Goal: Task Accomplishment & Management: Manage account settings

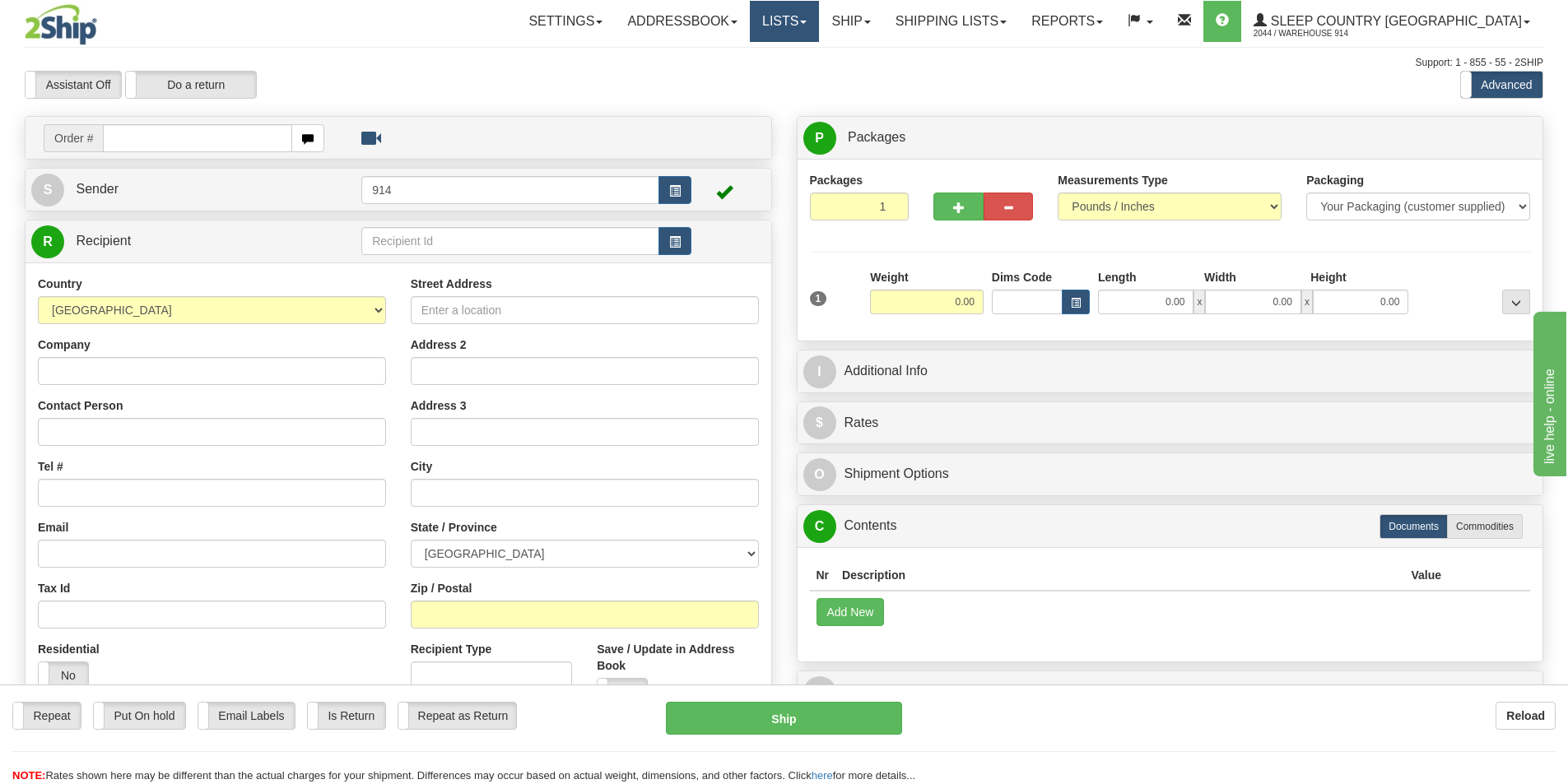
click at [806, 20] on span at bounding box center [803, 21] width 7 height 3
click at [882, 20] on link "Ship" at bounding box center [850, 21] width 63 height 41
click at [866, 73] on span "OnHold / Order Queue" at bounding box center [807, 79] width 116 height 13
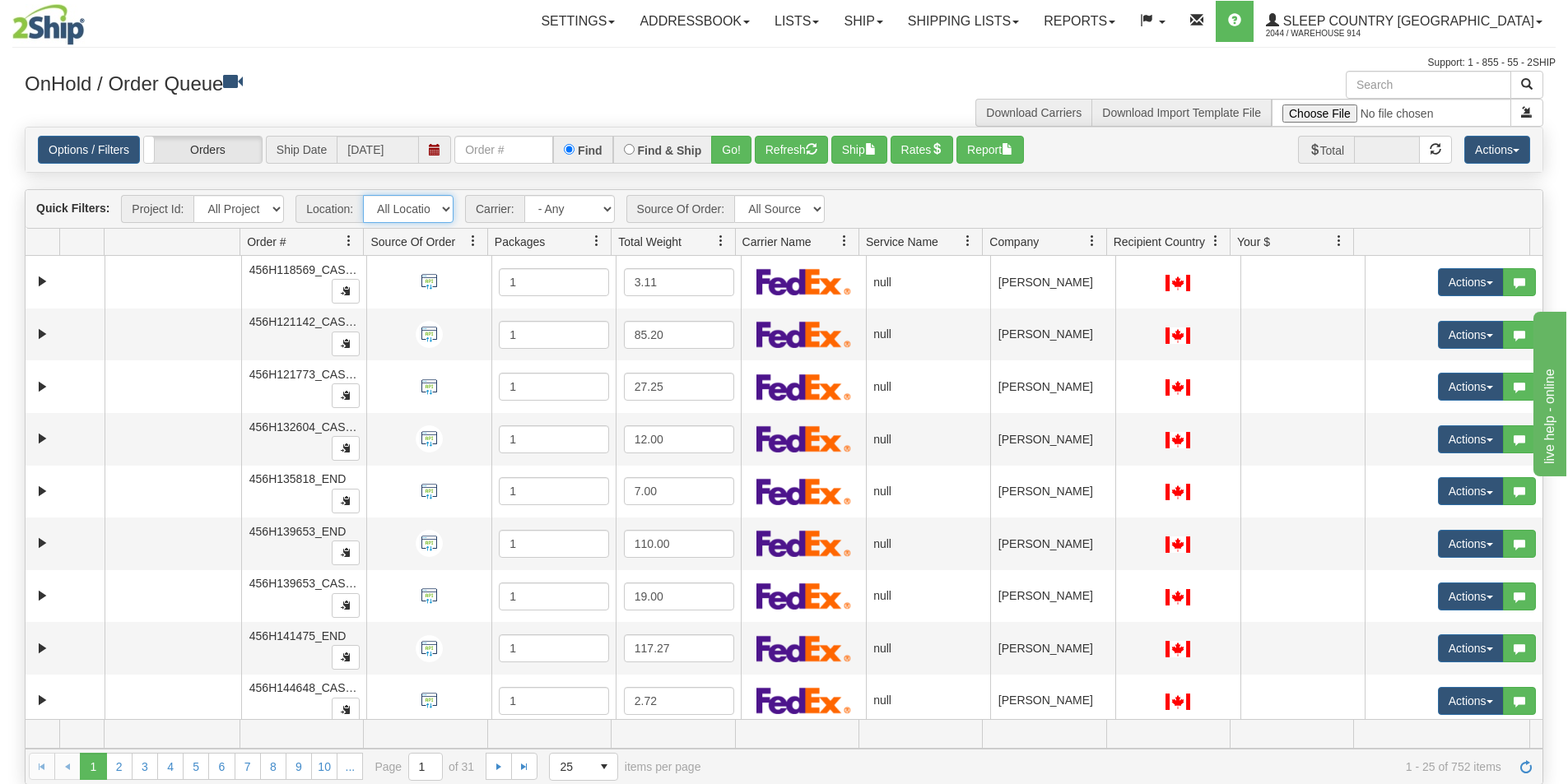
click at [439, 211] on select "All Locations 914 9009 [GEOGRAPHIC_DATA] SLE BEDDN ZINUC" at bounding box center [408, 209] width 90 height 28
select select "7603"
click at [363, 195] on select "All Locations 914 9009 [GEOGRAPHIC_DATA] SLE BEDDN ZINUC" at bounding box center [408, 209] width 90 height 28
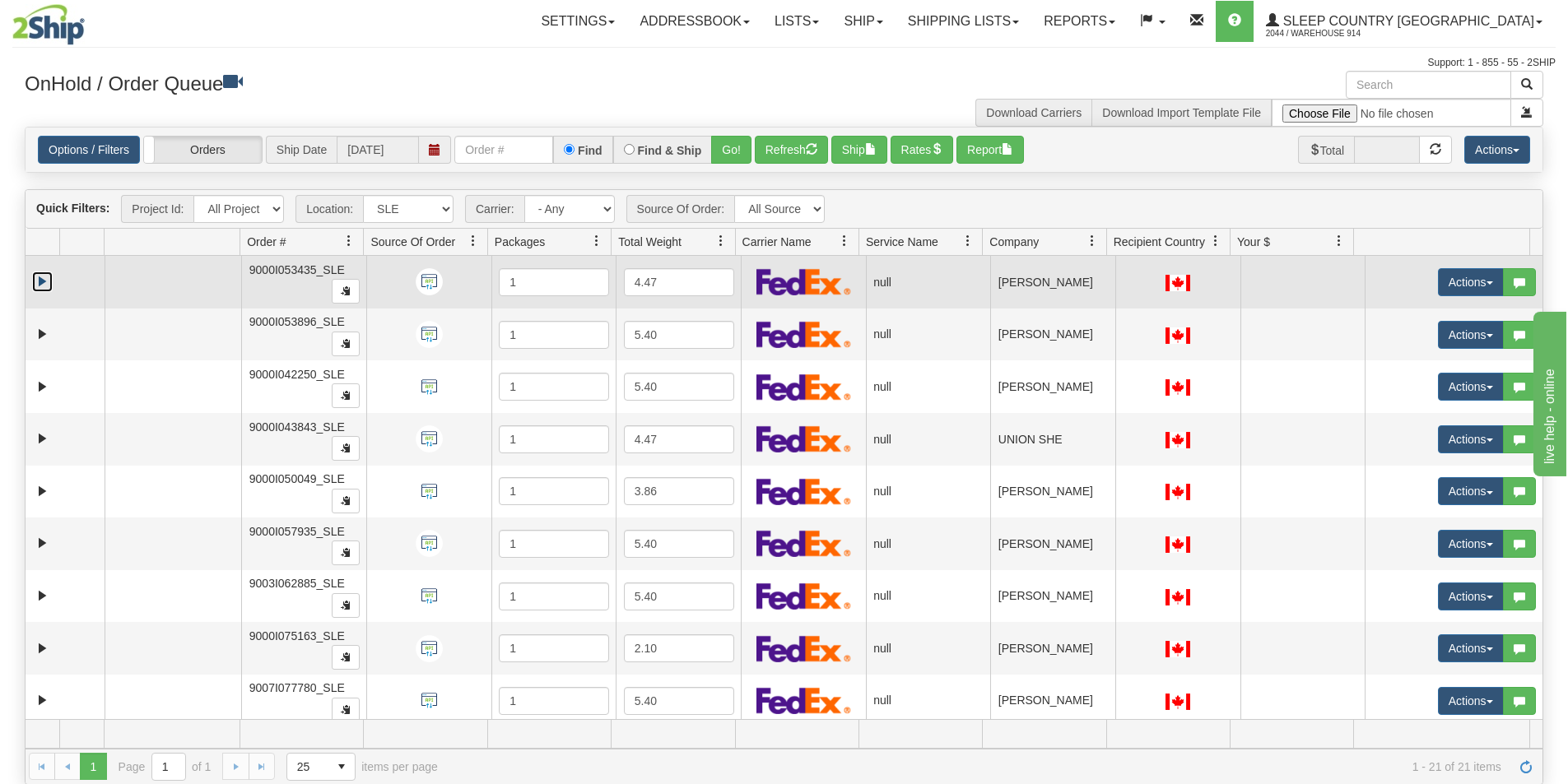
click at [38, 287] on link "Expand" at bounding box center [41, 281] width 20 height 20
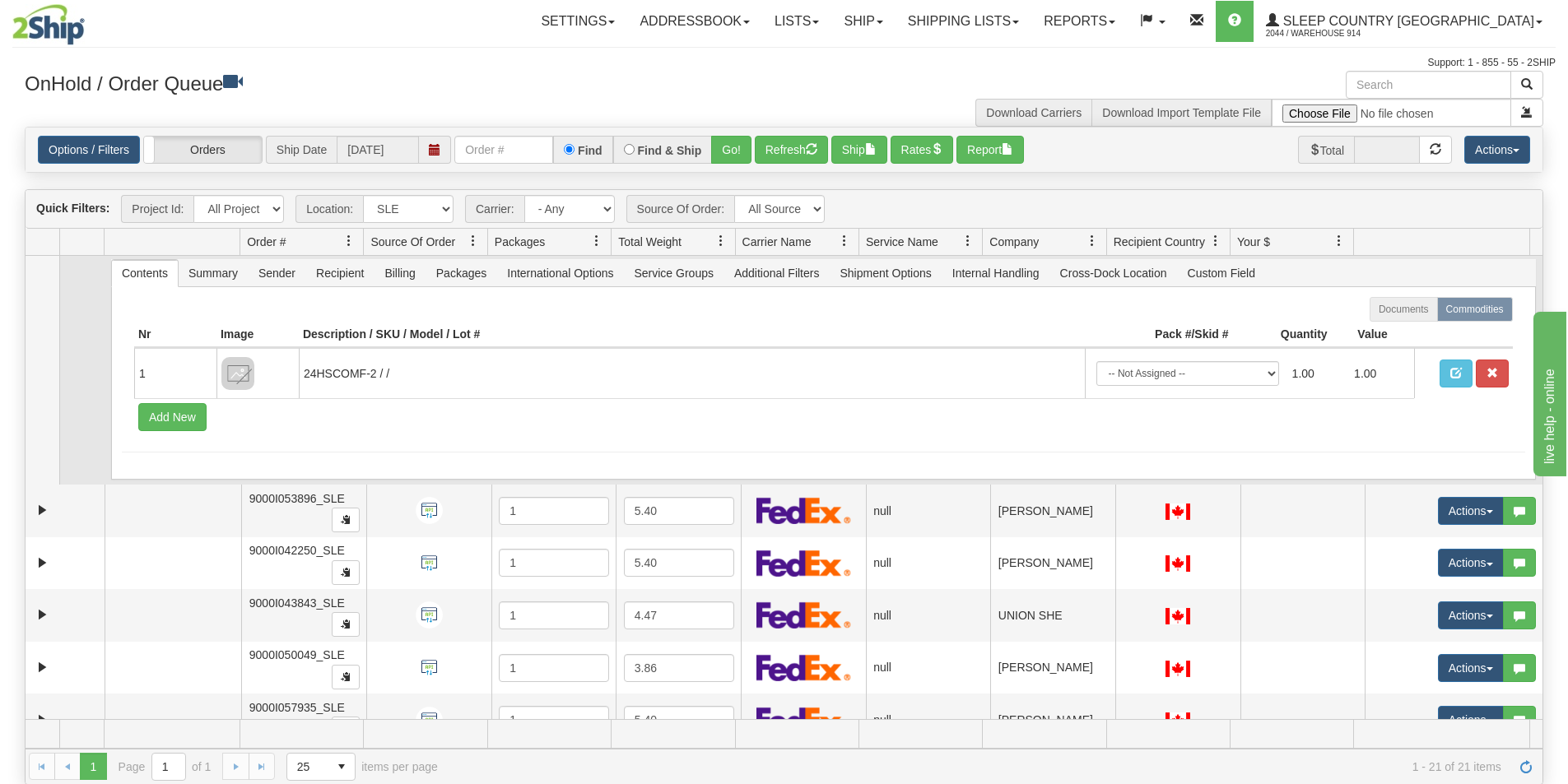
scroll to position [83, 0]
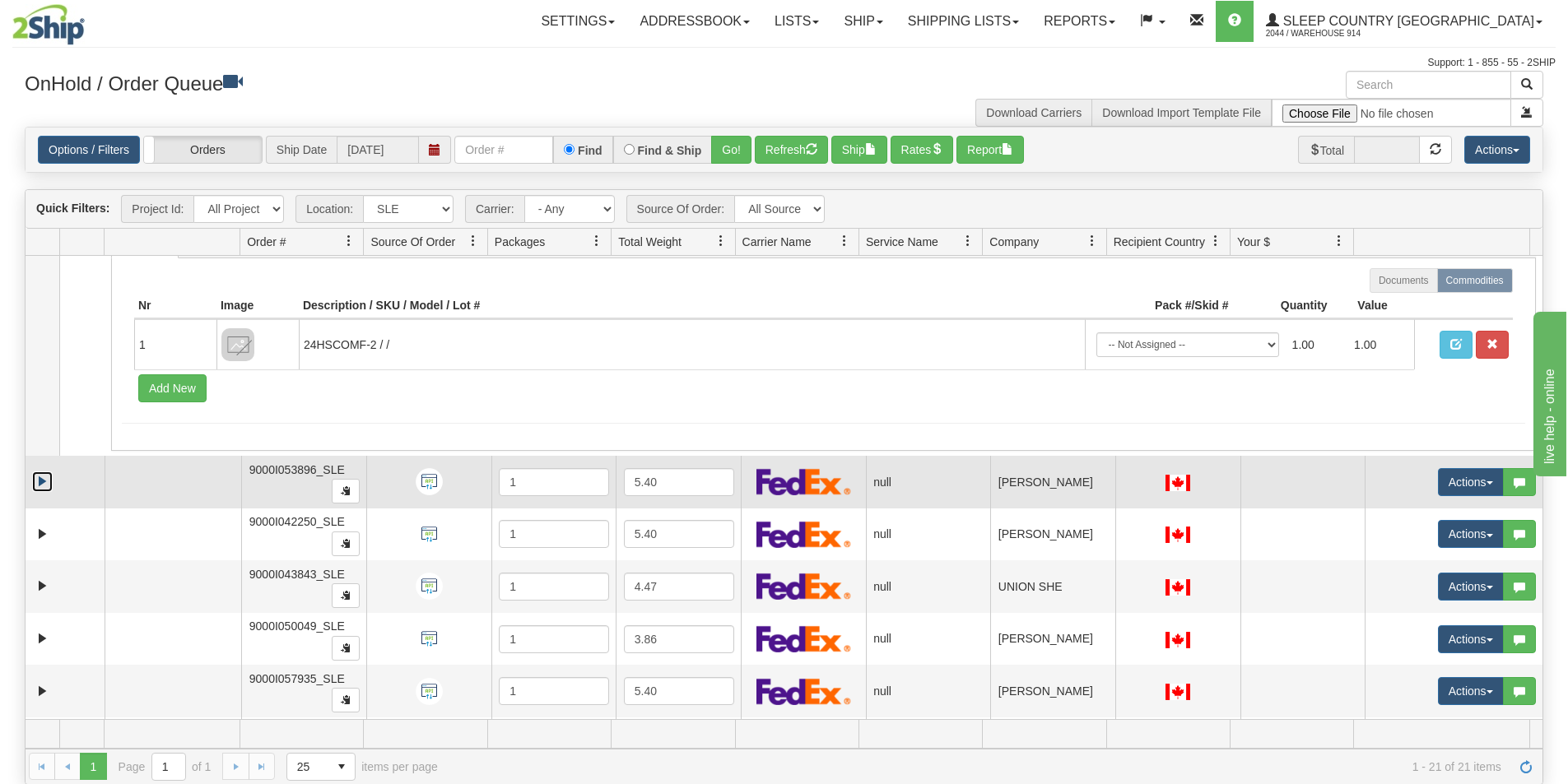
click at [38, 487] on link "Expand" at bounding box center [41, 481] width 20 height 20
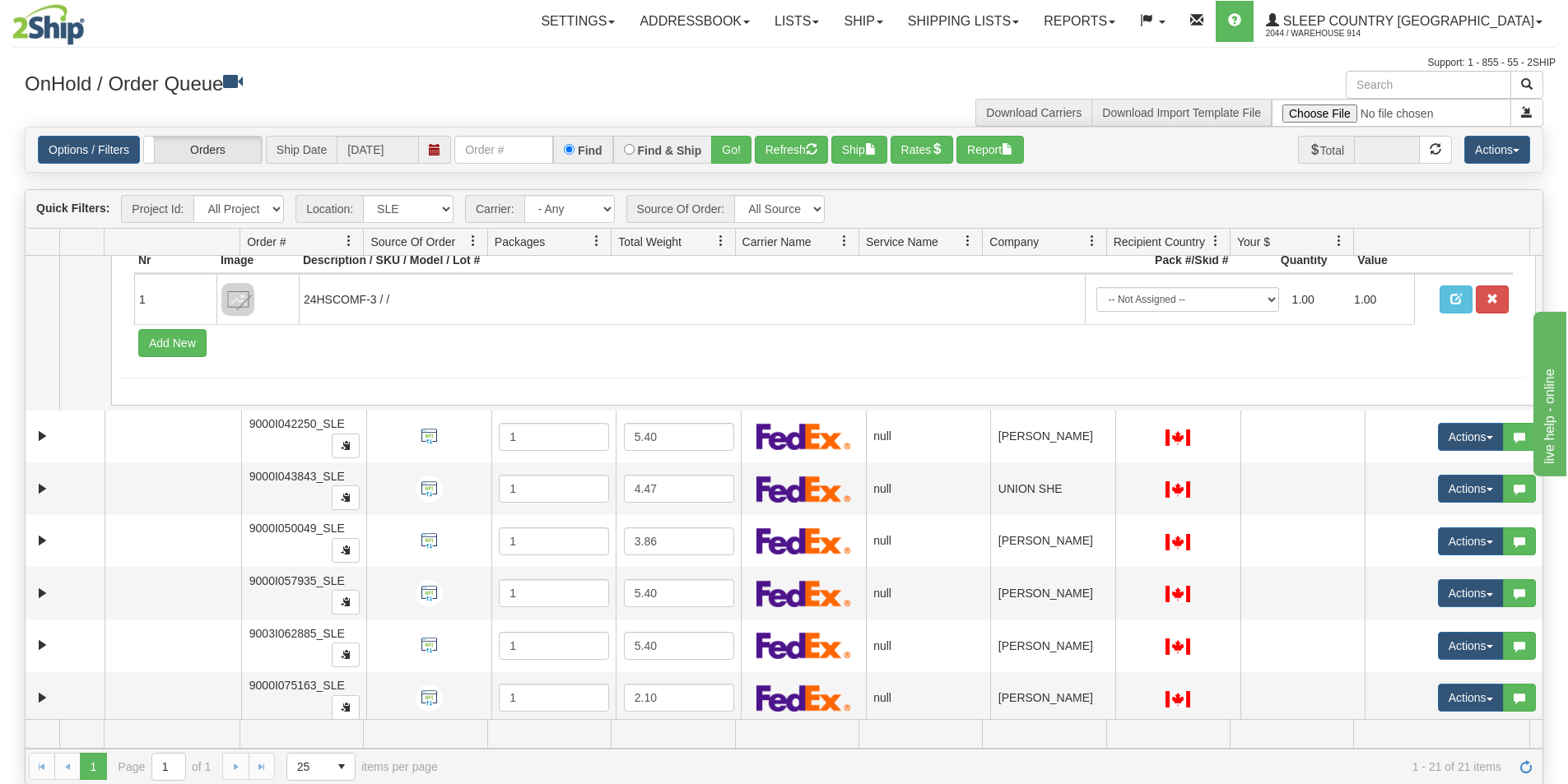
scroll to position [412, 0]
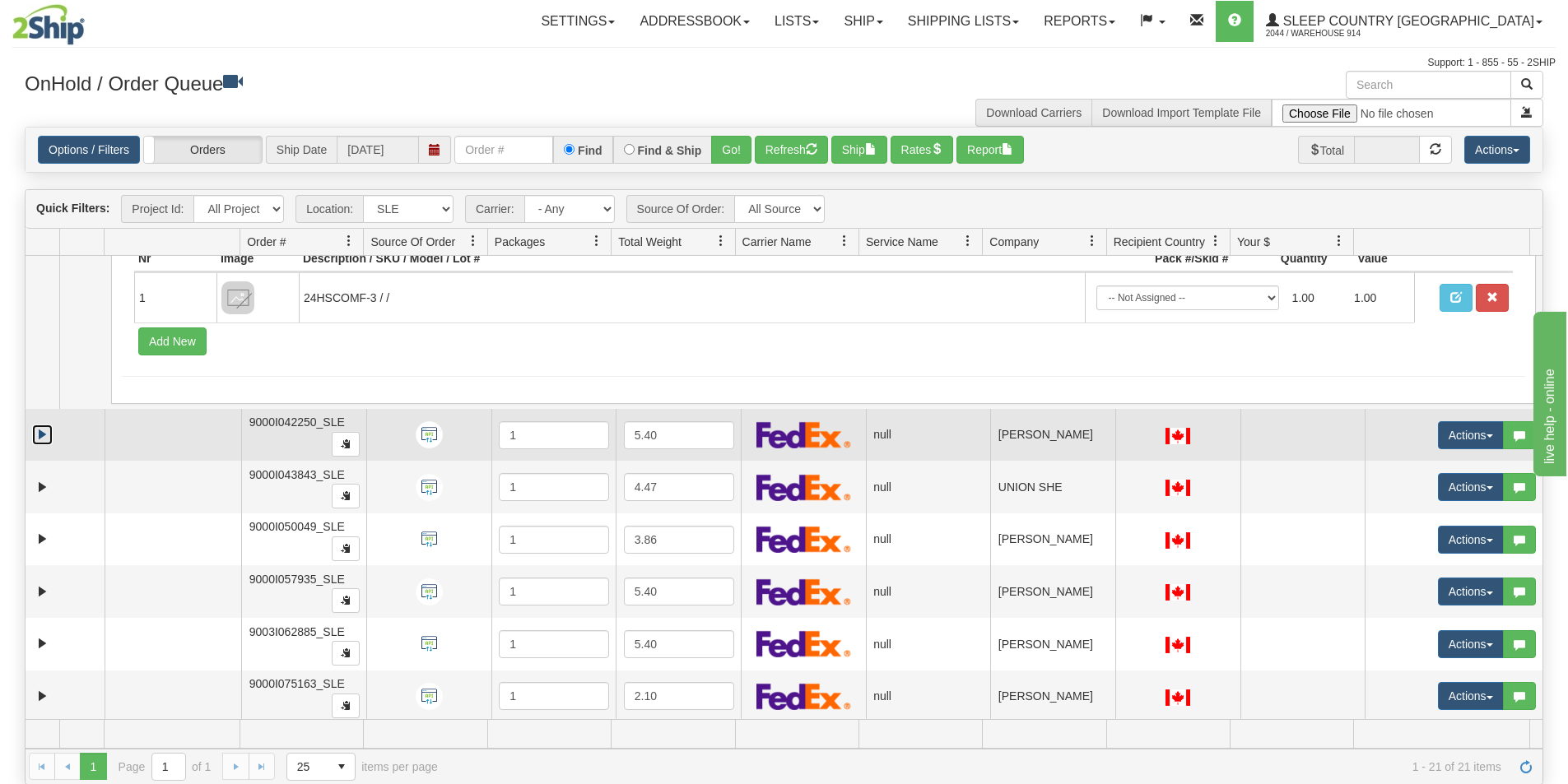
click at [42, 442] on link "Expand" at bounding box center [41, 434] width 20 height 20
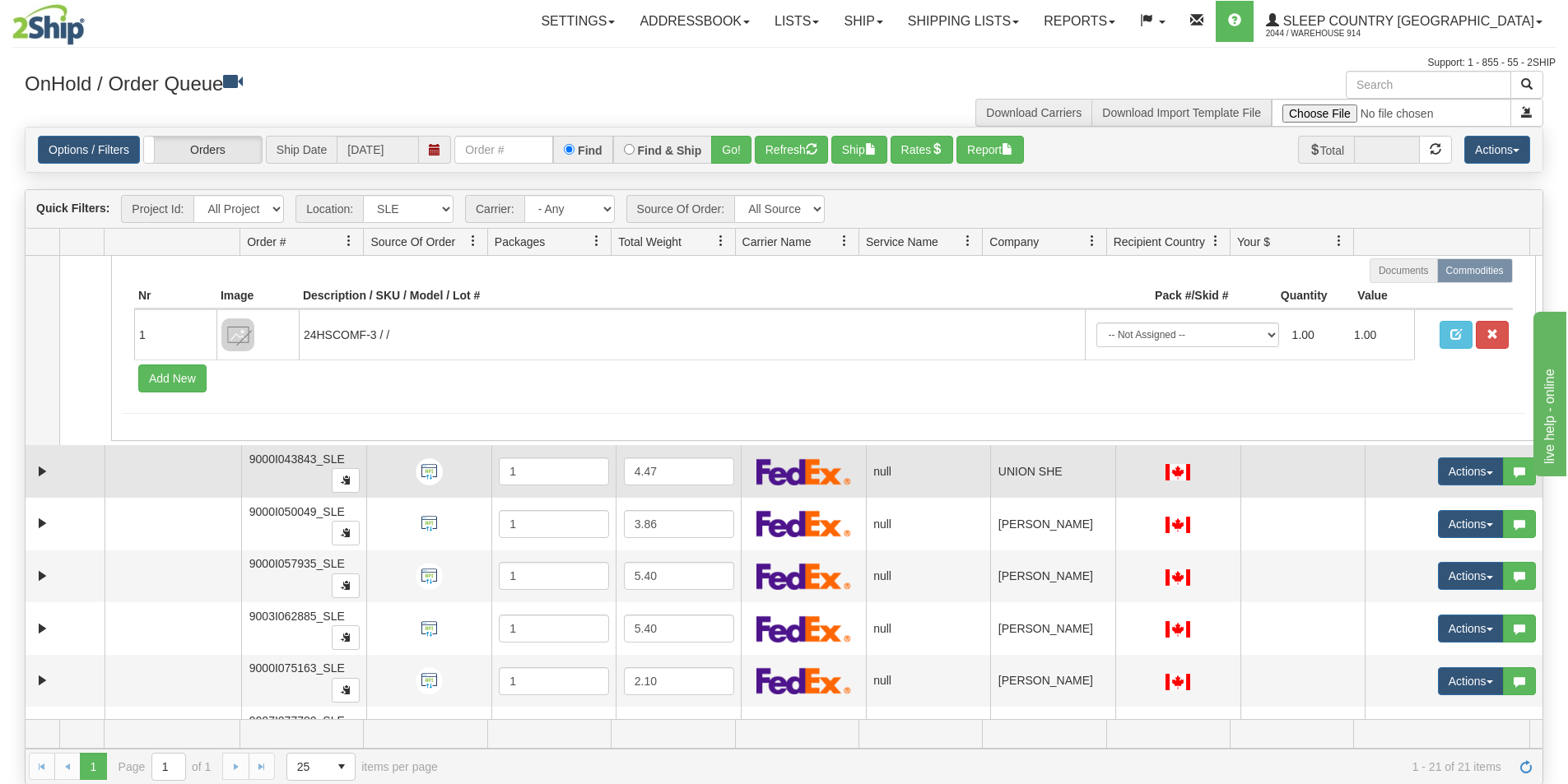
scroll to position [658, 0]
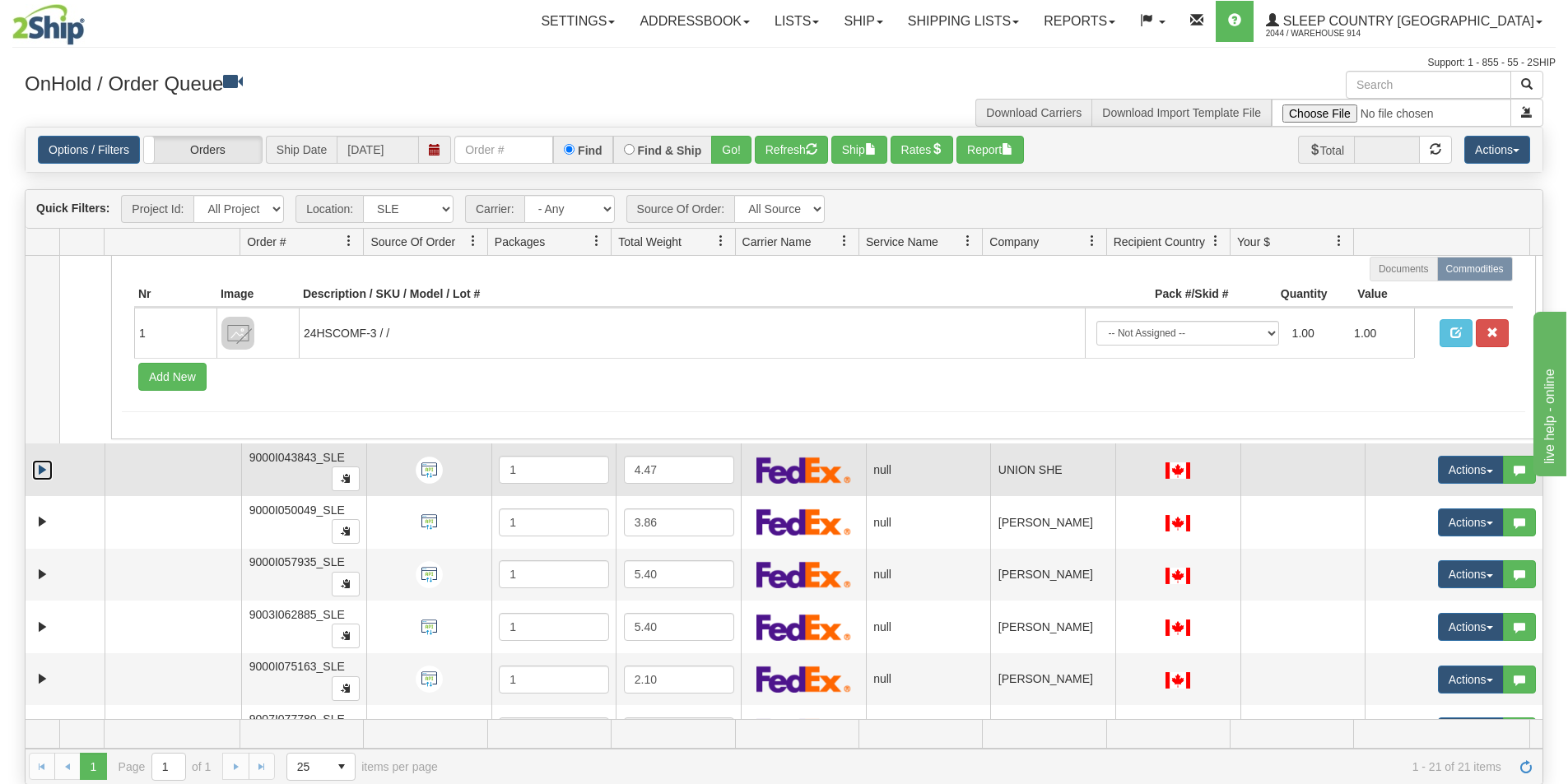
click at [35, 470] on link "Expand" at bounding box center [41, 469] width 20 height 20
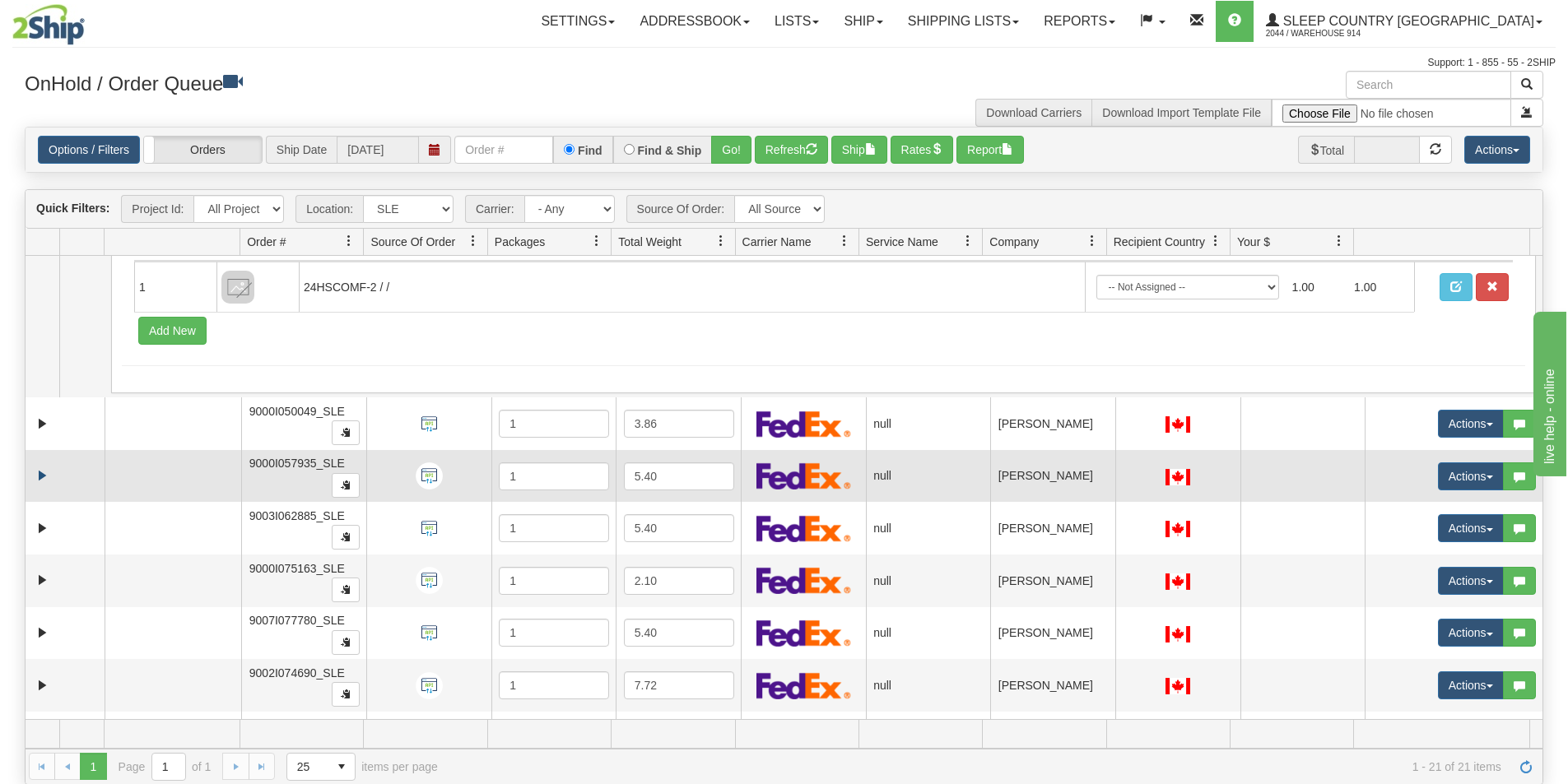
scroll to position [988, 0]
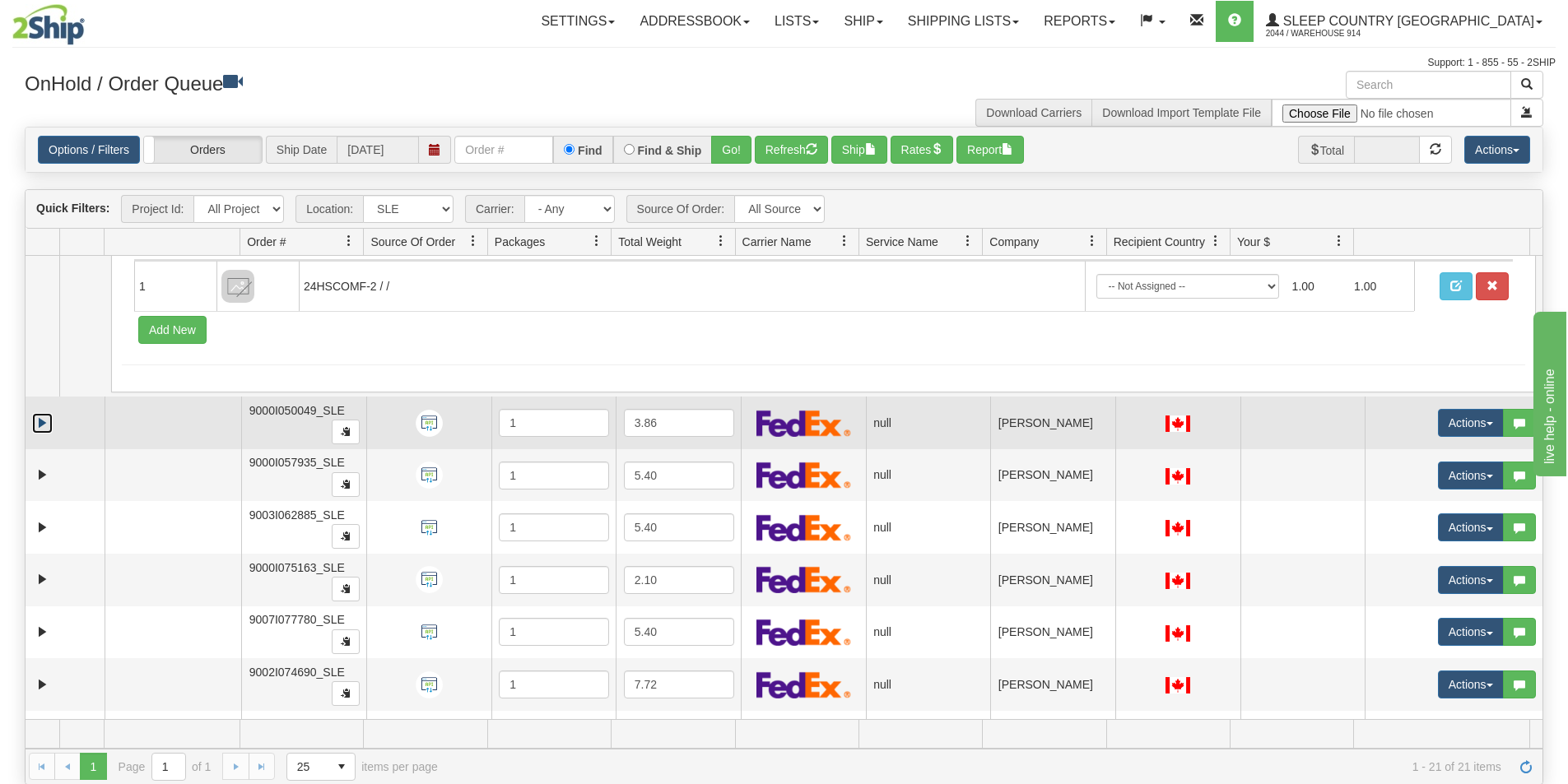
click at [43, 432] on link "Expand" at bounding box center [41, 422] width 20 height 20
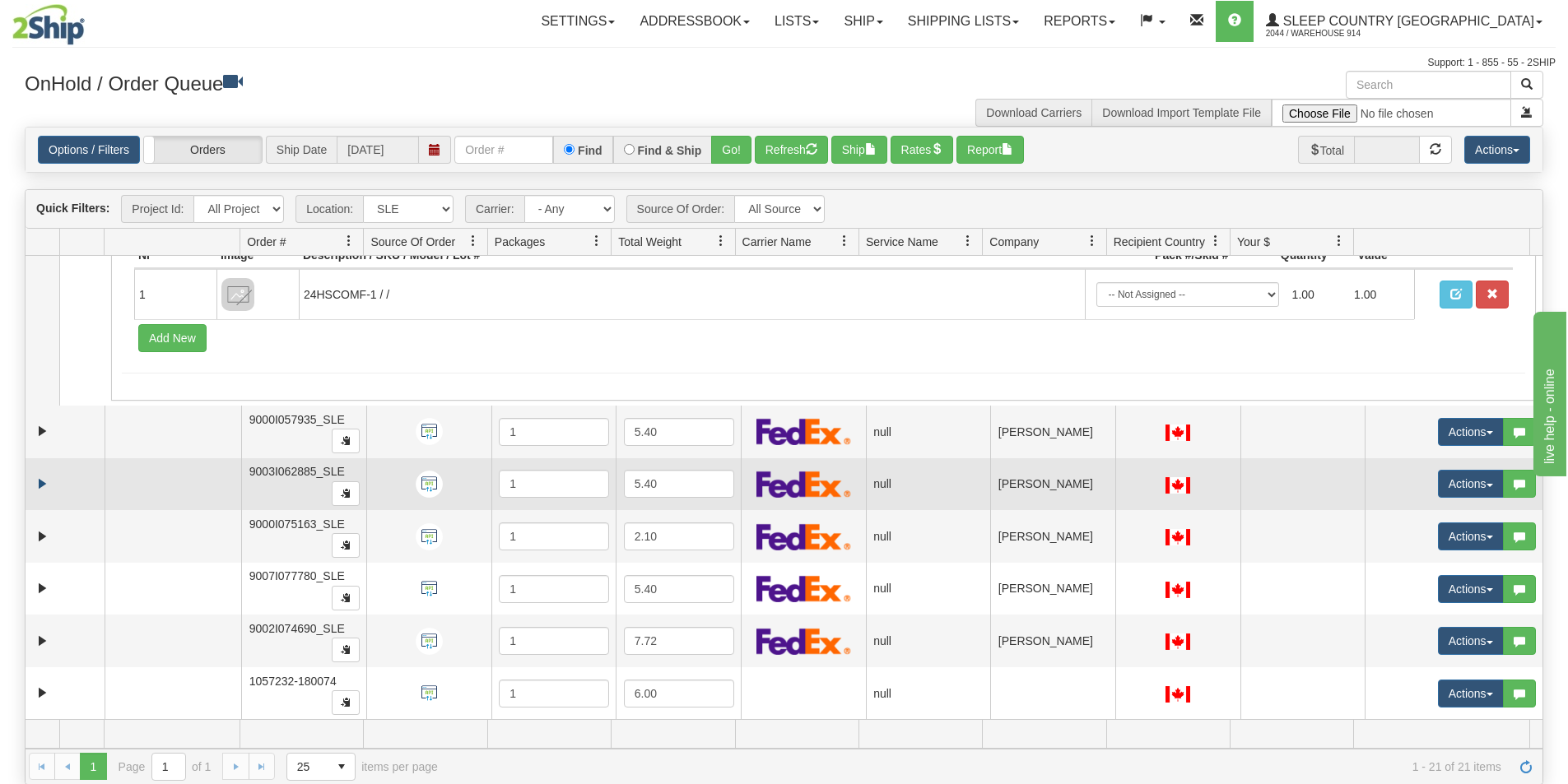
scroll to position [1317, 0]
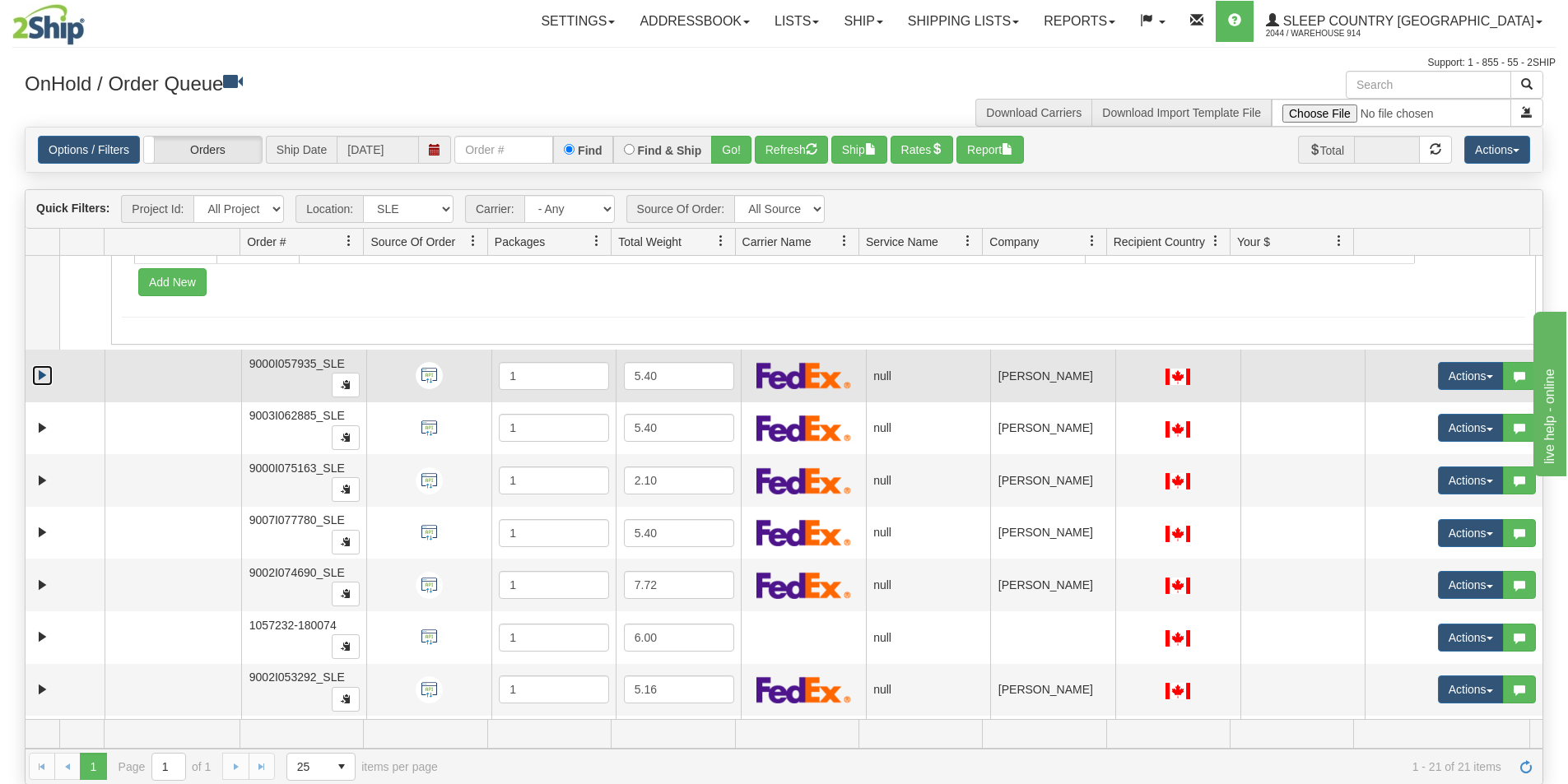
click at [37, 380] on link "Expand" at bounding box center [41, 375] width 20 height 20
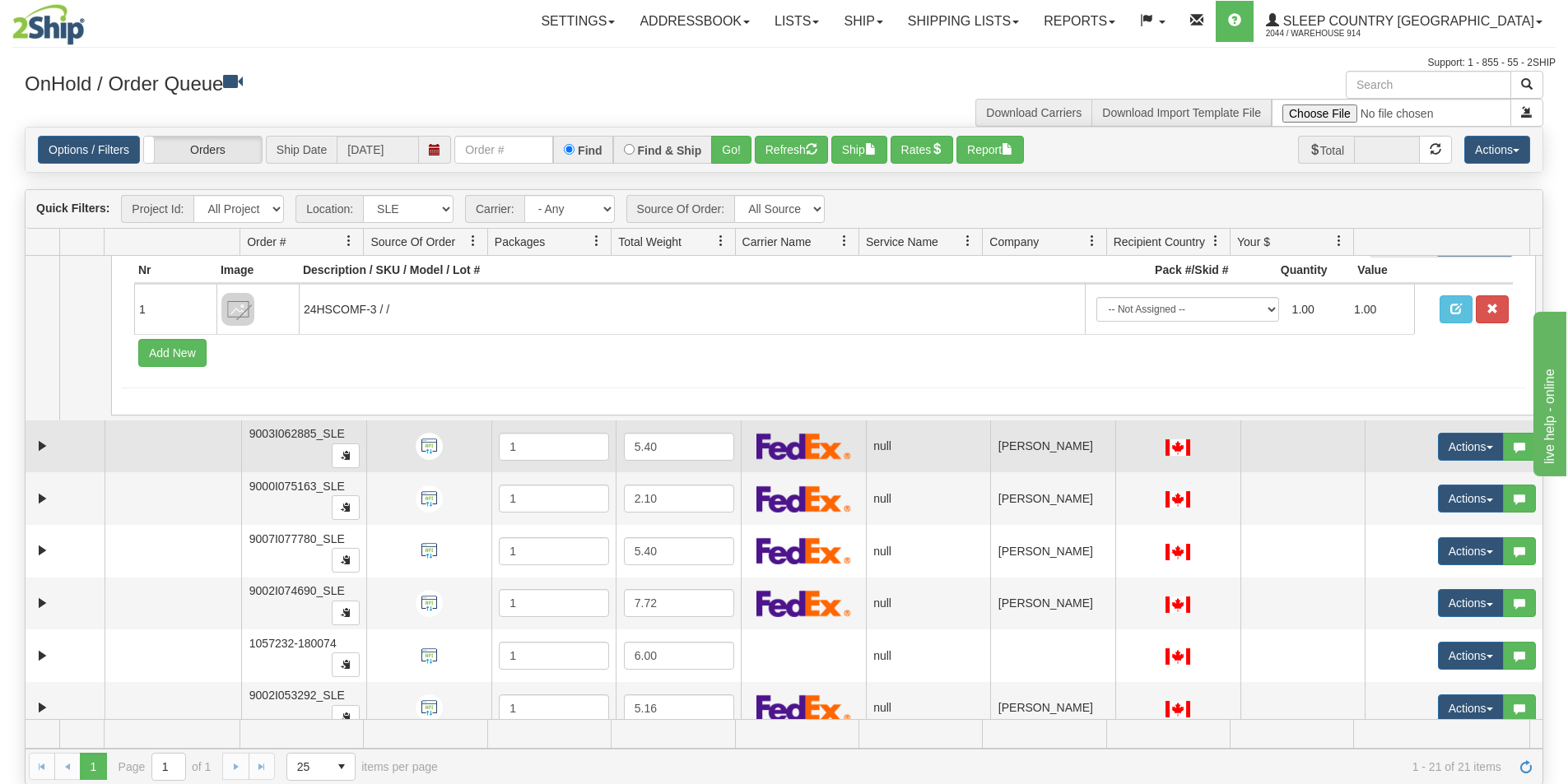
scroll to position [1563, 0]
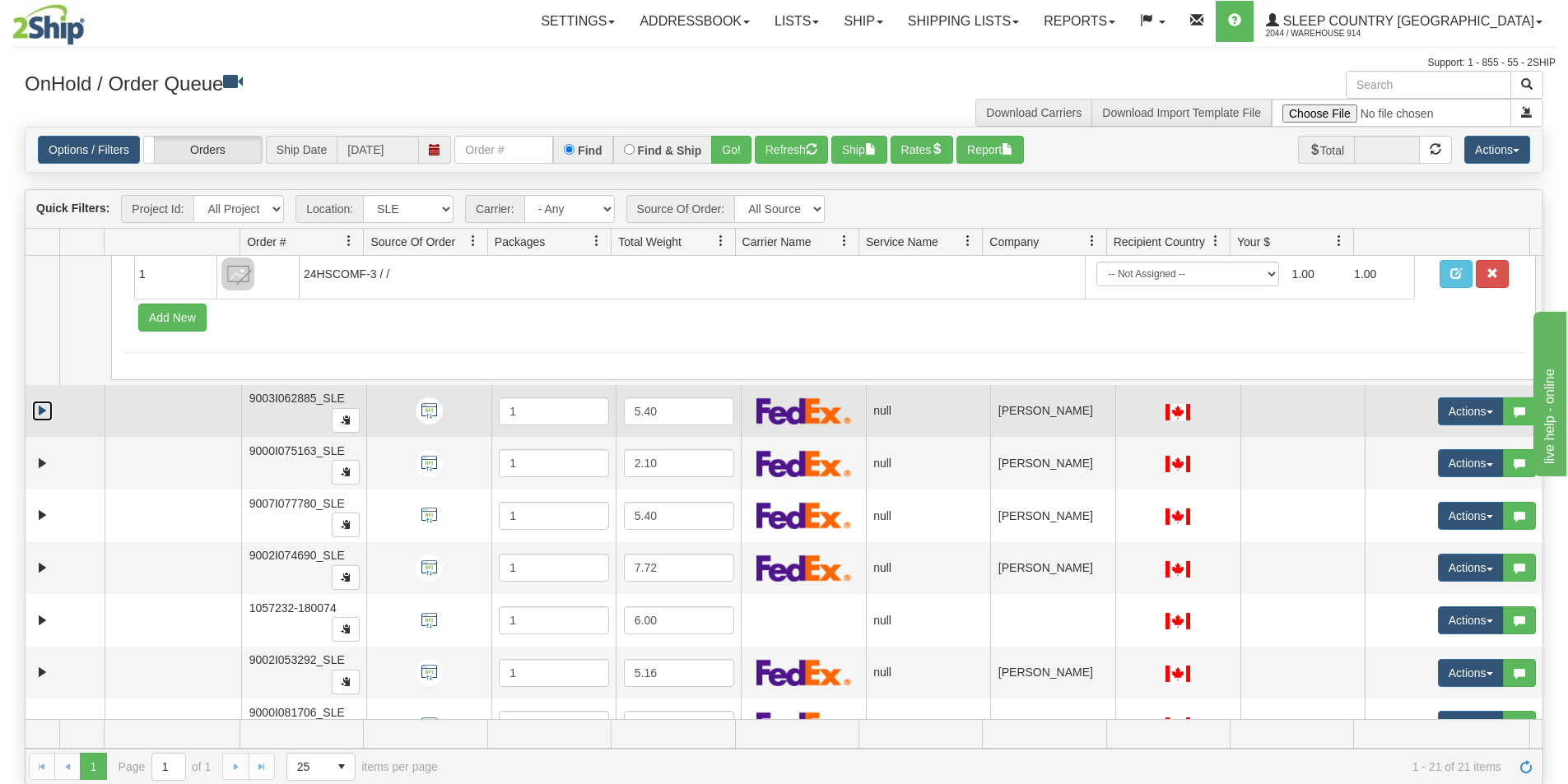
click at [39, 409] on link "Expand" at bounding box center [41, 411] width 20 height 20
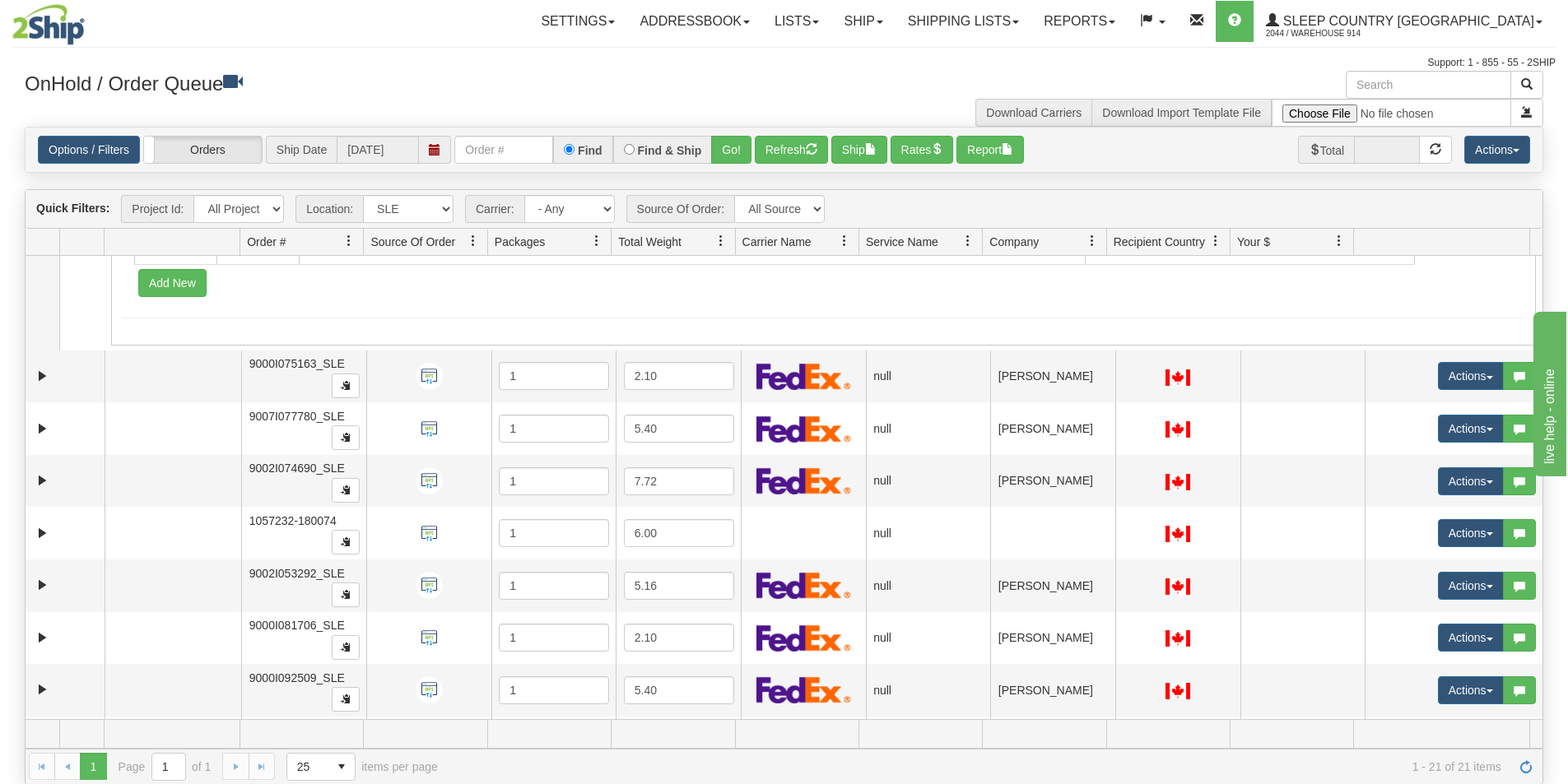
scroll to position [1893, 0]
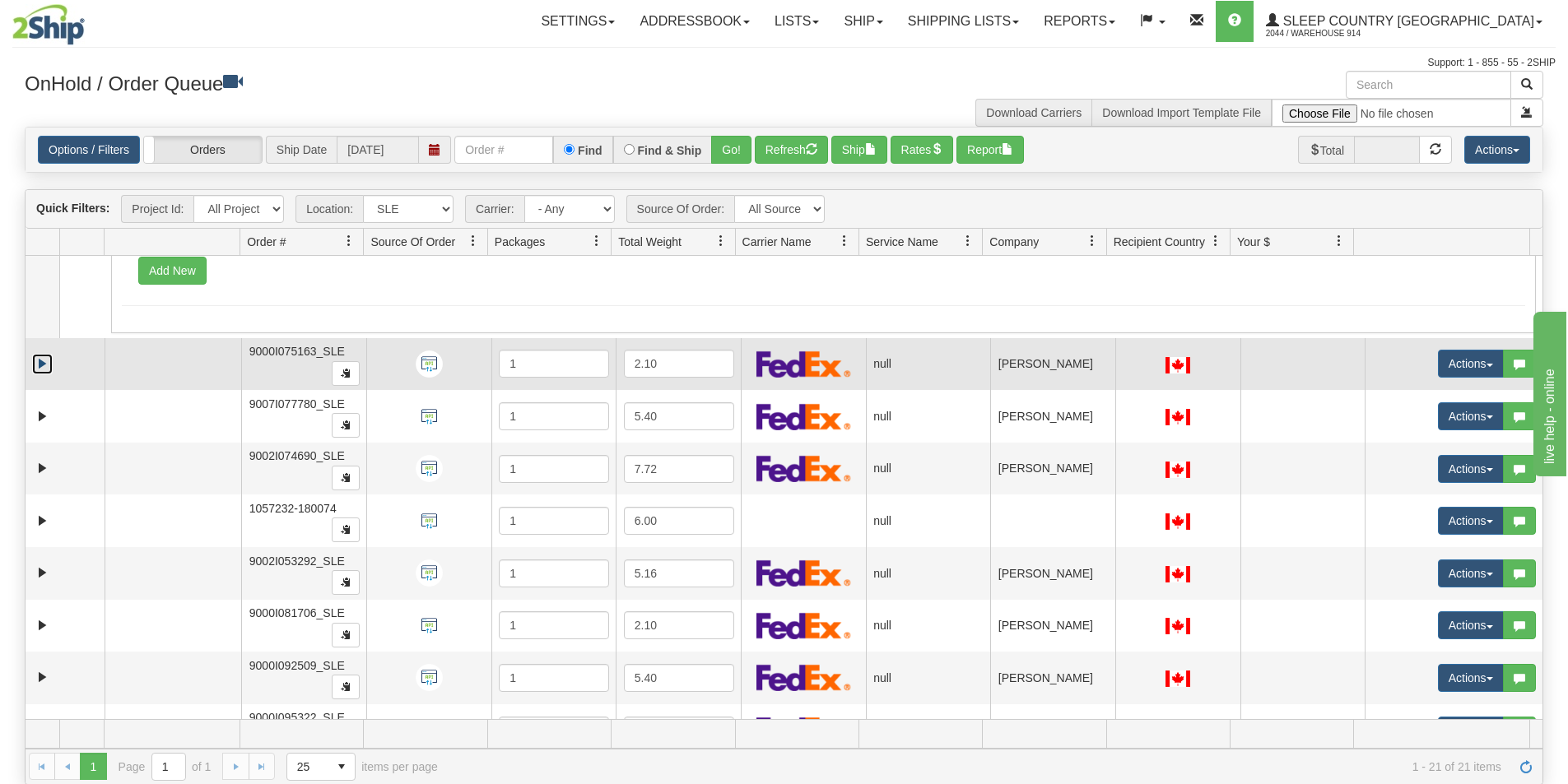
click at [41, 373] on link "Expand" at bounding box center [41, 364] width 20 height 20
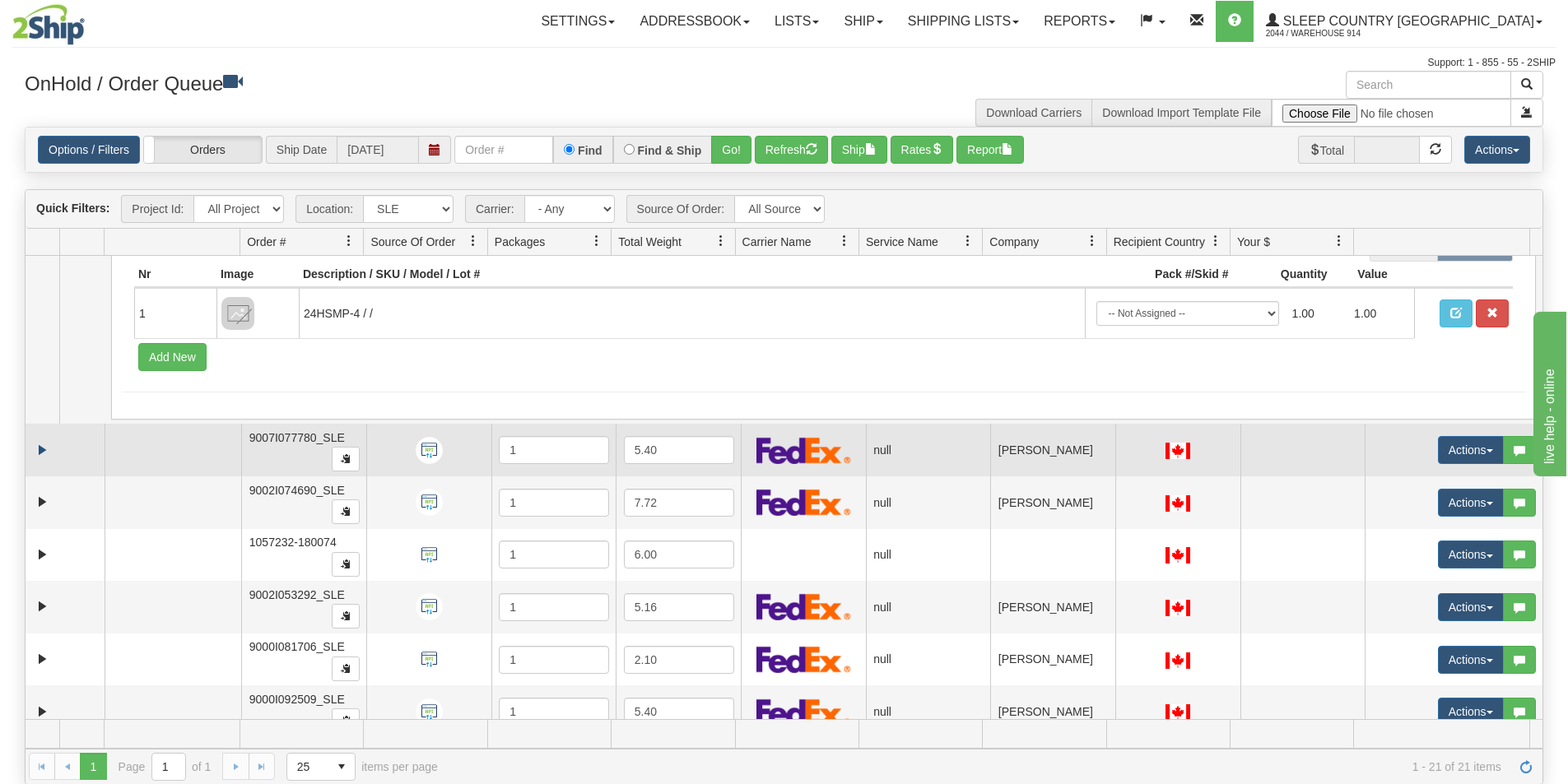
scroll to position [2139, 0]
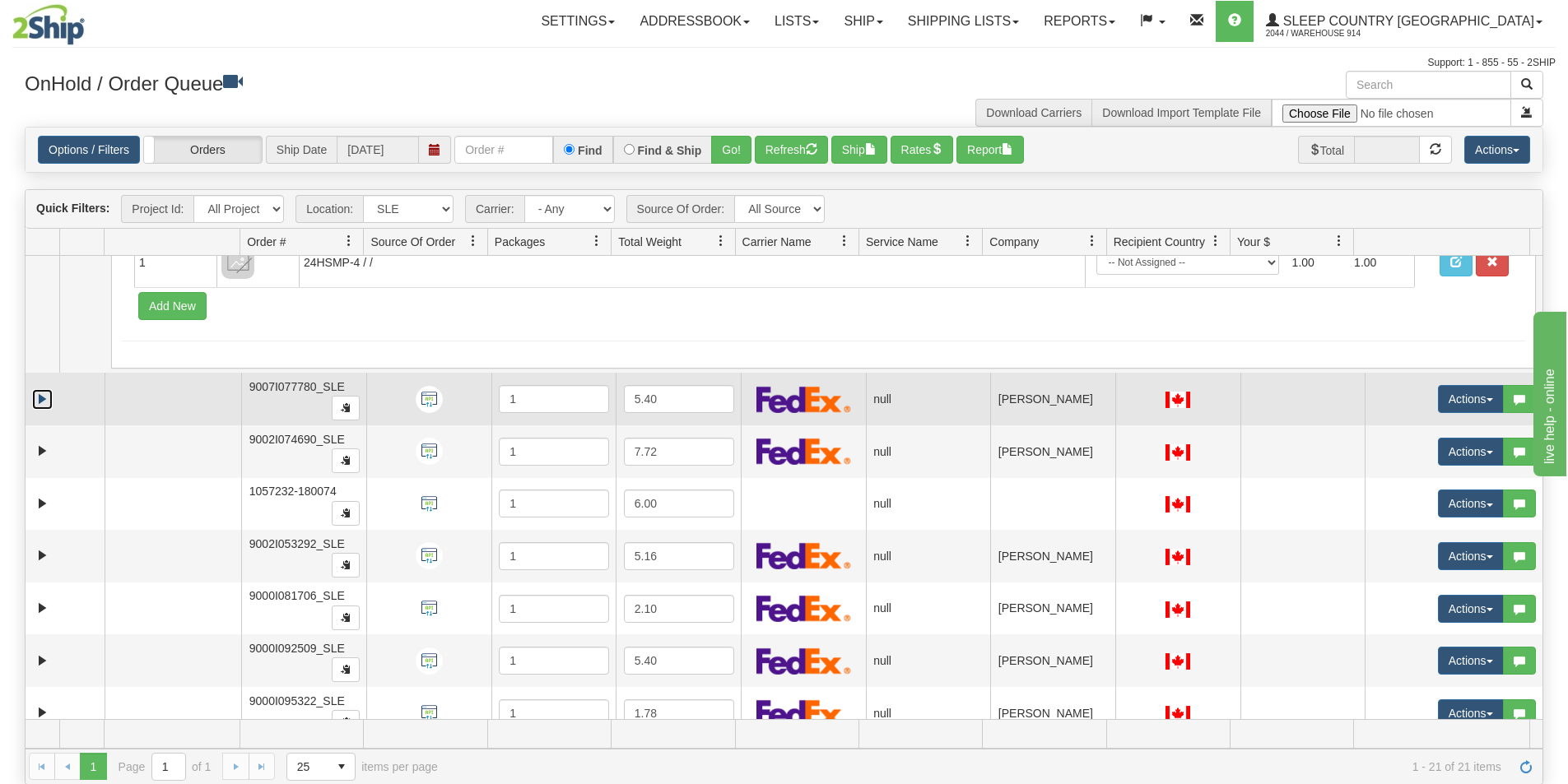
click at [42, 402] on link "Expand" at bounding box center [41, 399] width 20 height 20
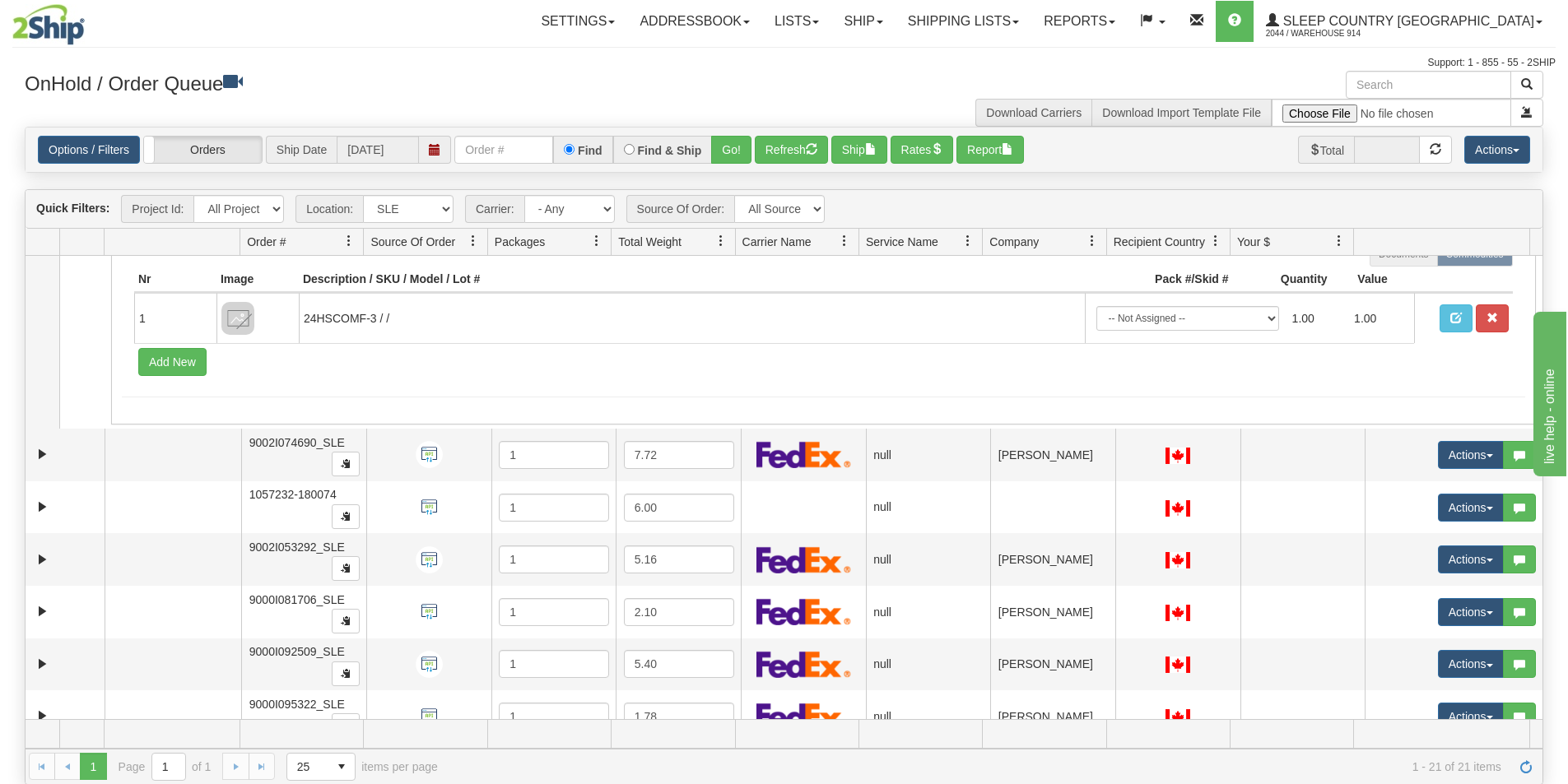
scroll to position [2387, 0]
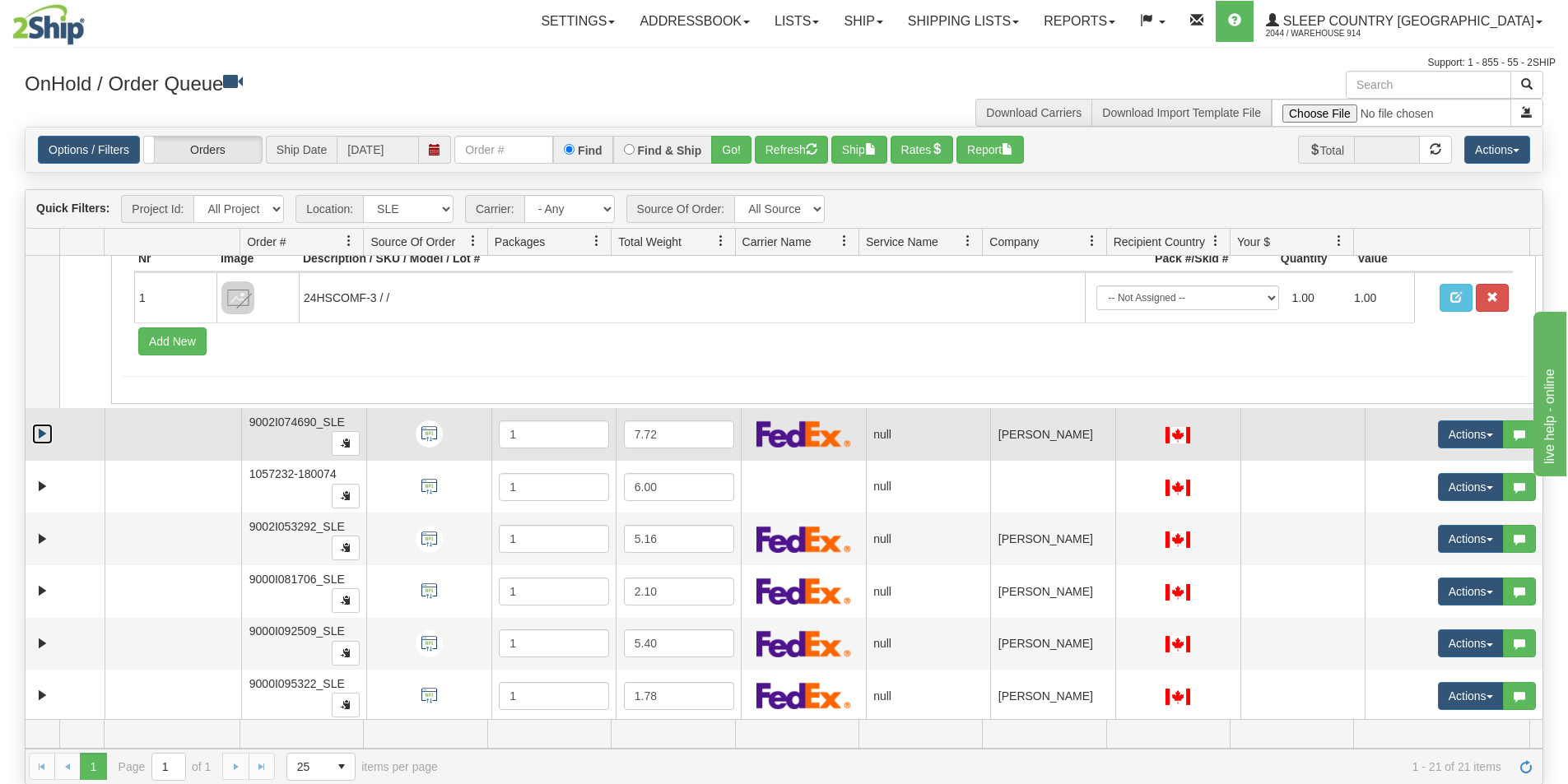
click at [43, 430] on link "Expand" at bounding box center [41, 434] width 20 height 20
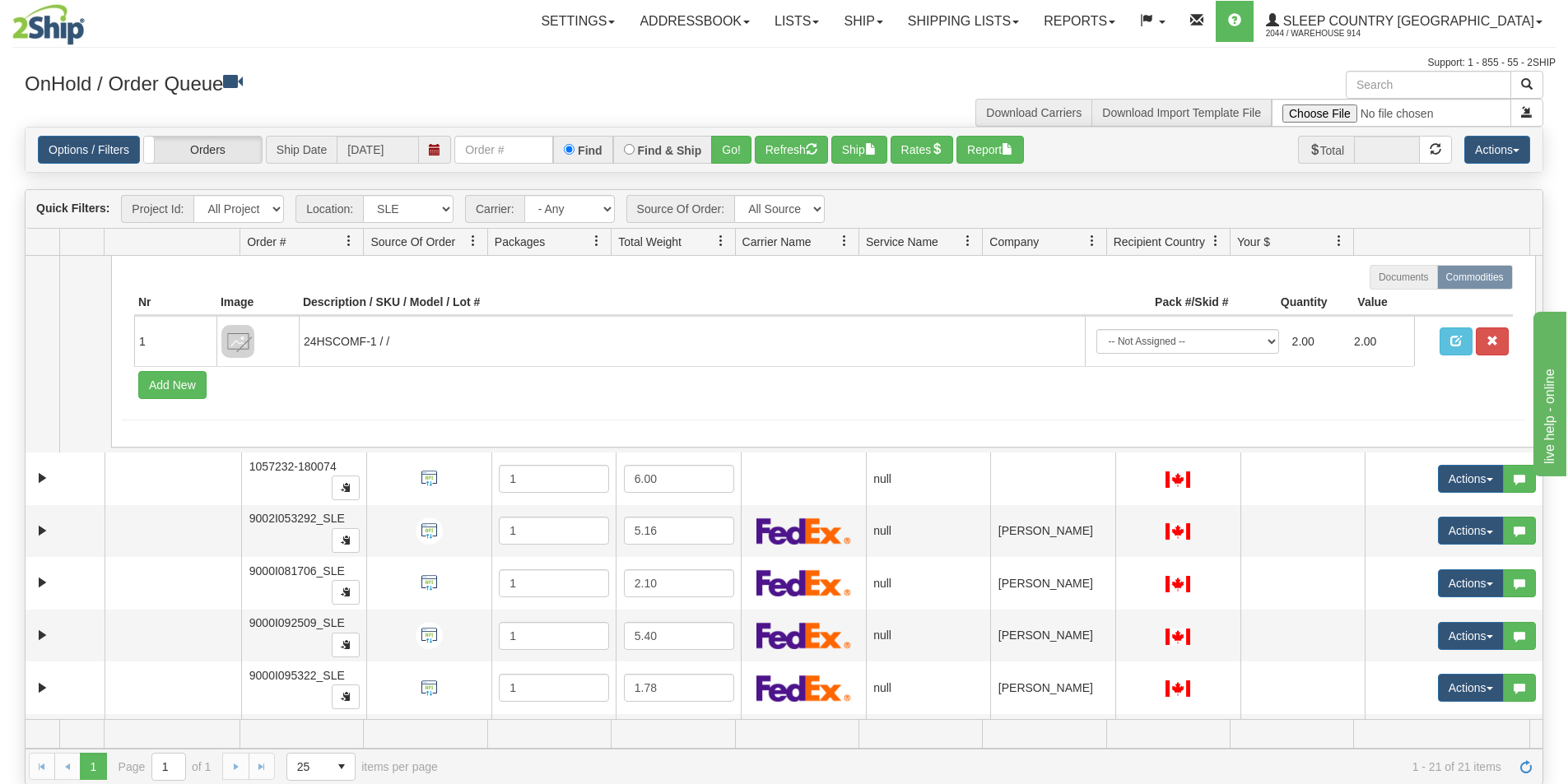
scroll to position [2716, 0]
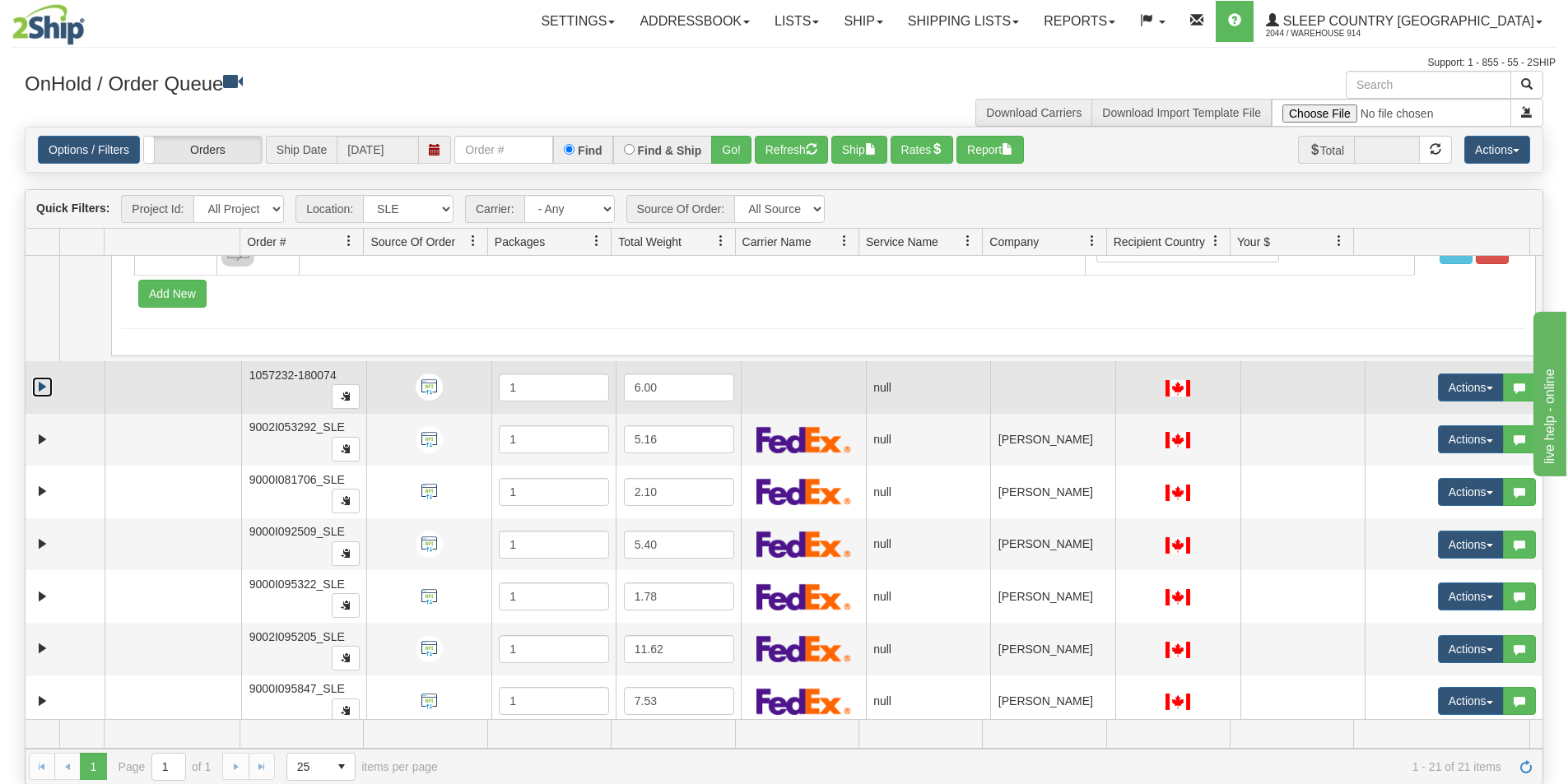
click at [40, 393] on link "Expand" at bounding box center [41, 387] width 20 height 20
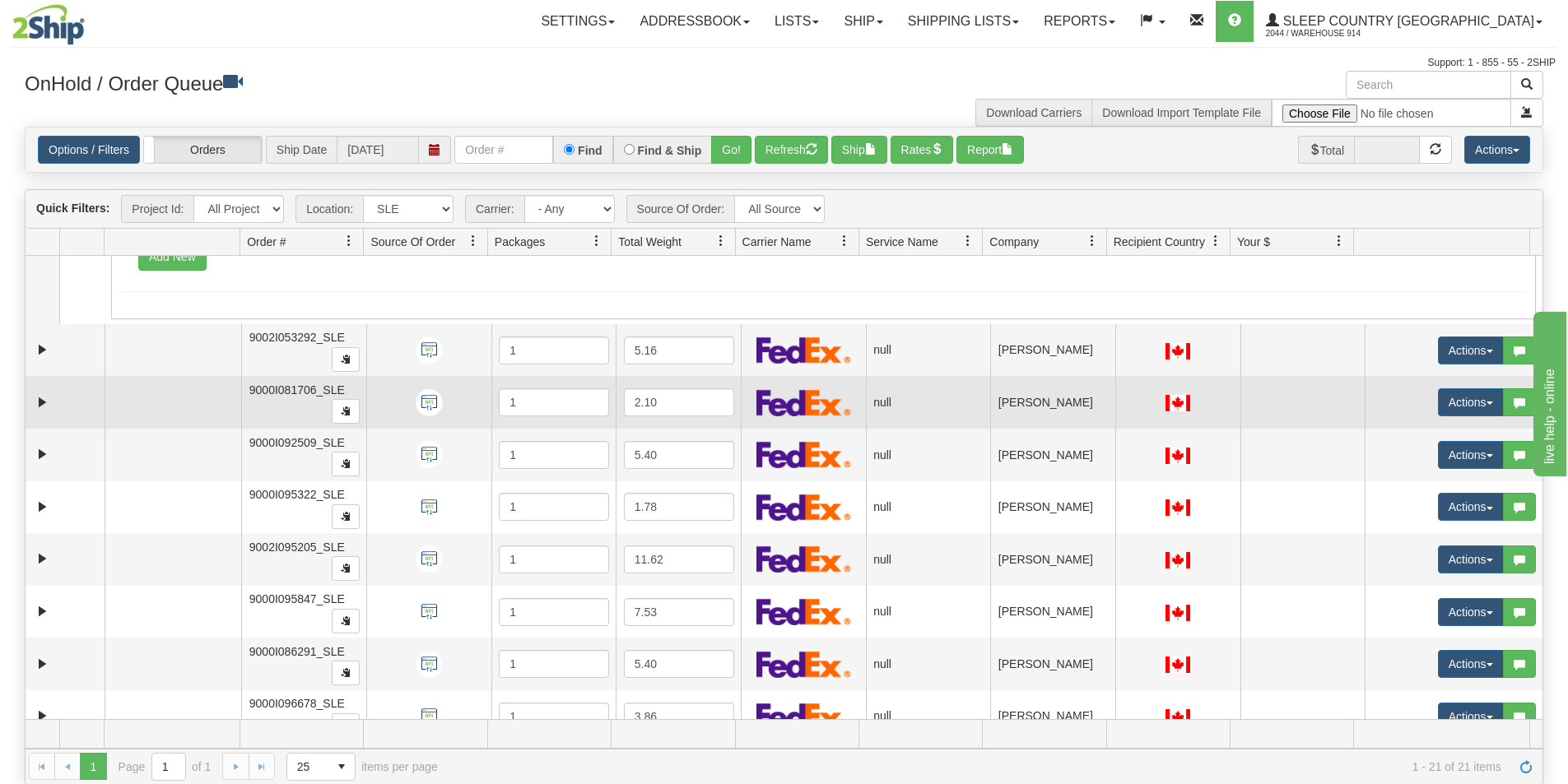
scroll to position [3045, 0]
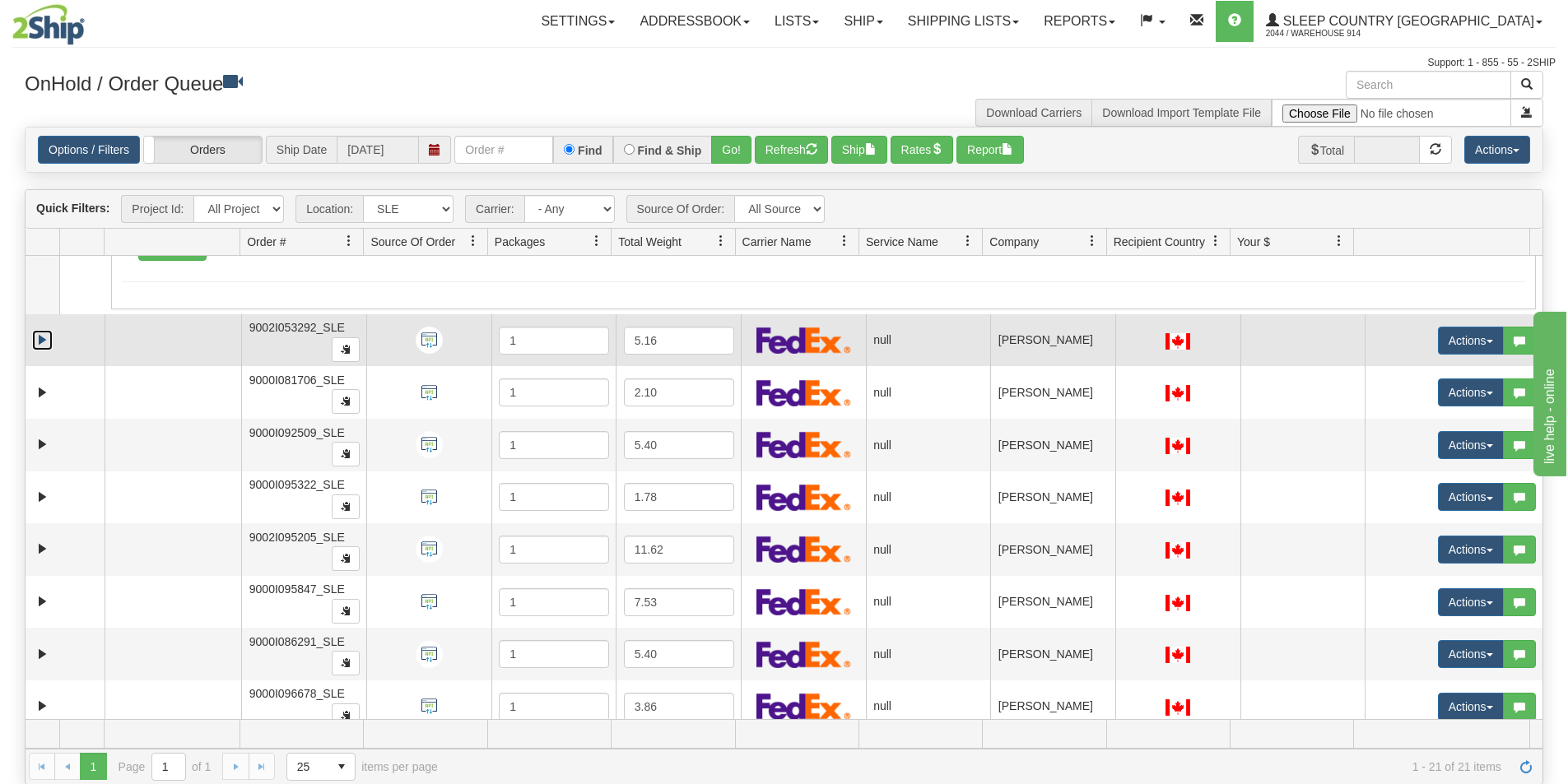
click at [39, 345] on link "Expand" at bounding box center [41, 340] width 20 height 20
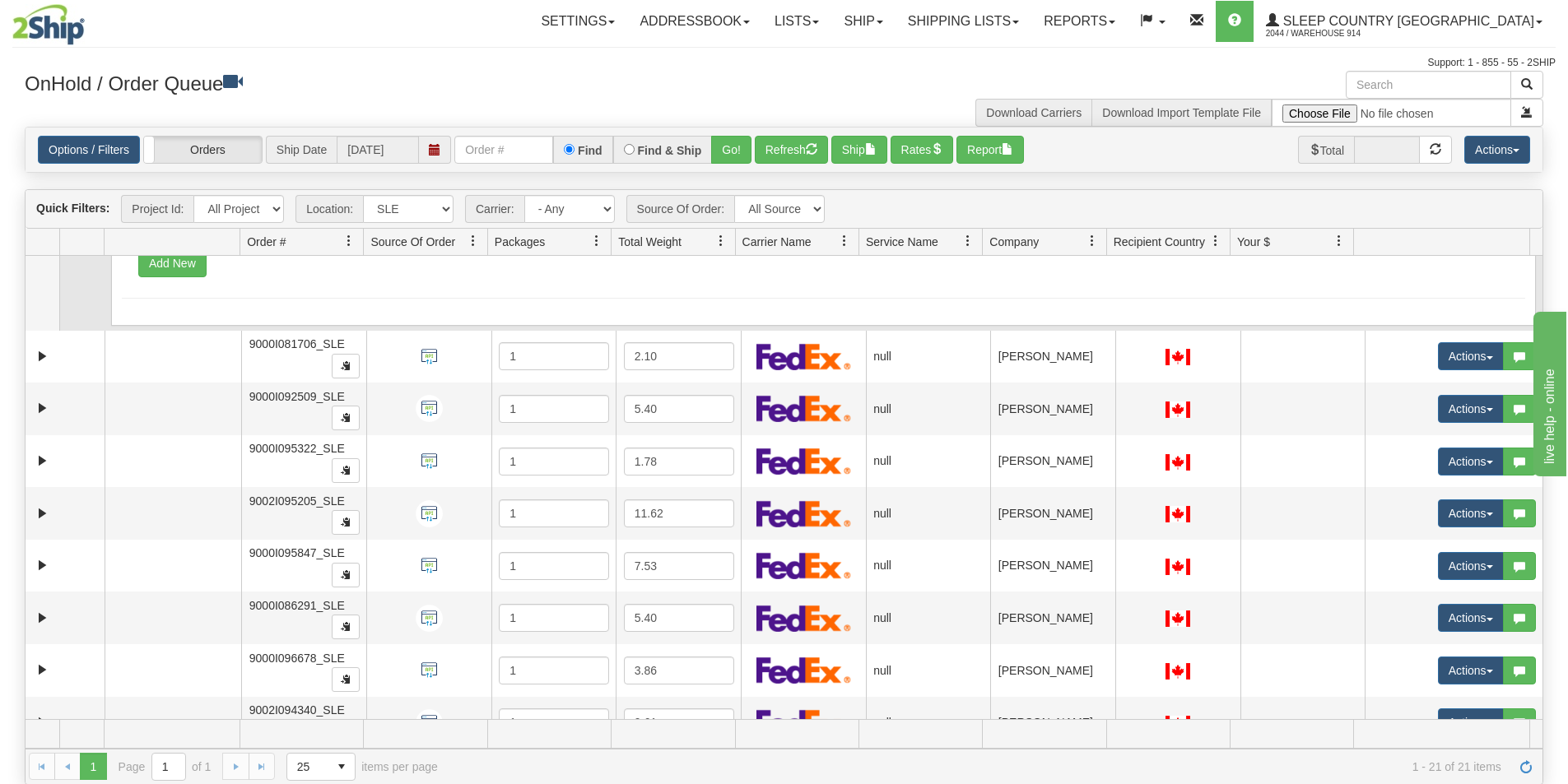
scroll to position [3374, 0]
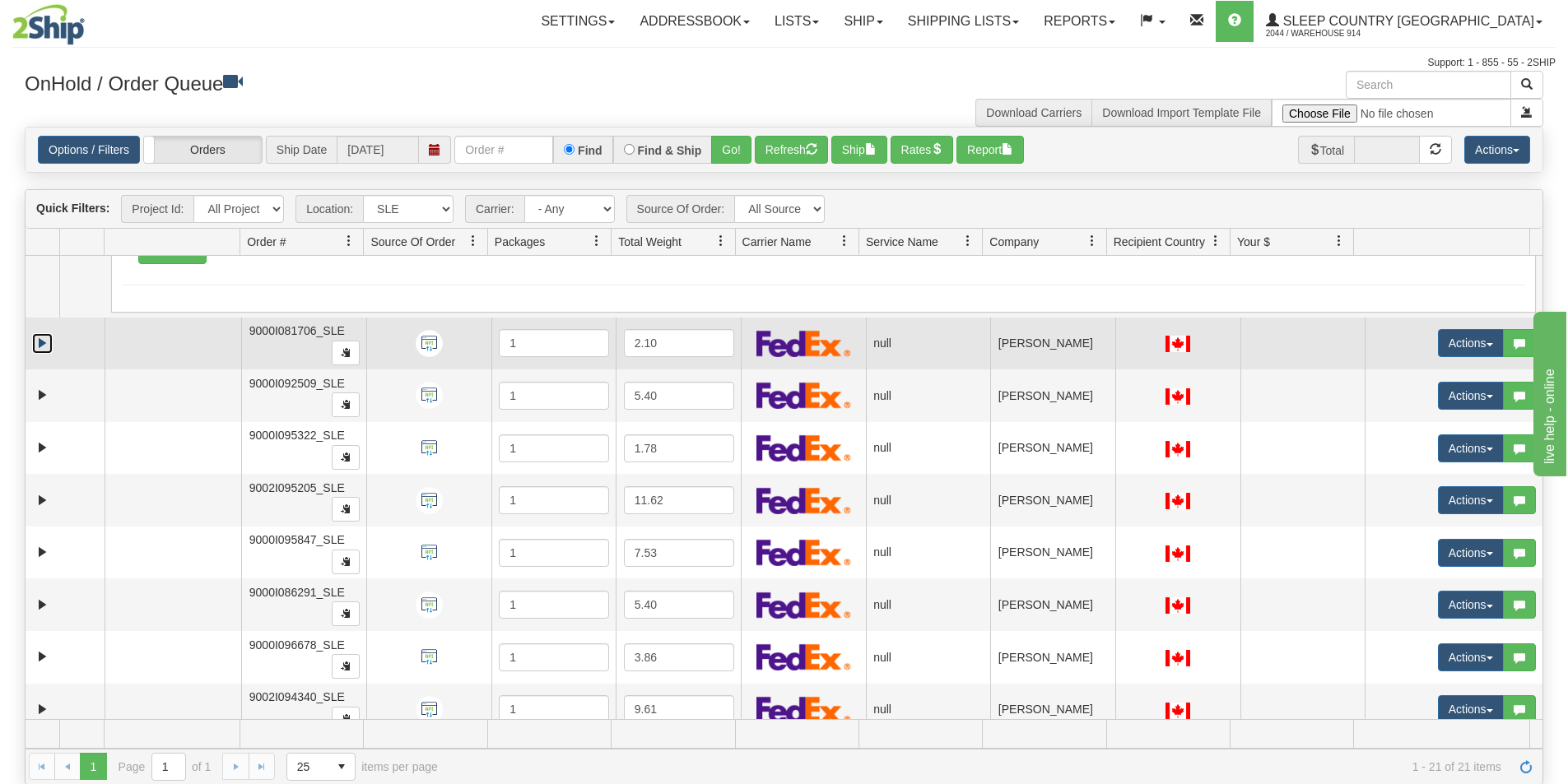
click at [40, 350] on link "Expand" at bounding box center [41, 342] width 20 height 20
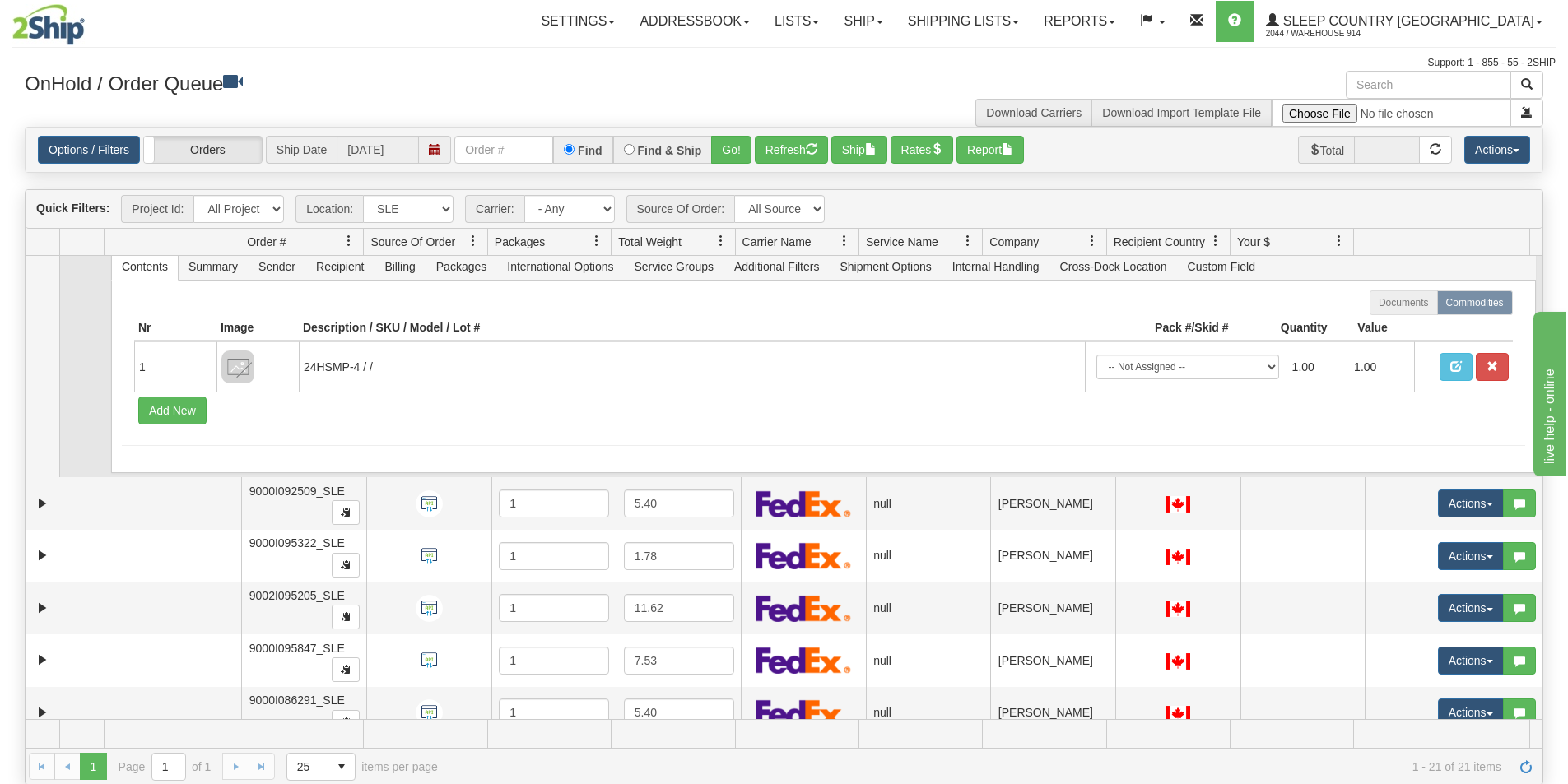
scroll to position [3538, 0]
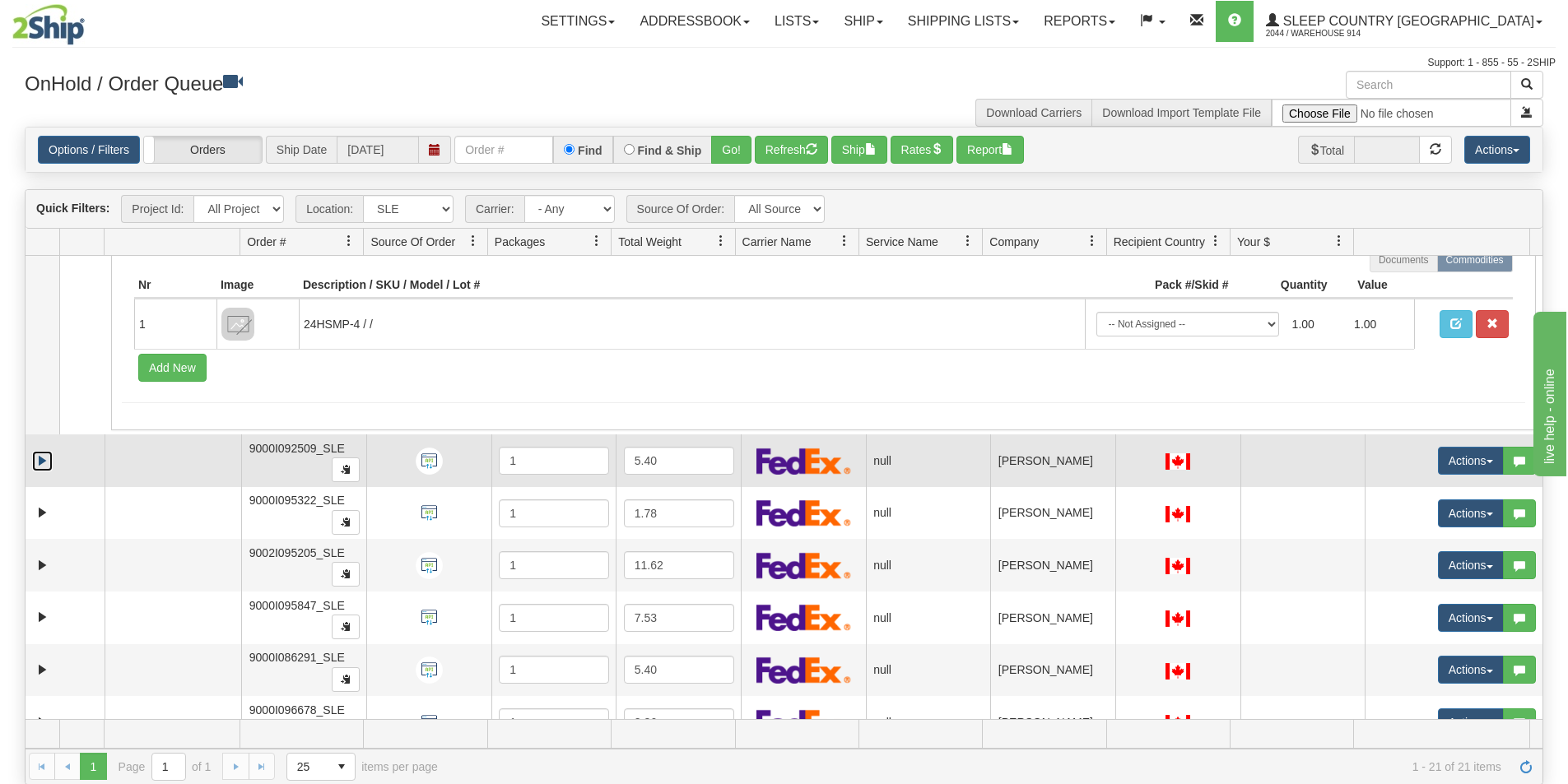
click at [38, 461] on link "Expand" at bounding box center [41, 461] width 20 height 20
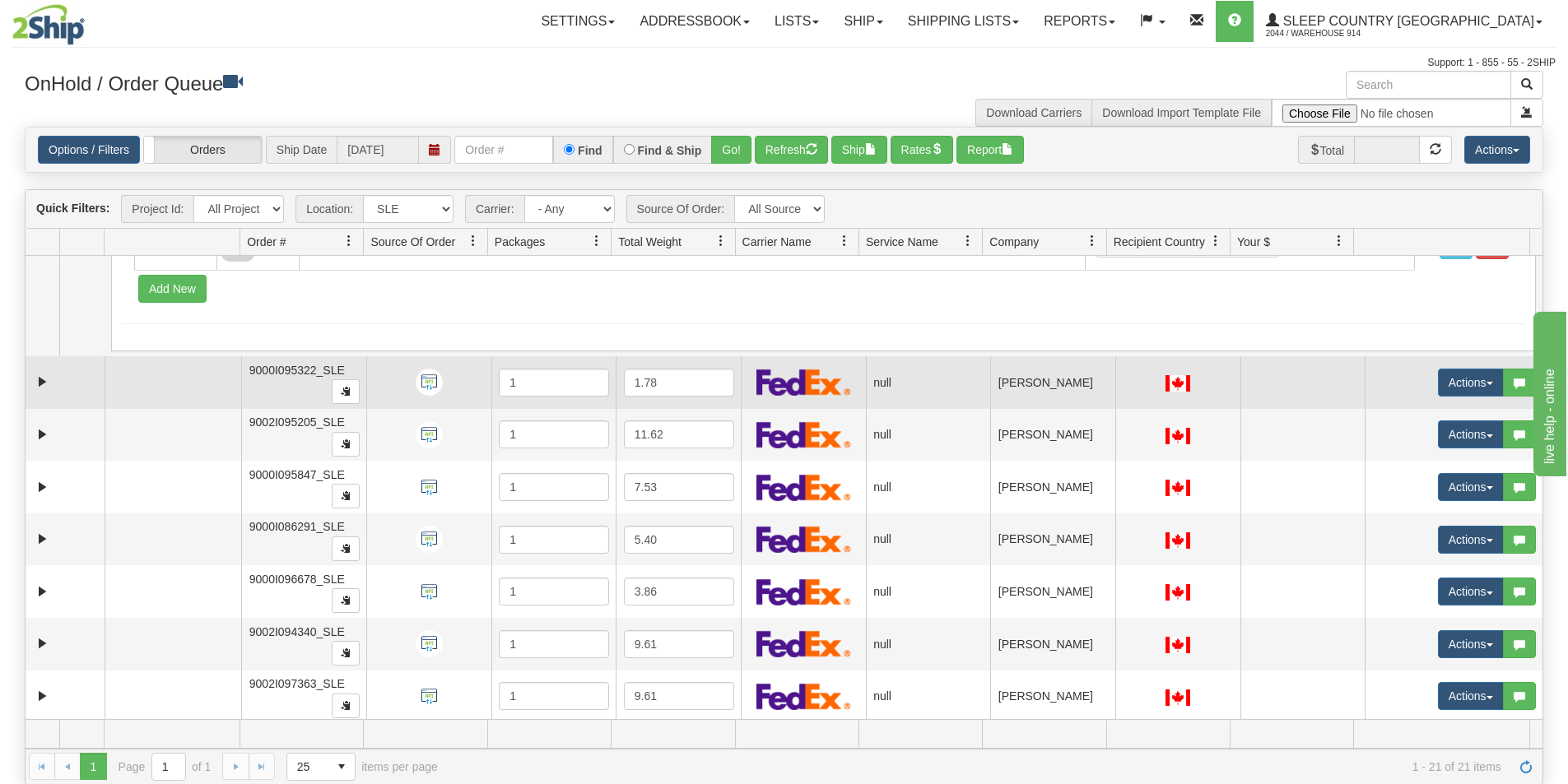
scroll to position [3903, 0]
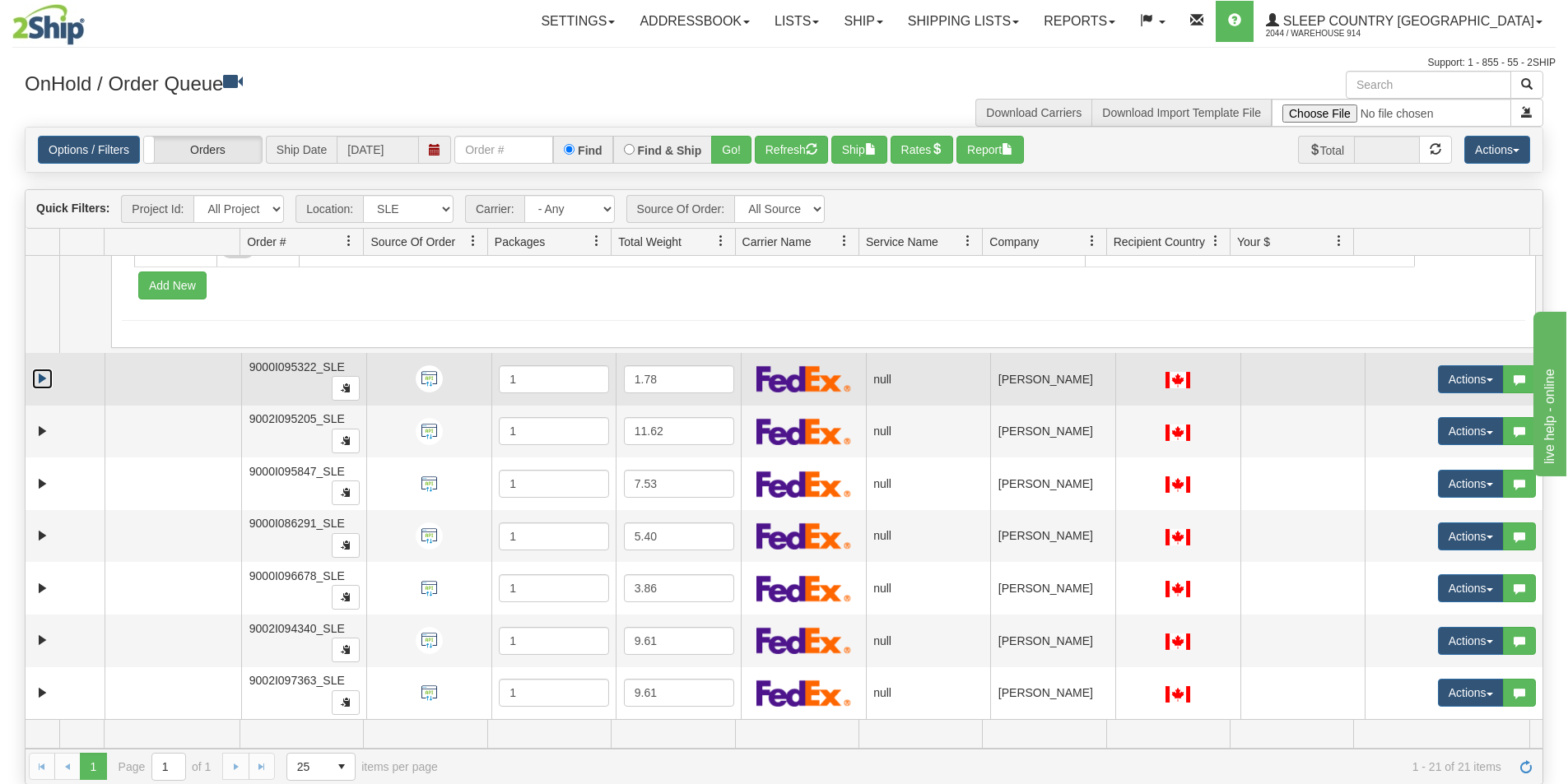
click at [41, 388] on link "Expand" at bounding box center [41, 378] width 20 height 20
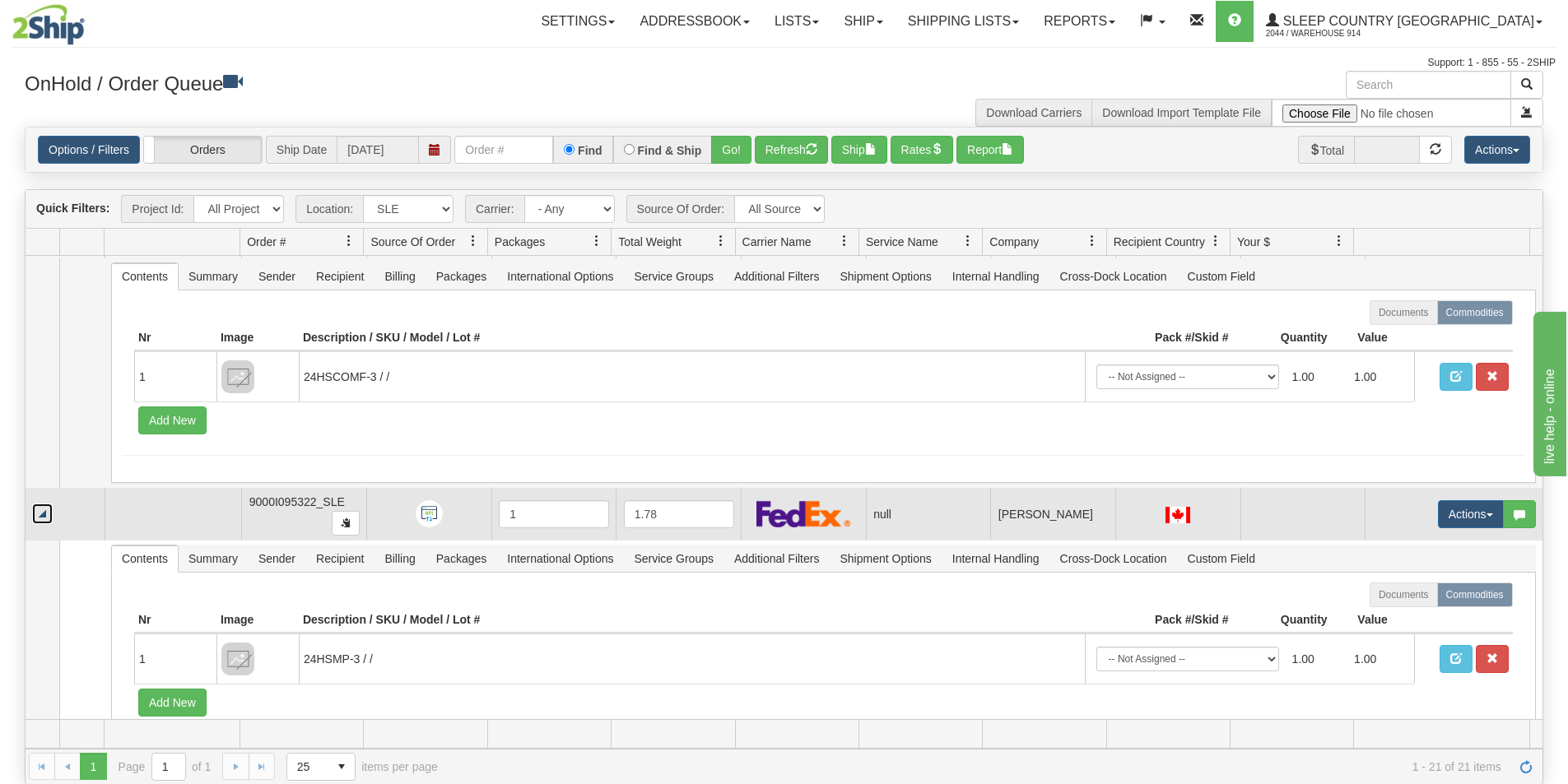
scroll to position [3738, 0]
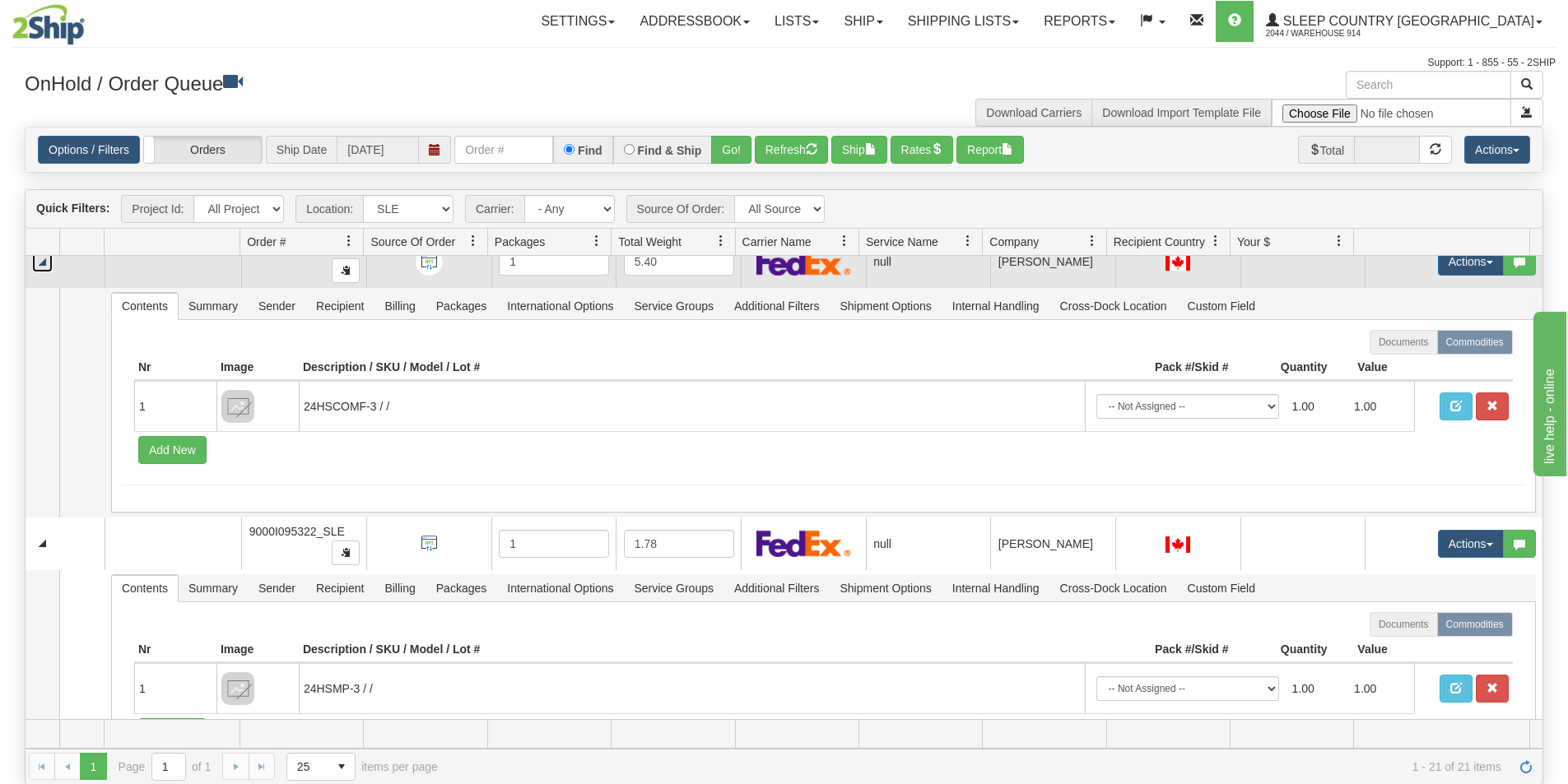
click at [45, 265] on link "Collapse" at bounding box center [41, 262] width 20 height 20
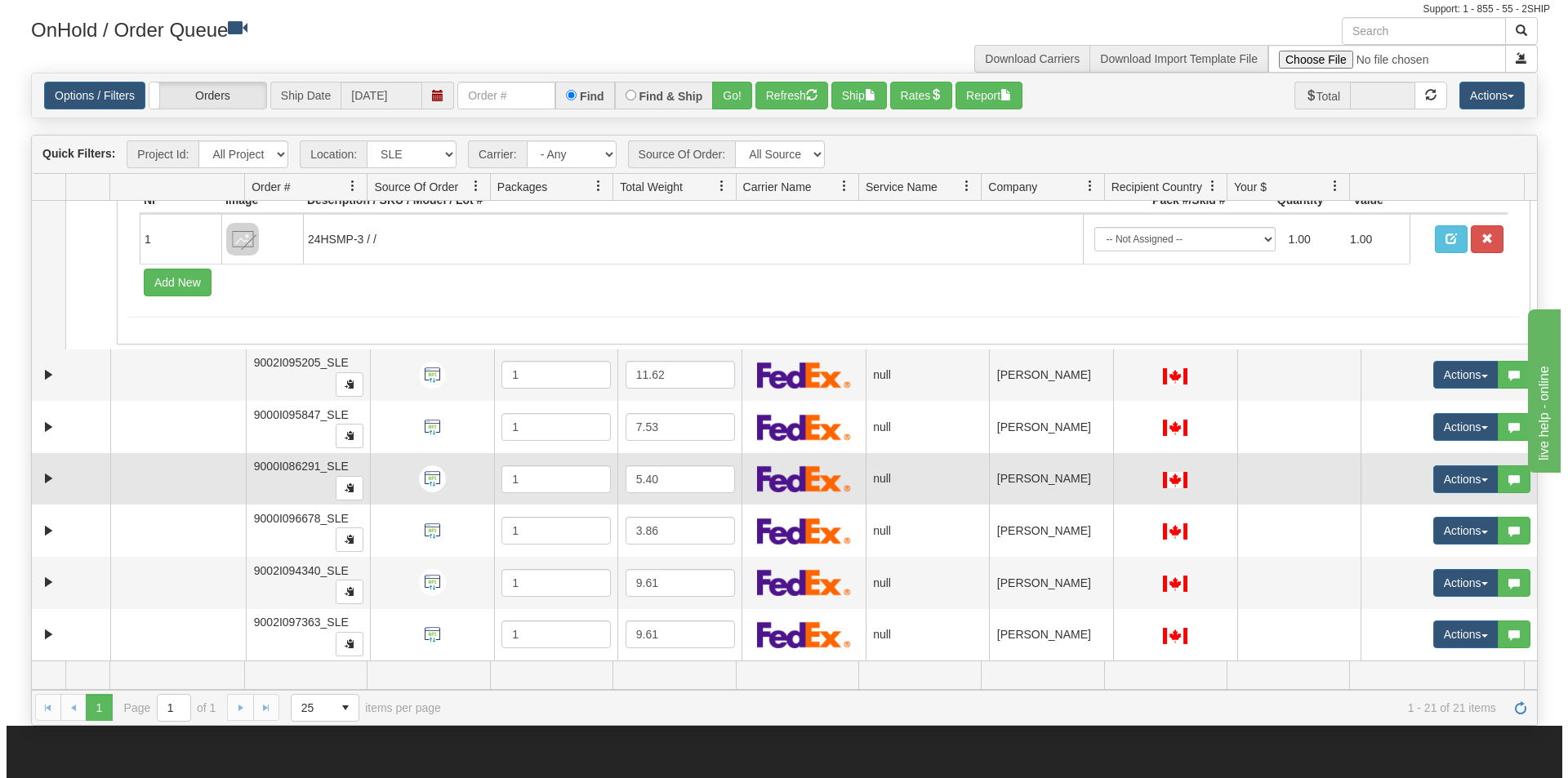
scroll to position [82, 0]
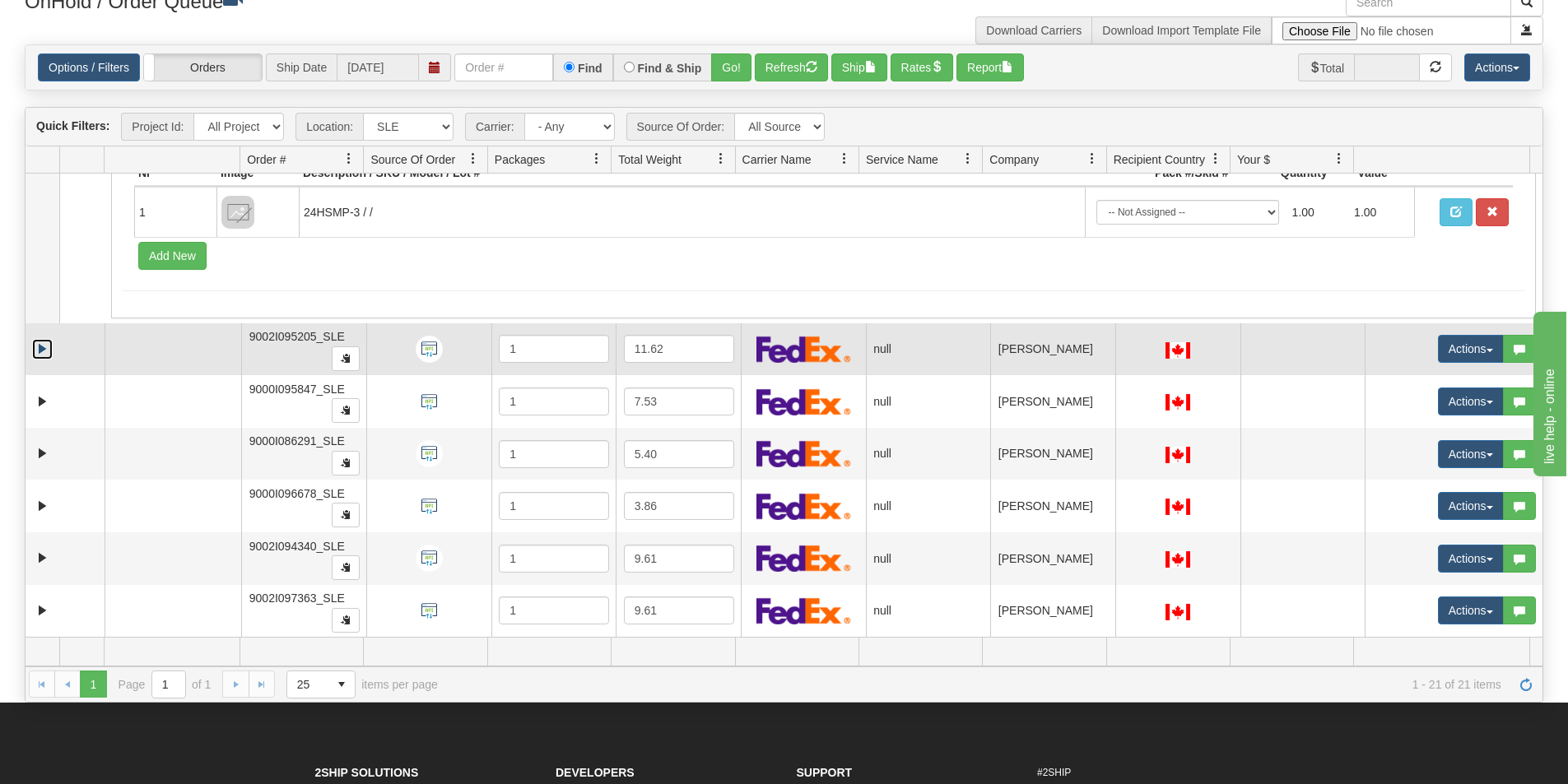
click at [38, 351] on link "Expand" at bounding box center [41, 348] width 20 height 20
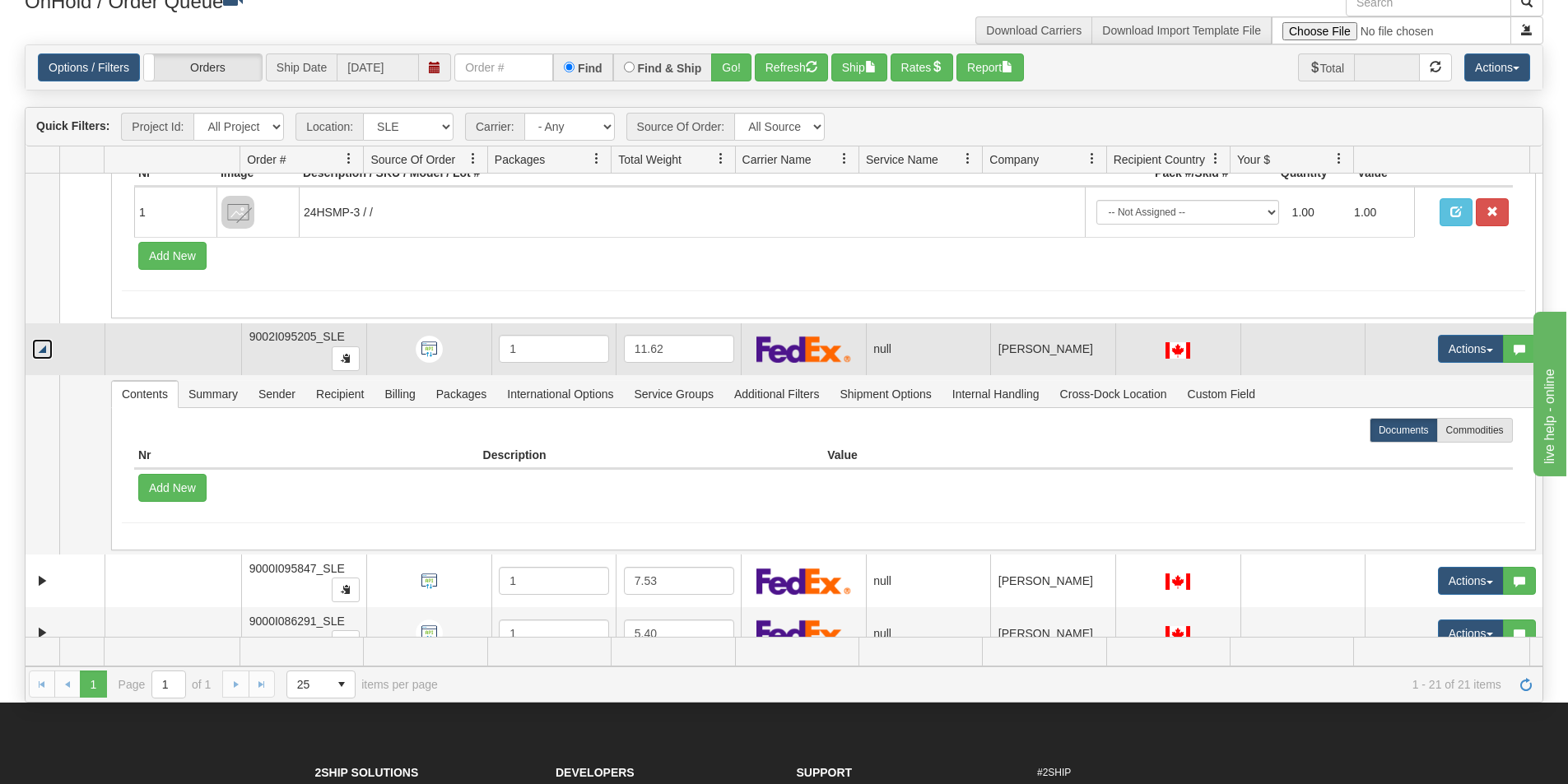
click at [38, 351] on link "Collapse" at bounding box center [41, 348] width 20 height 20
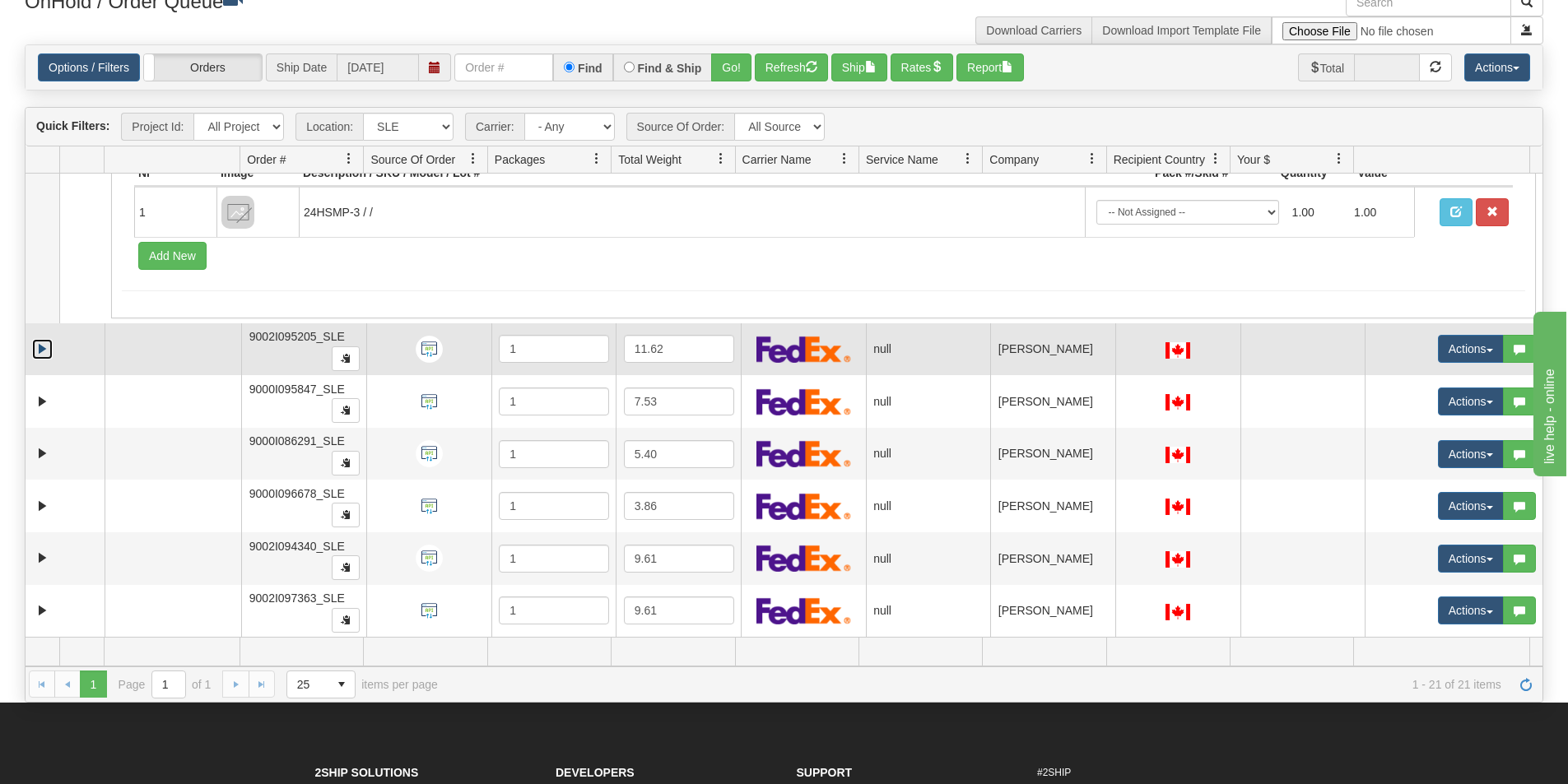
click at [44, 346] on link "Expand" at bounding box center [41, 348] width 20 height 20
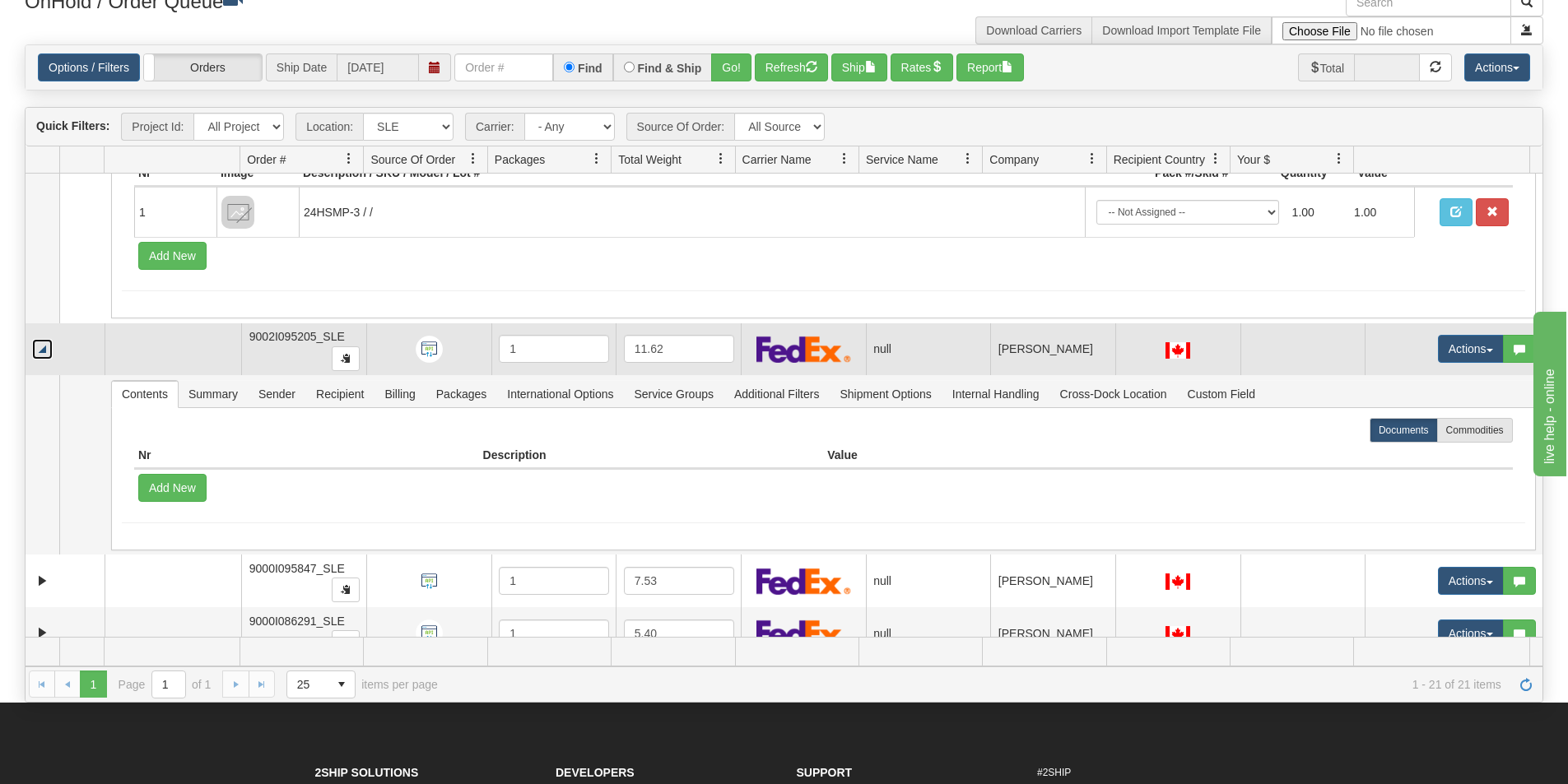
click at [44, 346] on link "Collapse" at bounding box center [41, 348] width 20 height 20
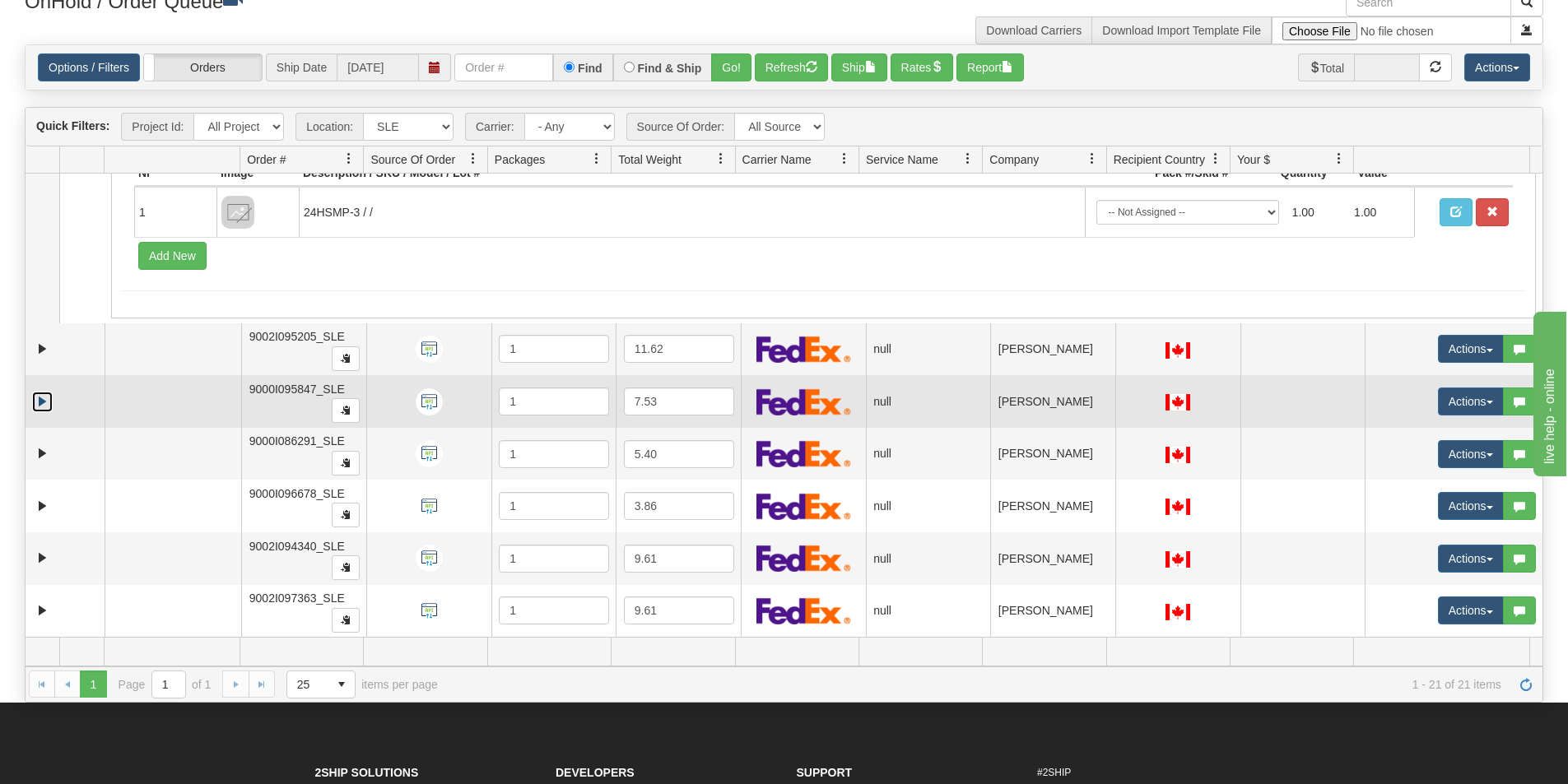
click at [46, 404] on link "Expand" at bounding box center [41, 401] width 20 height 20
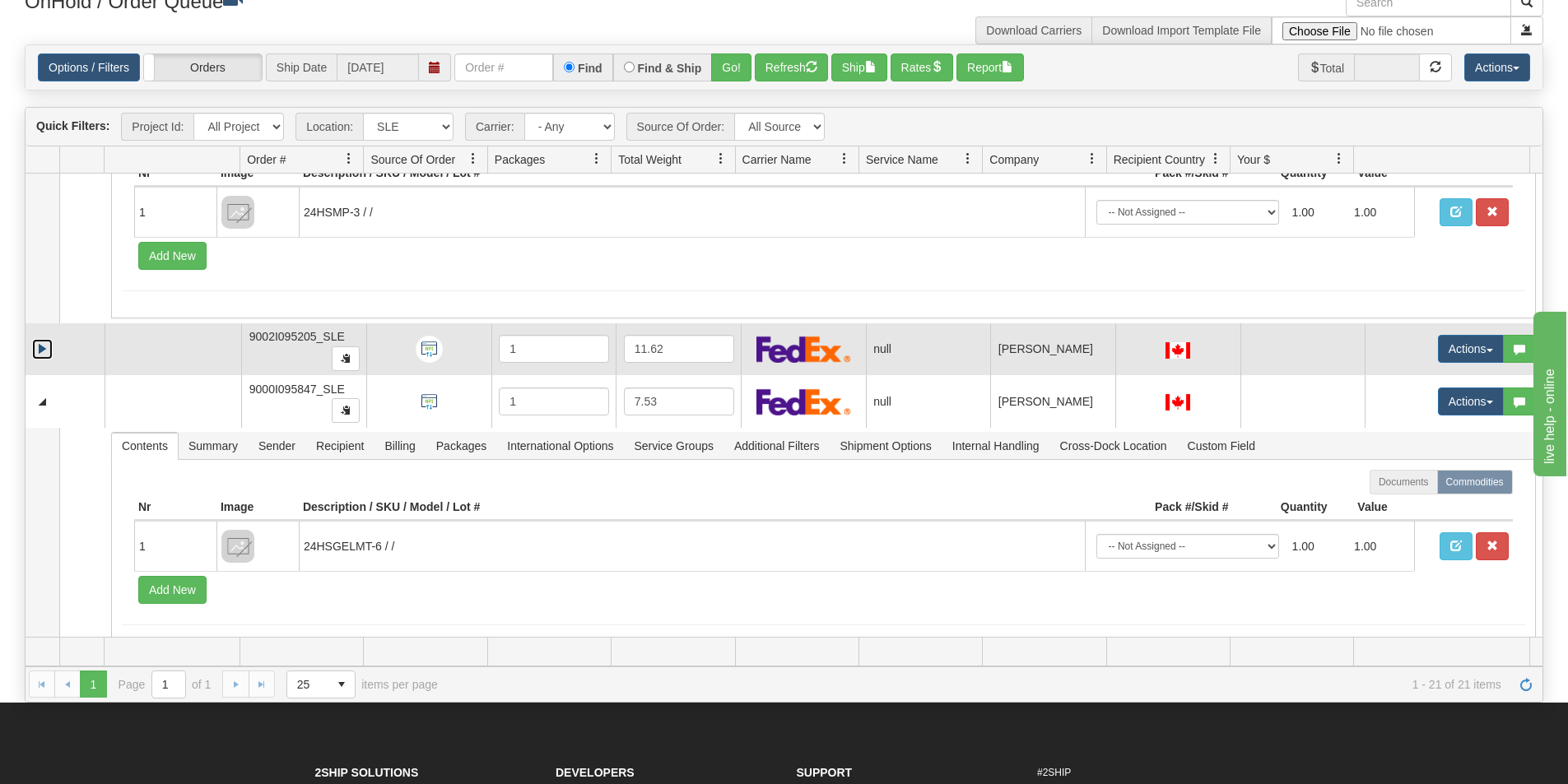
click at [37, 345] on link "Expand" at bounding box center [41, 348] width 20 height 20
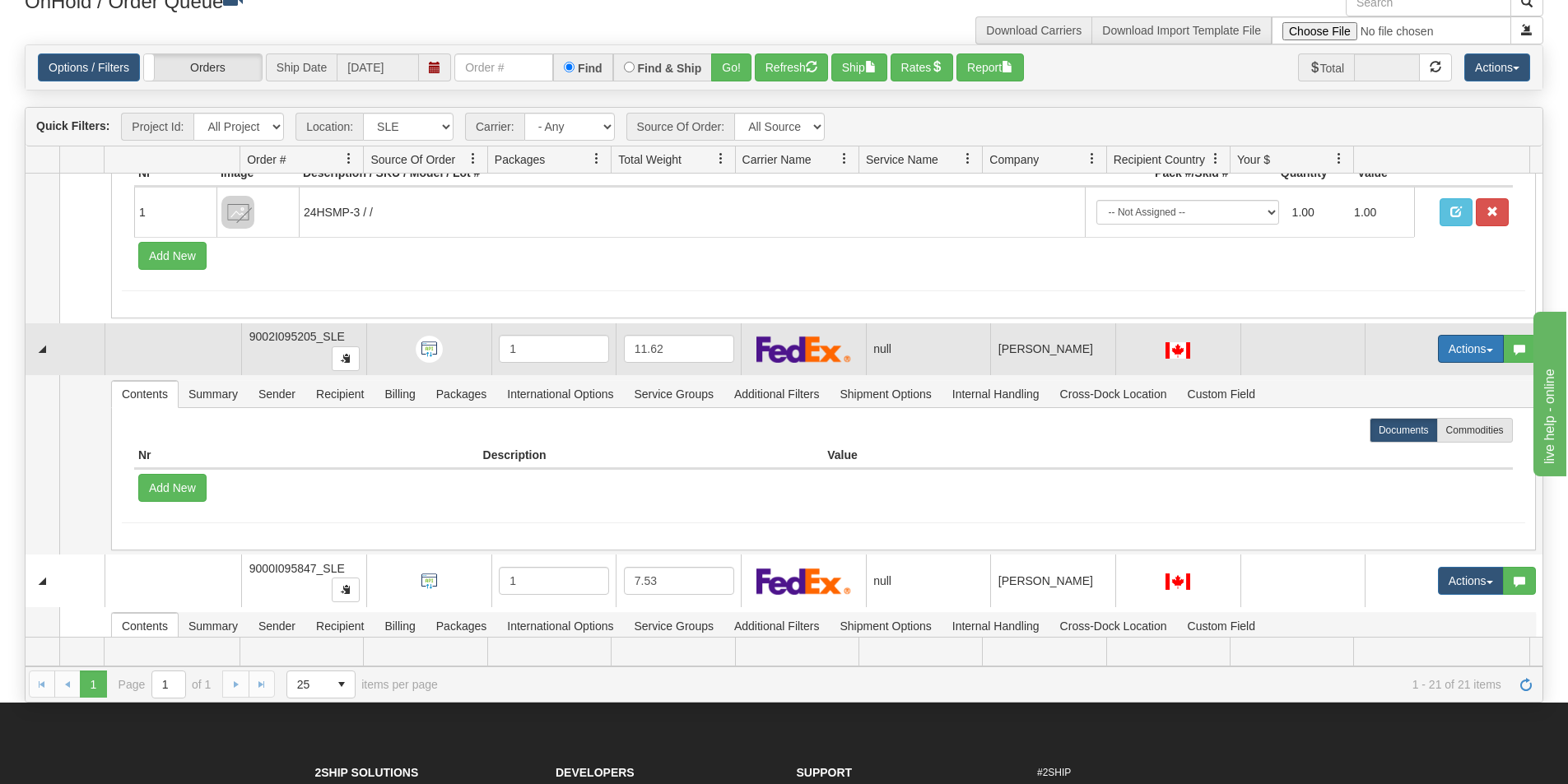
click at [1457, 348] on button "Actions" at bounding box center [1470, 348] width 65 height 28
click at [1404, 376] on span "Open" at bounding box center [1396, 380] width 39 height 13
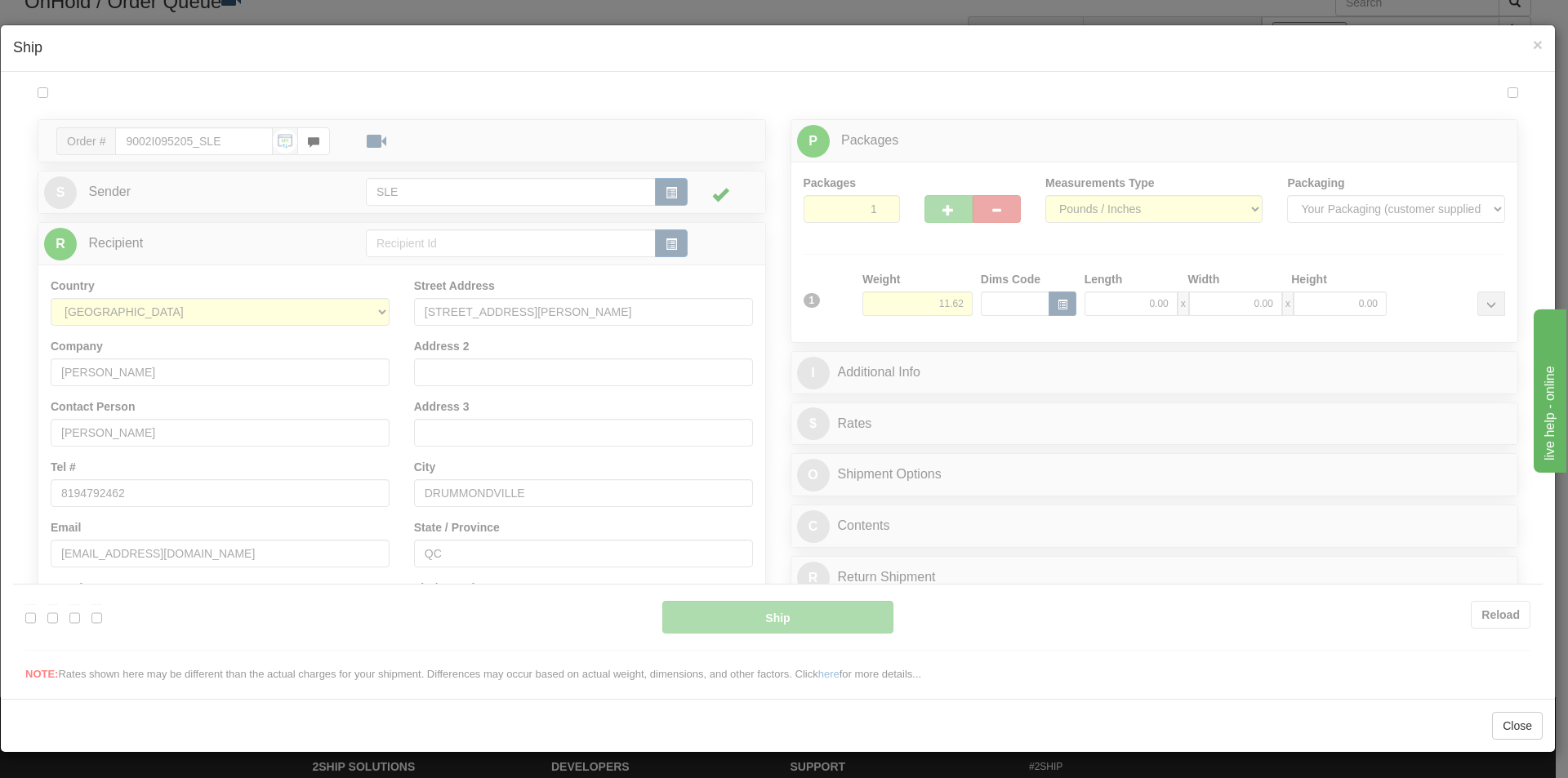
scroll to position [0, 0]
type input "09:32"
type input "16:00"
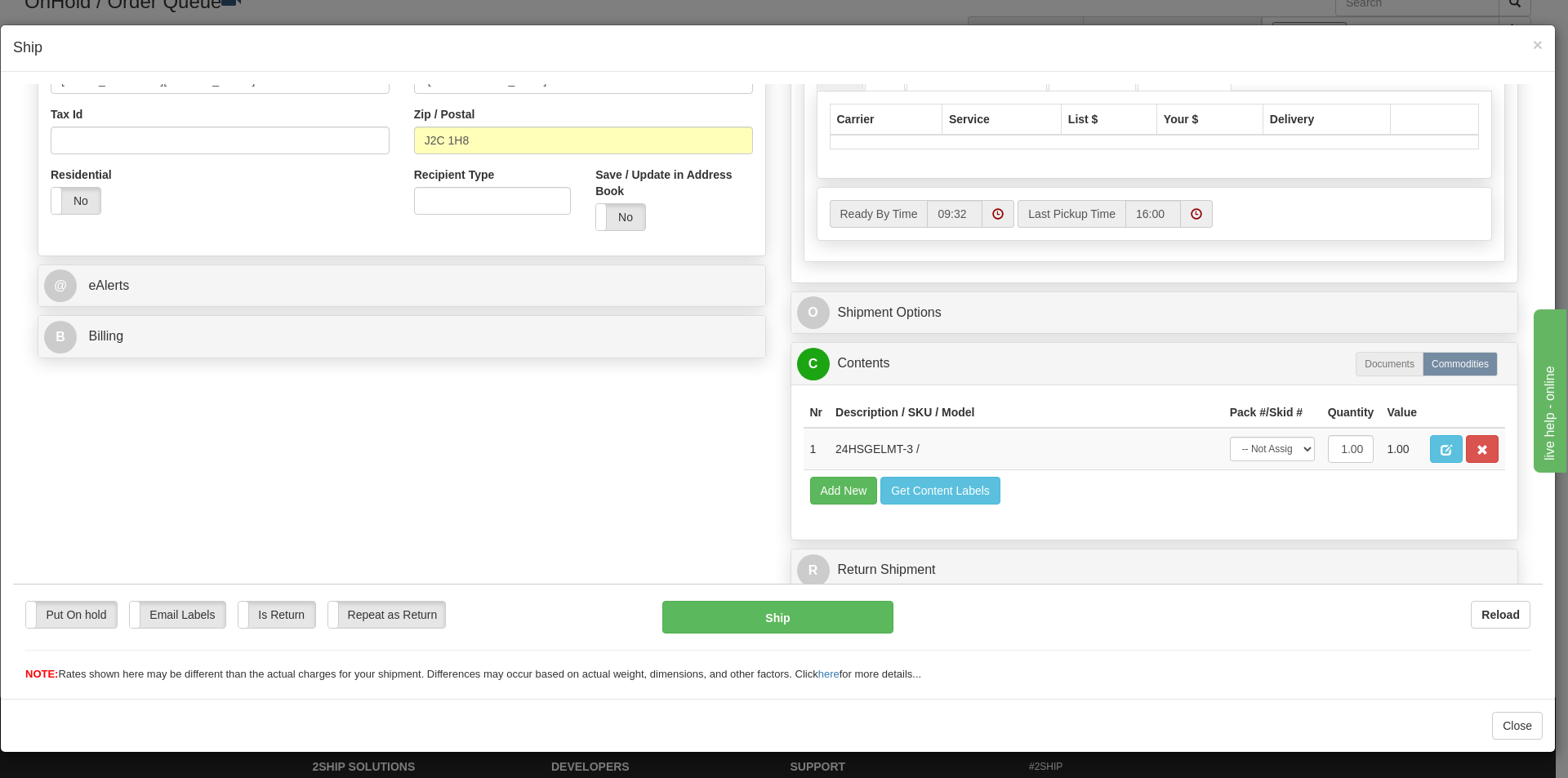
scroll to position [484, 0]
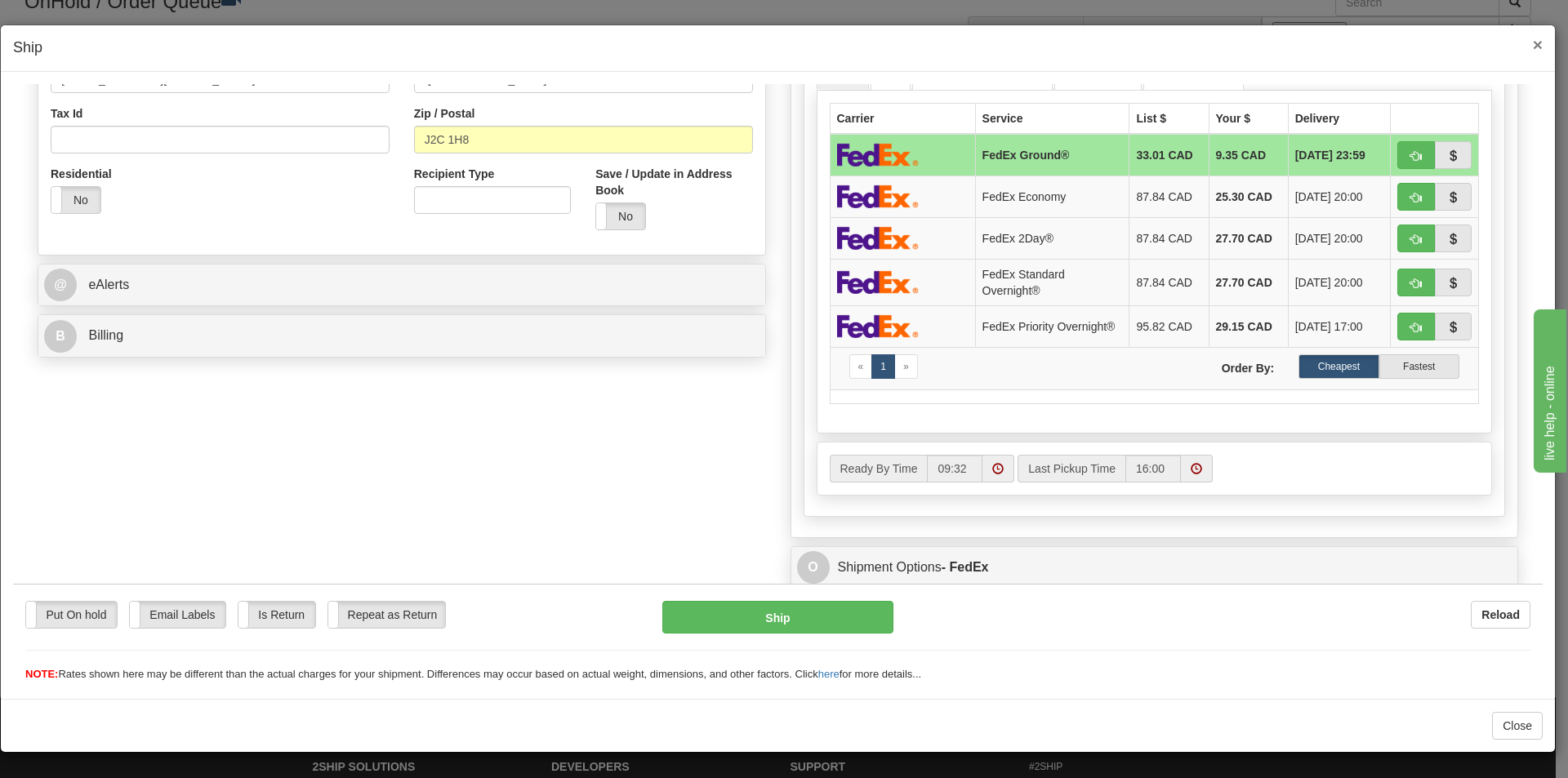
click at [1540, 46] on span "×" at bounding box center [1538, 45] width 10 height 19
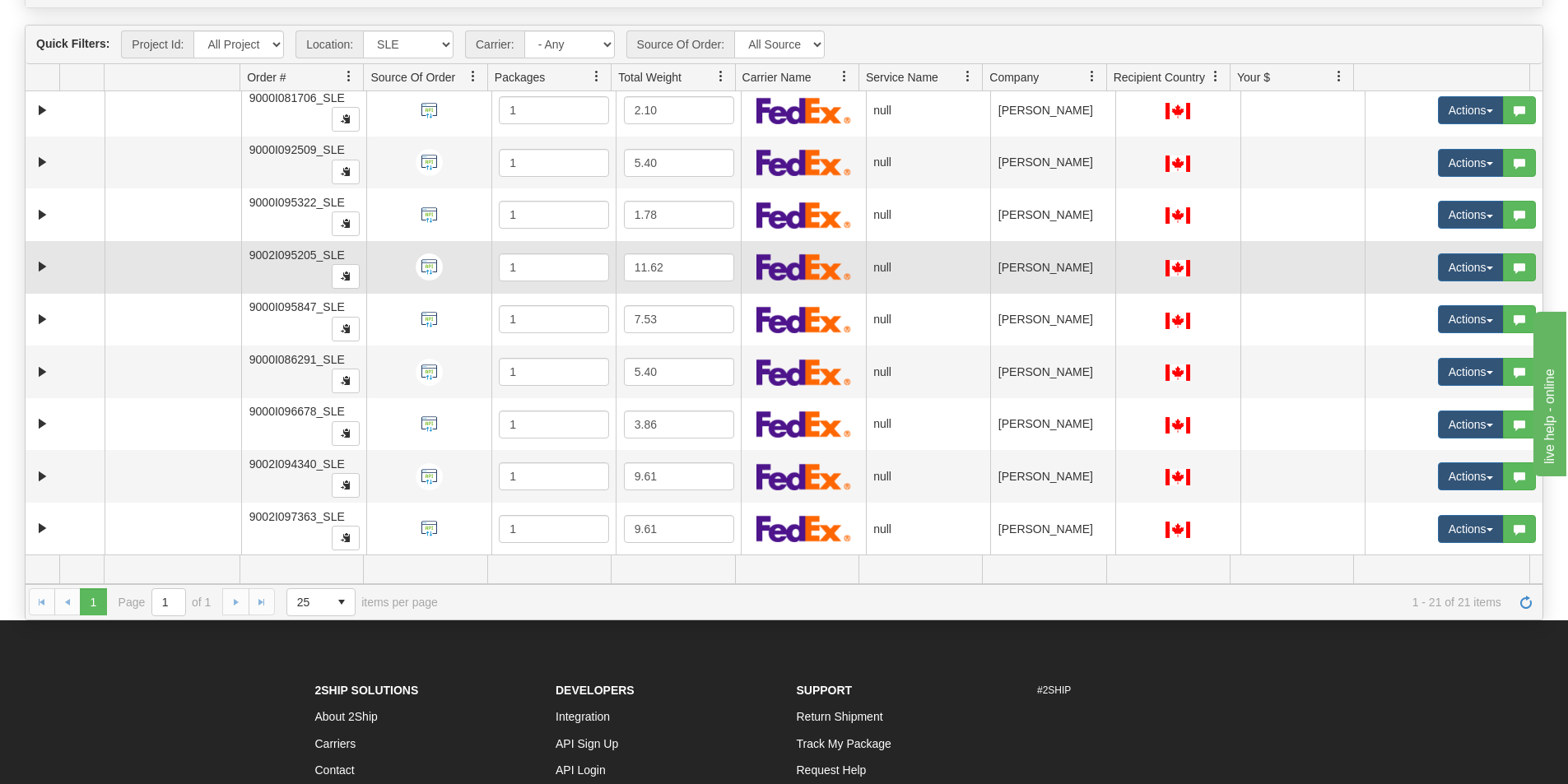
scroll to position [553, 0]
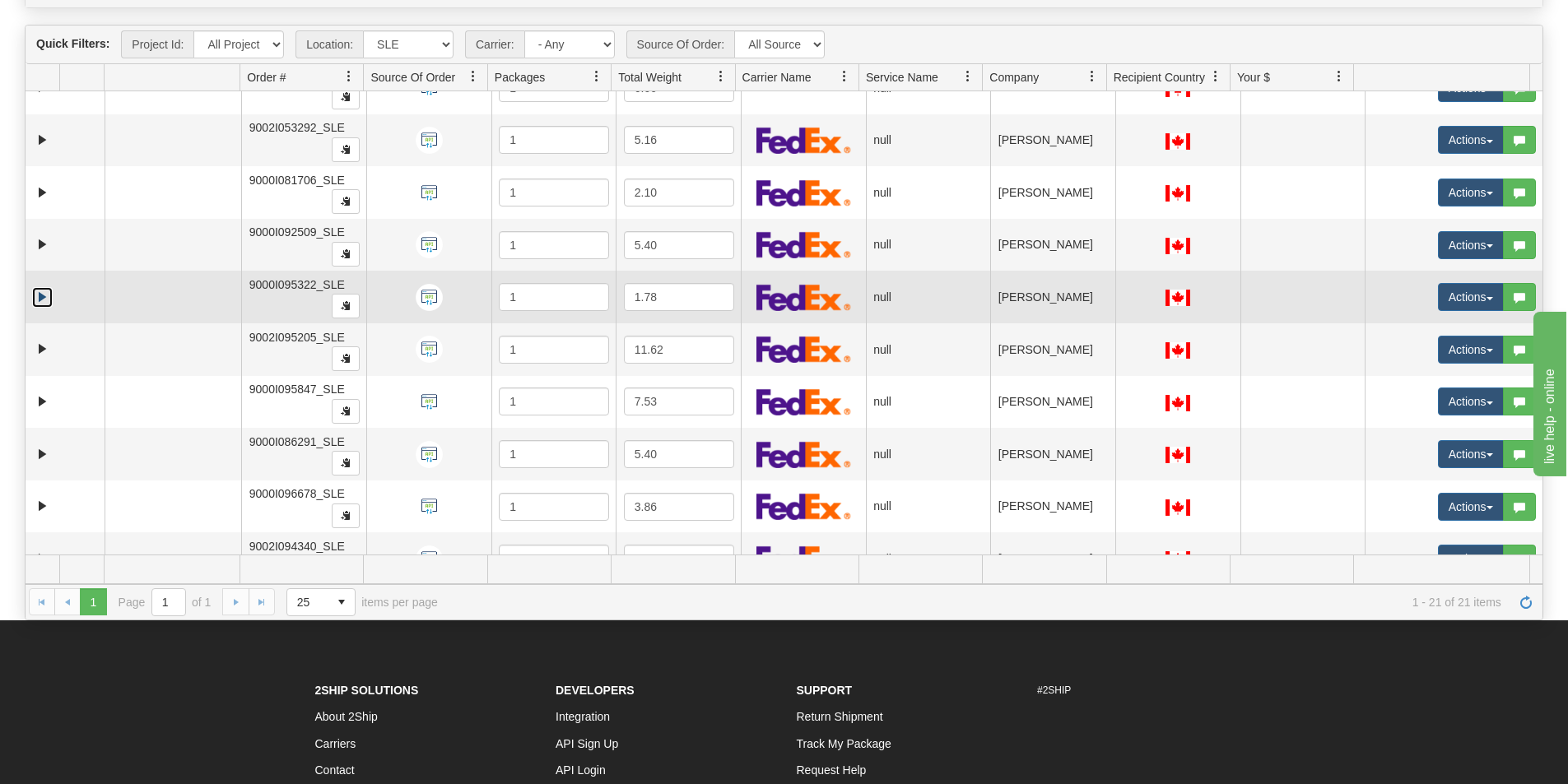
click at [44, 295] on link "Expand" at bounding box center [41, 297] width 20 height 20
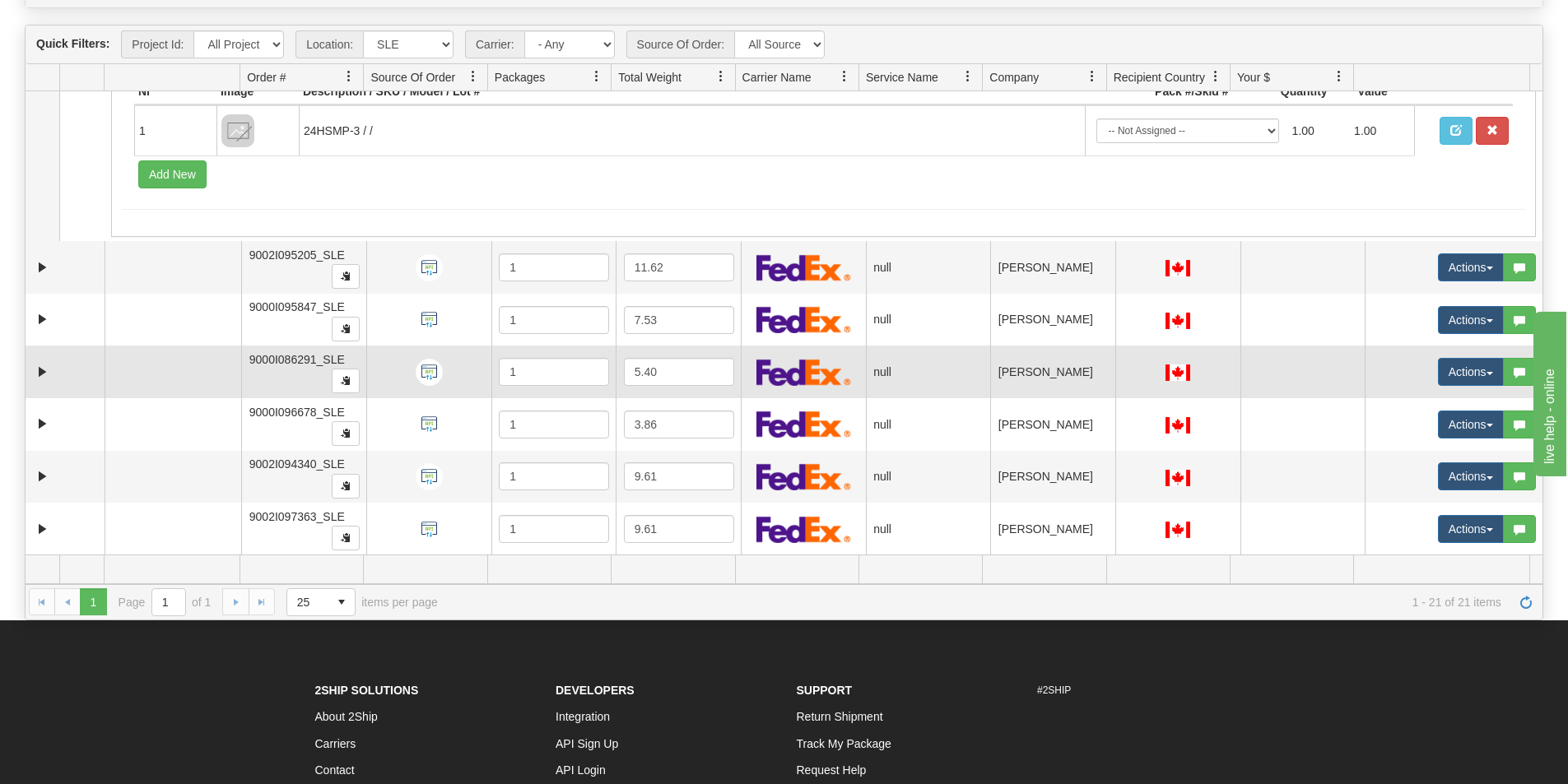
scroll to position [866, 0]
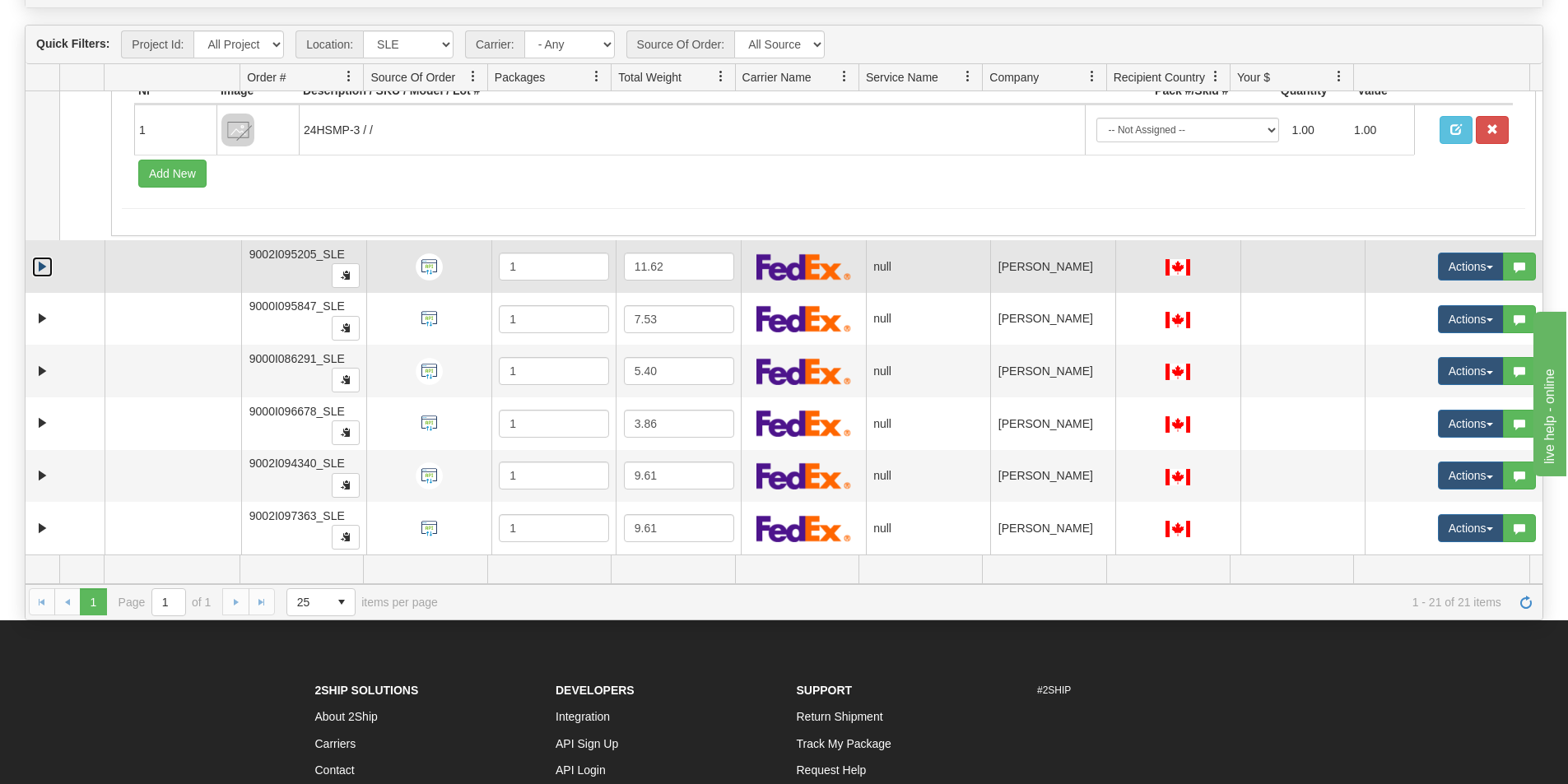
click at [37, 265] on link "Expand" at bounding box center [41, 266] width 20 height 20
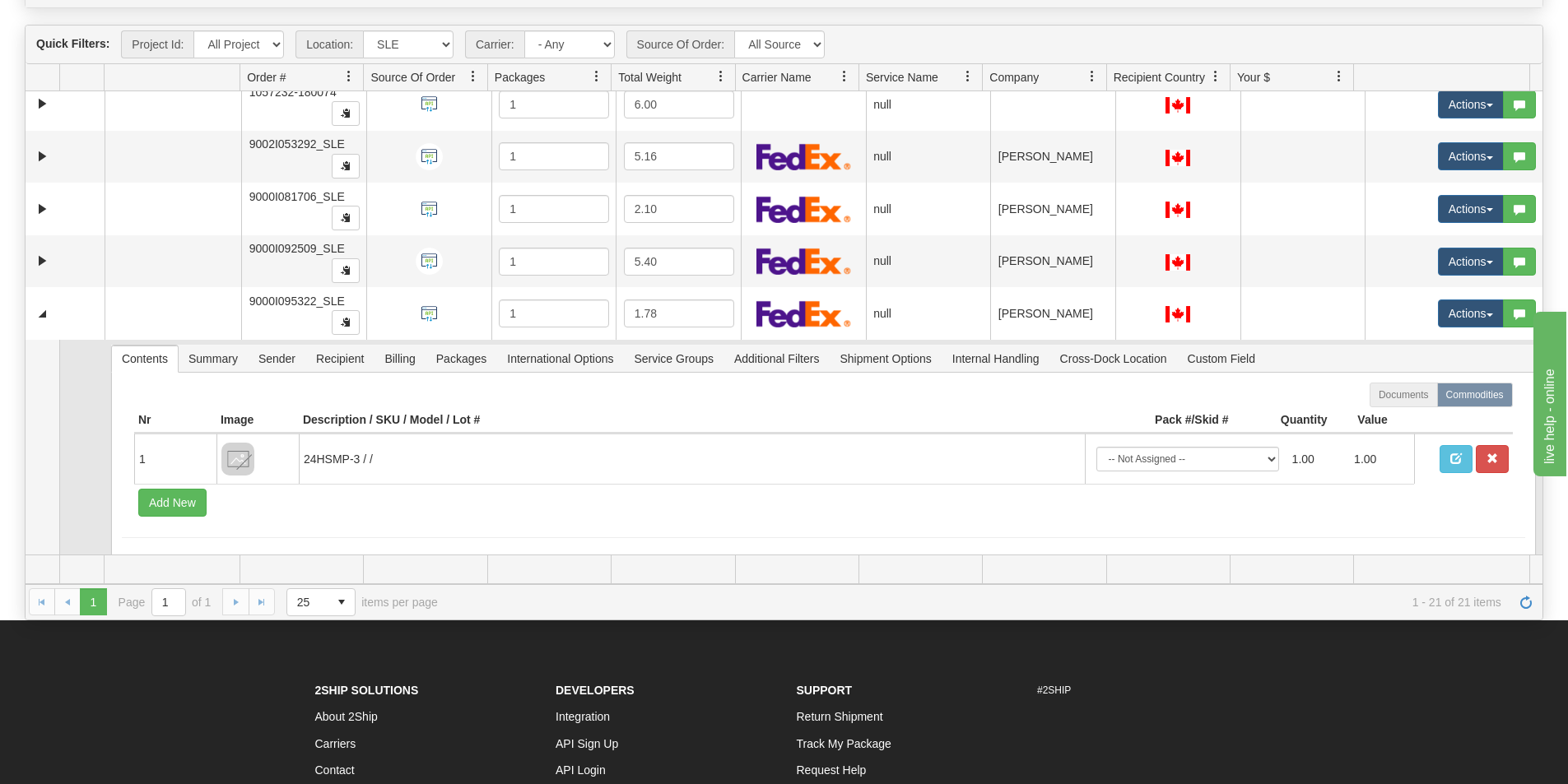
scroll to position [619, 0]
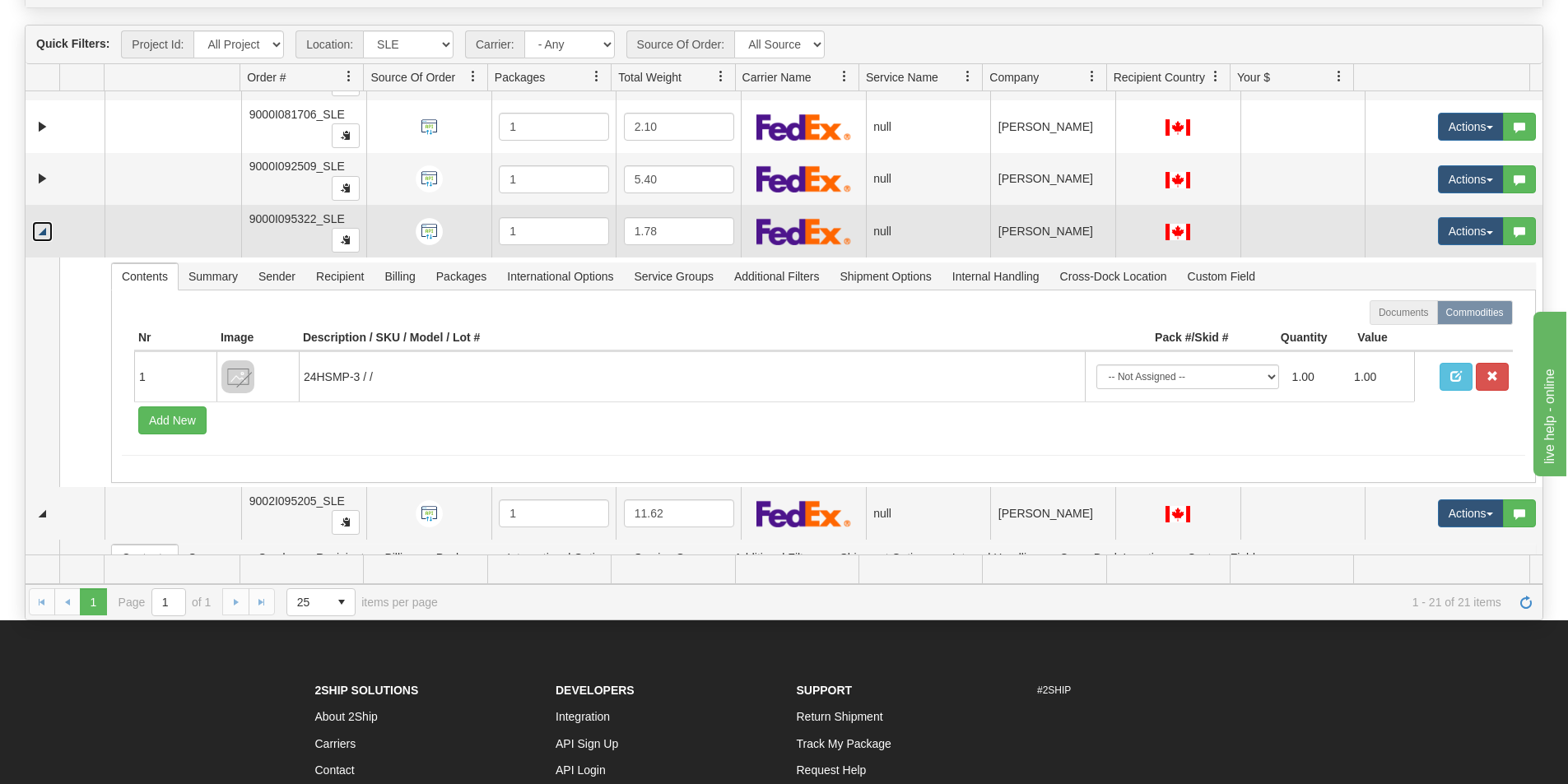
click at [40, 234] on link "Collapse" at bounding box center [41, 231] width 20 height 20
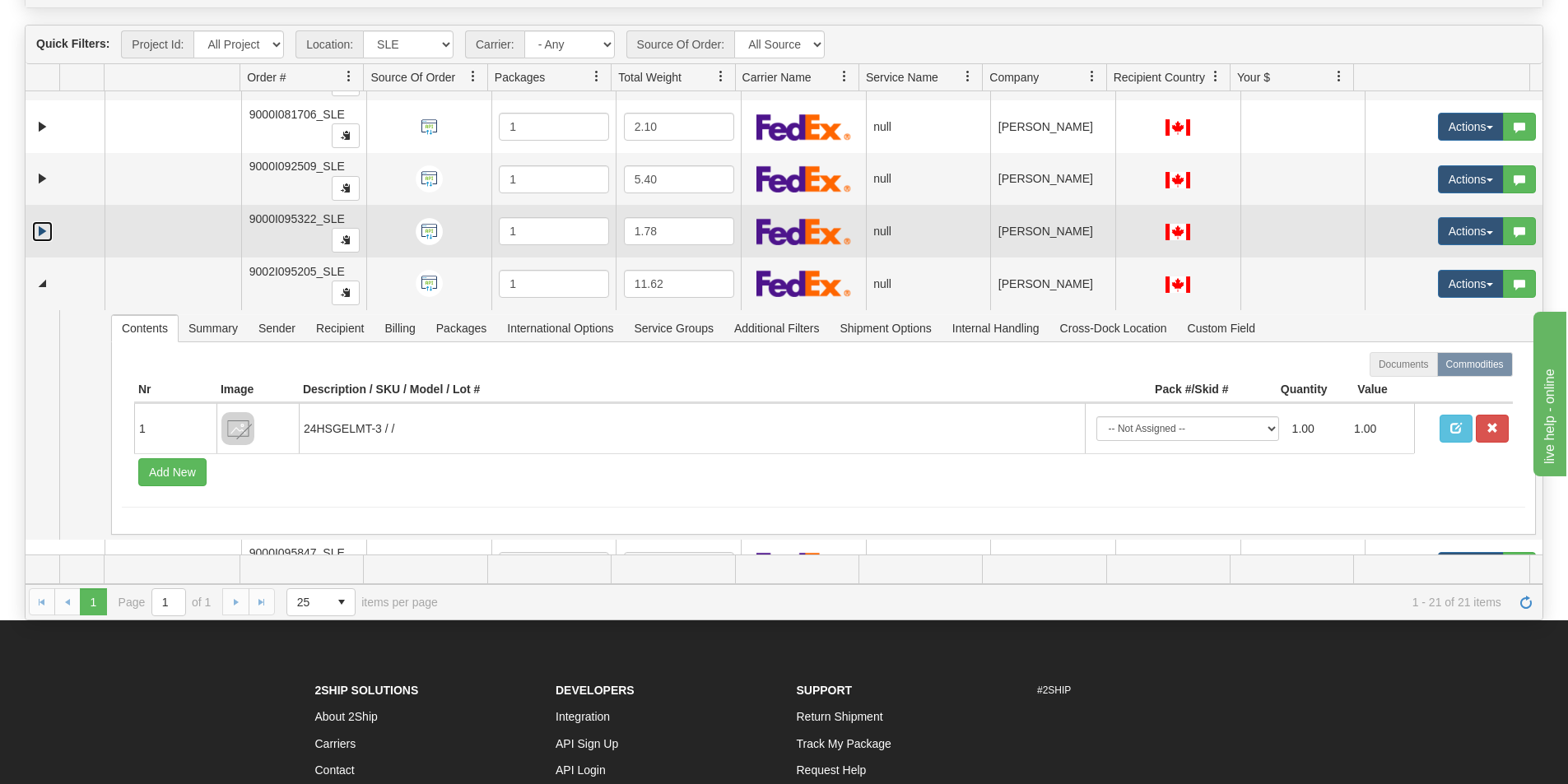
click at [42, 233] on link "Expand" at bounding box center [41, 231] width 20 height 20
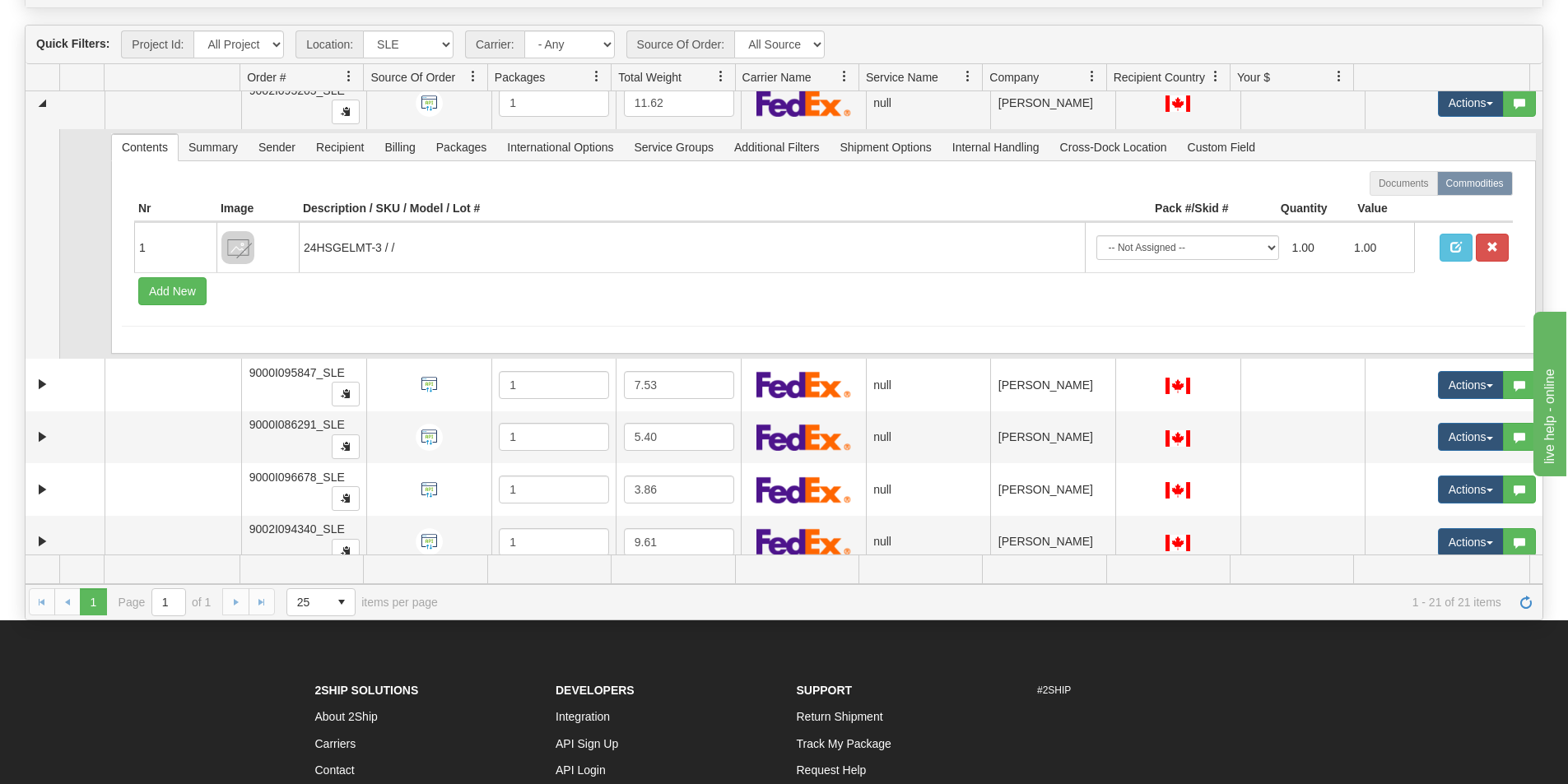
scroll to position [1030, 0]
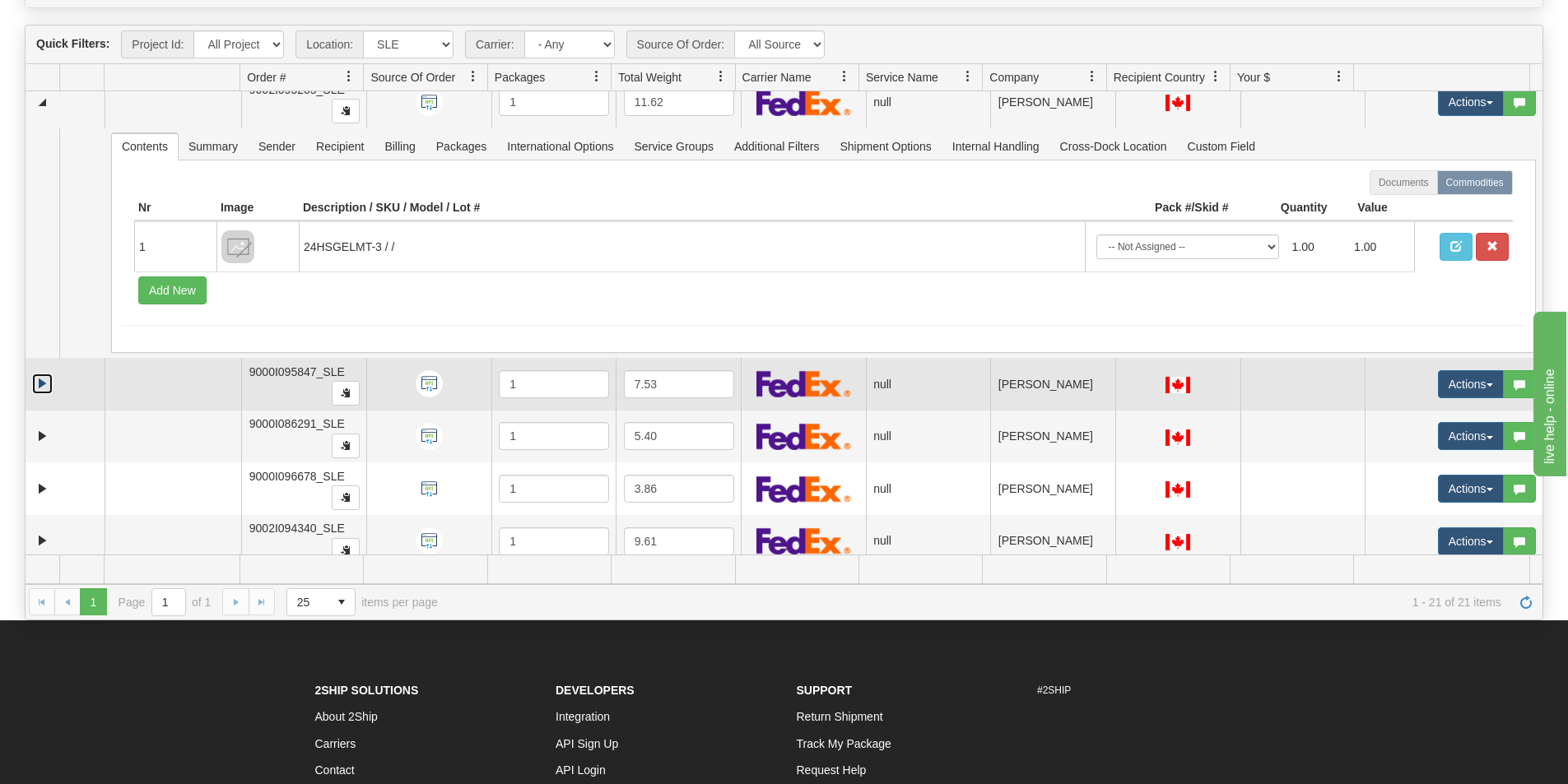
click at [38, 381] on link "Expand" at bounding box center [41, 383] width 20 height 20
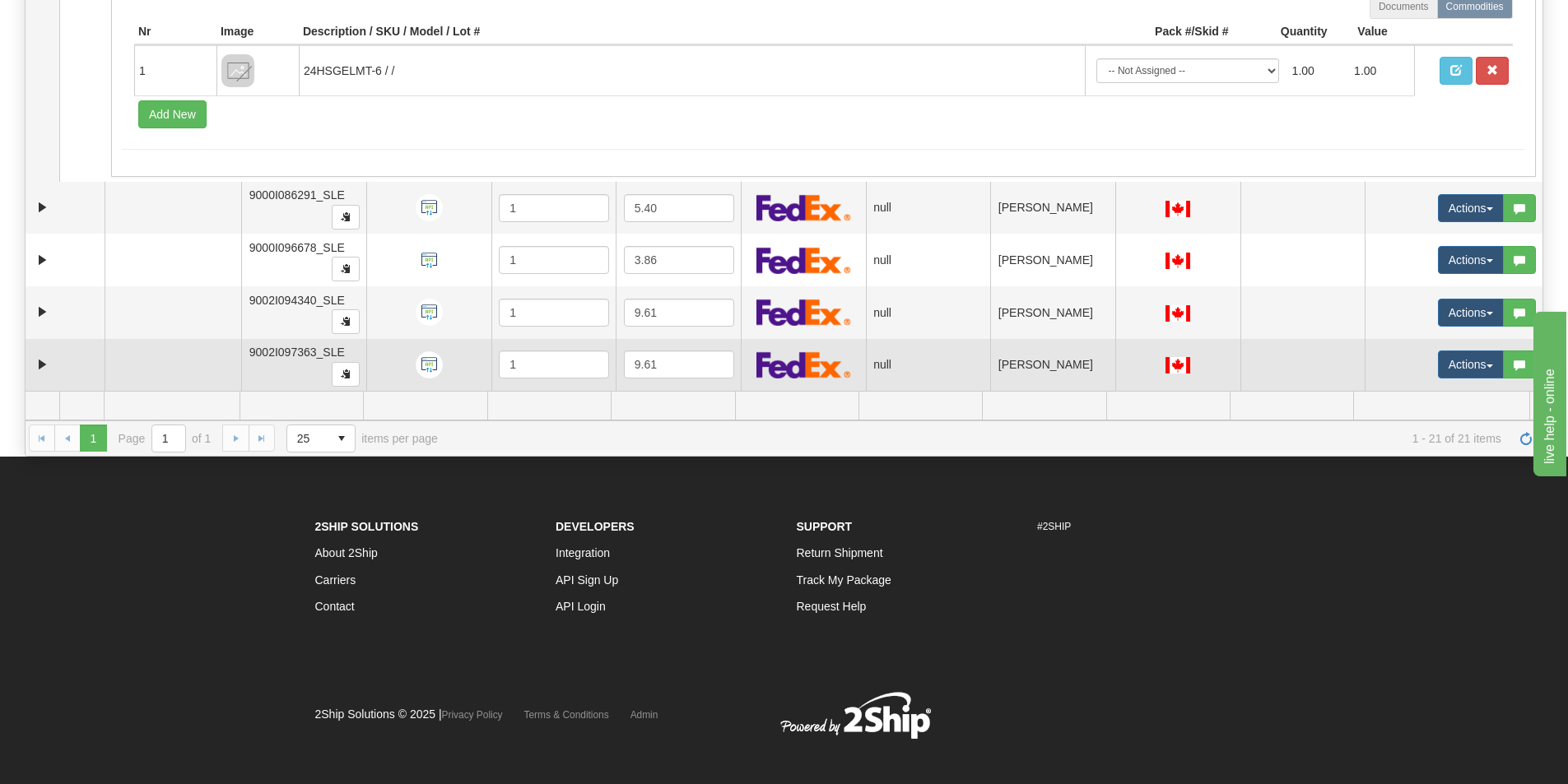
scroll to position [329, 0]
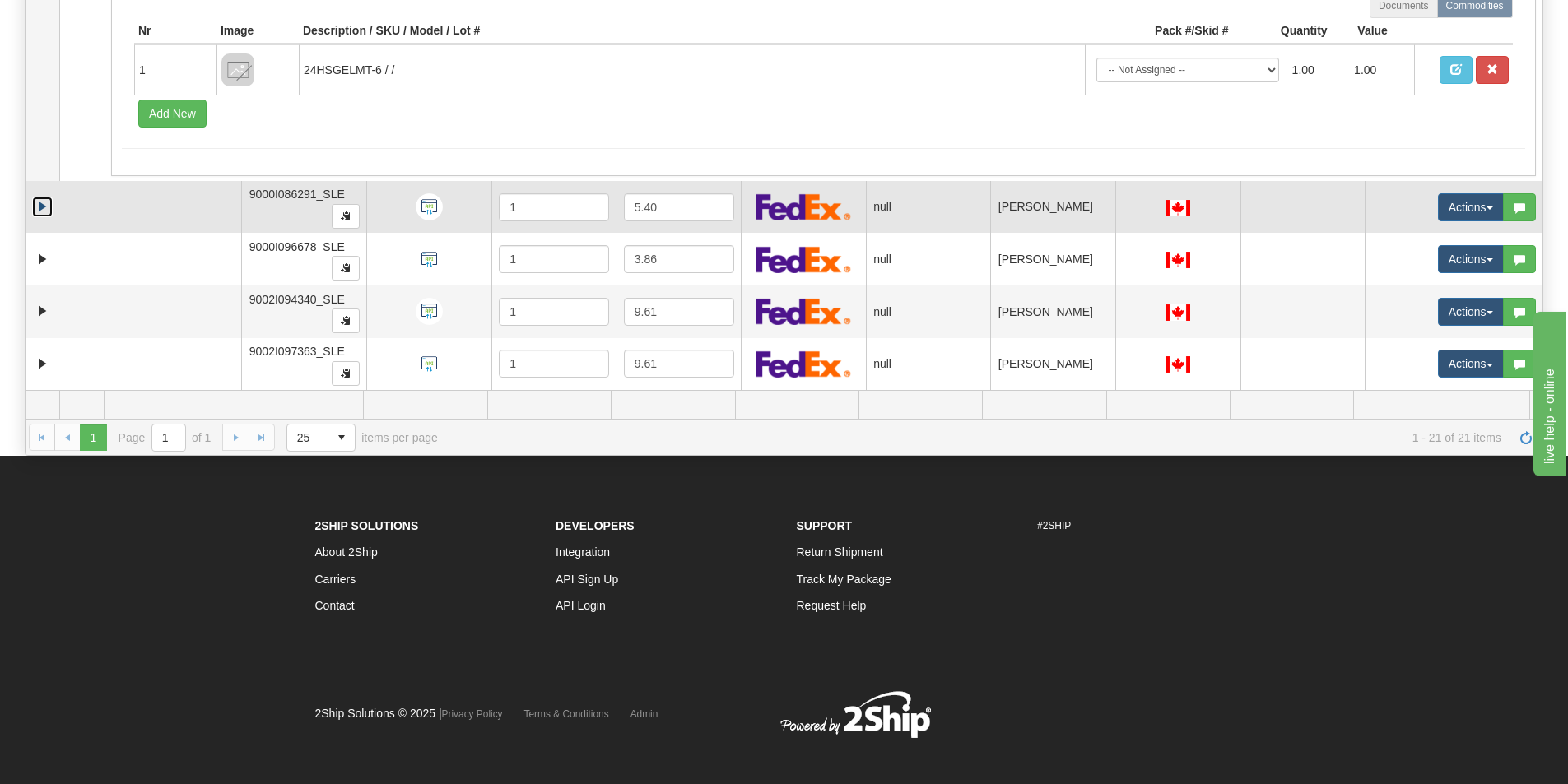
click at [45, 208] on link "Expand" at bounding box center [41, 206] width 20 height 20
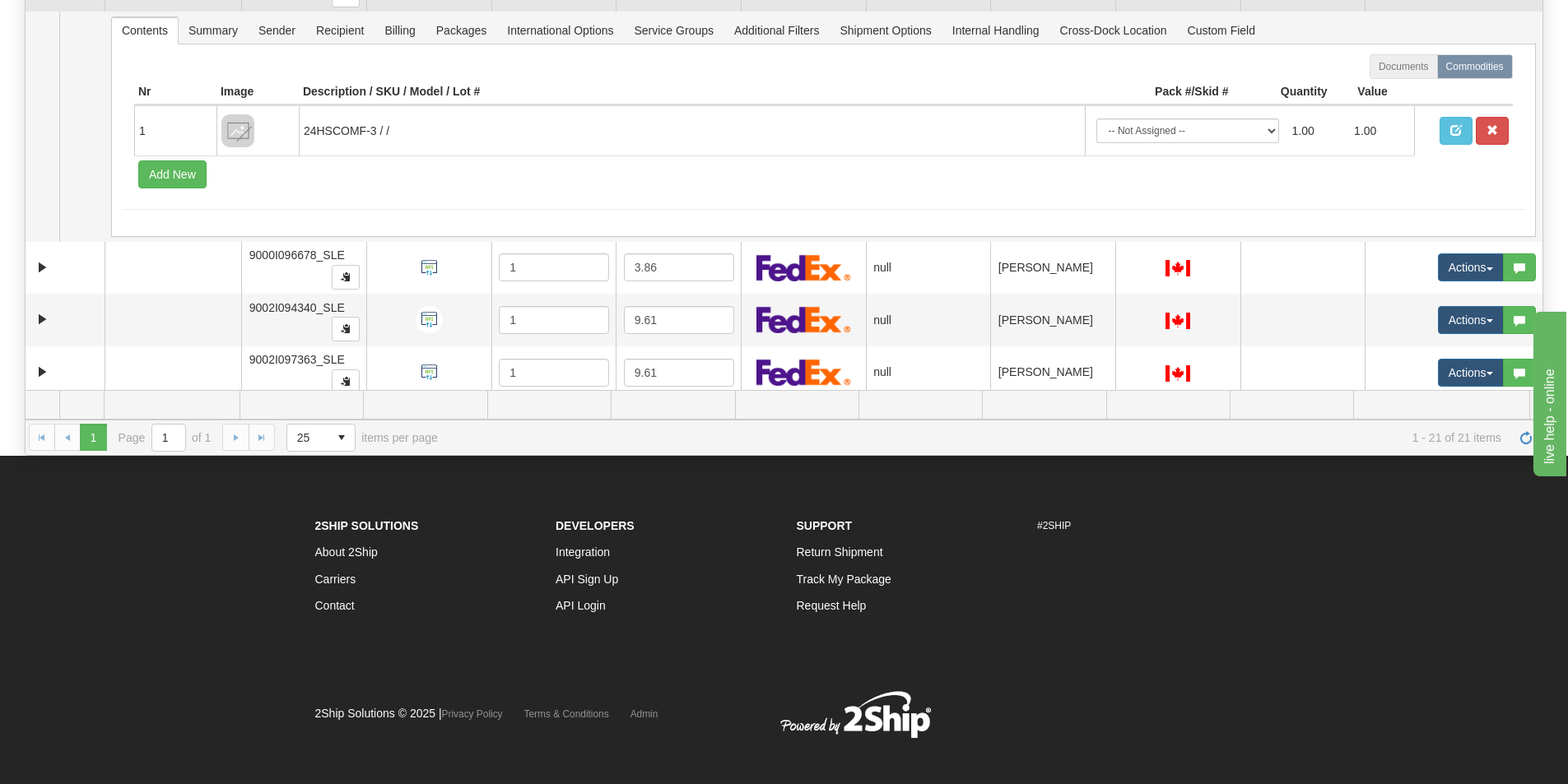
scroll to position [1555, 0]
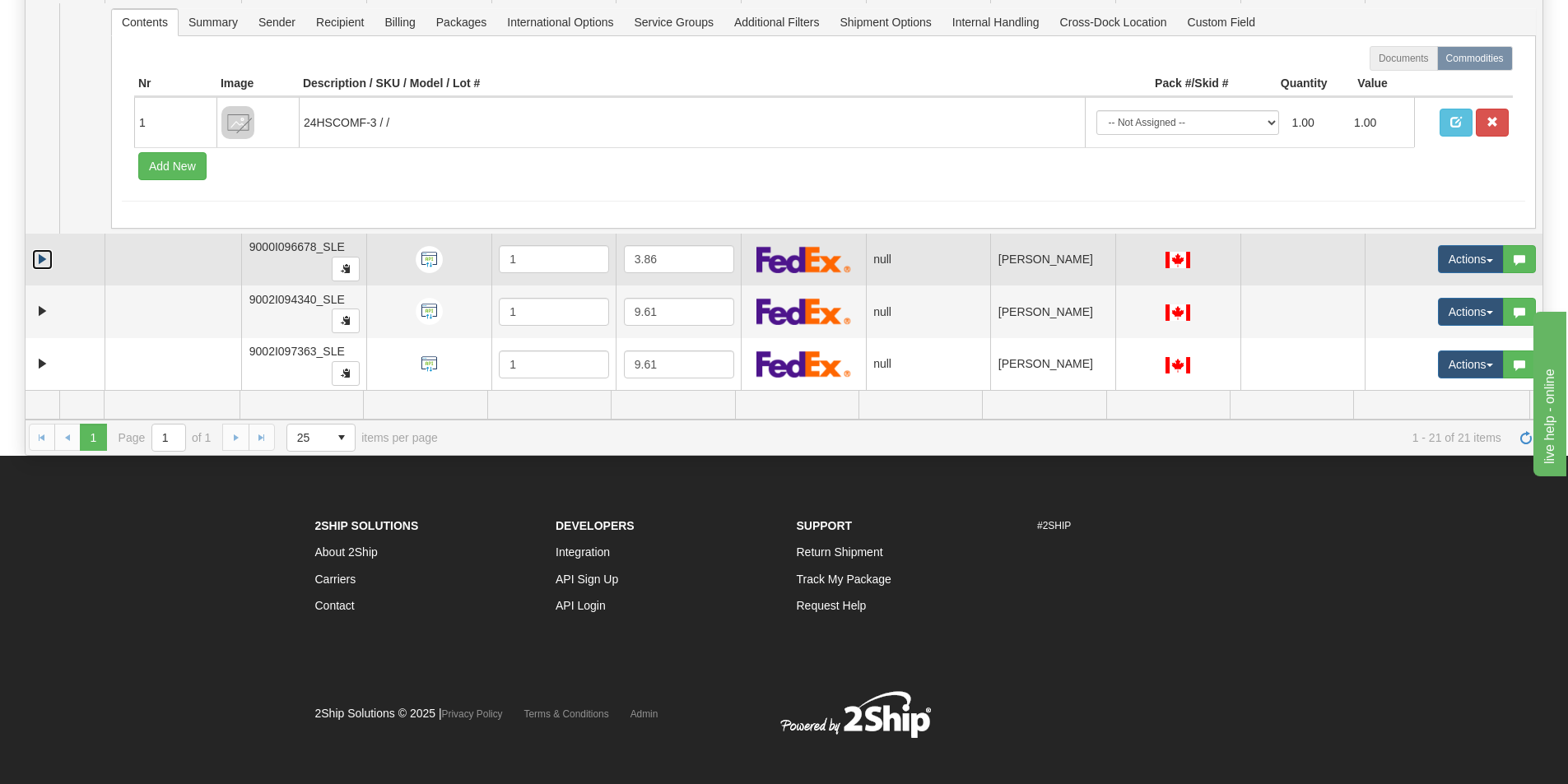
click at [39, 256] on link "Expand" at bounding box center [41, 259] width 20 height 20
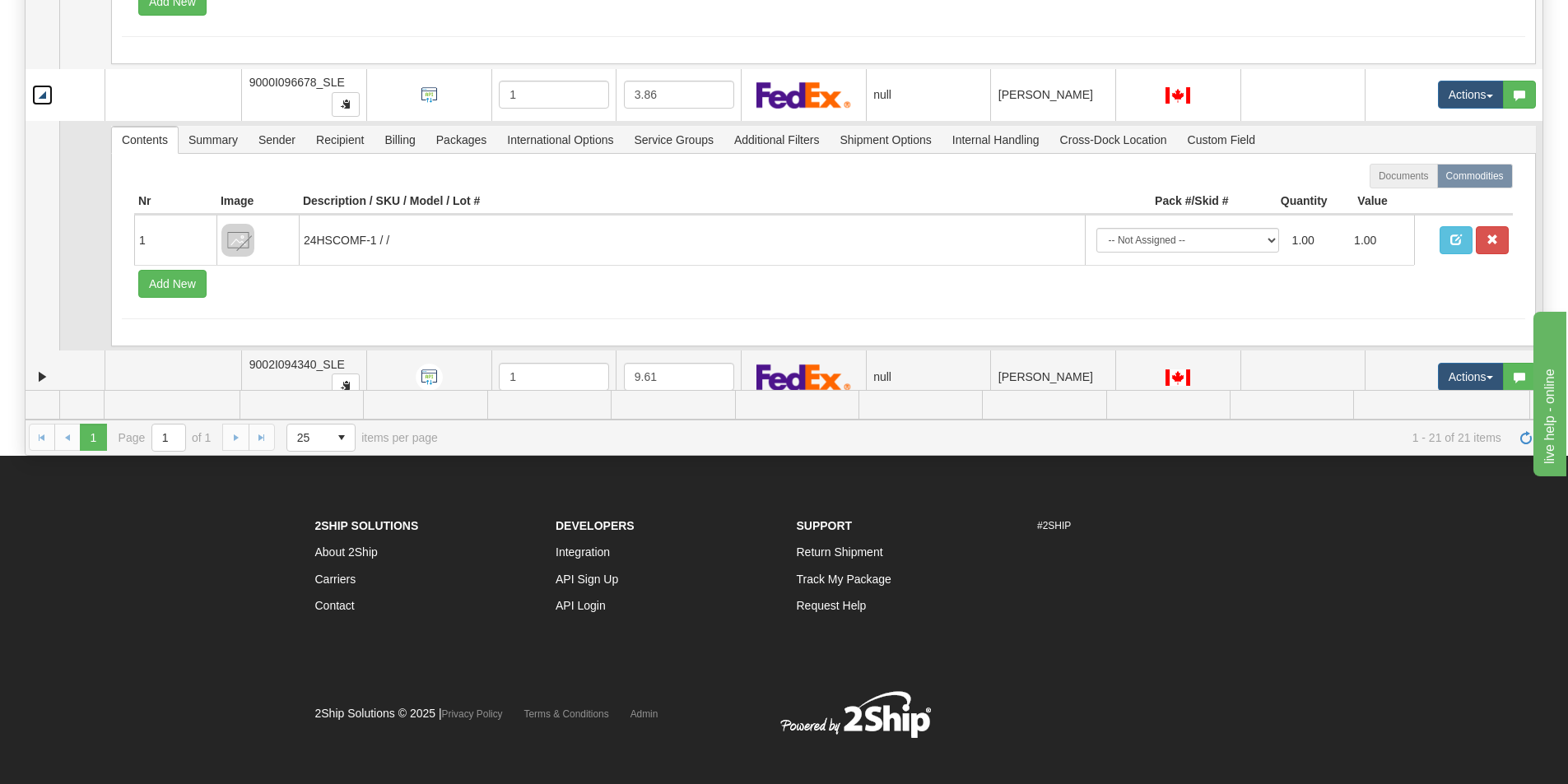
scroll to position [1784, 0]
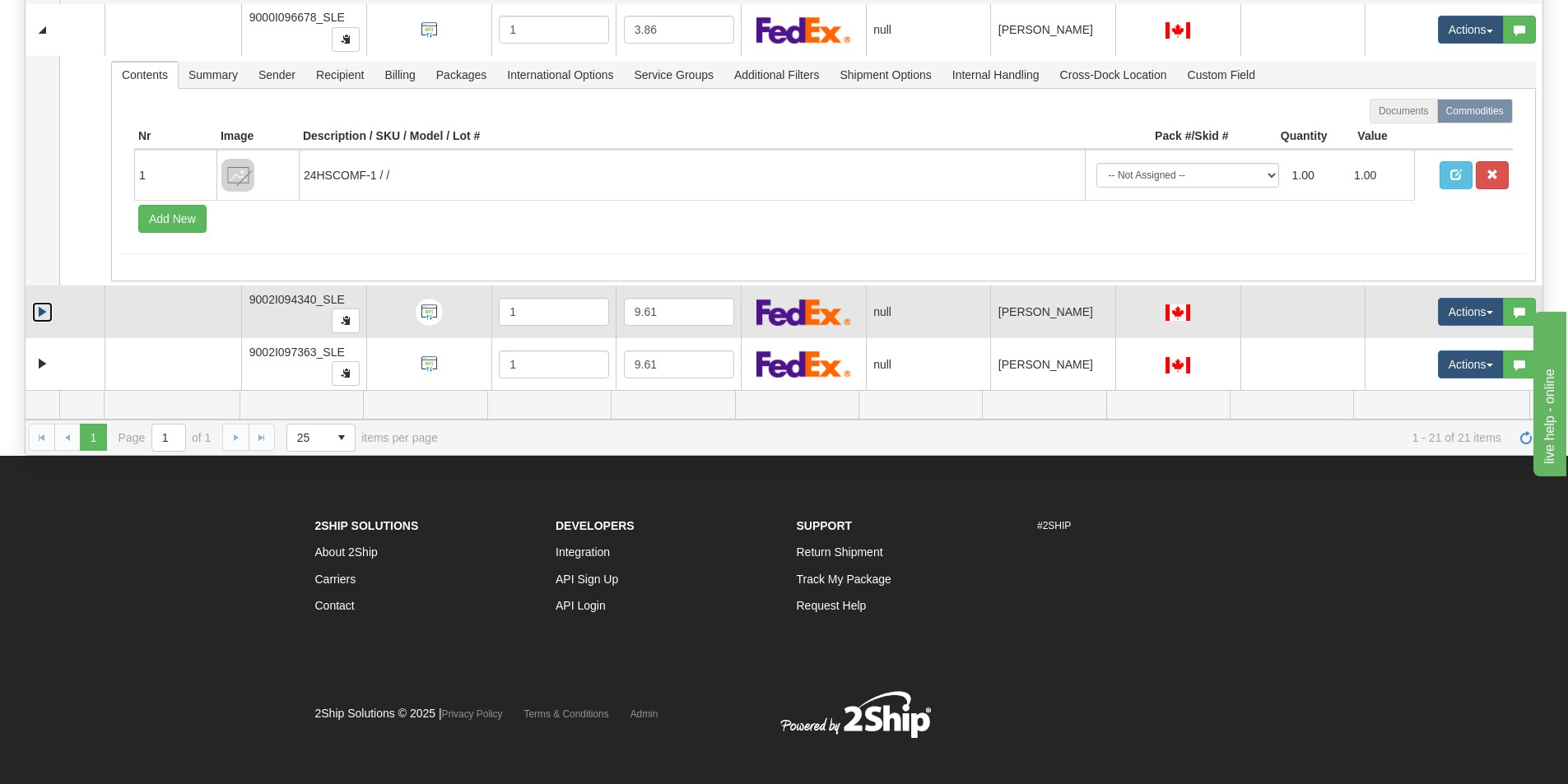
click at [41, 308] on link "Expand" at bounding box center [41, 312] width 20 height 20
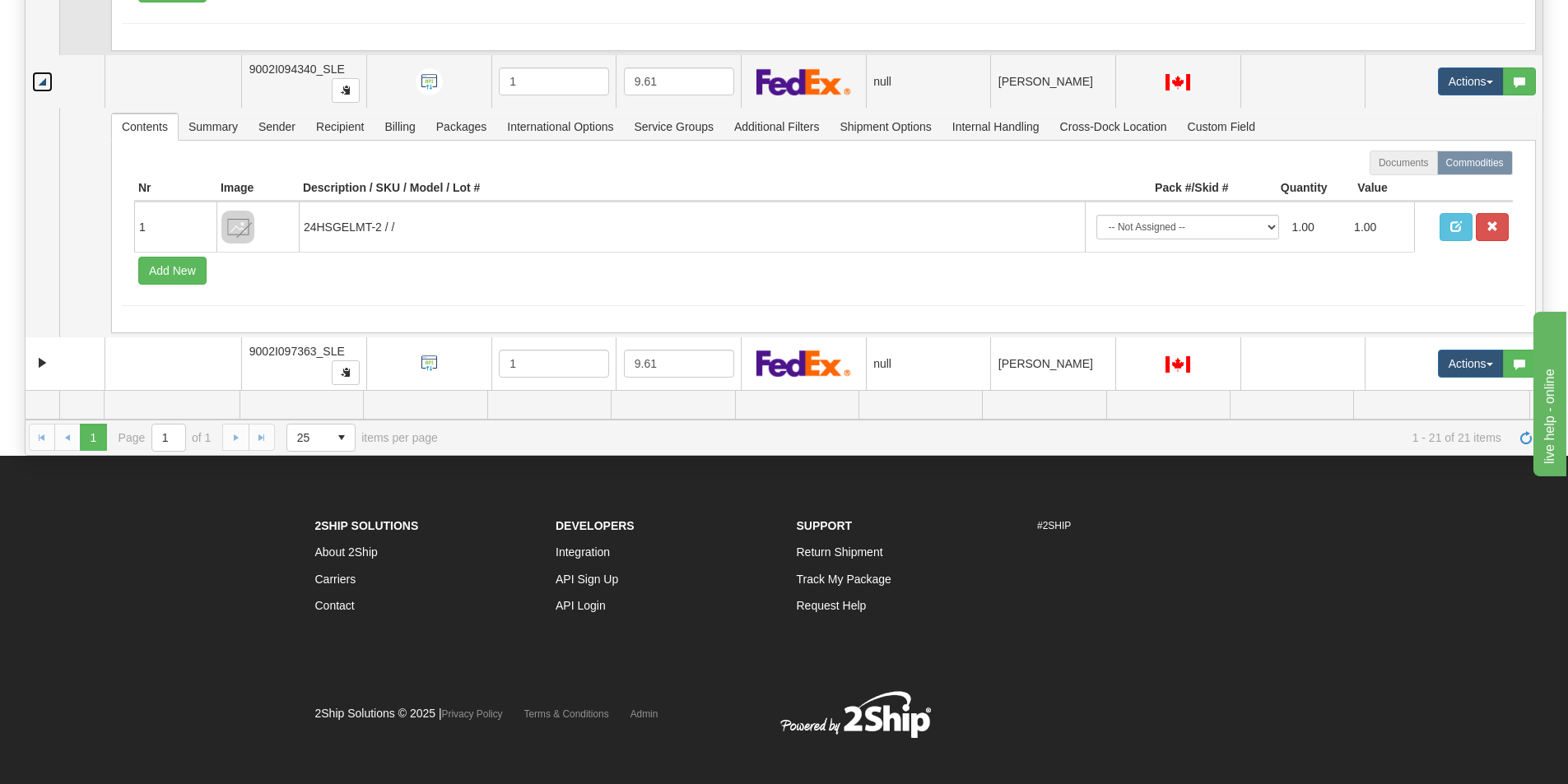
scroll to position [341, 0]
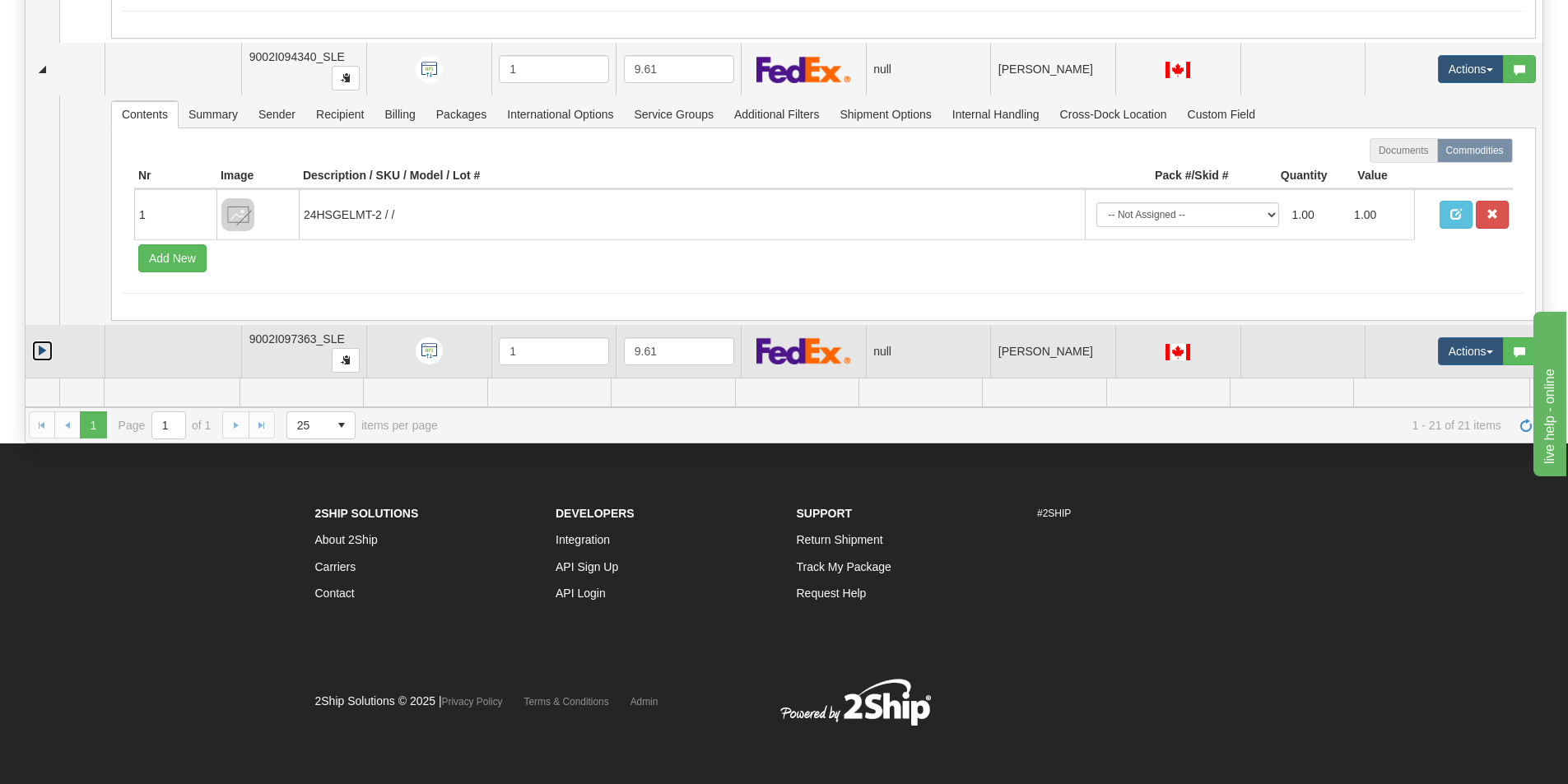
click at [45, 355] on link "Expand" at bounding box center [41, 350] width 20 height 20
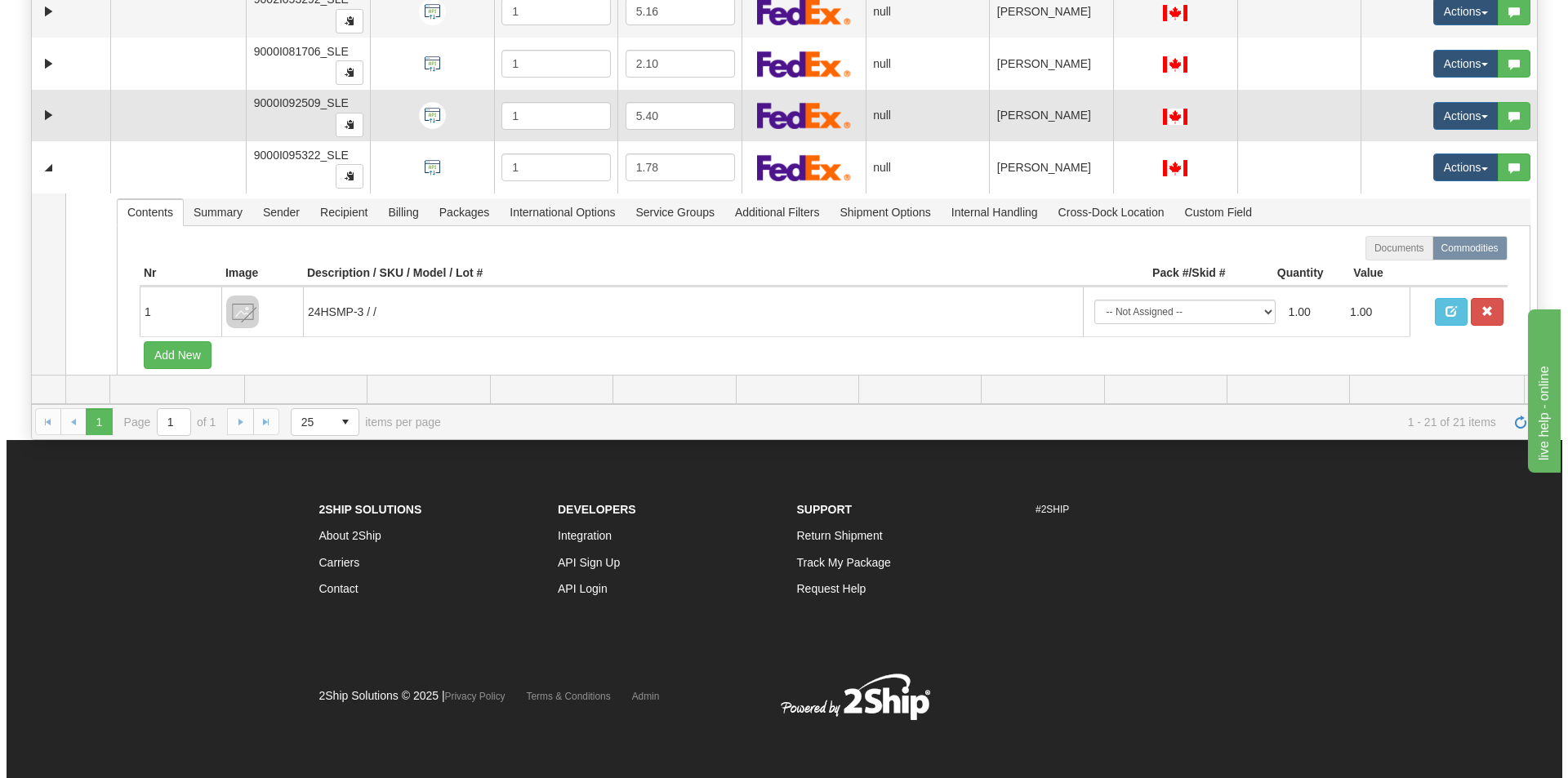
scroll to position [529, 0]
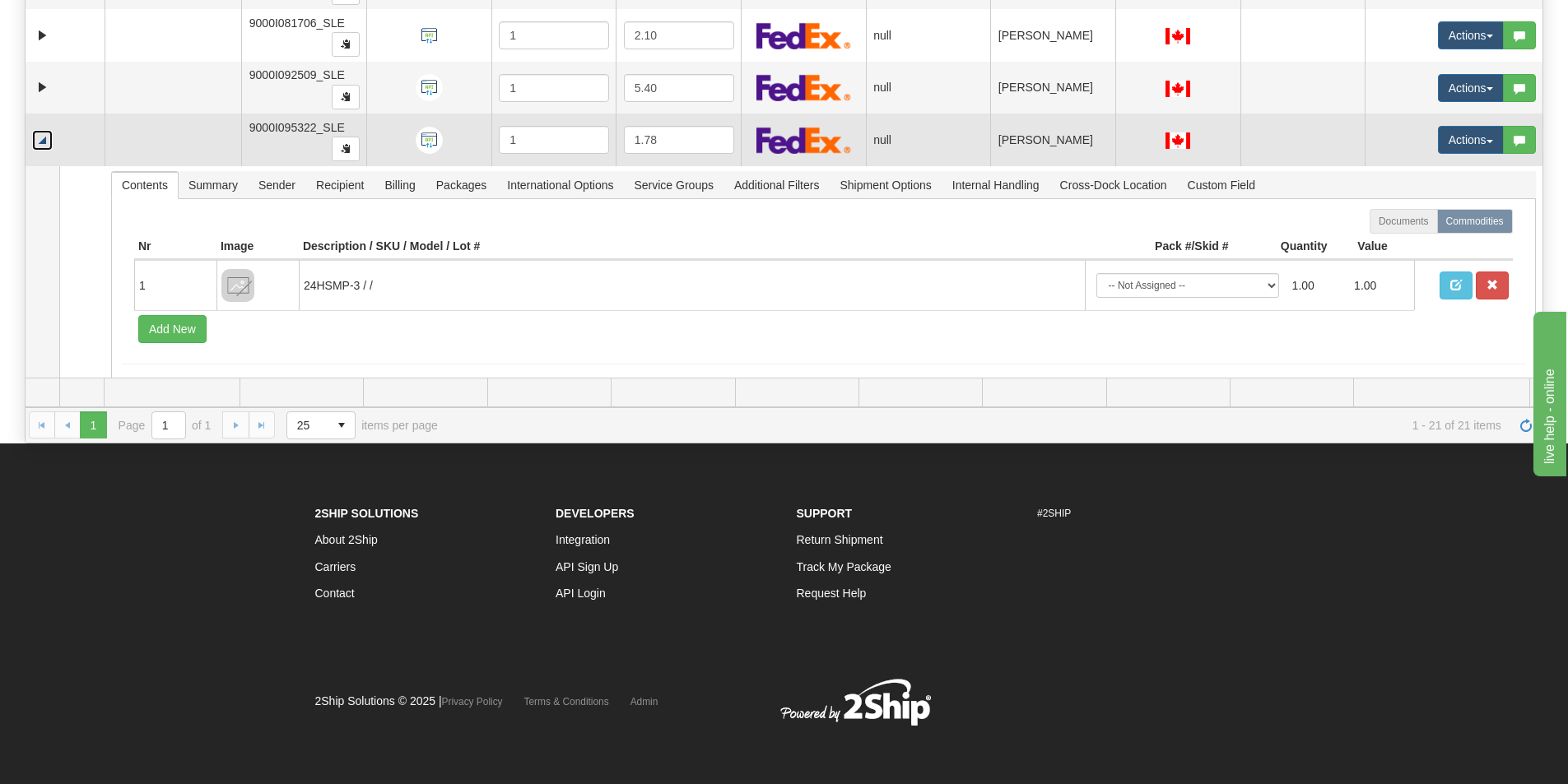
click at [42, 139] on link "Collapse" at bounding box center [41, 139] width 20 height 20
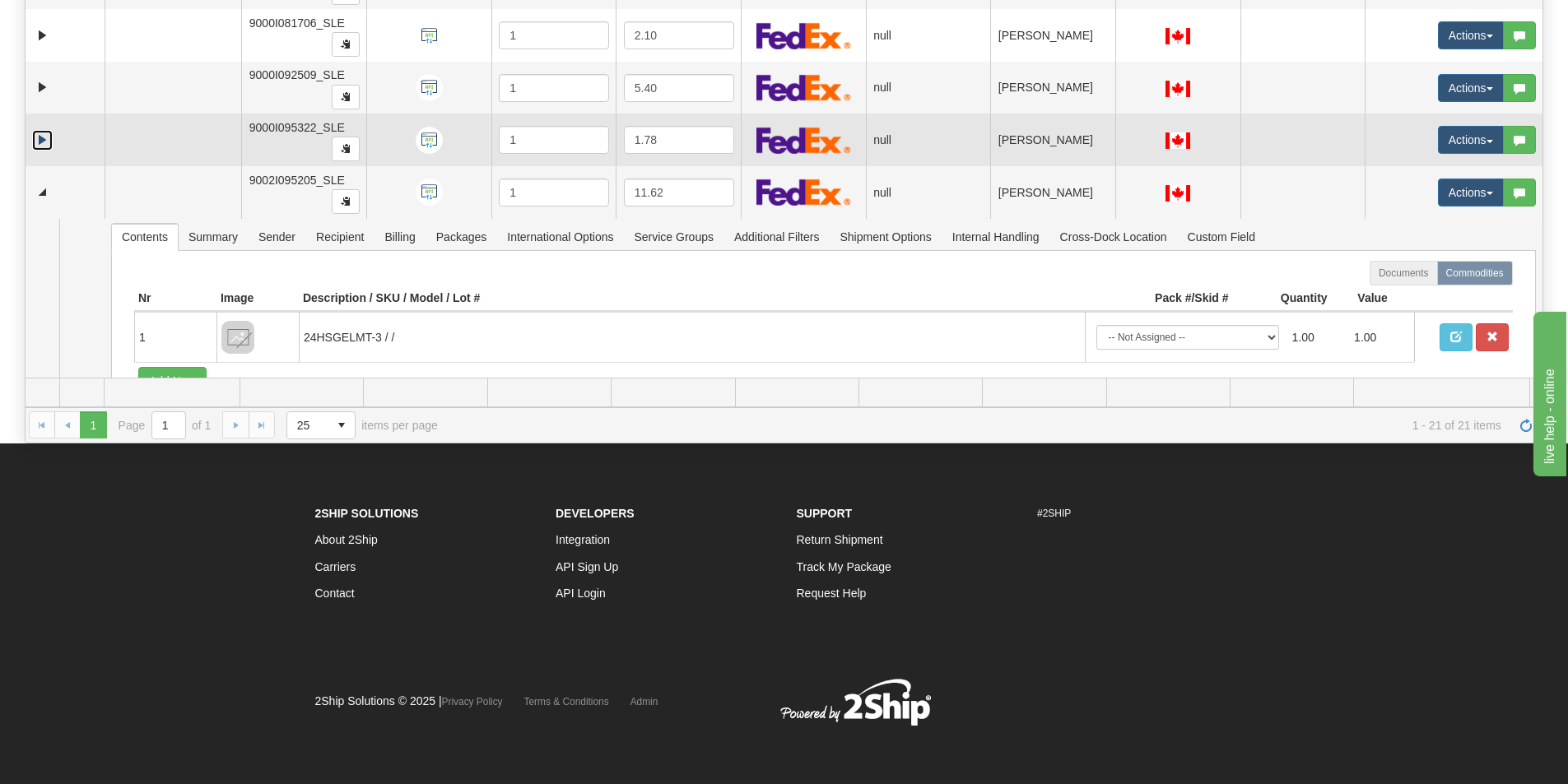
click at [42, 137] on link "Expand" at bounding box center [41, 139] width 20 height 20
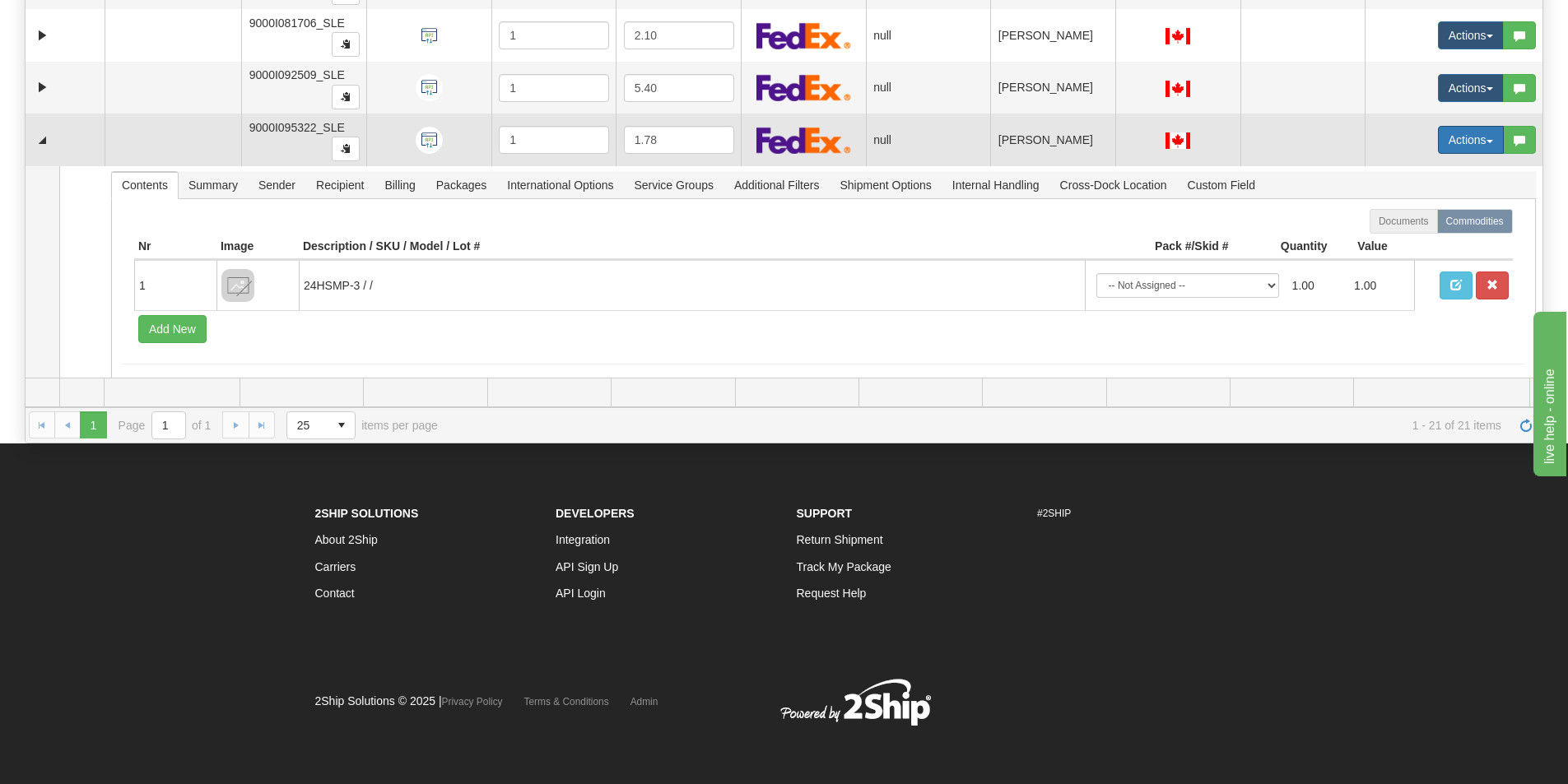
click at [1455, 147] on button "Actions" at bounding box center [1470, 139] width 65 height 28
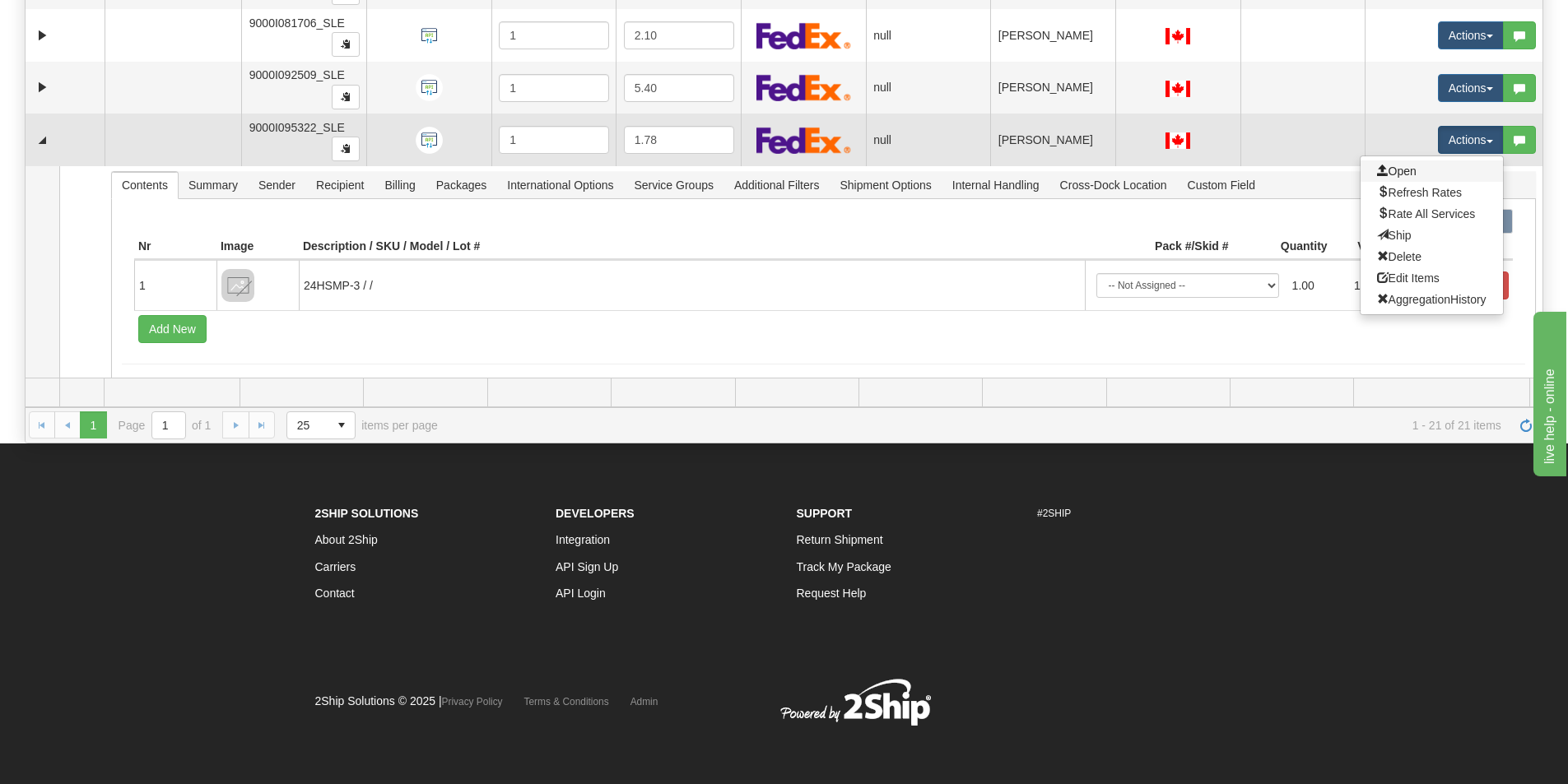
click at [1405, 174] on link "Open" at bounding box center [1431, 171] width 142 height 21
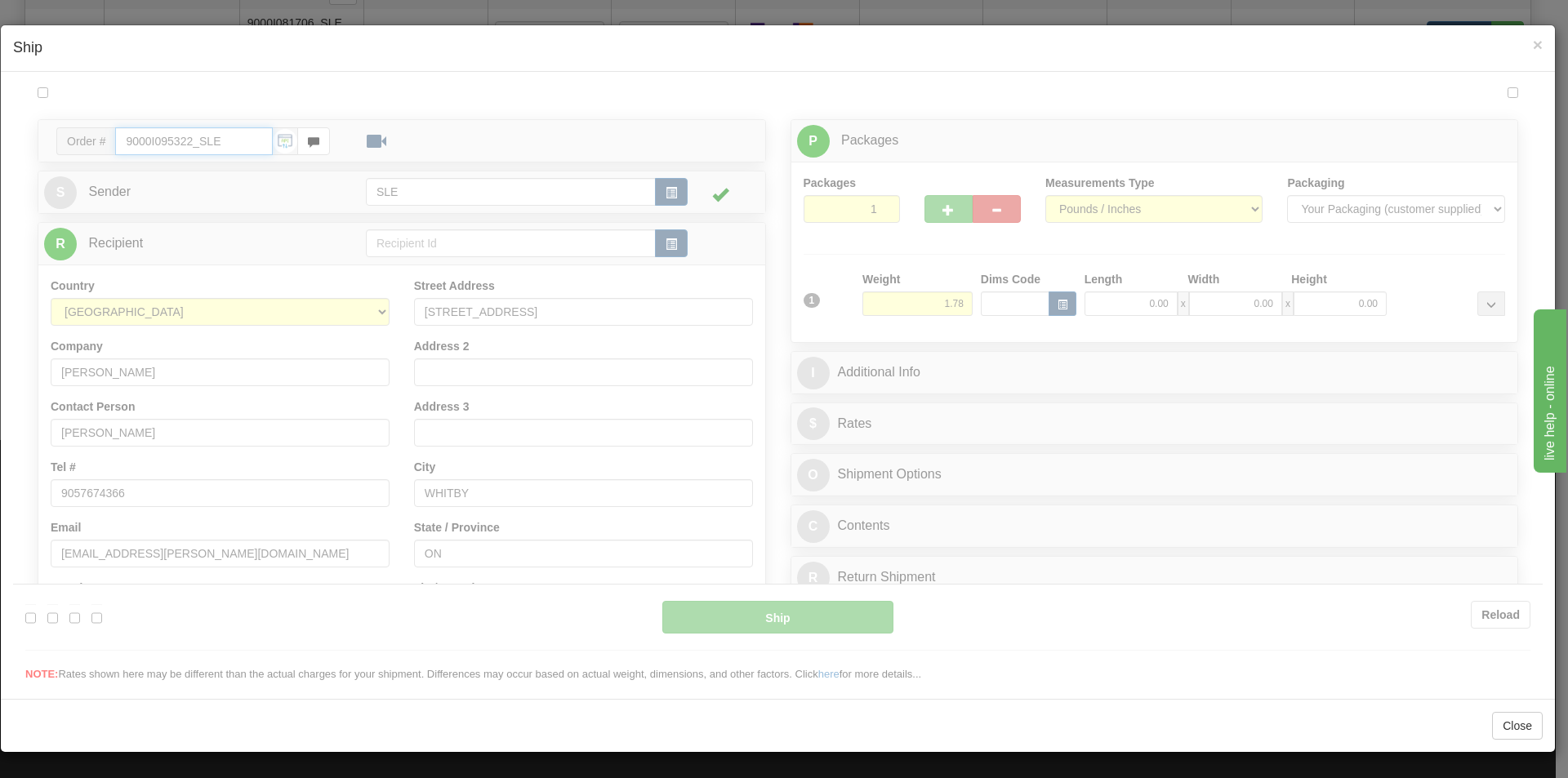
type input "09:48"
type input "16:00"
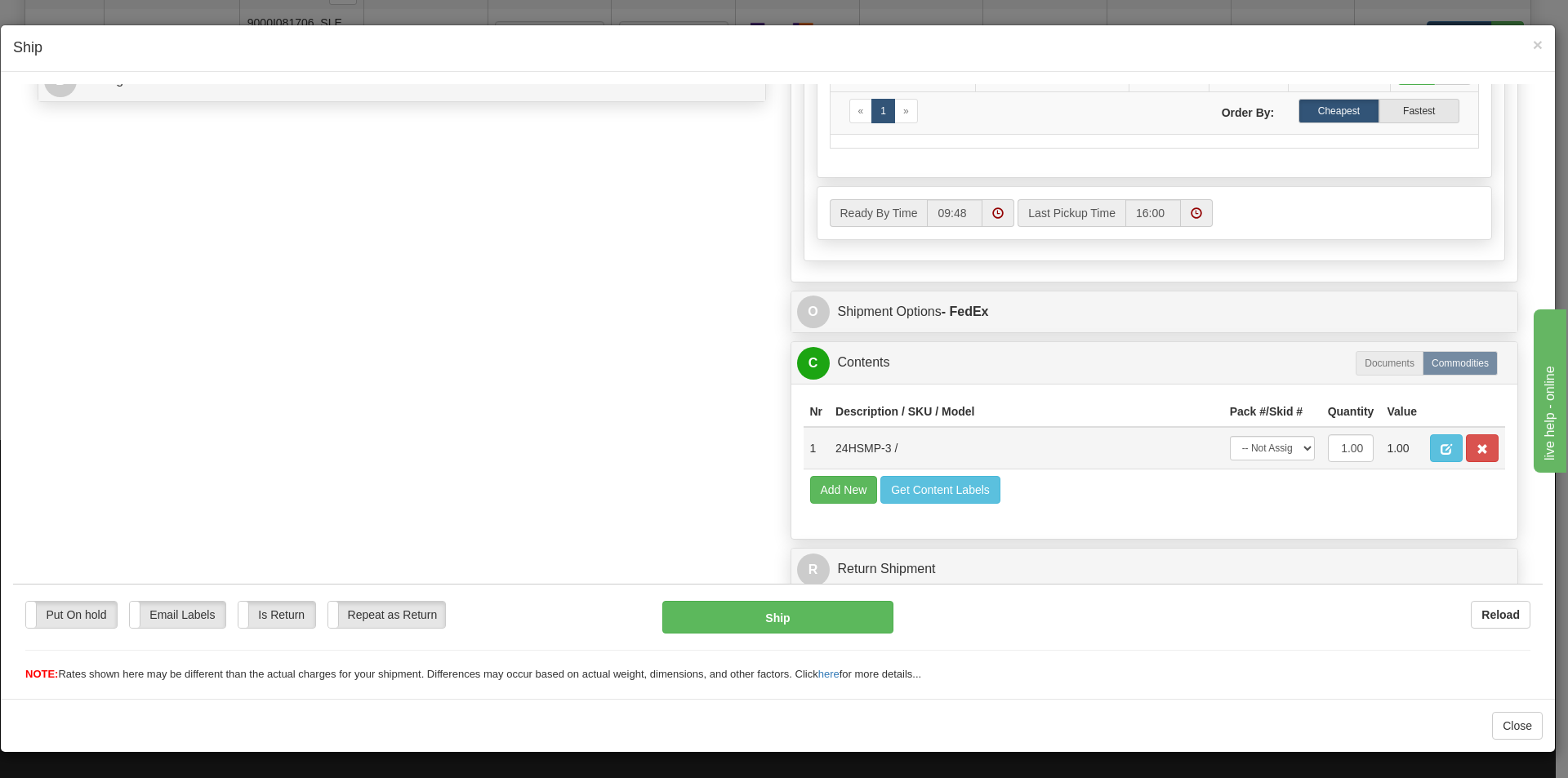
scroll to position [745, 0]
click at [1296, 448] on select "-- Not Assigned -- Package 1" at bounding box center [1272, 448] width 85 height 25
select select "0"
click at [1230, 435] on select "-- Not Assigned -- Package 1" at bounding box center [1272, 448] width 85 height 25
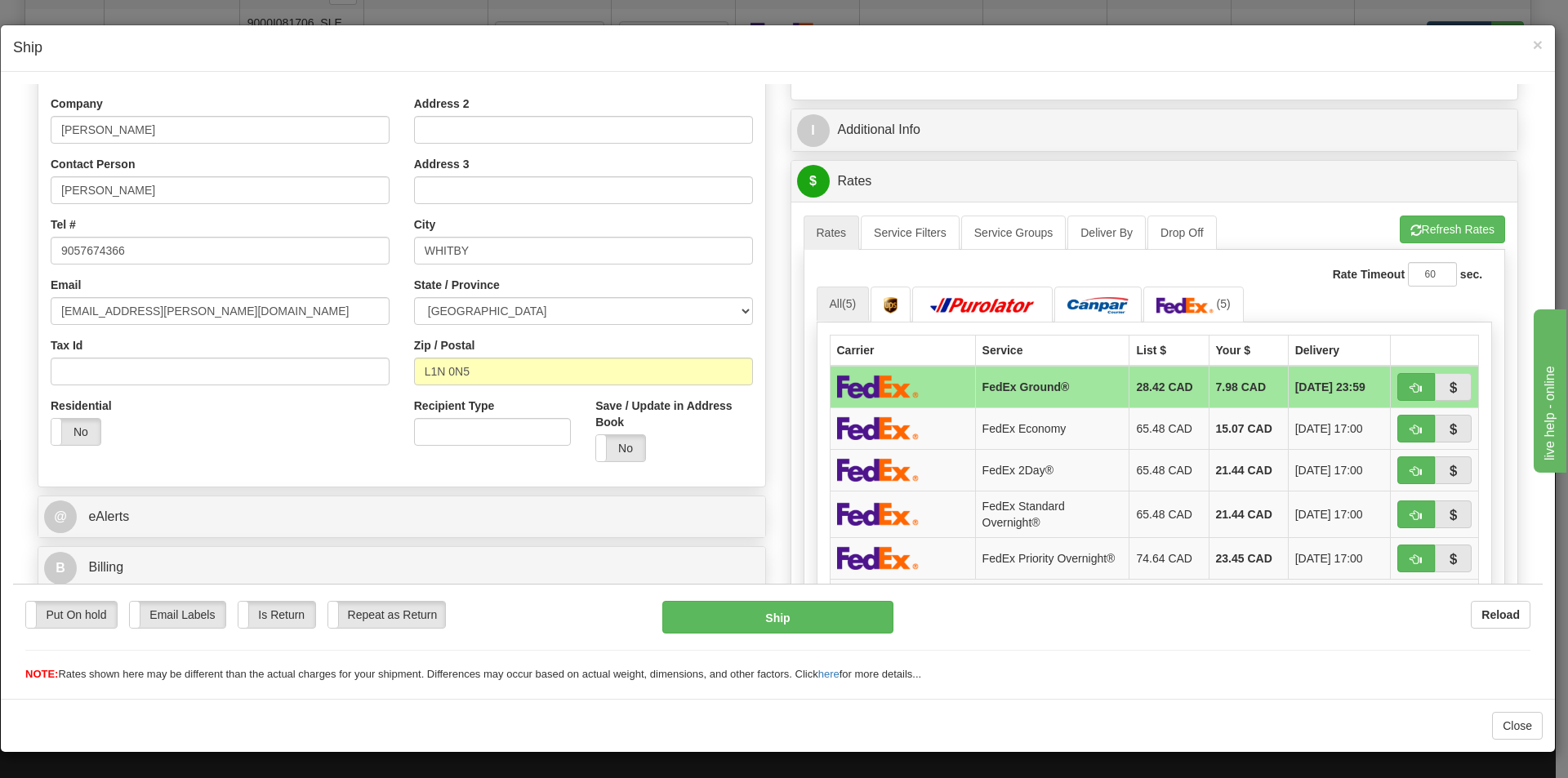
scroll to position [92, 0]
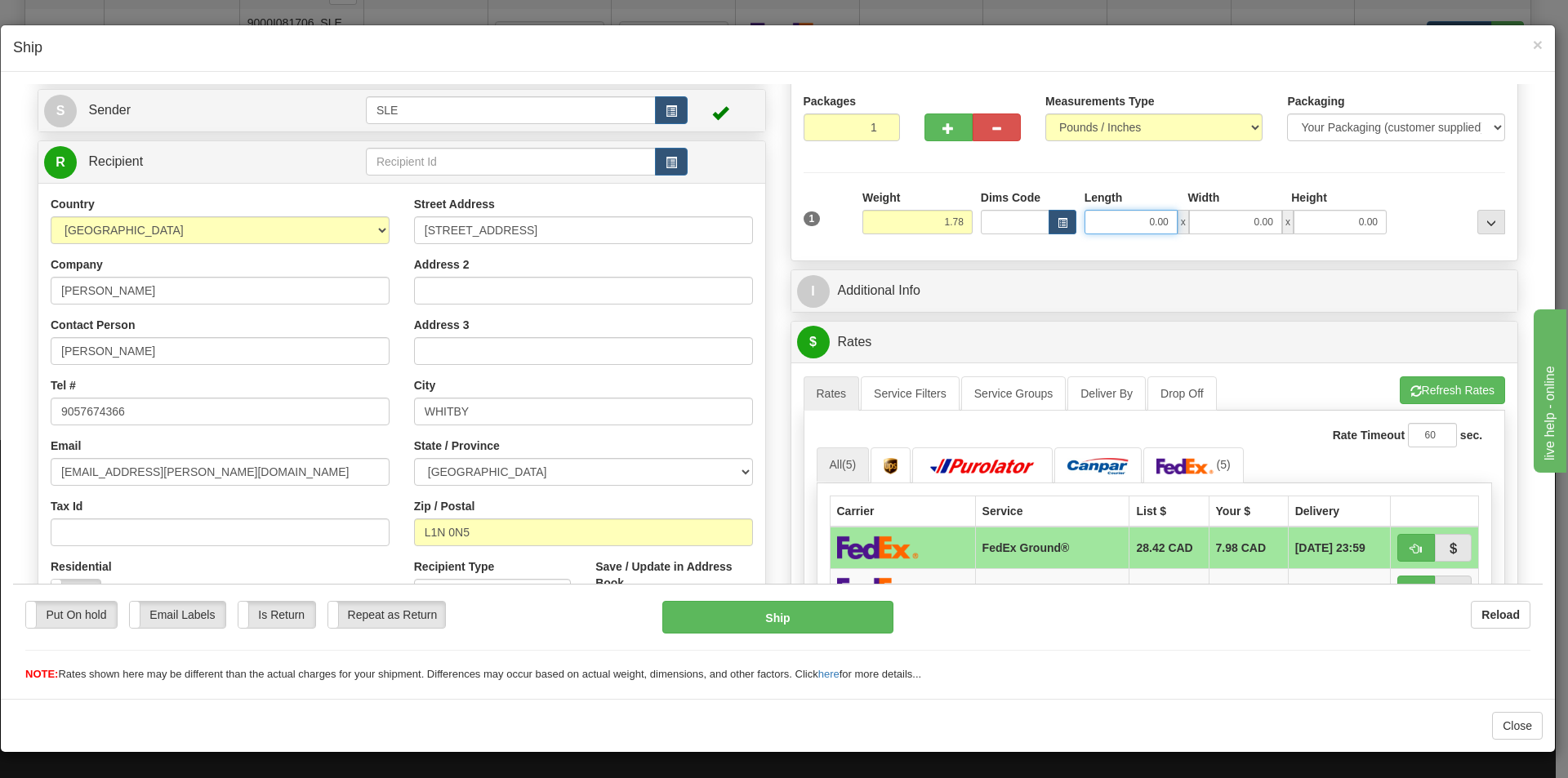
click at [1155, 220] on input "0.00" at bounding box center [1132, 221] width 94 height 25
type input "16.75"
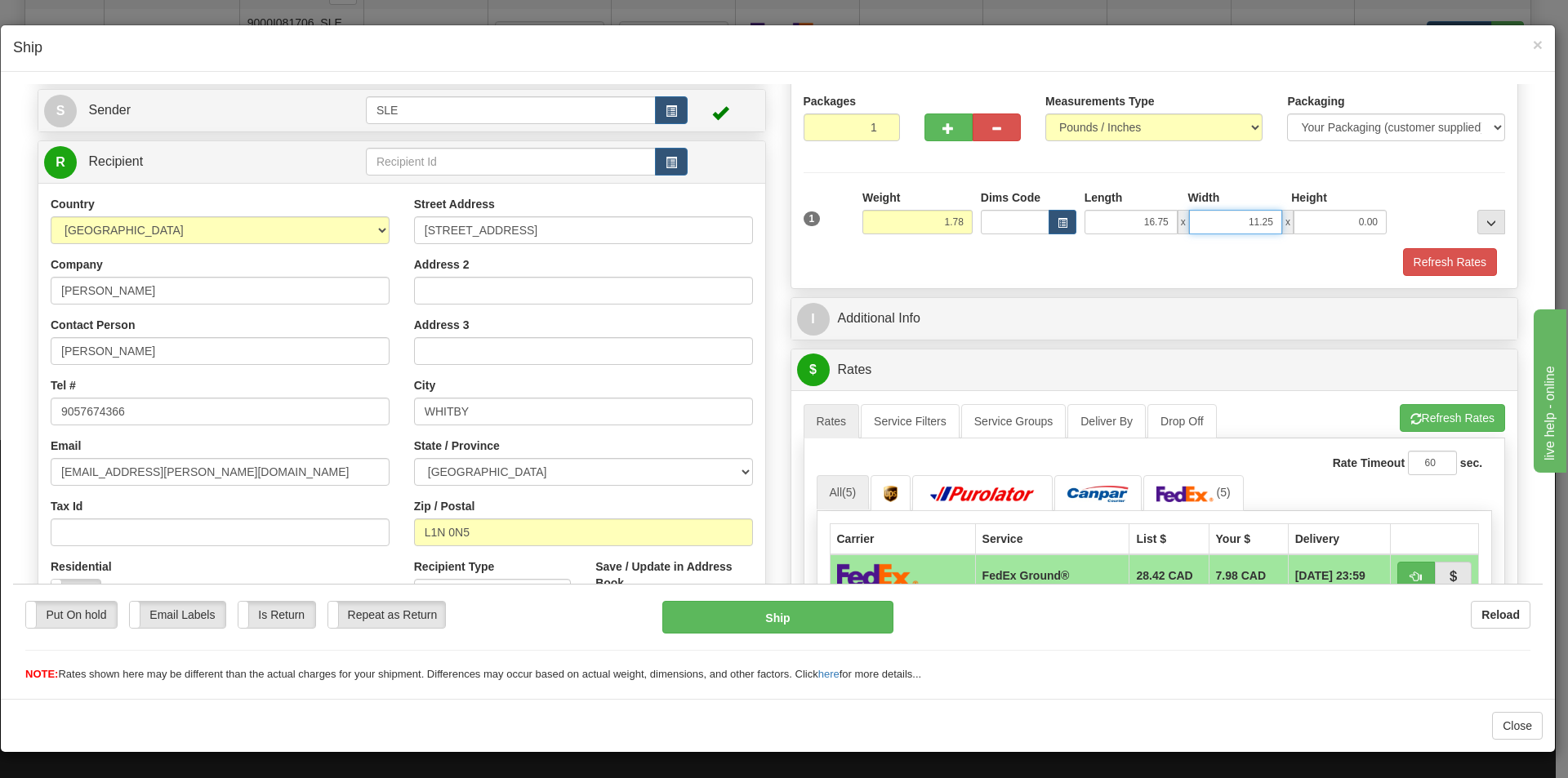
type input "11.25"
type input "20.75"
click at [1423, 418] on button "Refresh Rates" at bounding box center [1452, 417] width 105 height 28
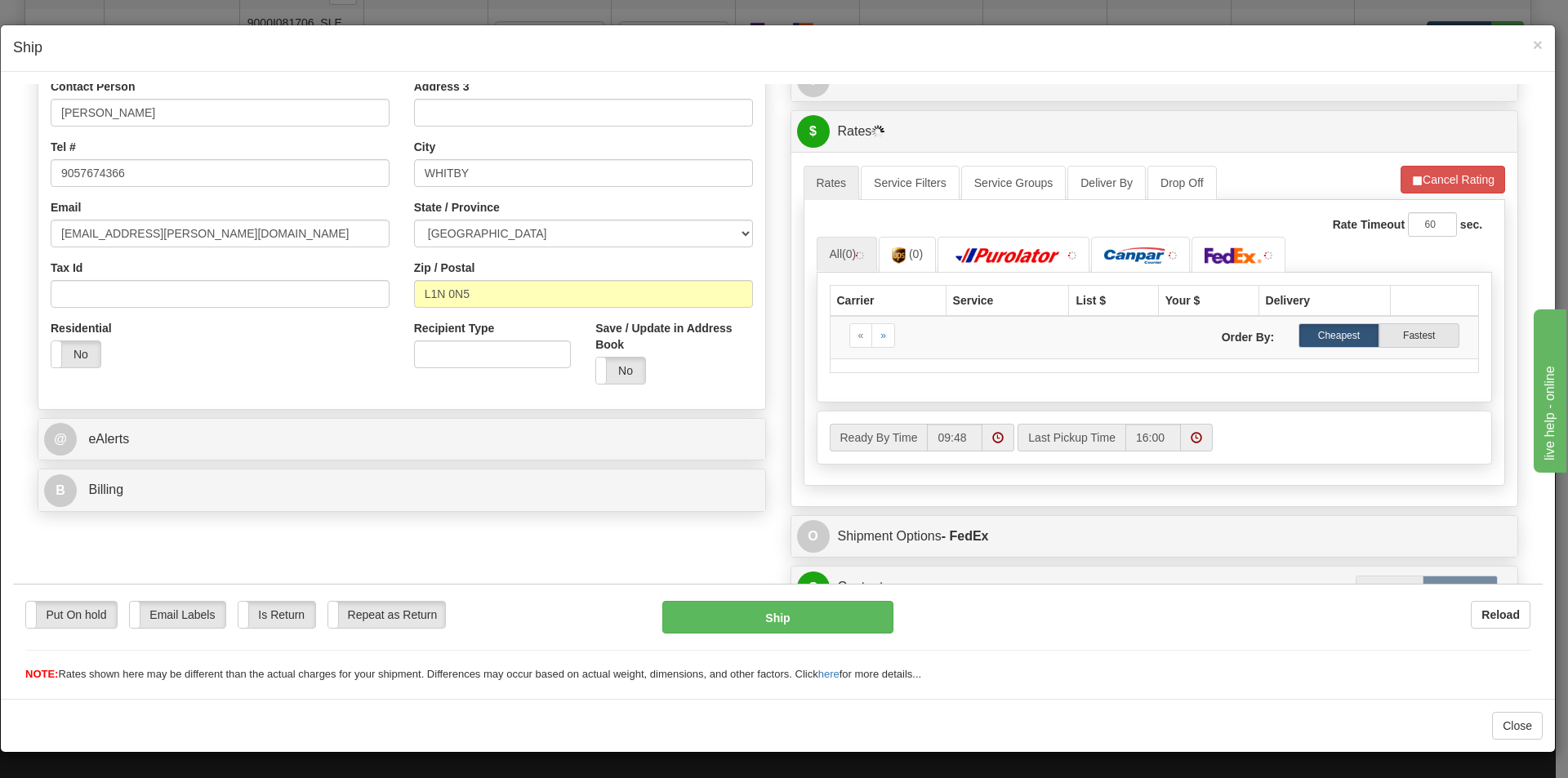
scroll to position [336, 0]
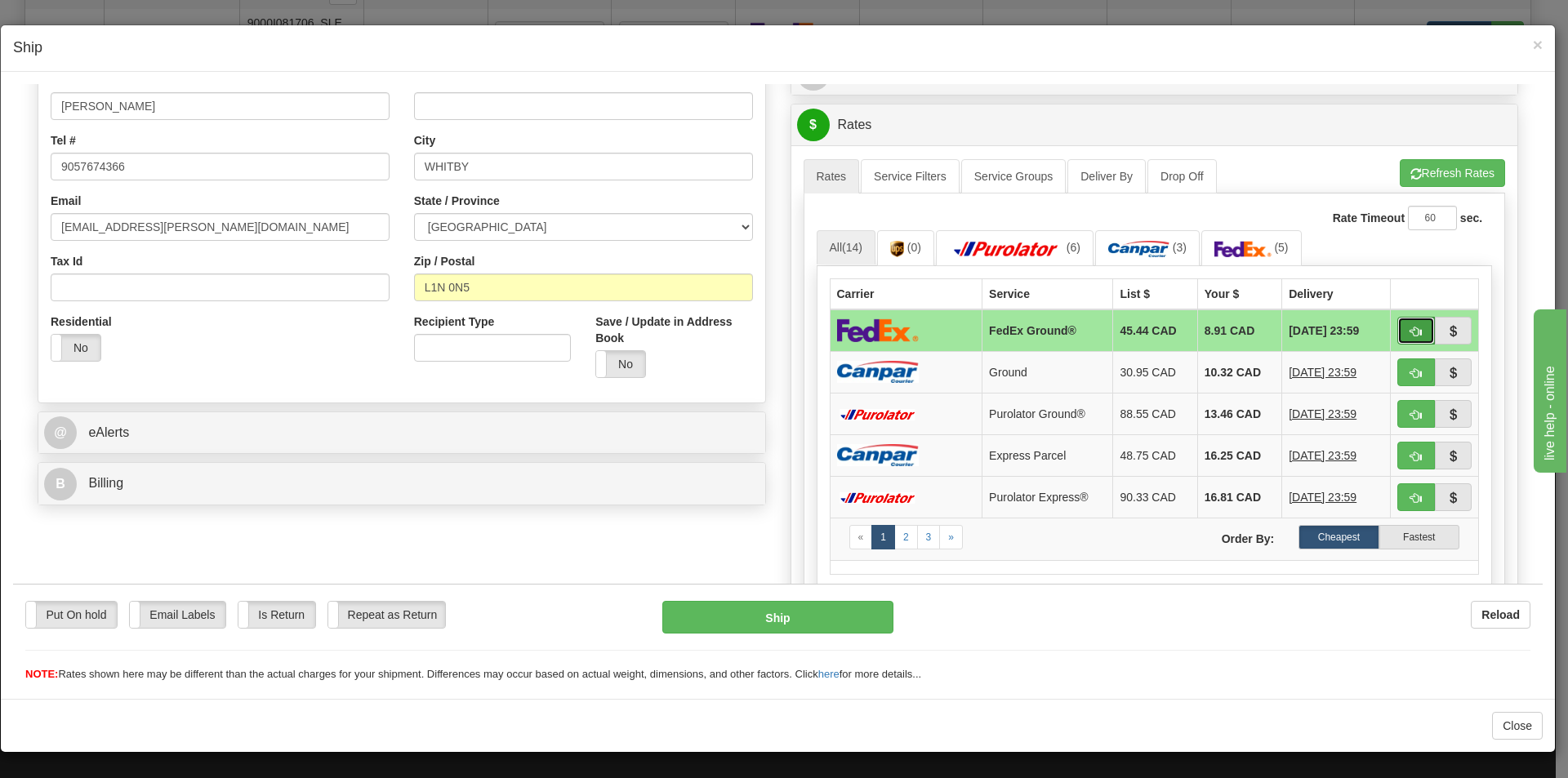
click at [1405, 337] on button "button" at bounding box center [1416, 329] width 37 height 28
type input "92"
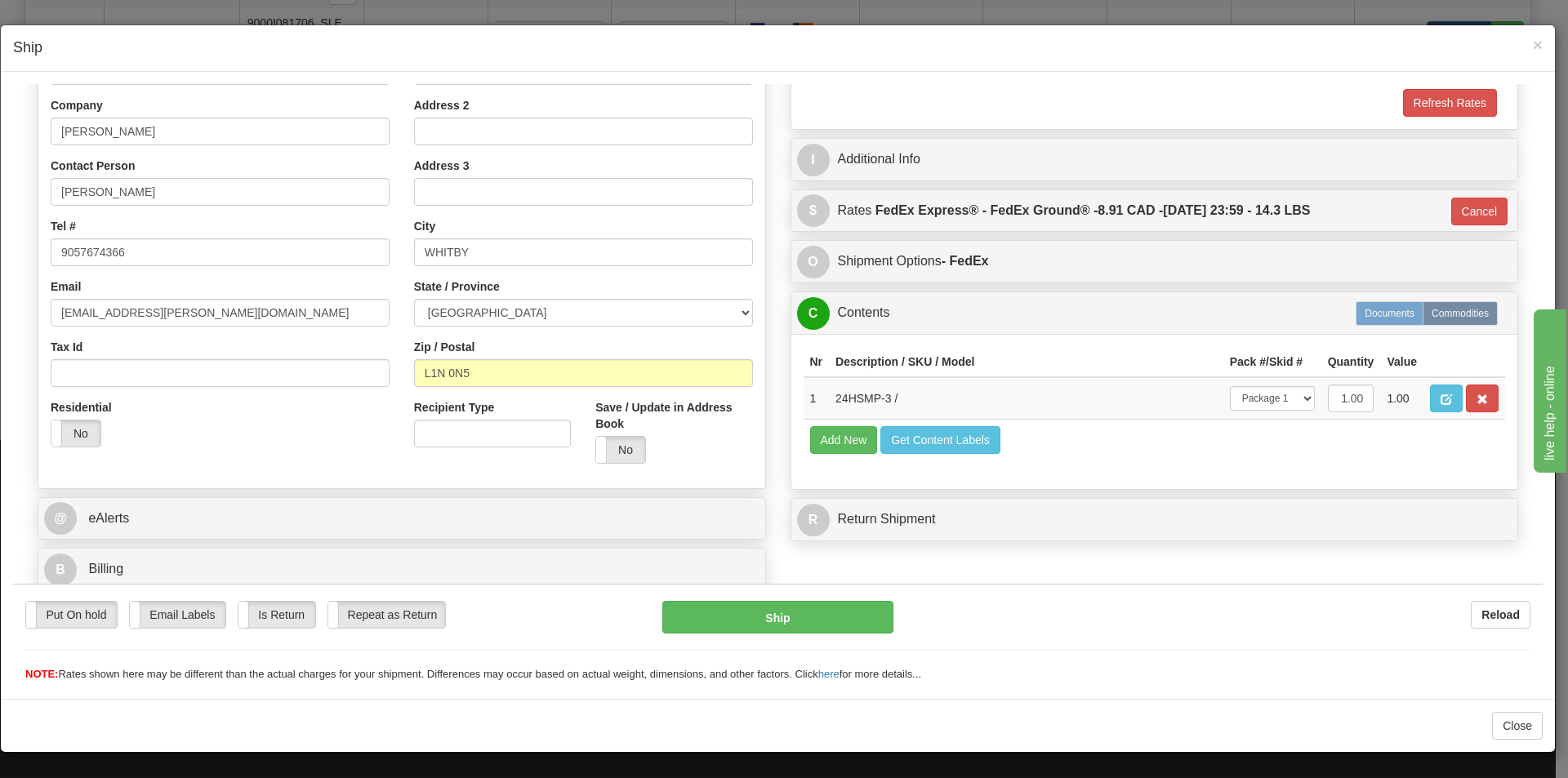
scroll to position [251, 0]
click at [816, 618] on button "Ship" at bounding box center [777, 617] width 230 height 32
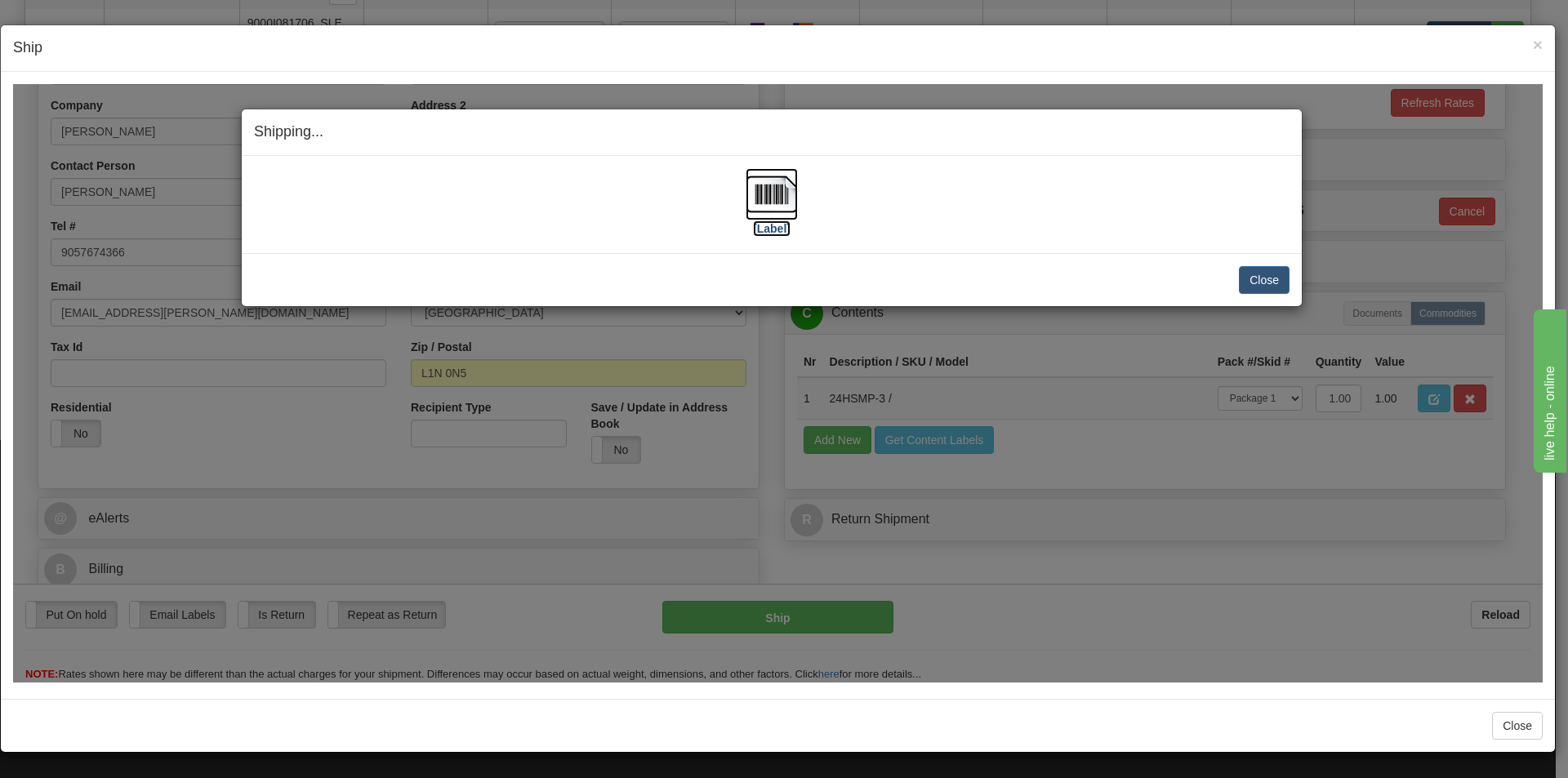
click at [763, 185] on img at bounding box center [772, 193] width 53 height 53
click at [1286, 280] on button "Close" at bounding box center [1264, 279] width 51 height 28
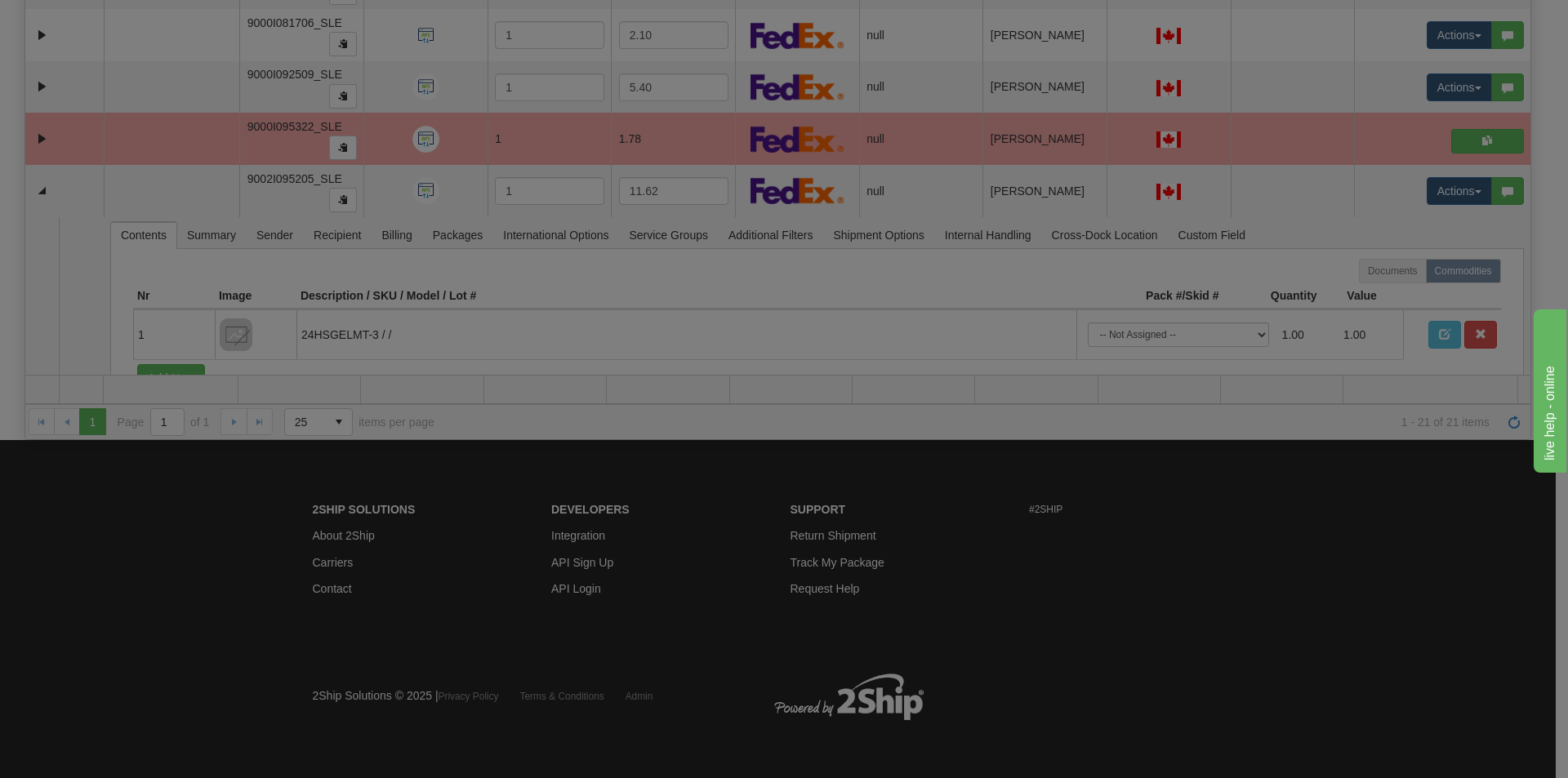
scroll to position [0, 0]
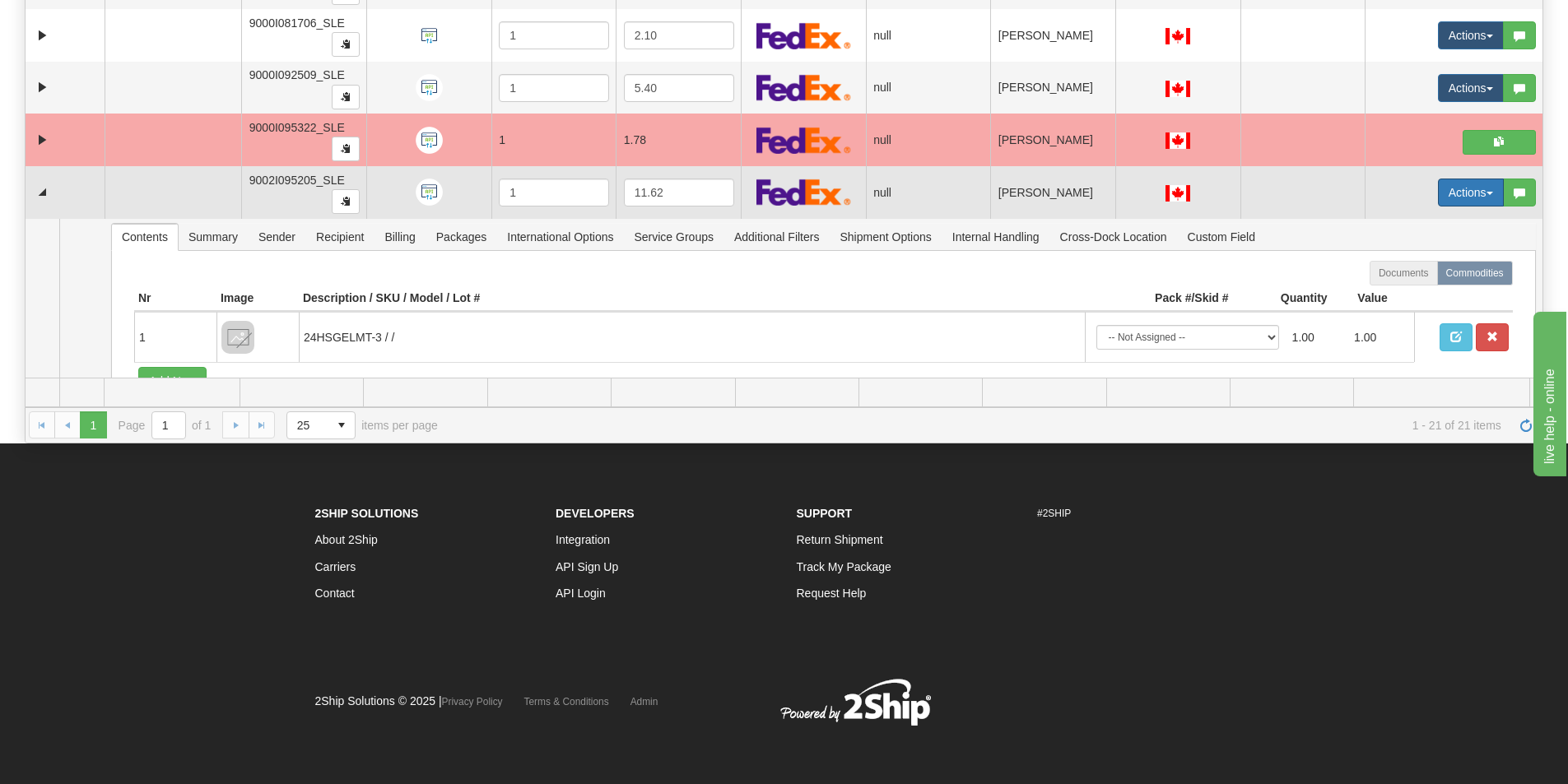
click at [1452, 198] on button "Actions" at bounding box center [1470, 192] width 65 height 28
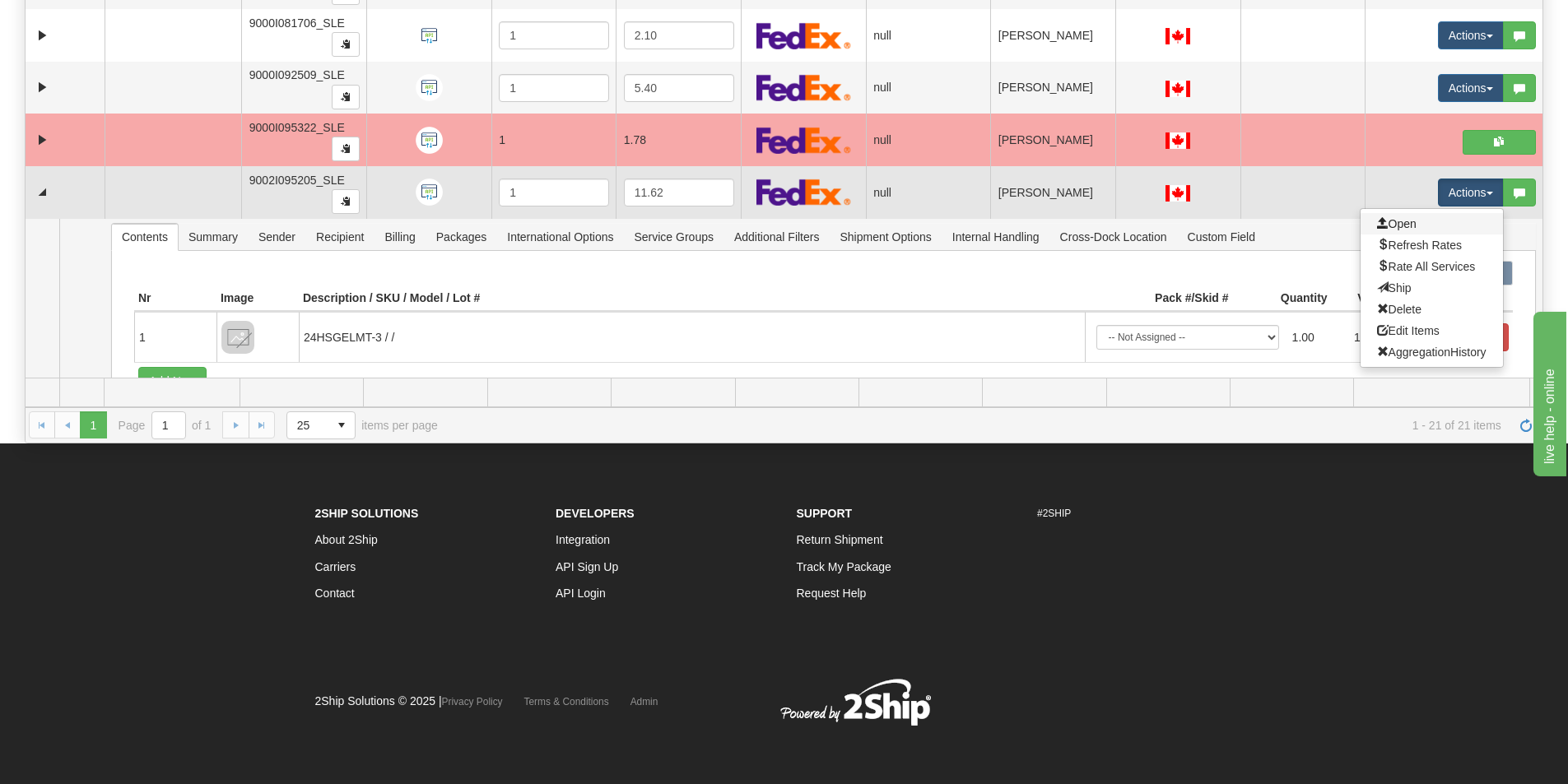
click at [1424, 225] on link "Open" at bounding box center [1431, 224] width 142 height 21
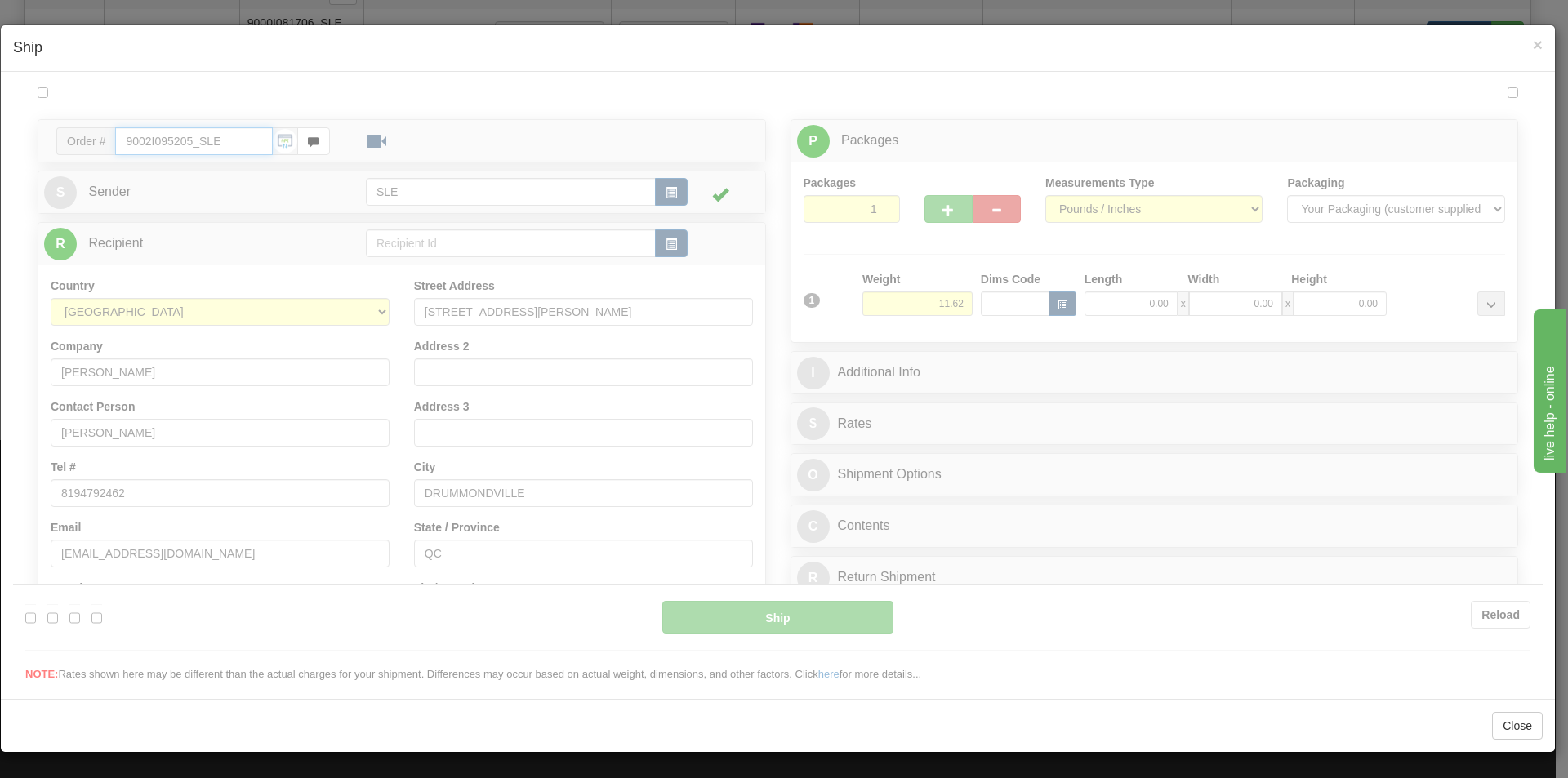
type input "09:49"
type input "16:00"
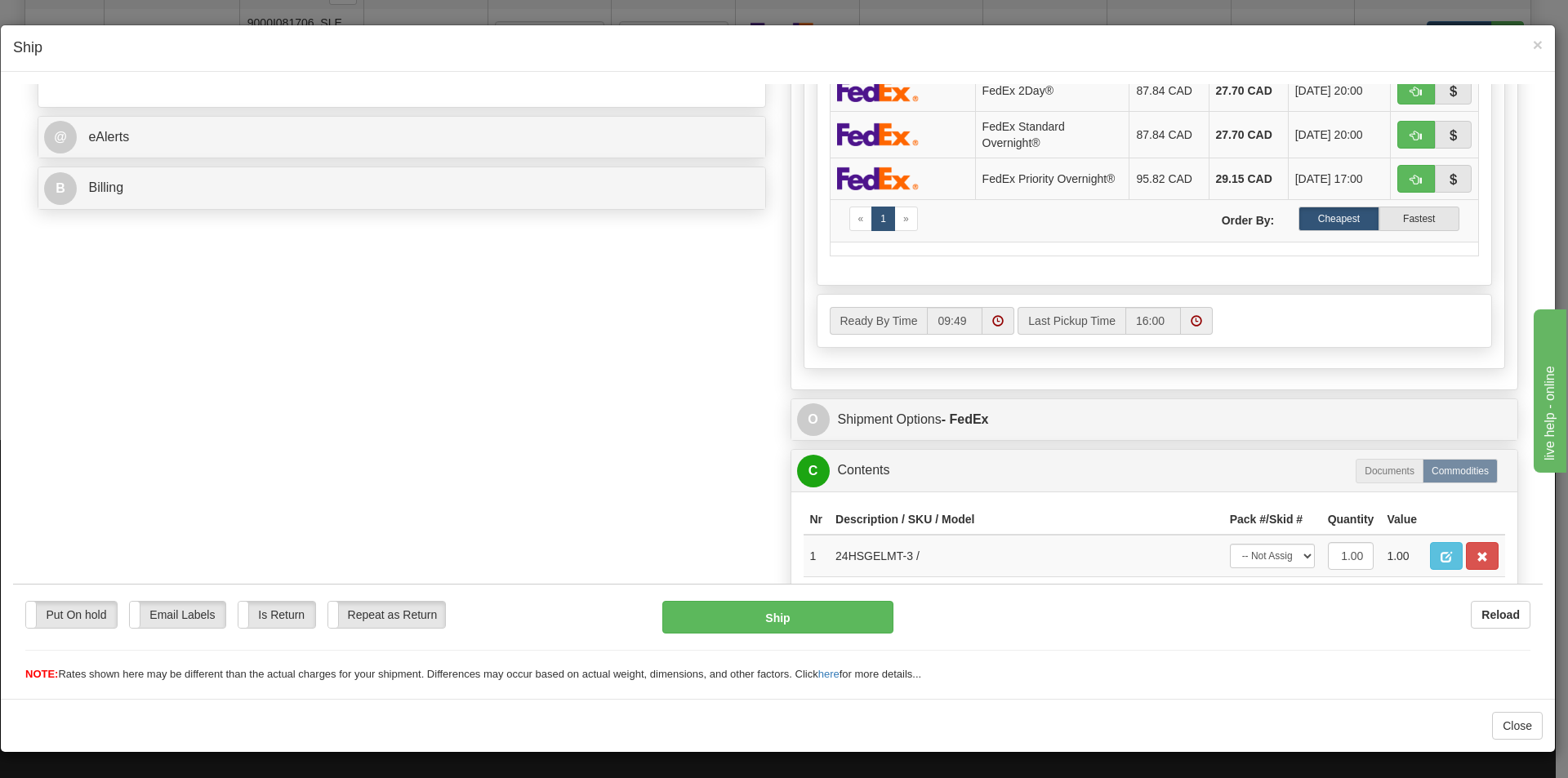
scroll to position [745, 0]
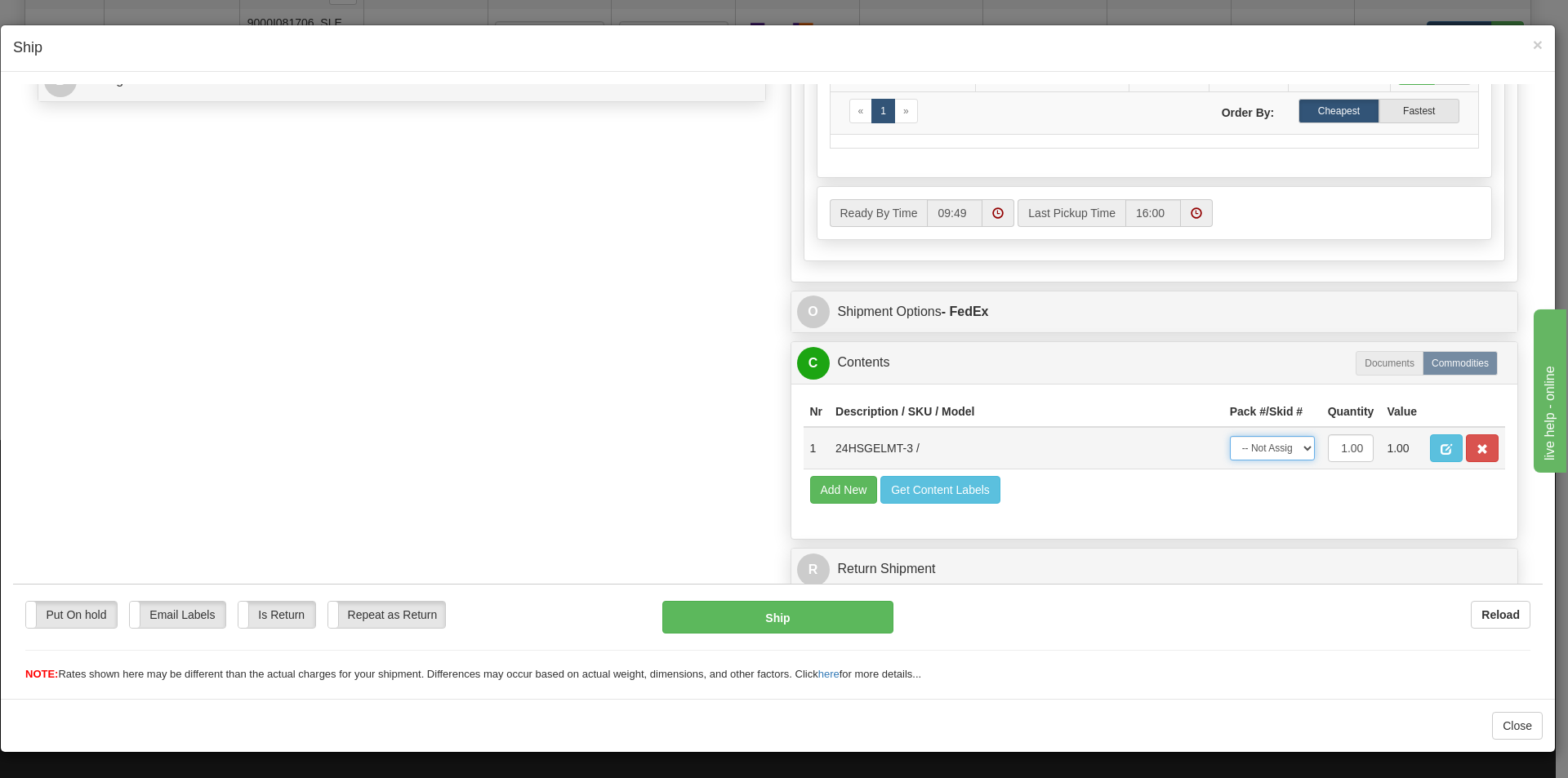
click at [1278, 450] on select "-- Not Assigned -- Package 1" at bounding box center [1272, 448] width 85 height 25
select select "0"
click at [1230, 435] on select "-- Not Assigned -- Package 1" at bounding box center [1272, 448] width 85 height 25
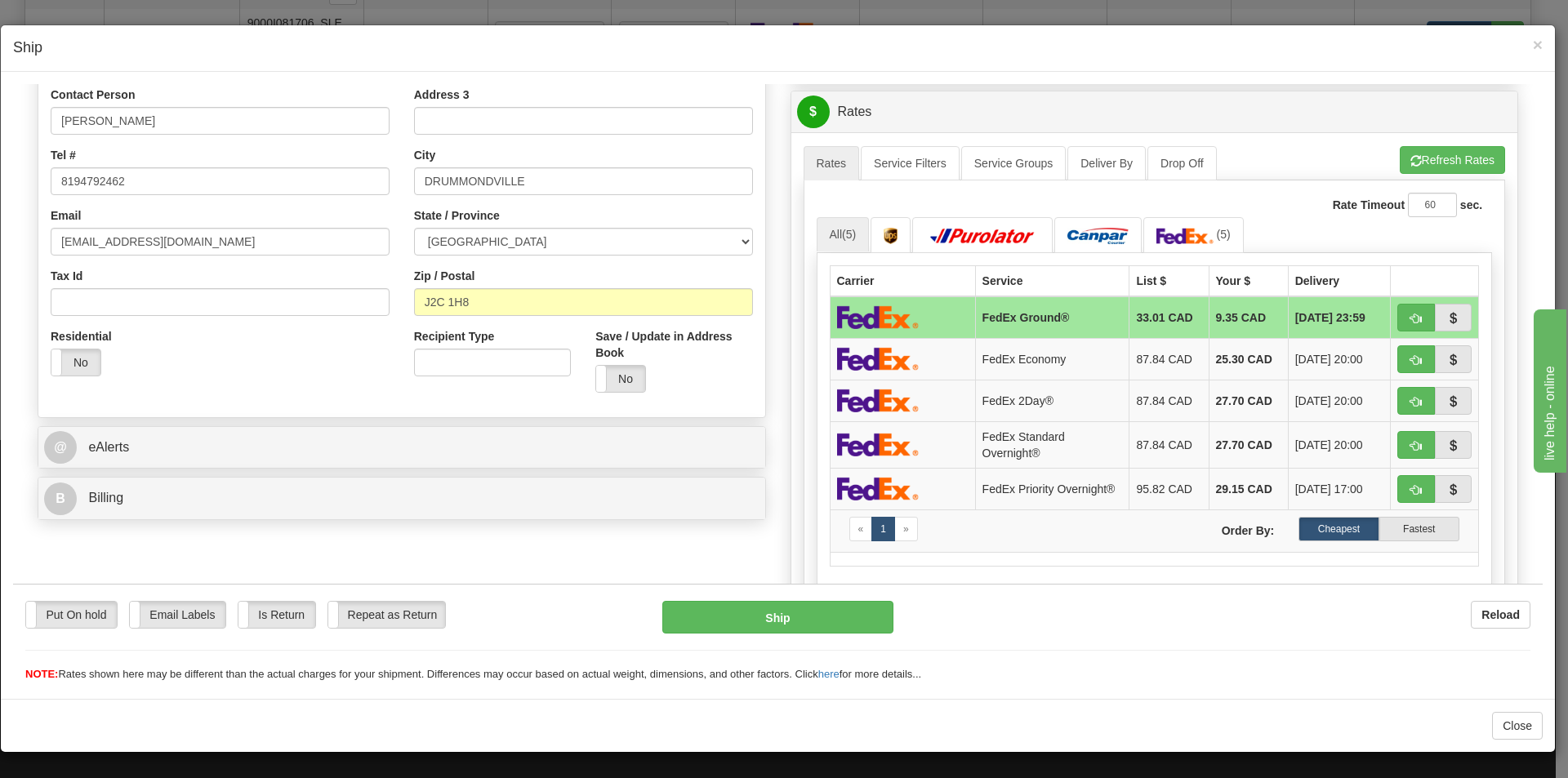
scroll to position [173, 0]
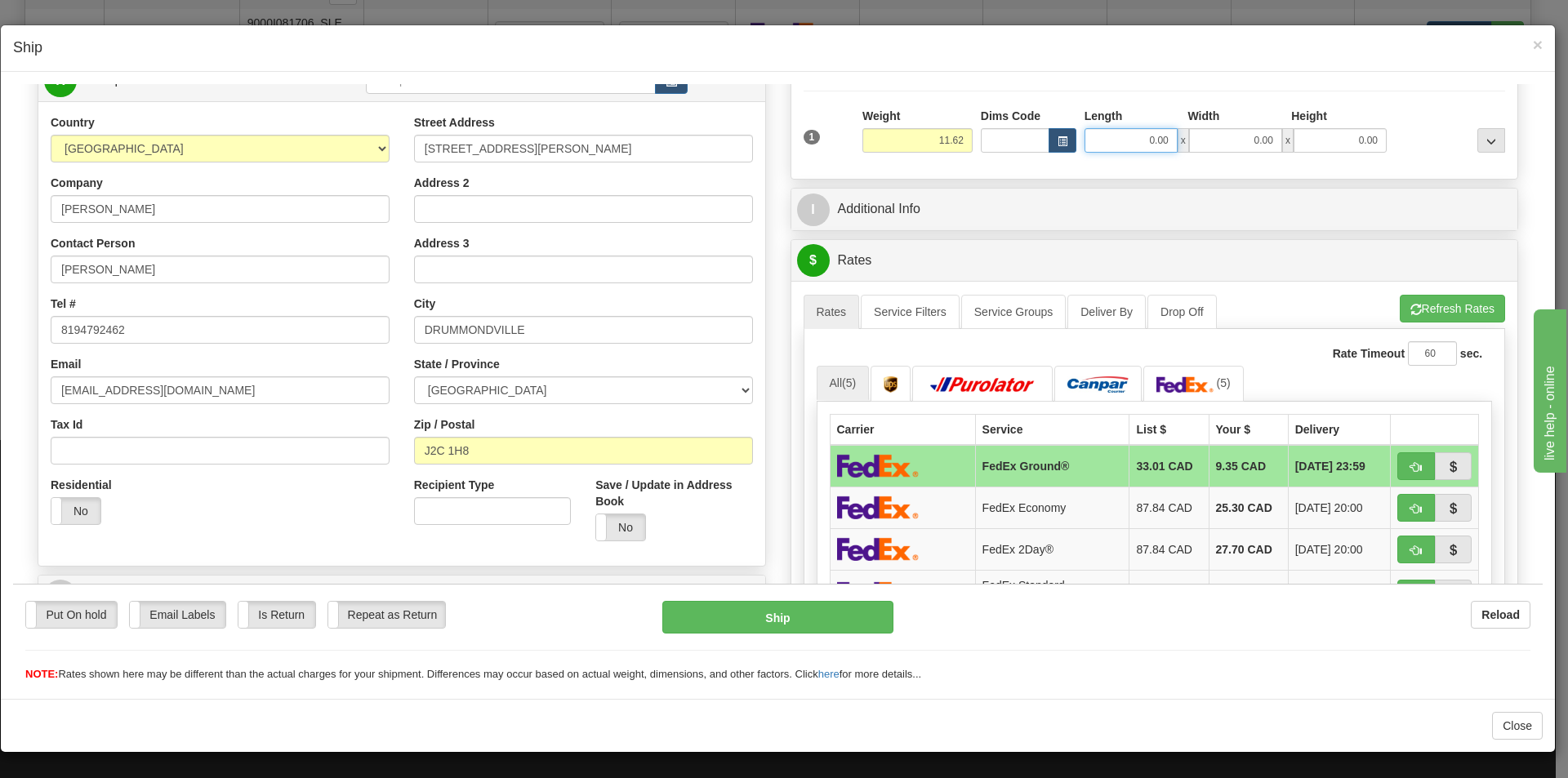
click at [1146, 138] on input "0.00" at bounding box center [1132, 139] width 94 height 25
type input "11.25"
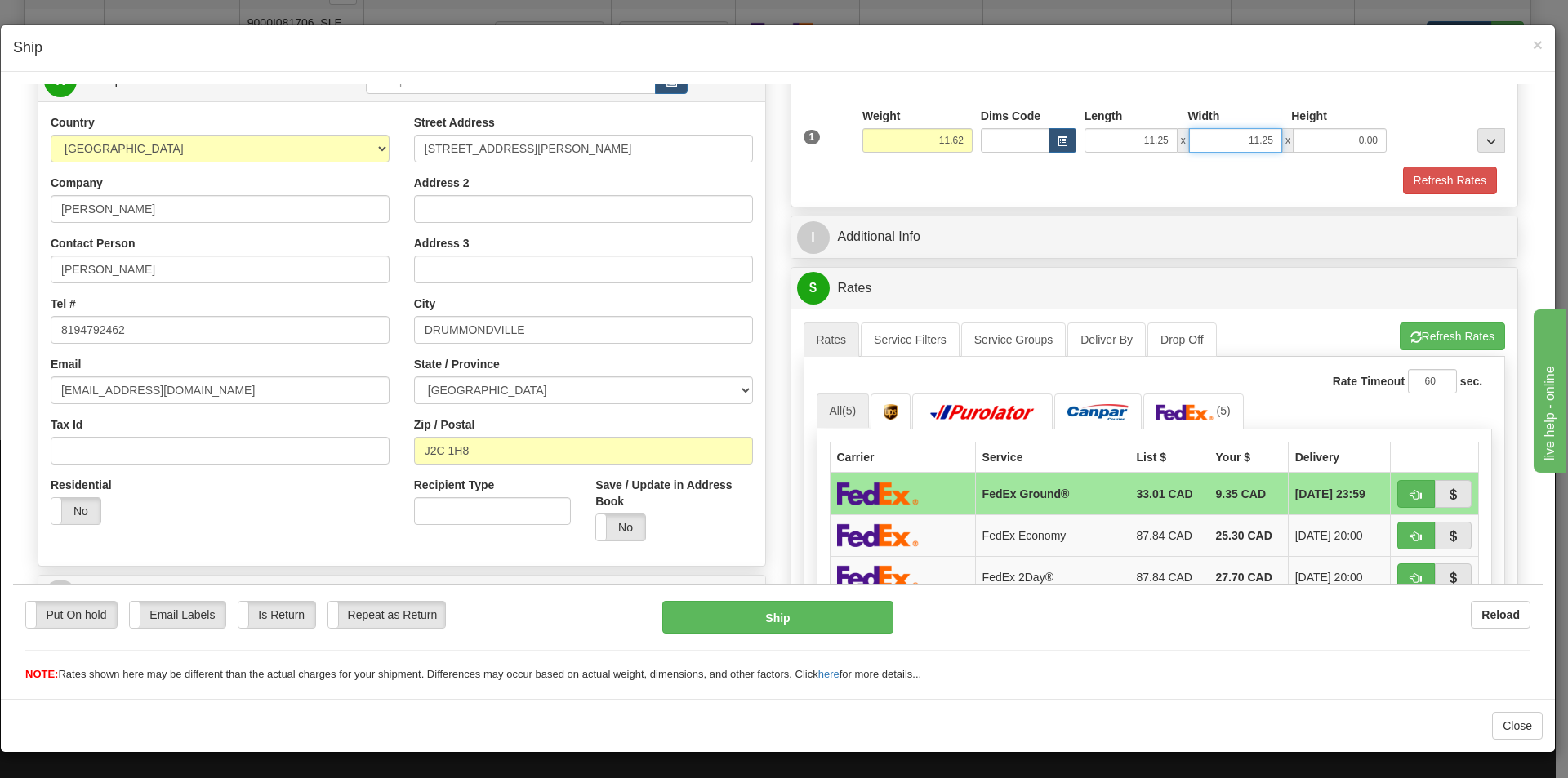
type input "11.25"
type input "22.50"
click at [1430, 345] on button "Refresh Rates" at bounding box center [1452, 335] width 105 height 28
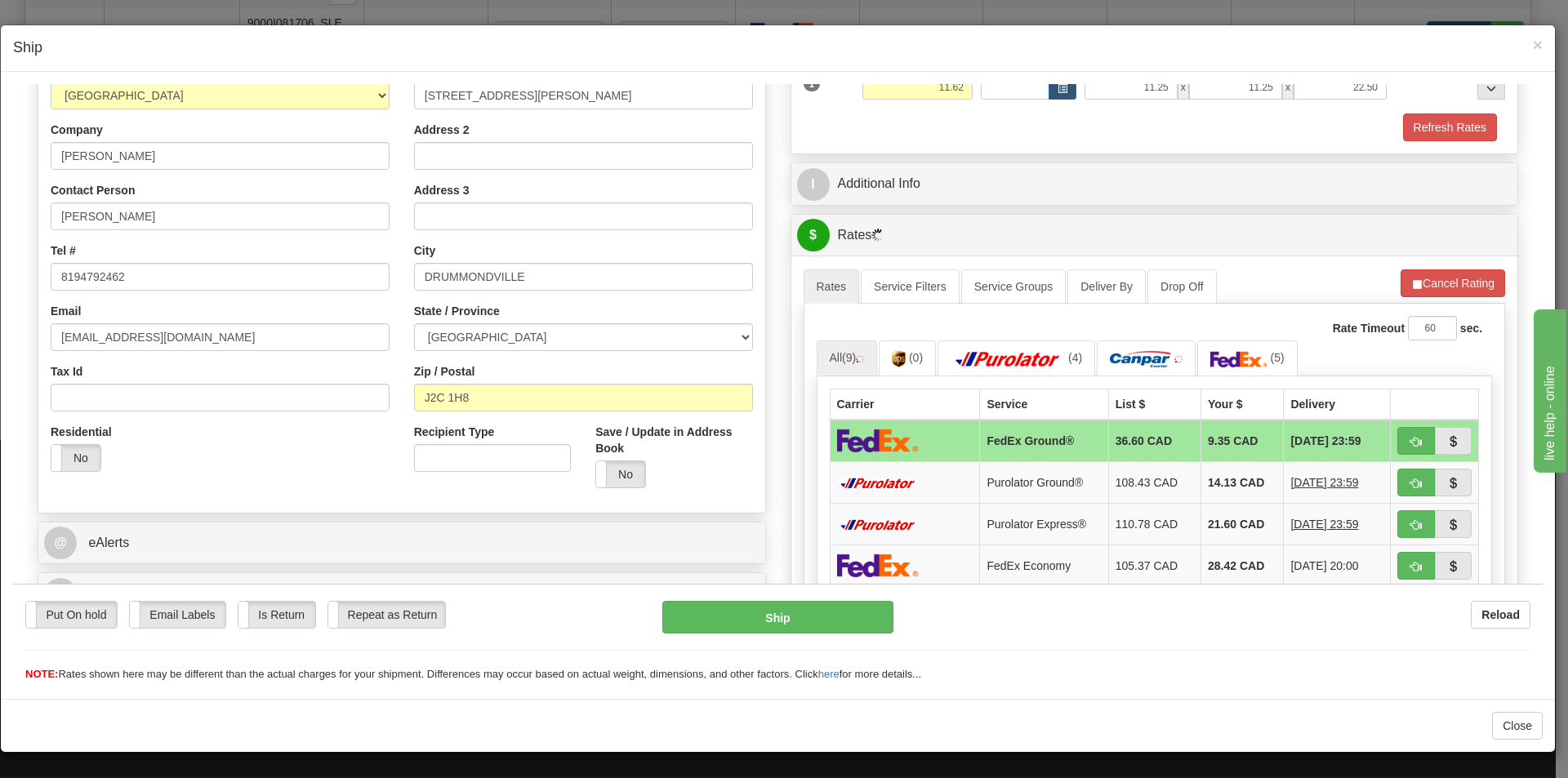
scroll to position [255, 0]
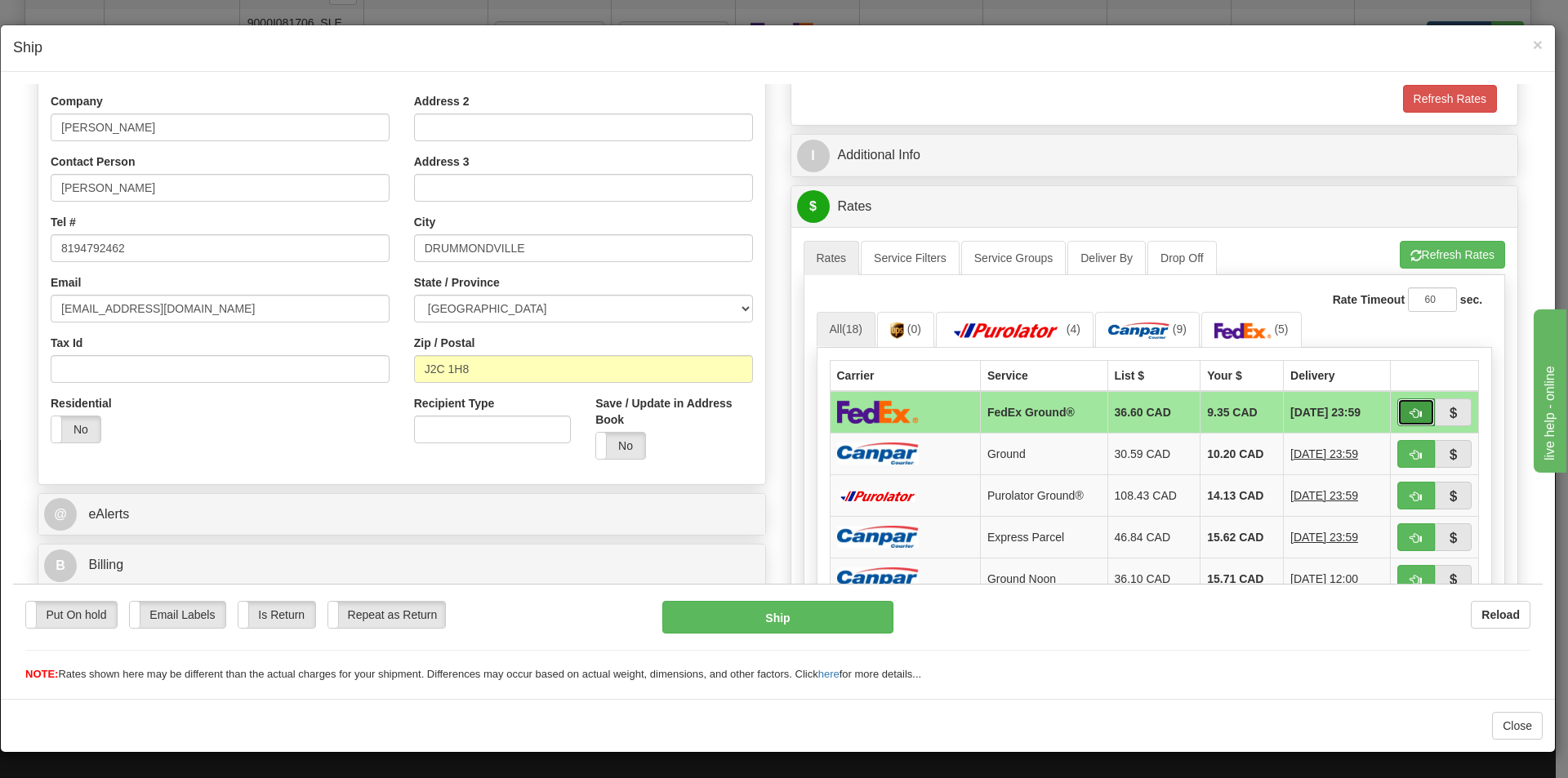
drag, startPoint x: 1399, startPoint y: 412, endPoint x: 1389, endPoint y: 412, distance: 10.0
click at [1410, 412] on span "button" at bounding box center [1416, 412] width 11 height 11
type input "92"
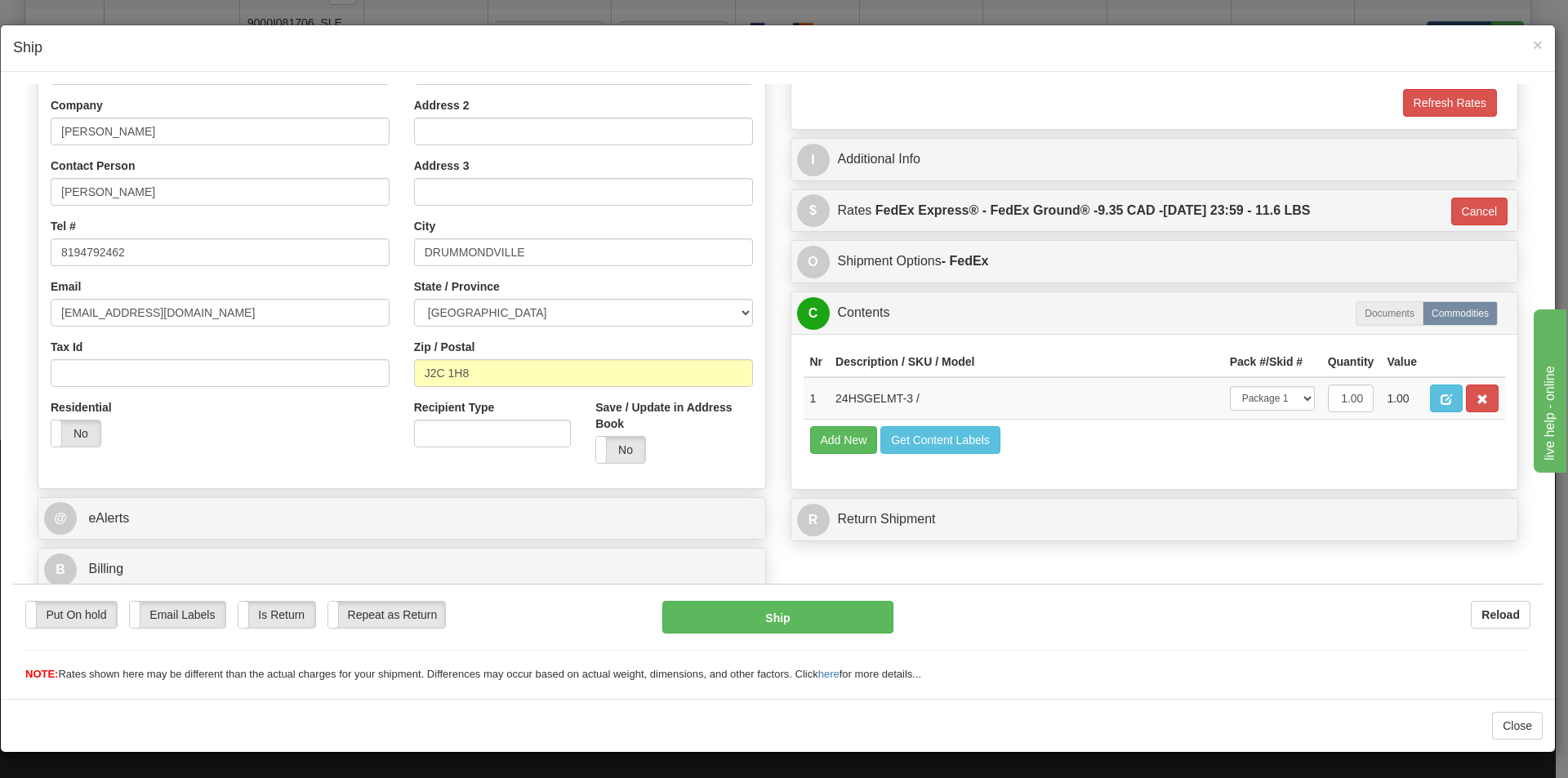
scroll to position [251, 0]
click at [799, 623] on button "Ship" at bounding box center [777, 617] width 230 height 32
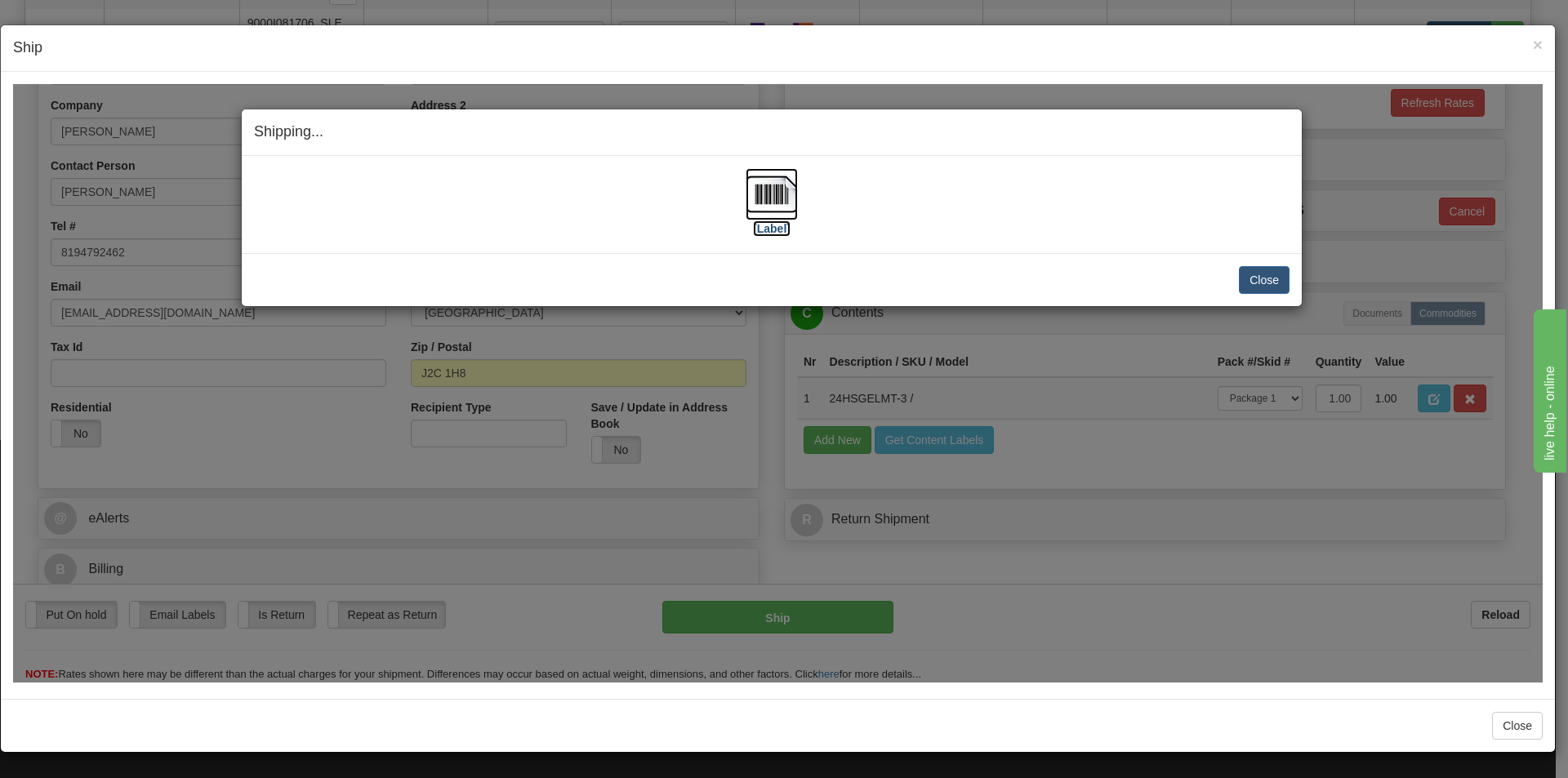
click at [751, 191] on img at bounding box center [772, 193] width 53 height 53
click at [1275, 285] on button "Close" at bounding box center [1264, 279] width 51 height 28
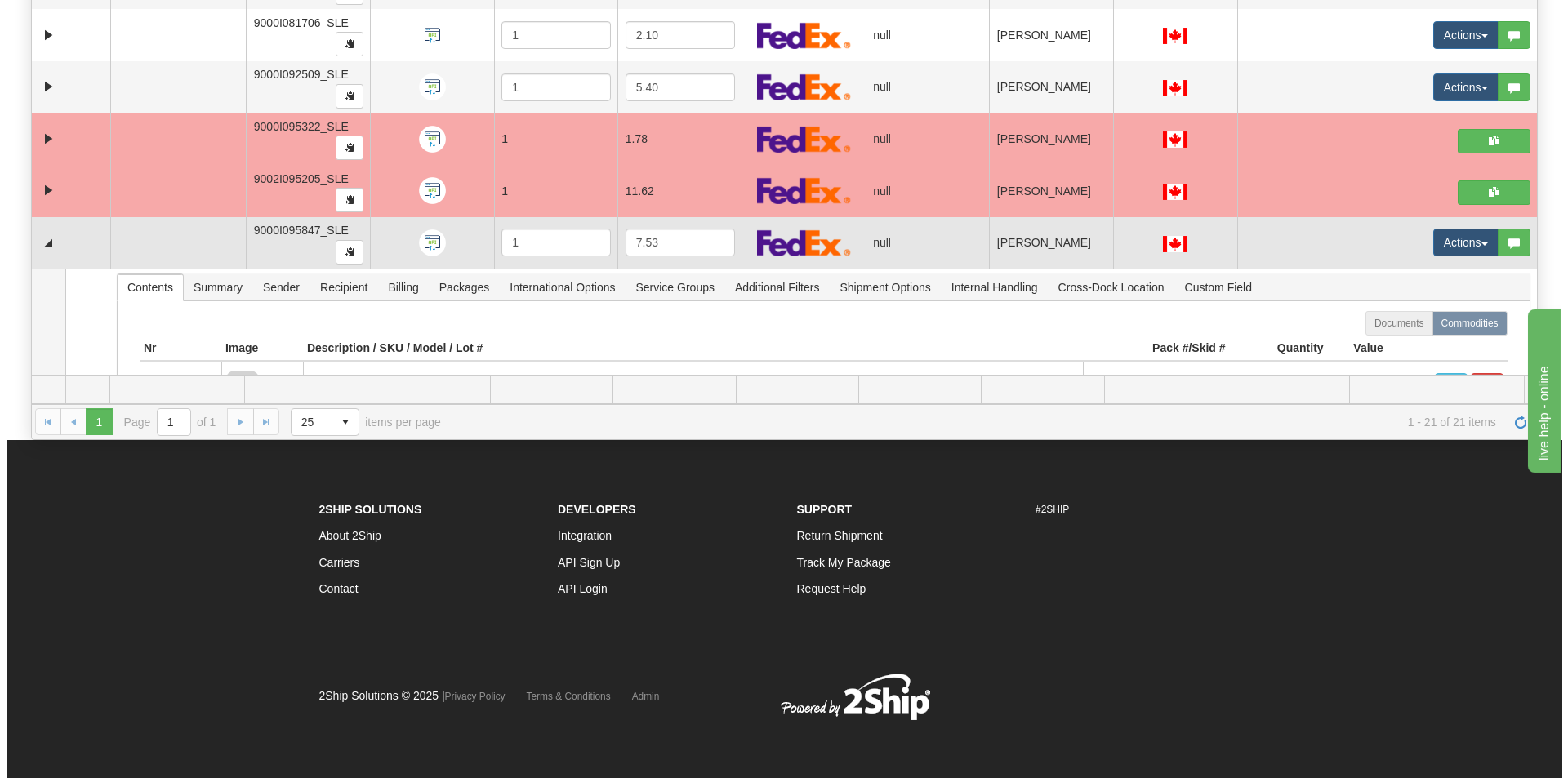
scroll to position [611, 0]
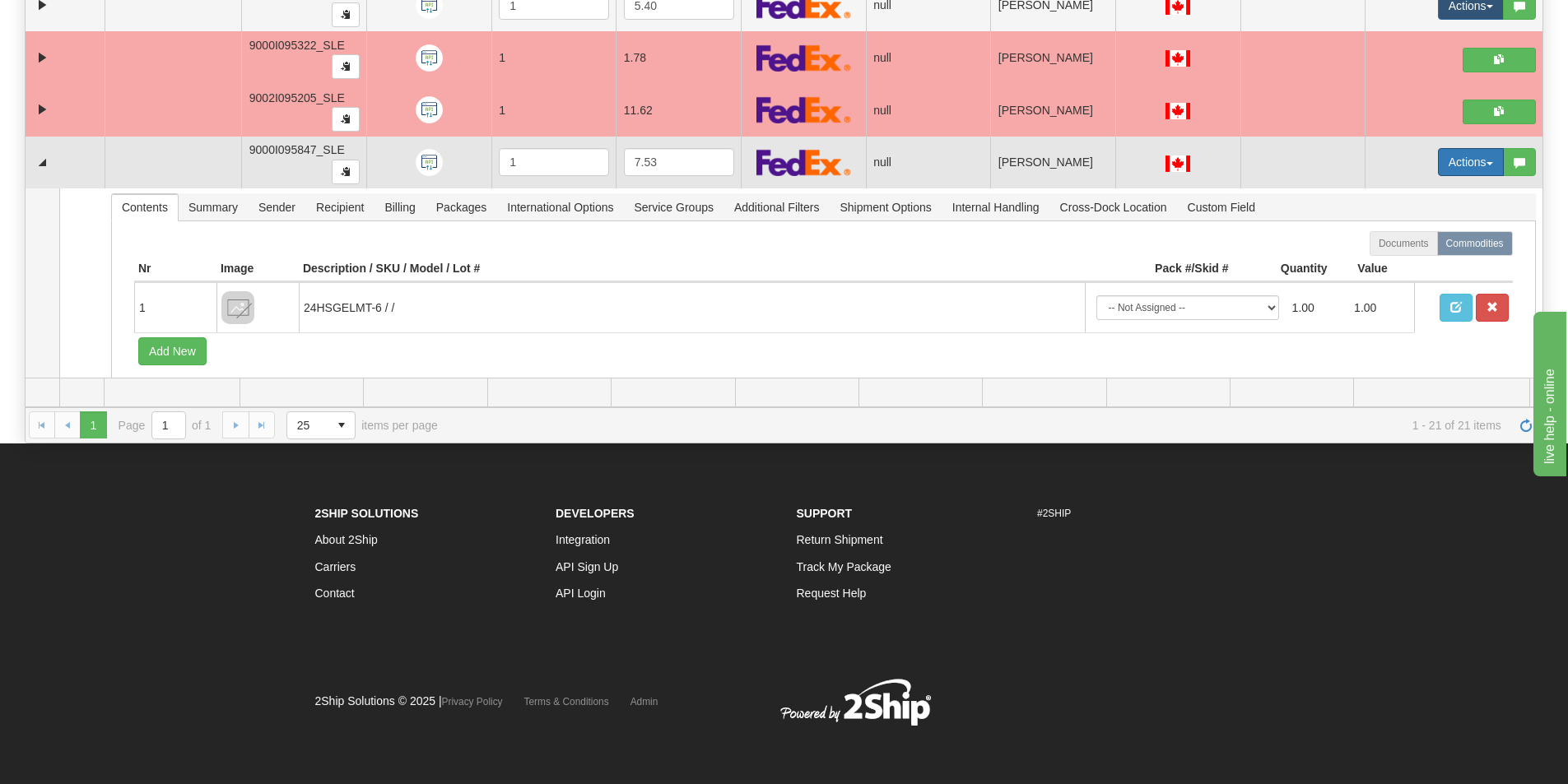
click at [1452, 157] on button "Actions" at bounding box center [1470, 162] width 65 height 28
click at [1386, 196] on span "Open" at bounding box center [1396, 193] width 39 height 13
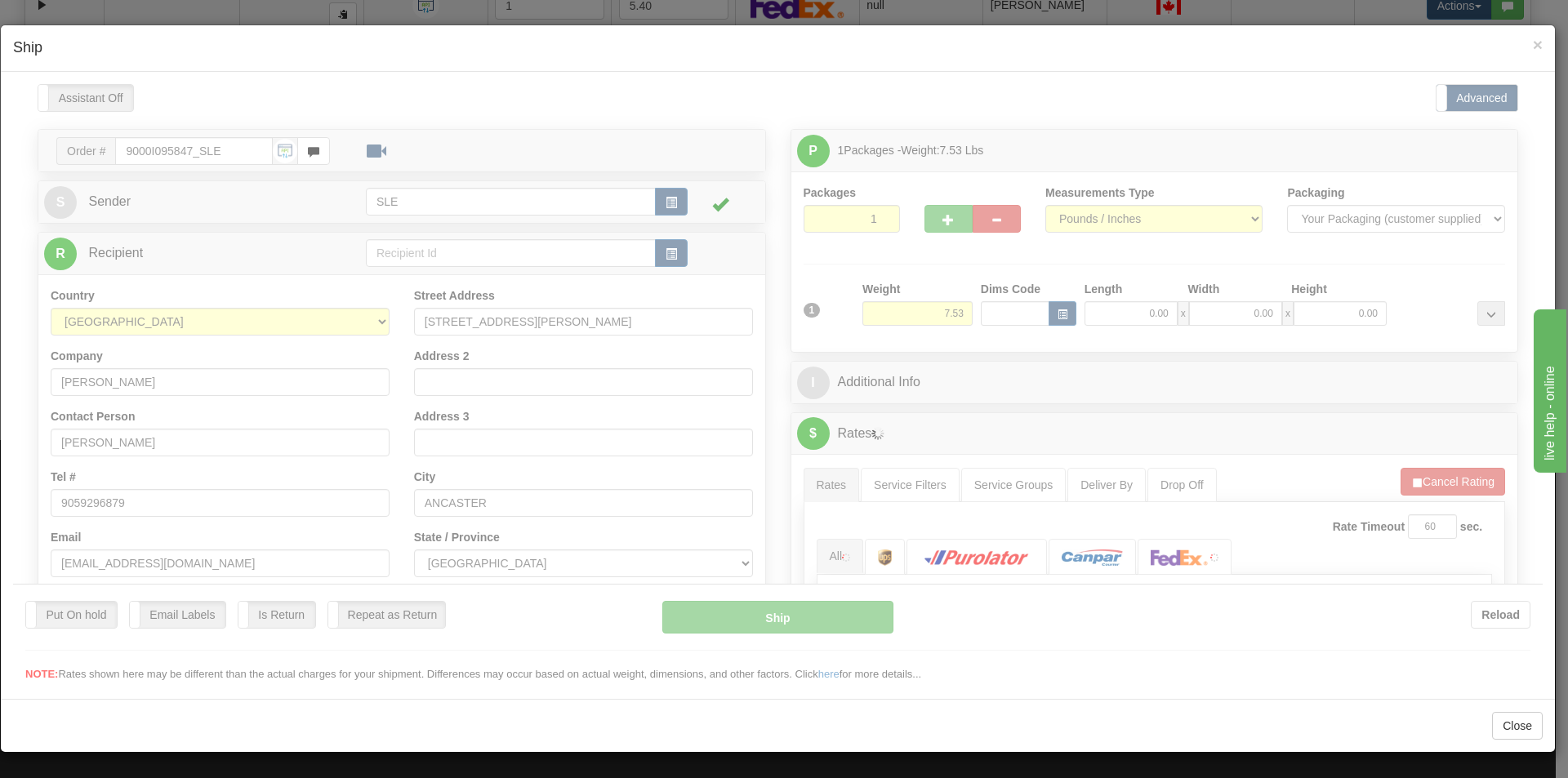
scroll to position [0, 0]
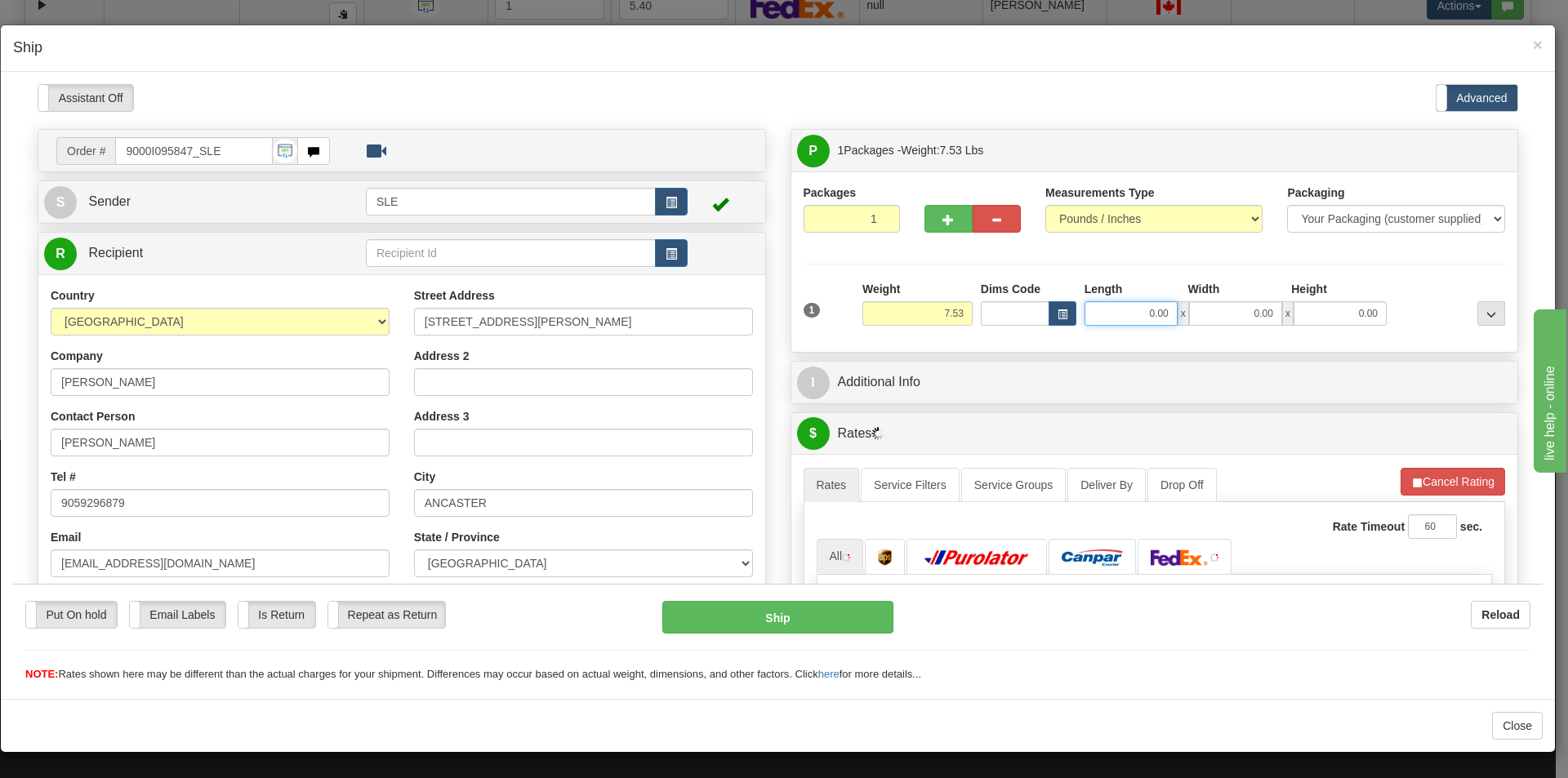
click at [1157, 314] on input "0.00" at bounding box center [1132, 313] width 94 height 25
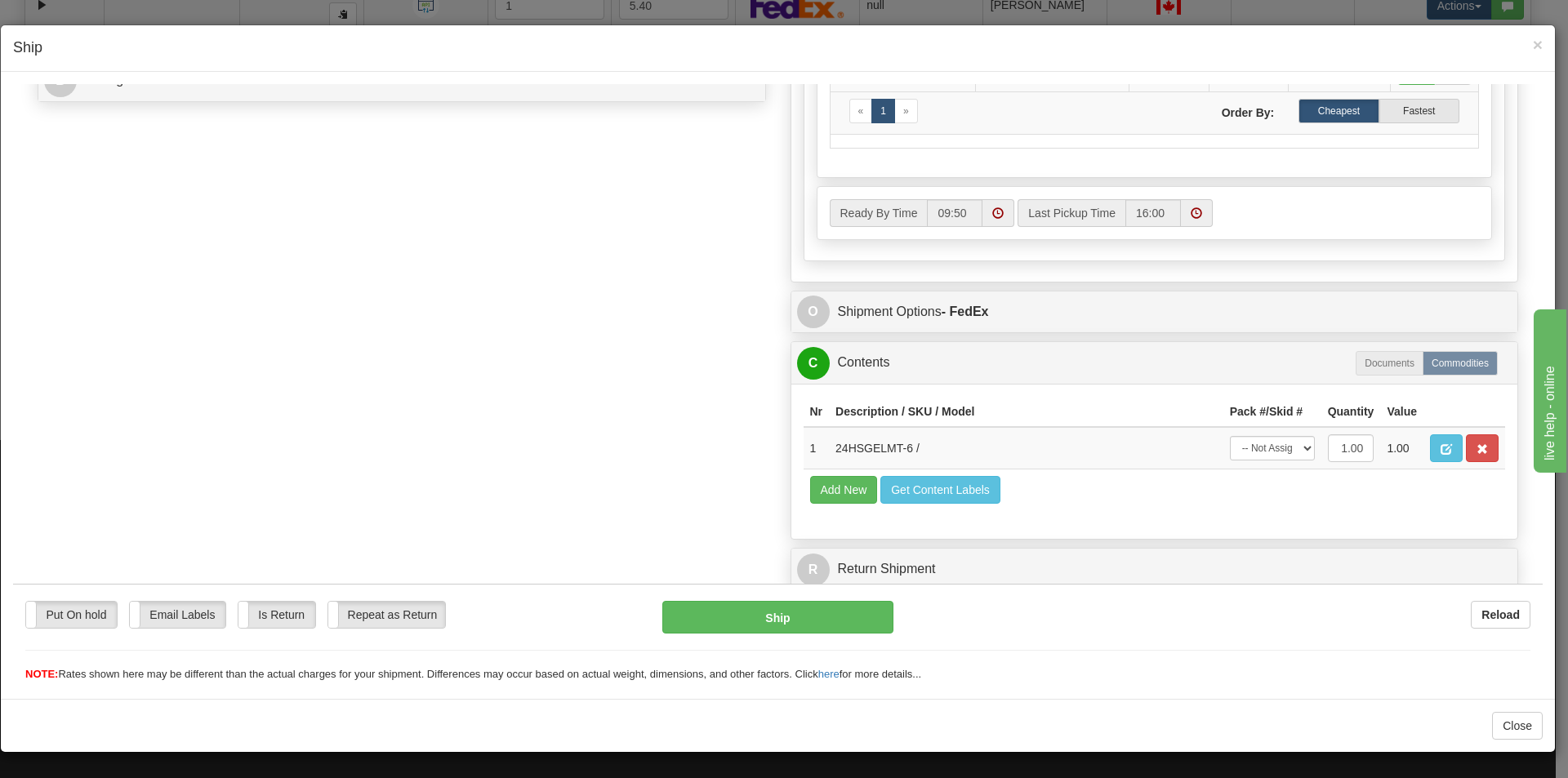
scroll to position [745, 0]
type input "0.00"
click at [1283, 456] on select "-- Not Assigned -- Package 1" at bounding box center [1272, 448] width 85 height 25
select select "0"
click at [1230, 435] on select "-- Not Assigned -- Package 1" at bounding box center [1272, 448] width 85 height 25
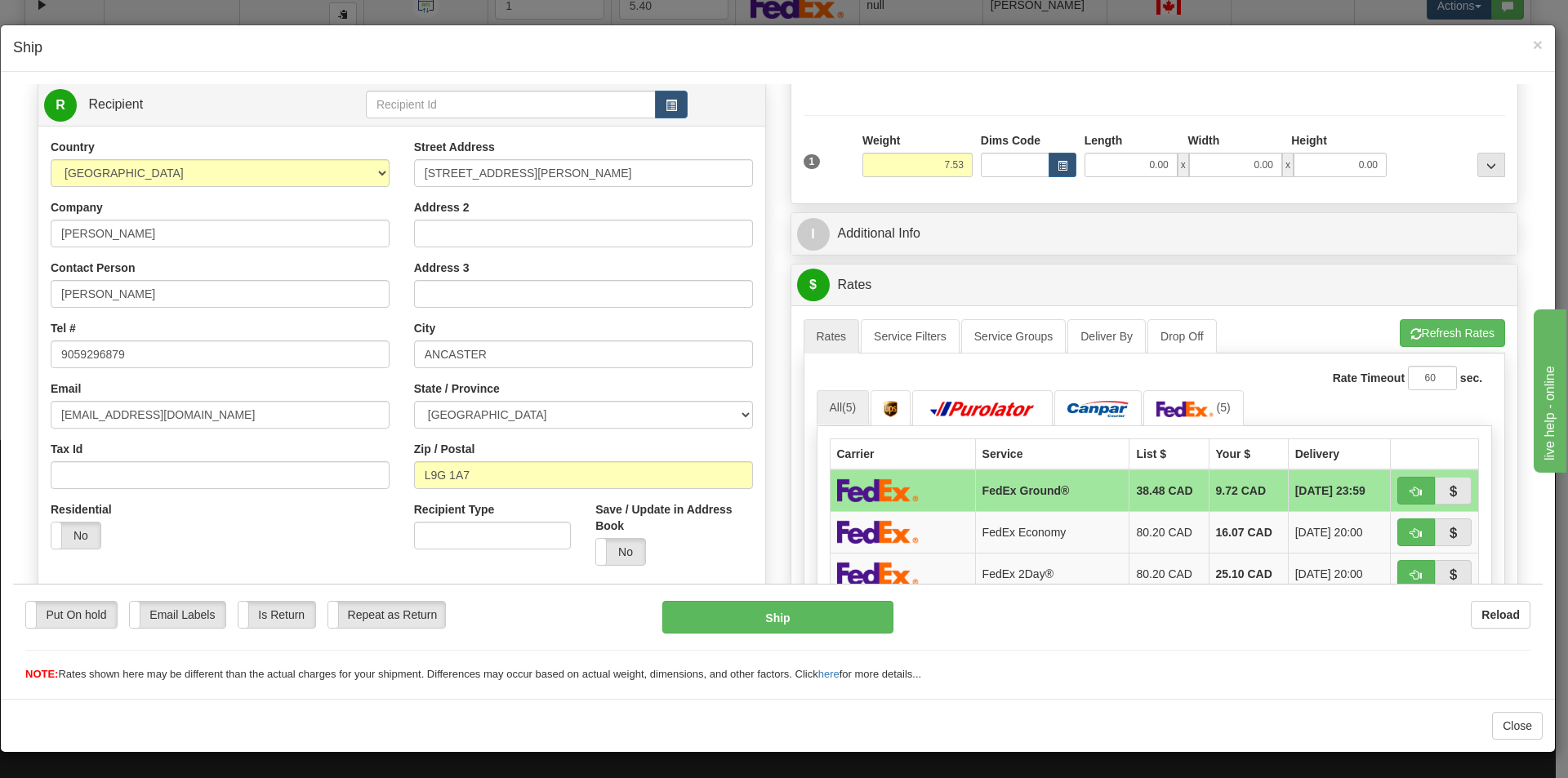
scroll to position [10, 0]
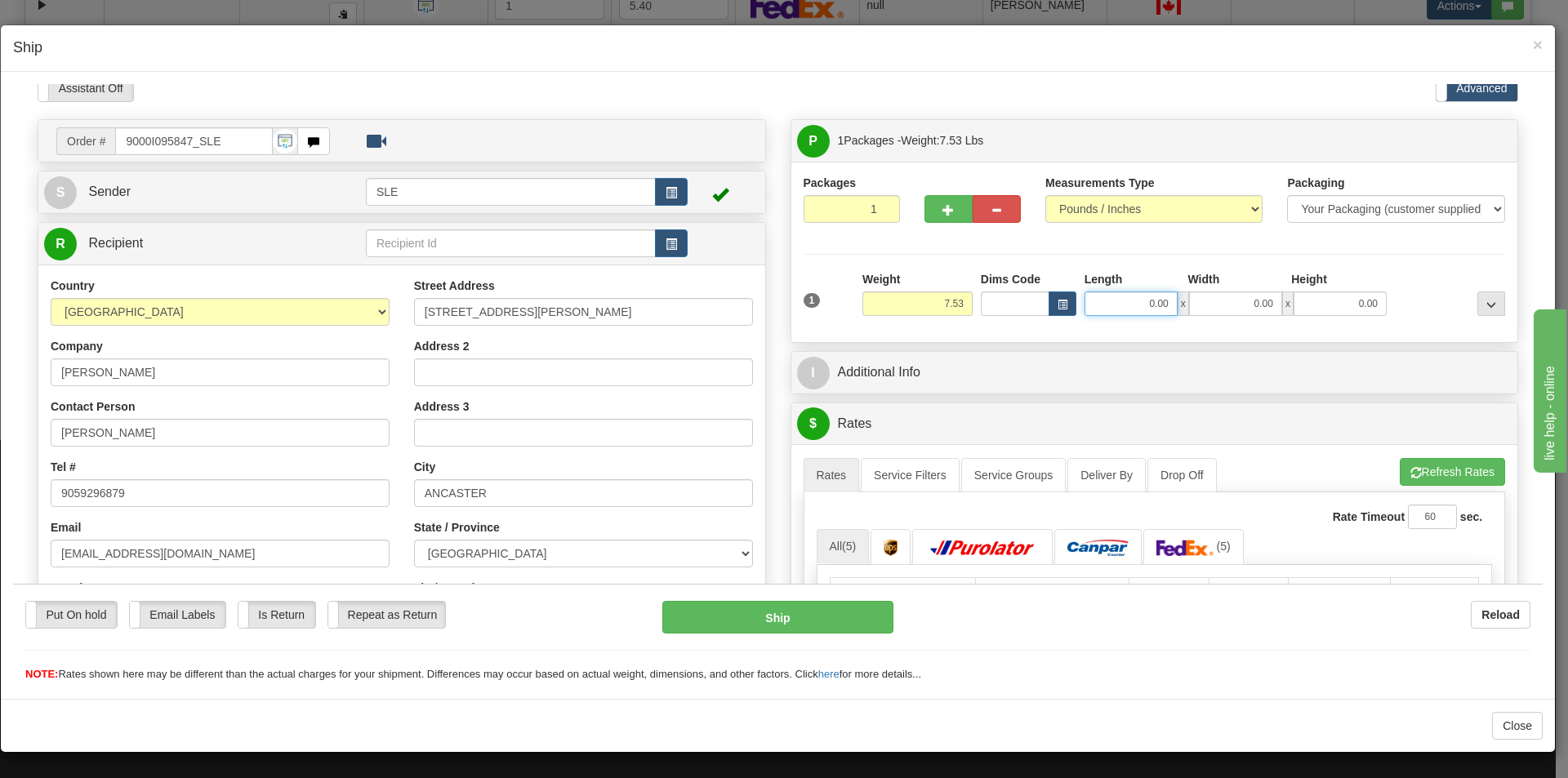
click at [1116, 295] on input "0.00" at bounding box center [1132, 304] width 94 height 25
type input "10.50"
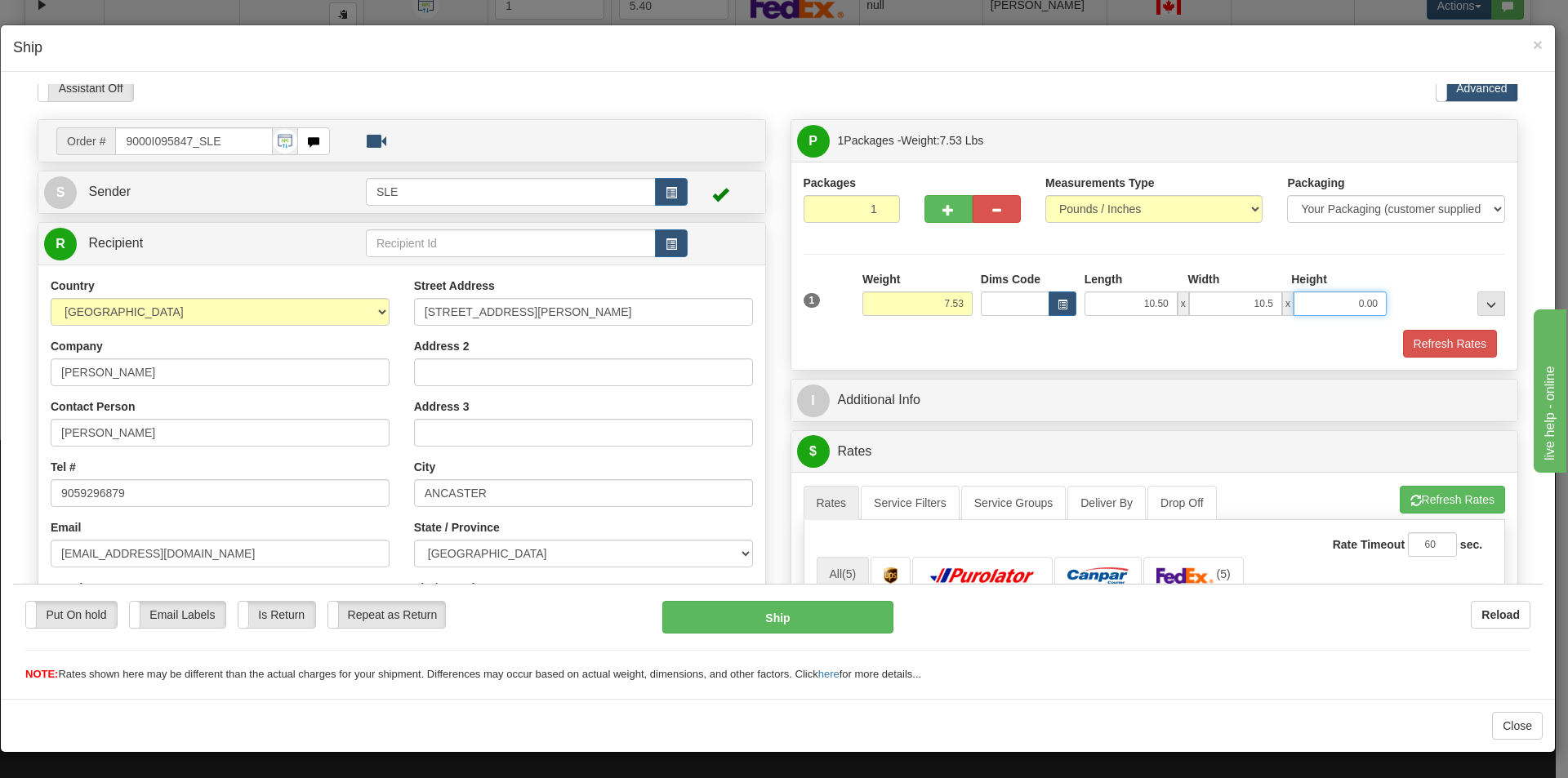
type input "10.50"
type input "20.00"
click at [1436, 495] on button "Refresh Rates" at bounding box center [1452, 498] width 105 height 28
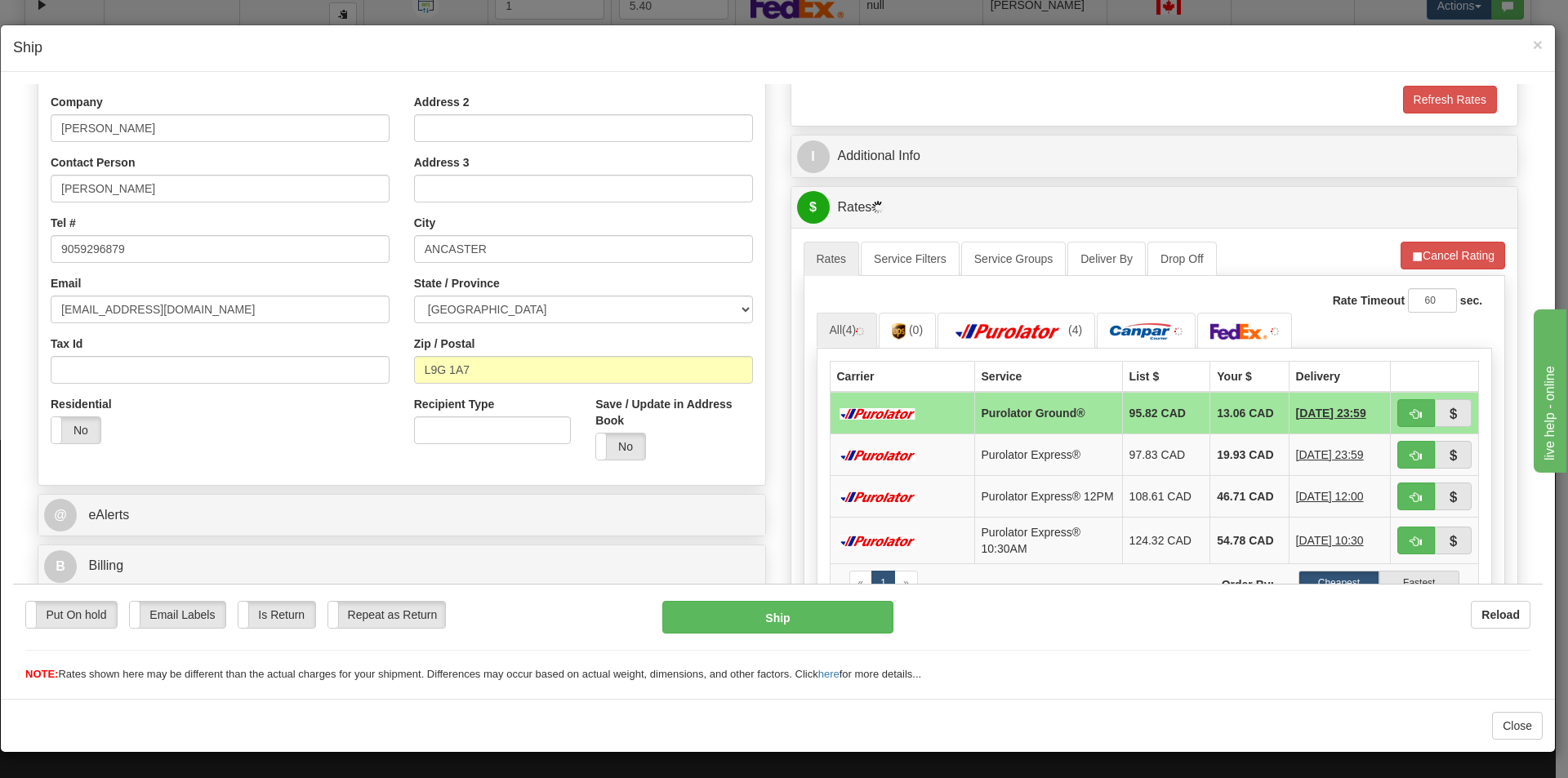
scroll to position [255, 0]
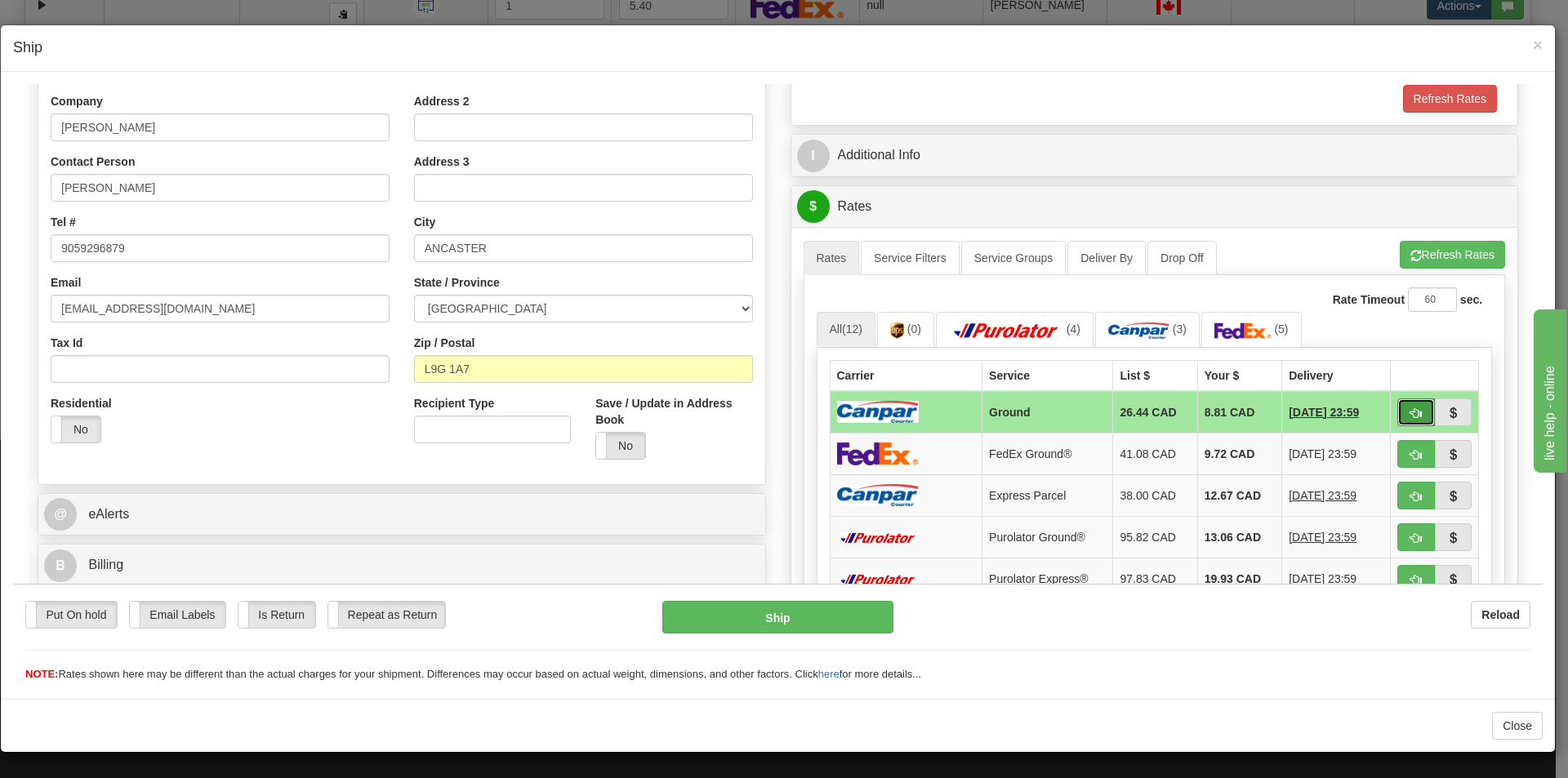
click at [1410, 417] on span "button" at bounding box center [1416, 412] width 11 height 11
type input "1"
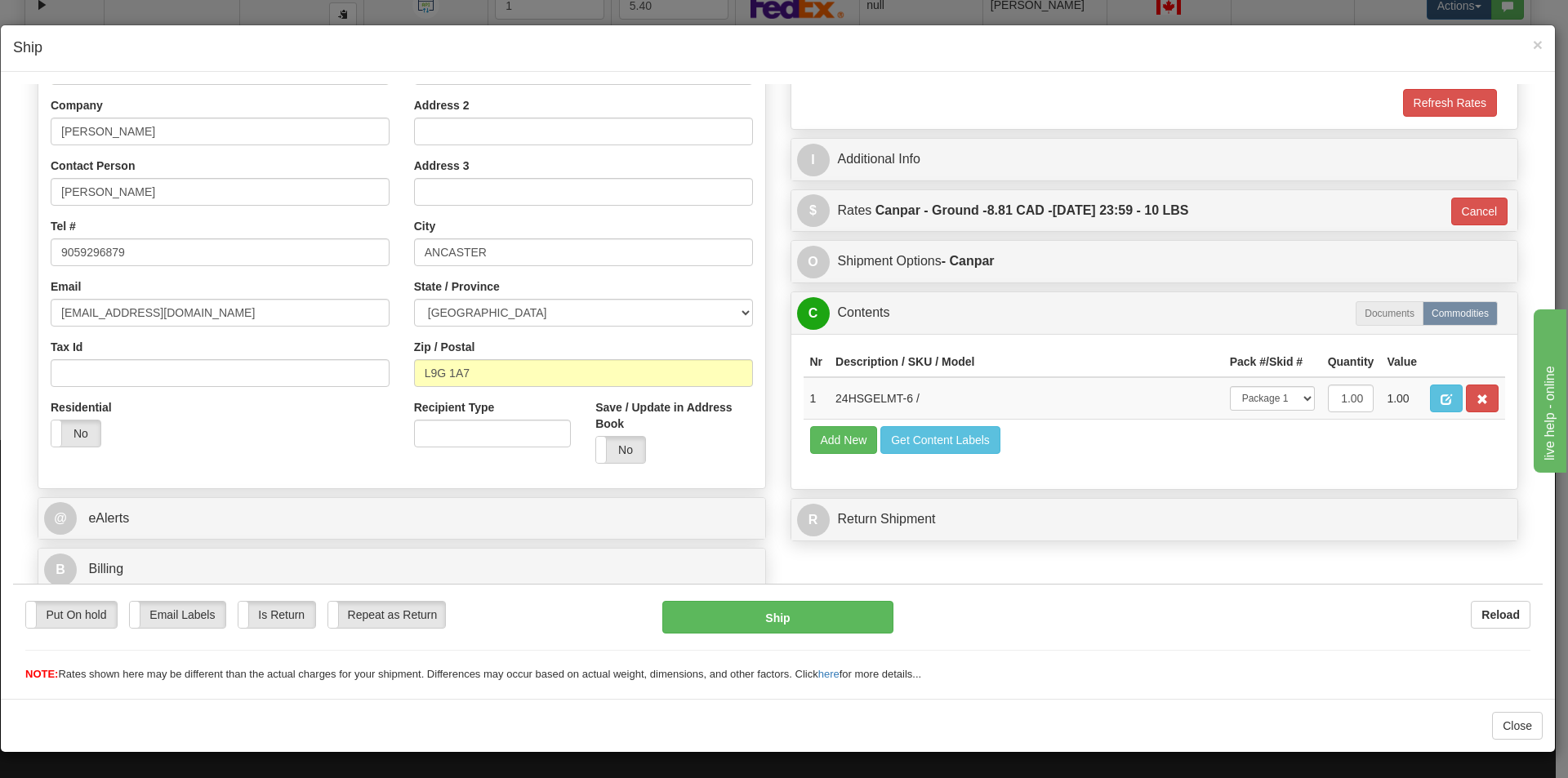
scroll to position [251, 0]
click at [807, 624] on button "Ship" at bounding box center [777, 617] width 230 height 32
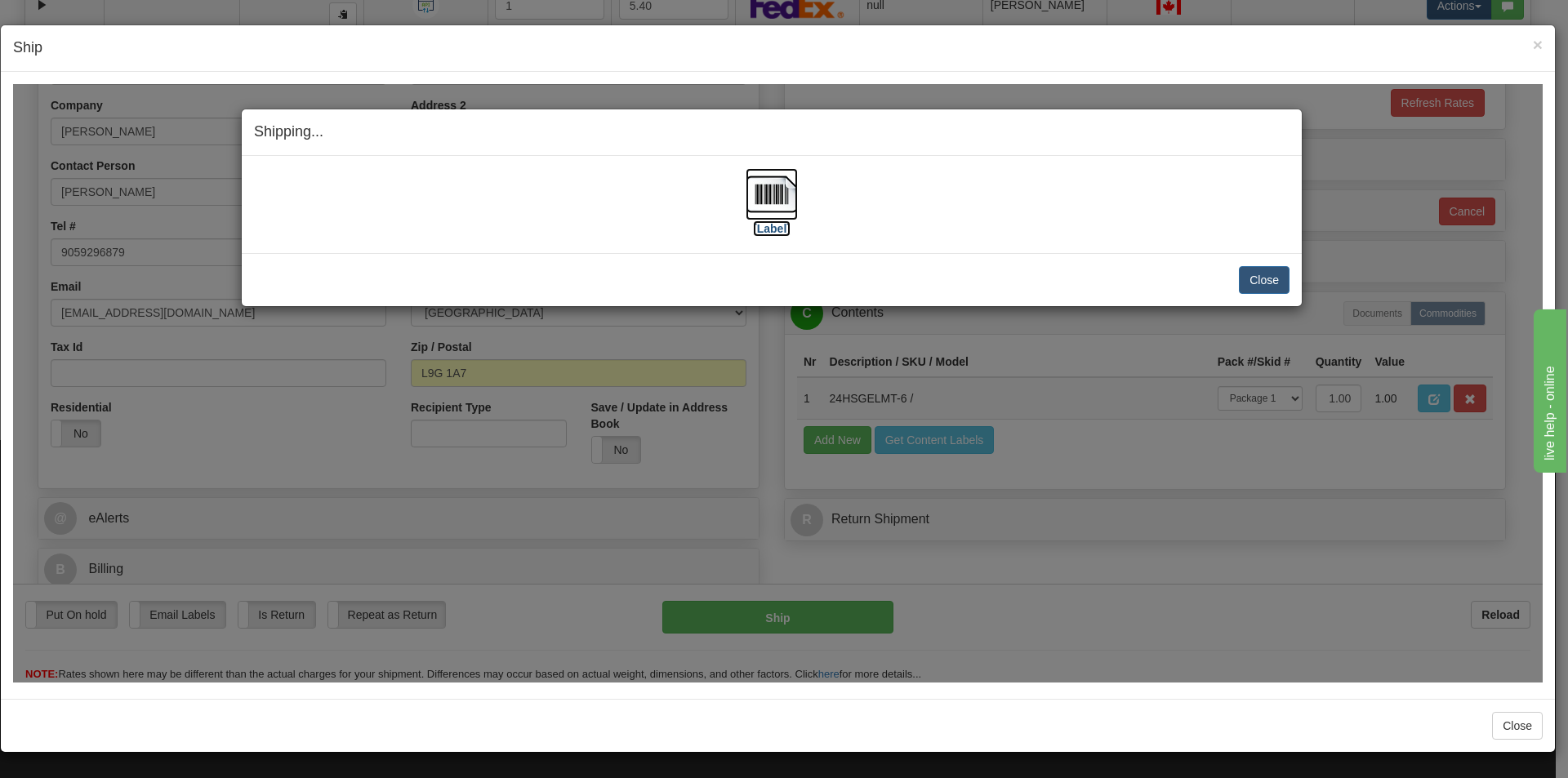
click at [772, 205] on img at bounding box center [772, 193] width 53 height 53
click at [1263, 281] on button "Close" at bounding box center [1264, 279] width 51 height 28
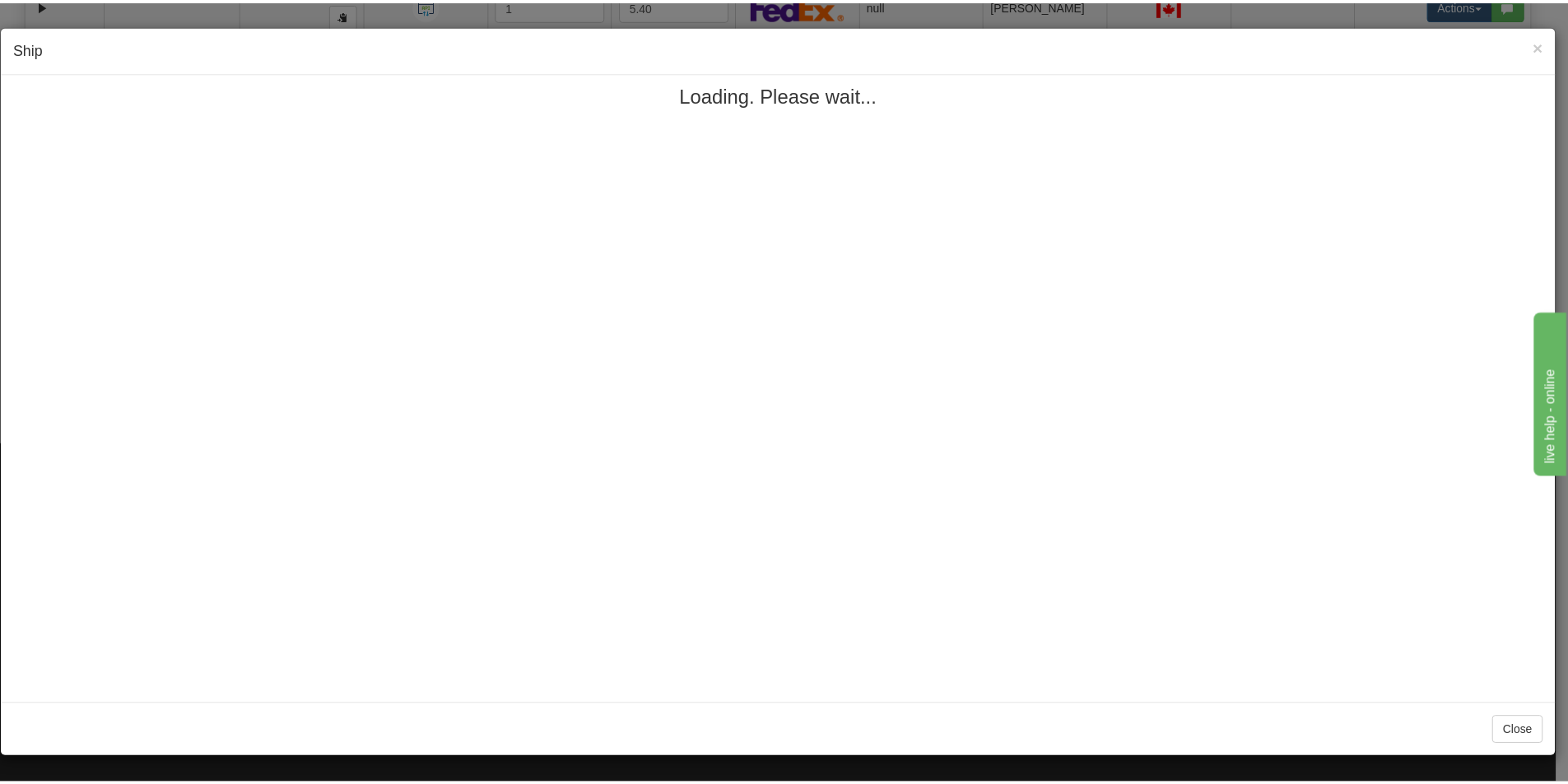
scroll to position [0, 0]
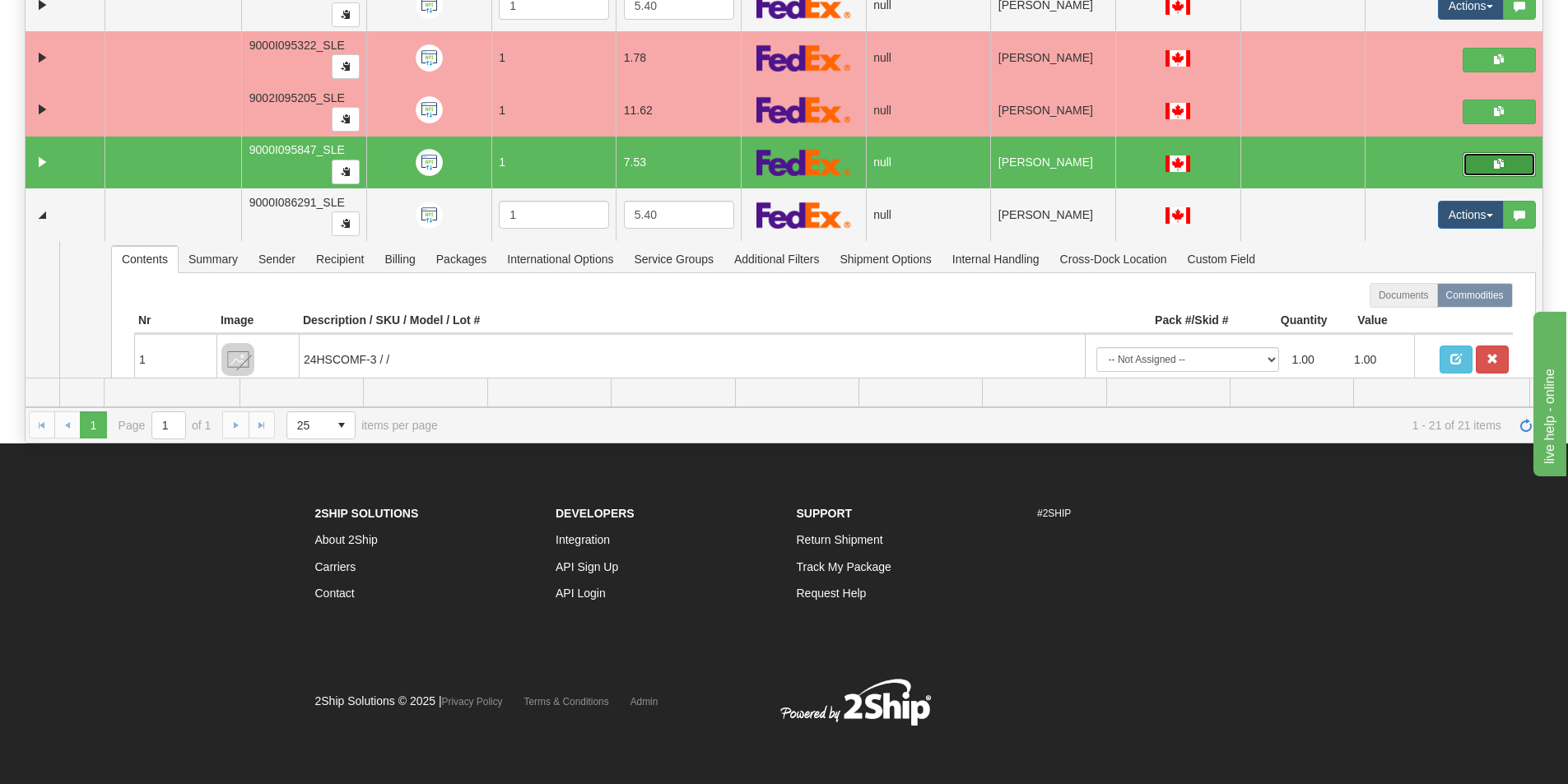
click at [1473, 163] on button "button" at bounding box center [1499, 164] width 73 height 25
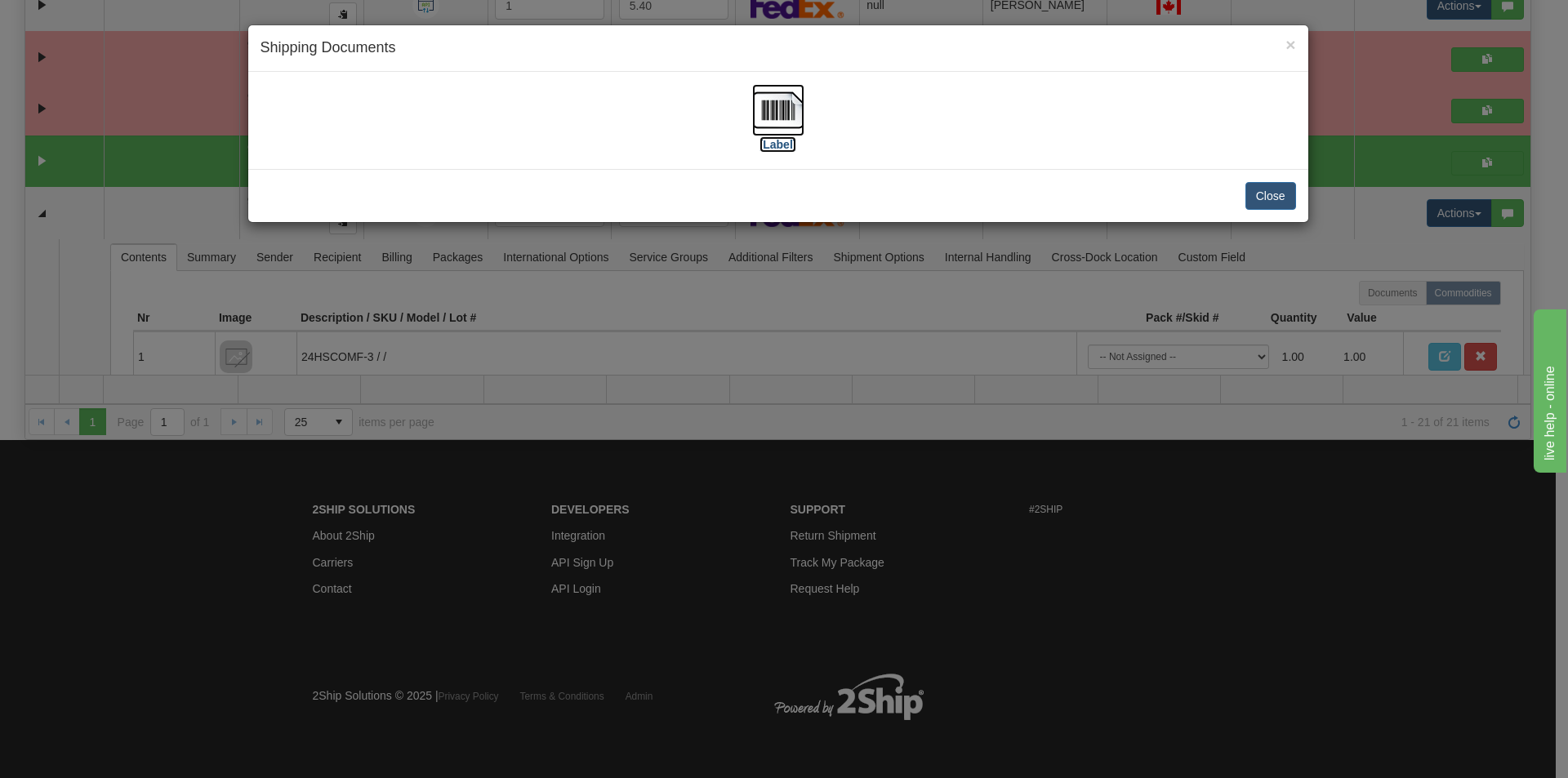
click at [783, 112] on img at bounding box center [778, 110] width 53 height 53
click at [1265, 195] on button "Close" at bounding box center [1271, 196] width 51 height 28
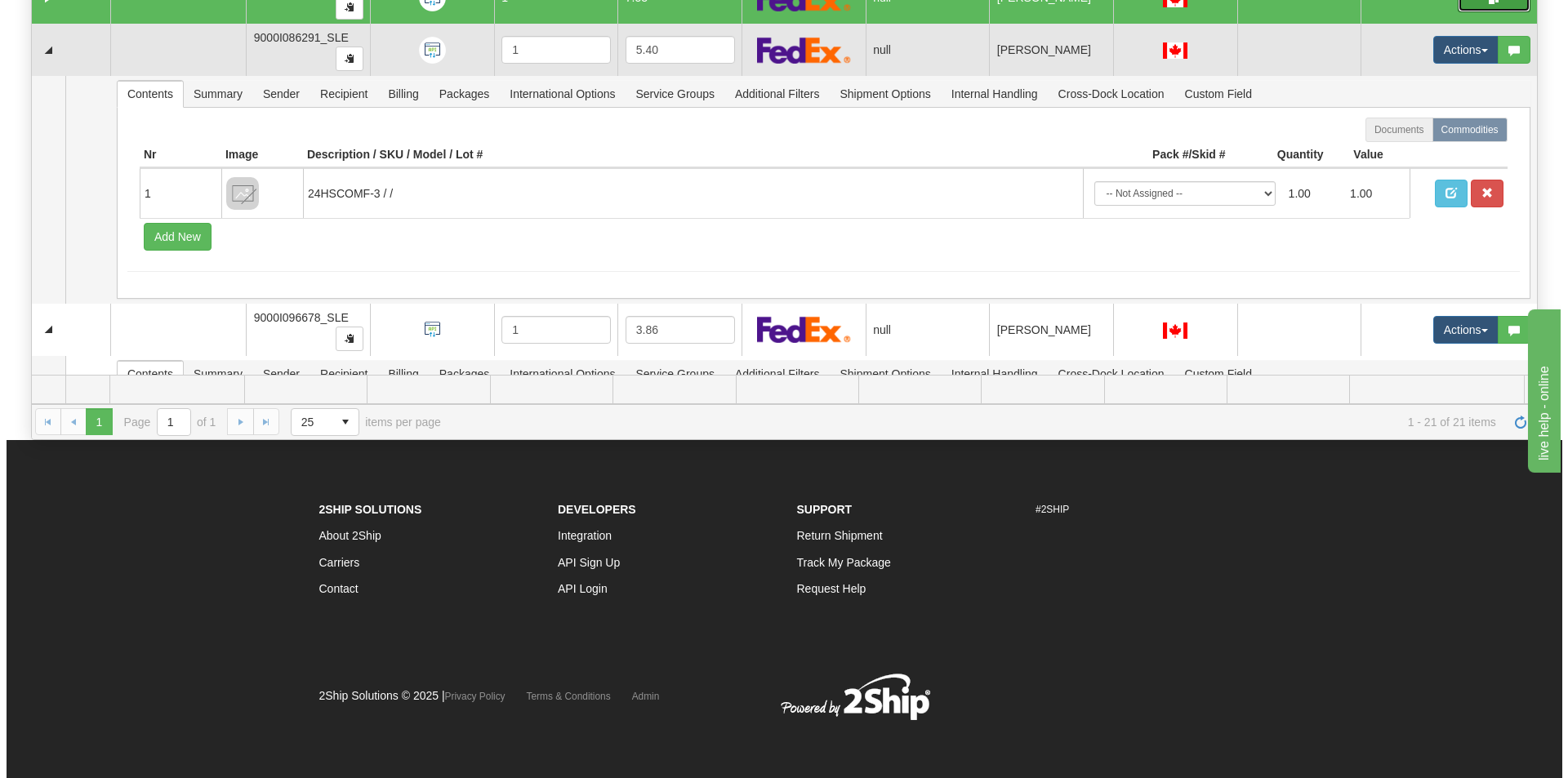
scroll to position [692, 0]
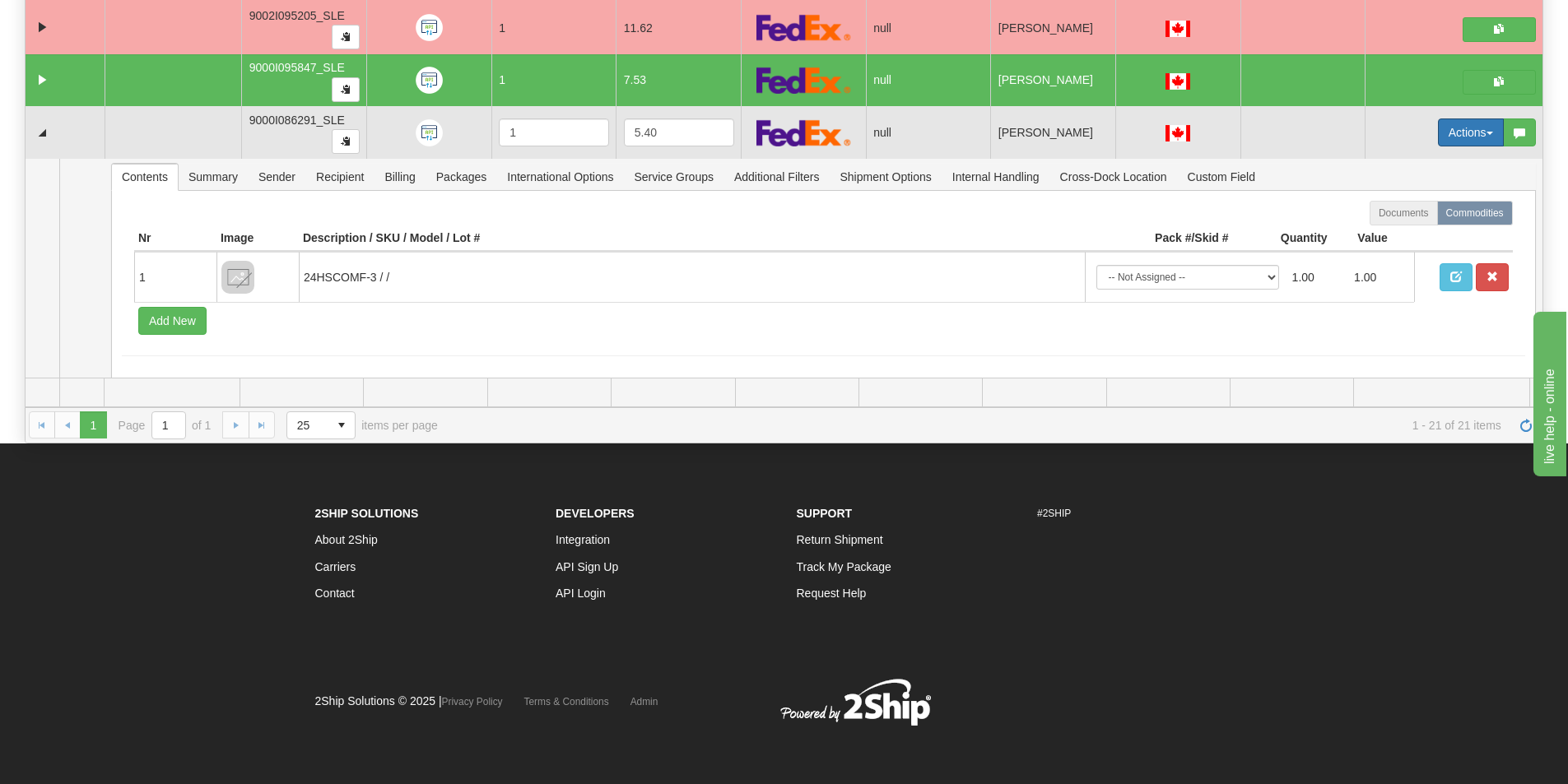
click at [1458, 132] on button "Actions" at bounding box center [1470, 132] width 65 height 28
click at [1378, 164] on span "Open" at bounding box center [1396, 164] width 39 height 13
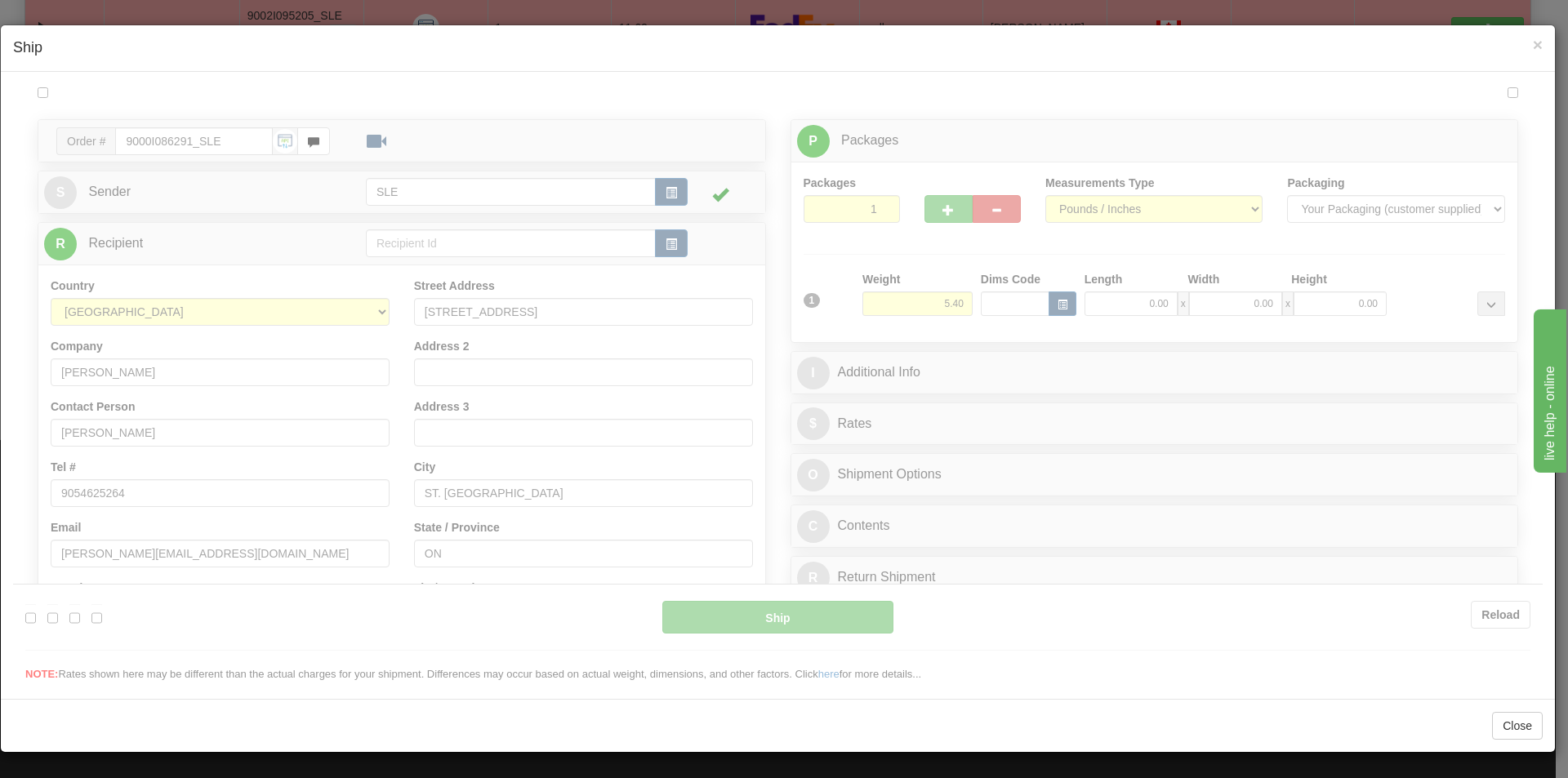
scroll to position [0, 0]
type input "09:52"
type input "16:00"
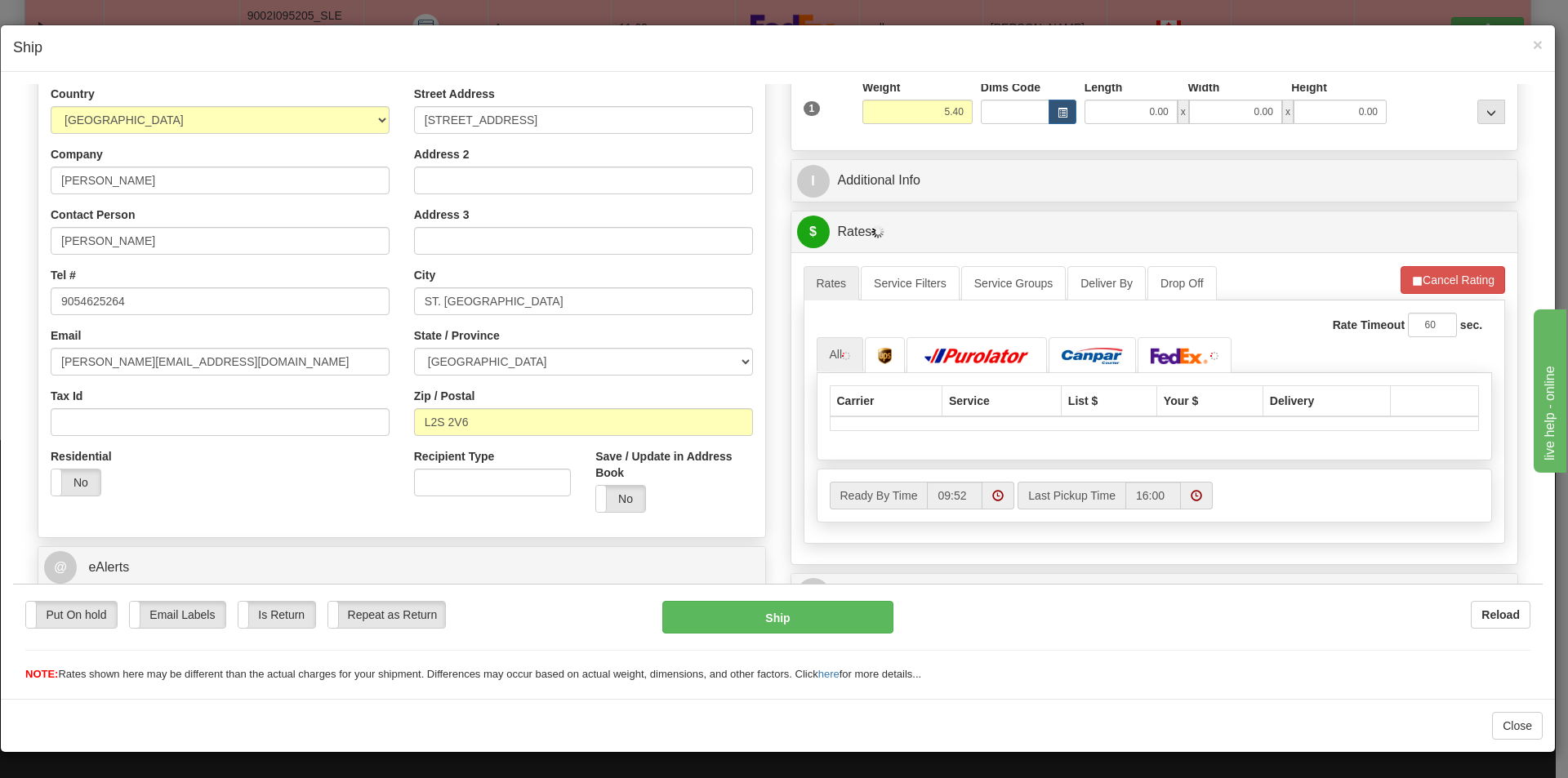
scroll to position [158, 0]
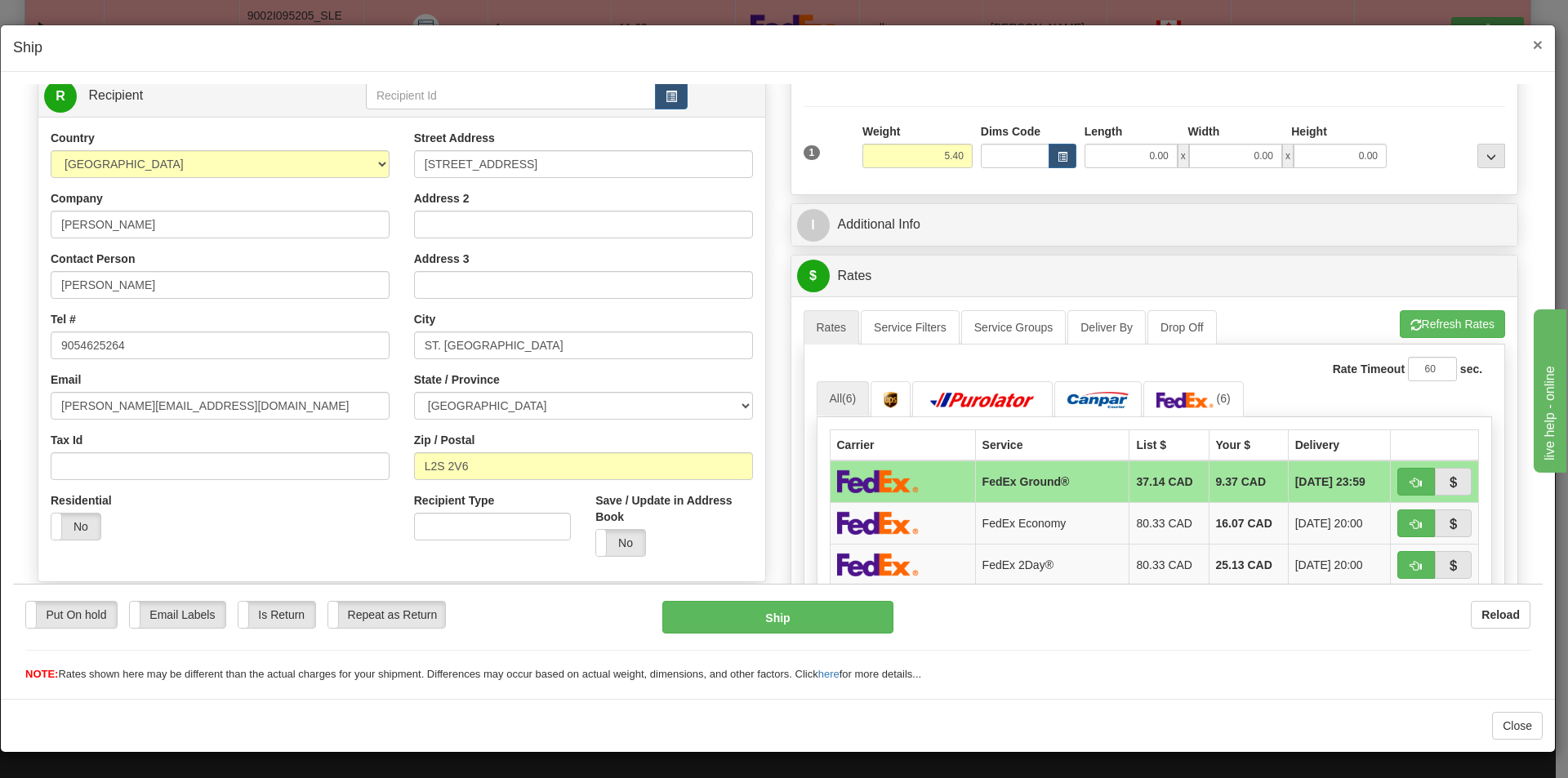
click at [1541, 42] on span "×" at bounding box center [1538, 45] width 10 height 19
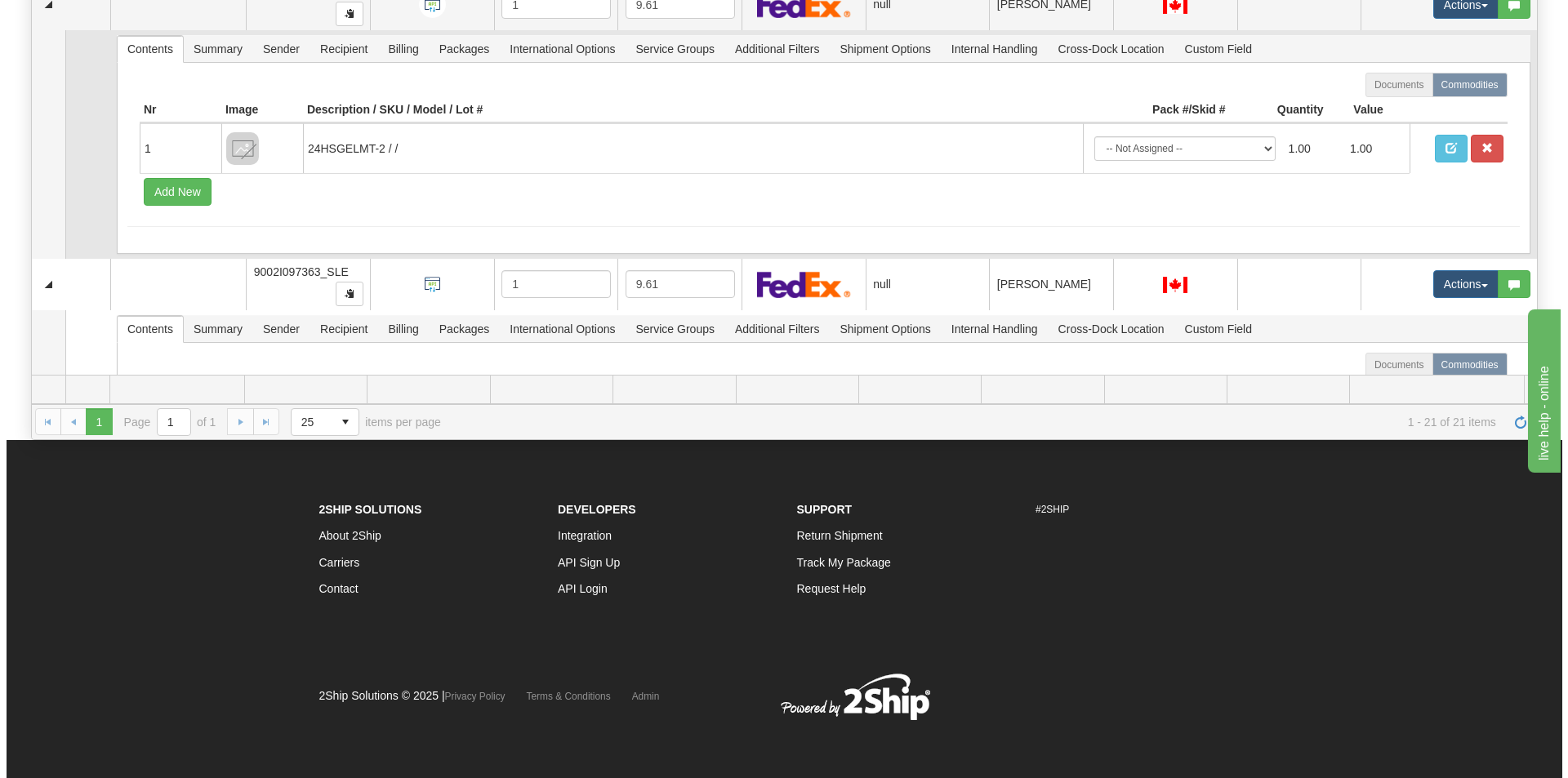
scroll to position [1297, 0]
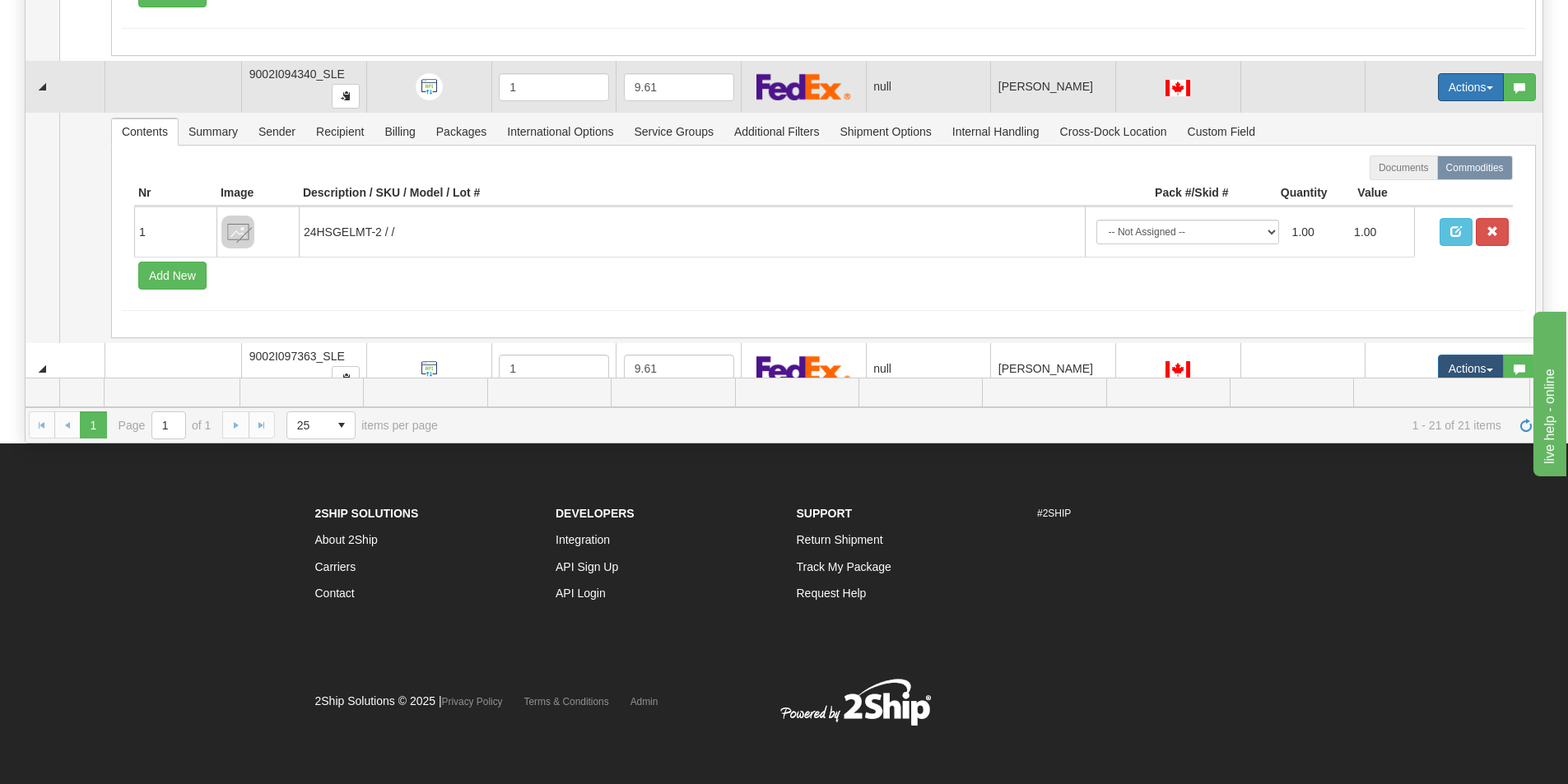
click at [1439, 88] on button "Actions" at bounding box center [1470, 87] width 65 height 28
click at [1383, 119] on span "Open" at bounding box center [1396, 118] width 39 height 13
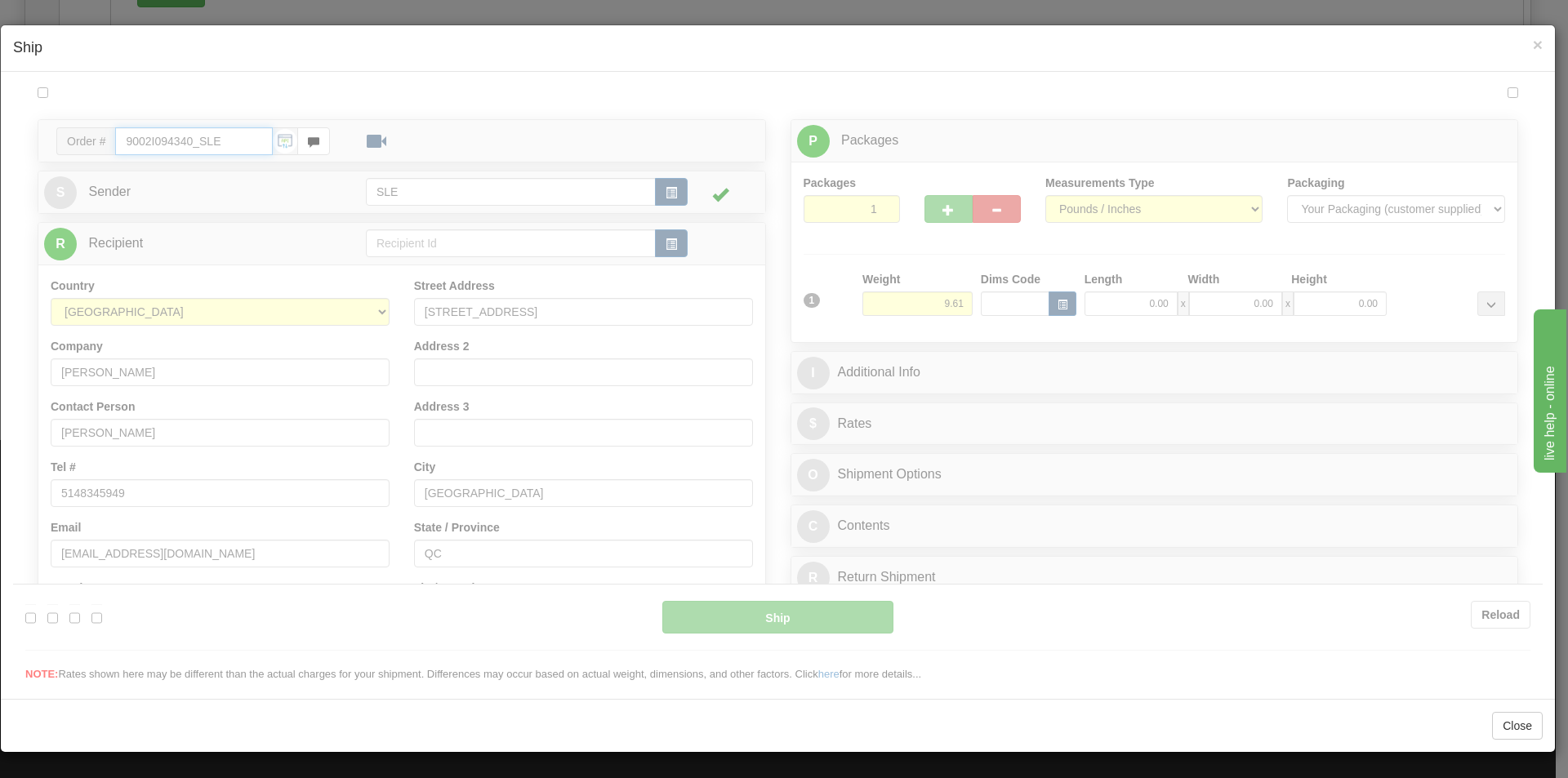
type input "09:52"
type input "16:00"
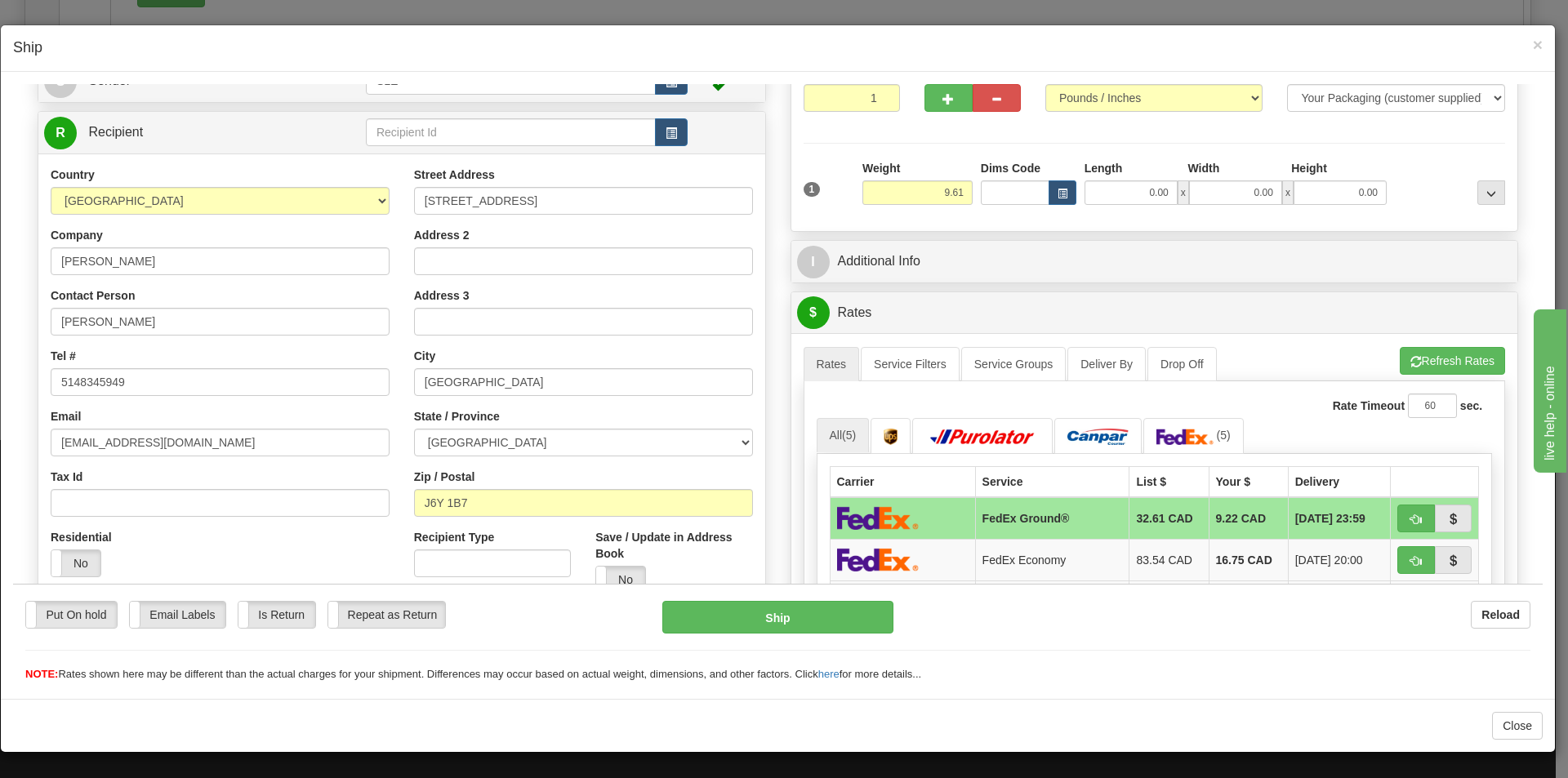
scroll to position [82, 0]
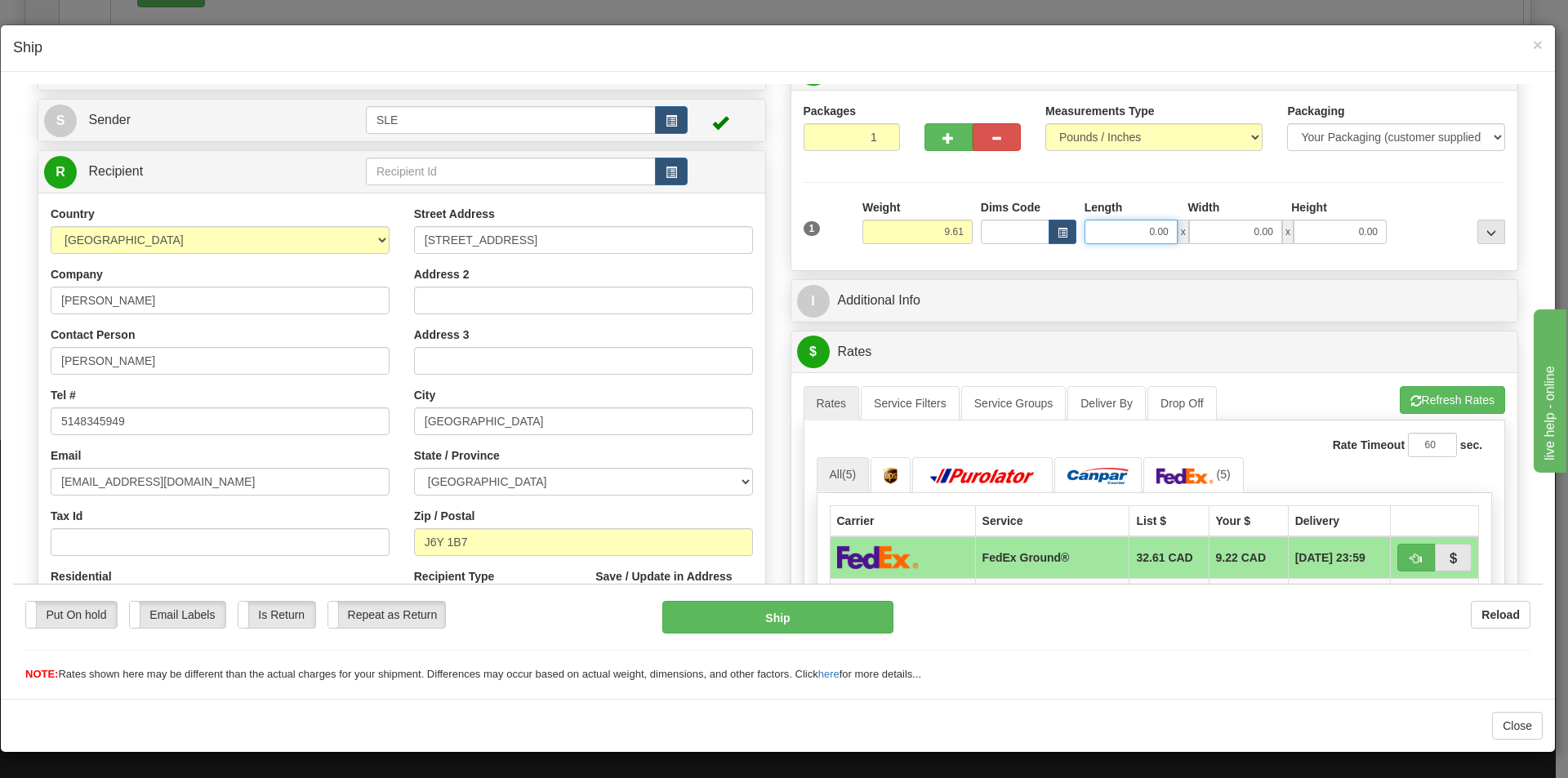
click at [1155, 228] on input "0.00" at bounding box center [1132, 231] width 94 height 25
type input "11.25"
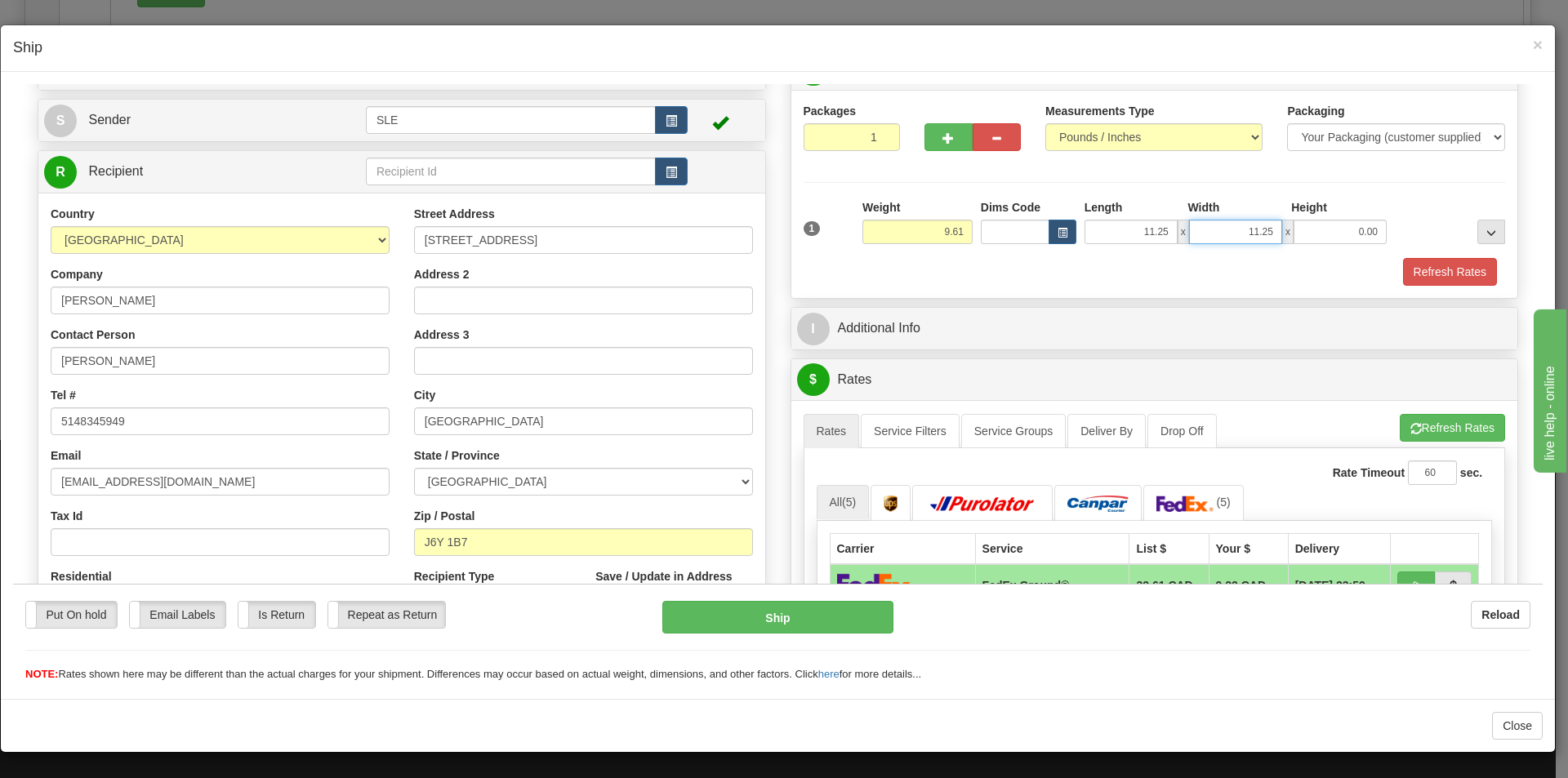
type input "11.25"
type input "22.50"
click at [1410, 424] on button "Refresh Rates" at bounding box center [1452, 427] width 105 height 28
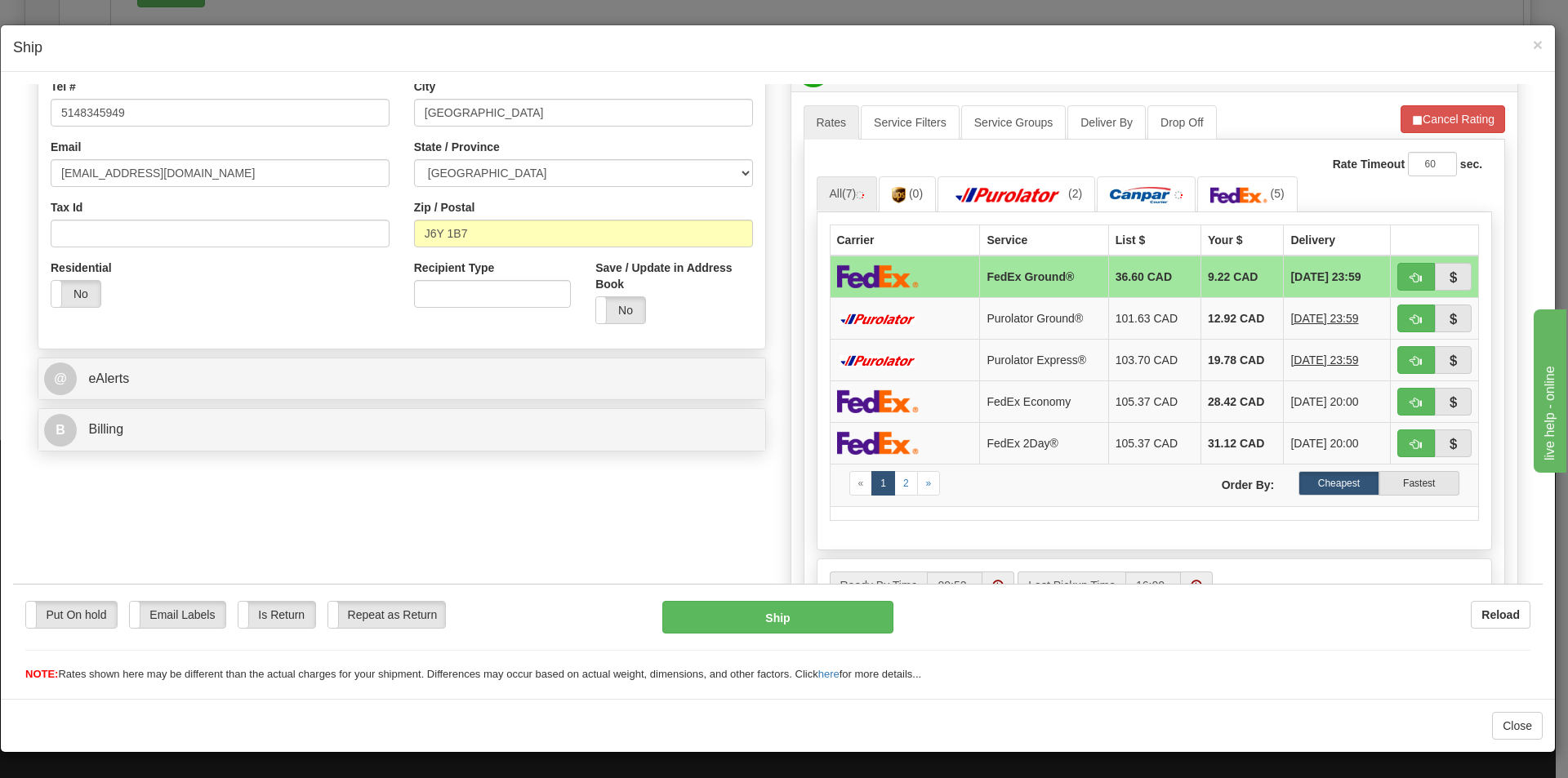
scroll to position [409, 0]
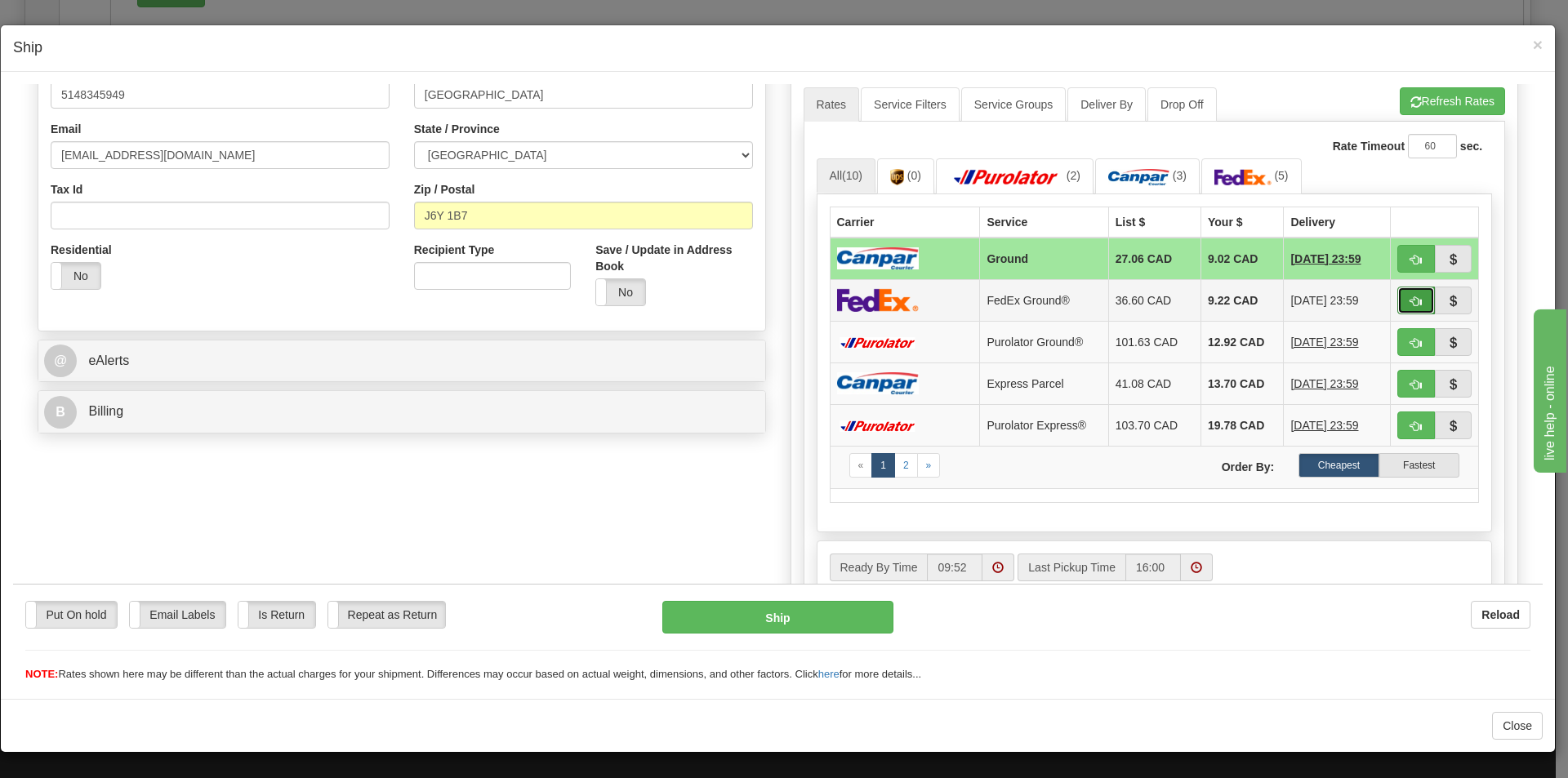
click at [1410, 300] on span "button" at bounding box center [1416, 301] width 11 height 11
type input "92"
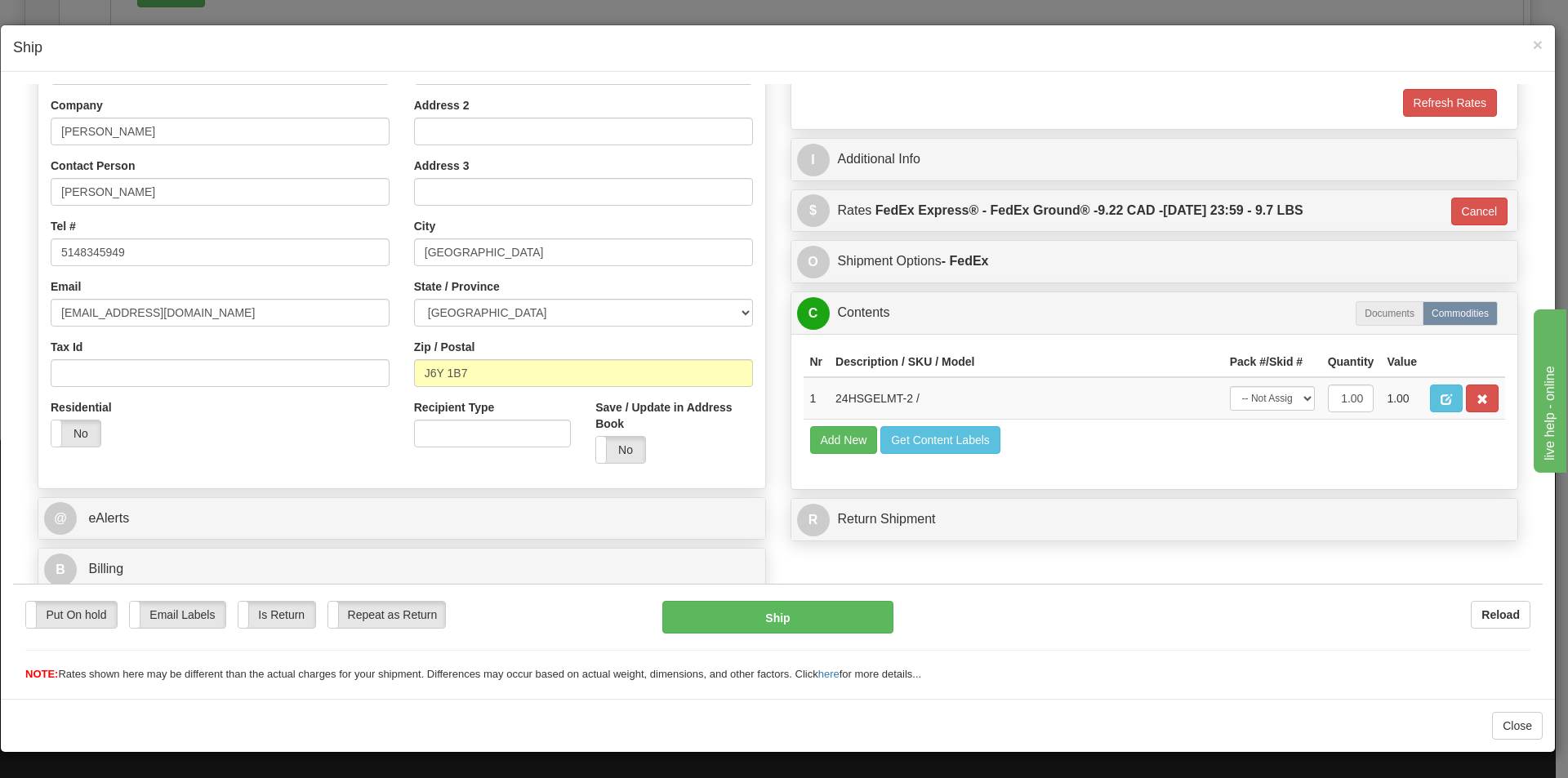
scroll to position [251, 0]
click at [1264, 396] on select "-- Not Assigned -- Package 1" at bounding box center [1272, 398] width 85 height 25
select select "0"
click at [1230, 386] on select "-- Not Assigned -- Package 1" at bounding box center [1272, 398] width 85 height 25
click at [809, 623] on button "Ship" at bounding box center [777, 617] width 230 height 32
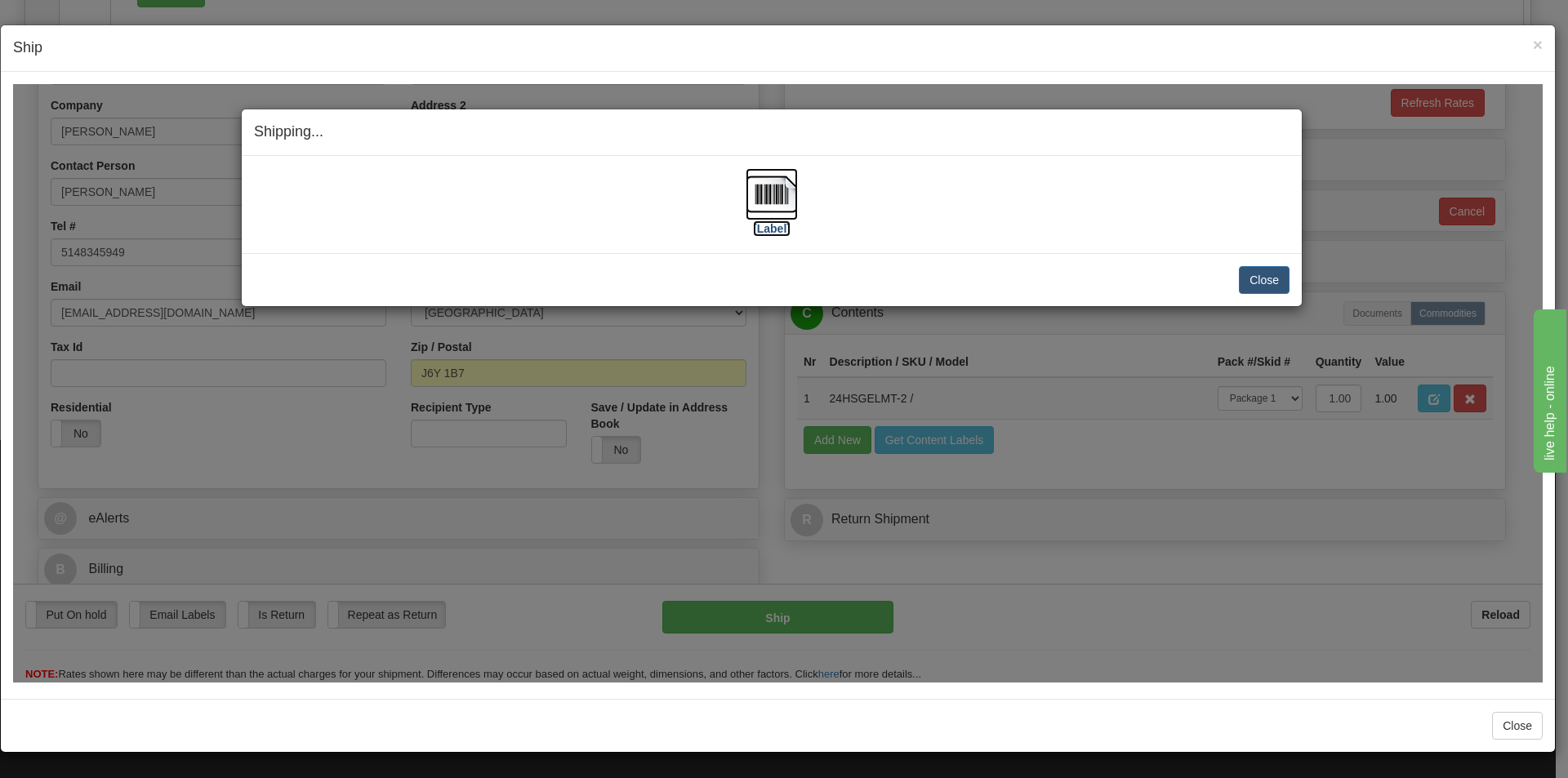
click at [758, 187] on img at bounding box center [772, 193] width 53 height 53
click at [1540, 46] on span "×" at bounding box center [1538, 45] width 10 height 19
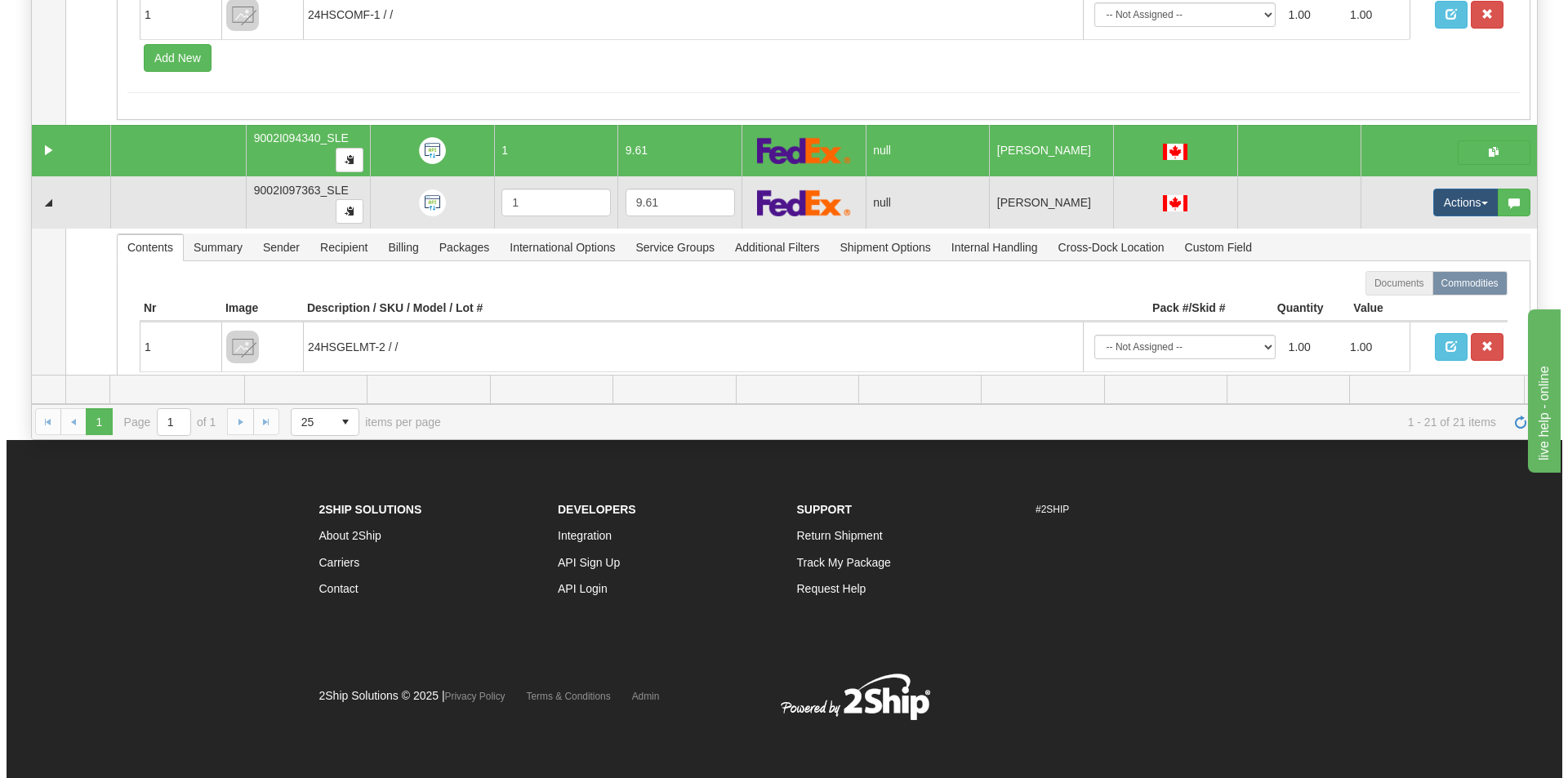
scroll to position [1314, 0]
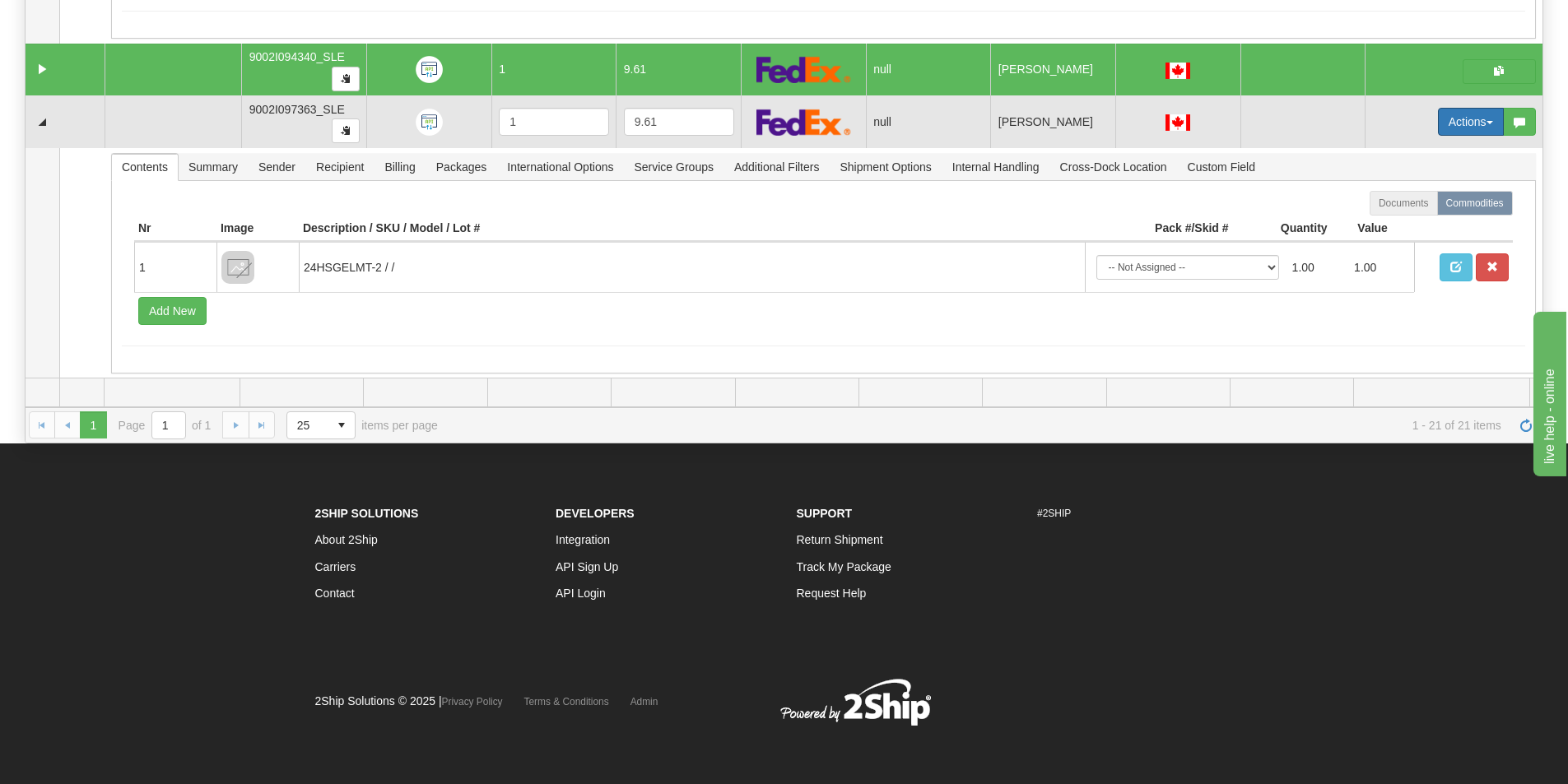
click at [1466, 118] on button "Actions" at bounding box center [1470, 121] width 65 height 28
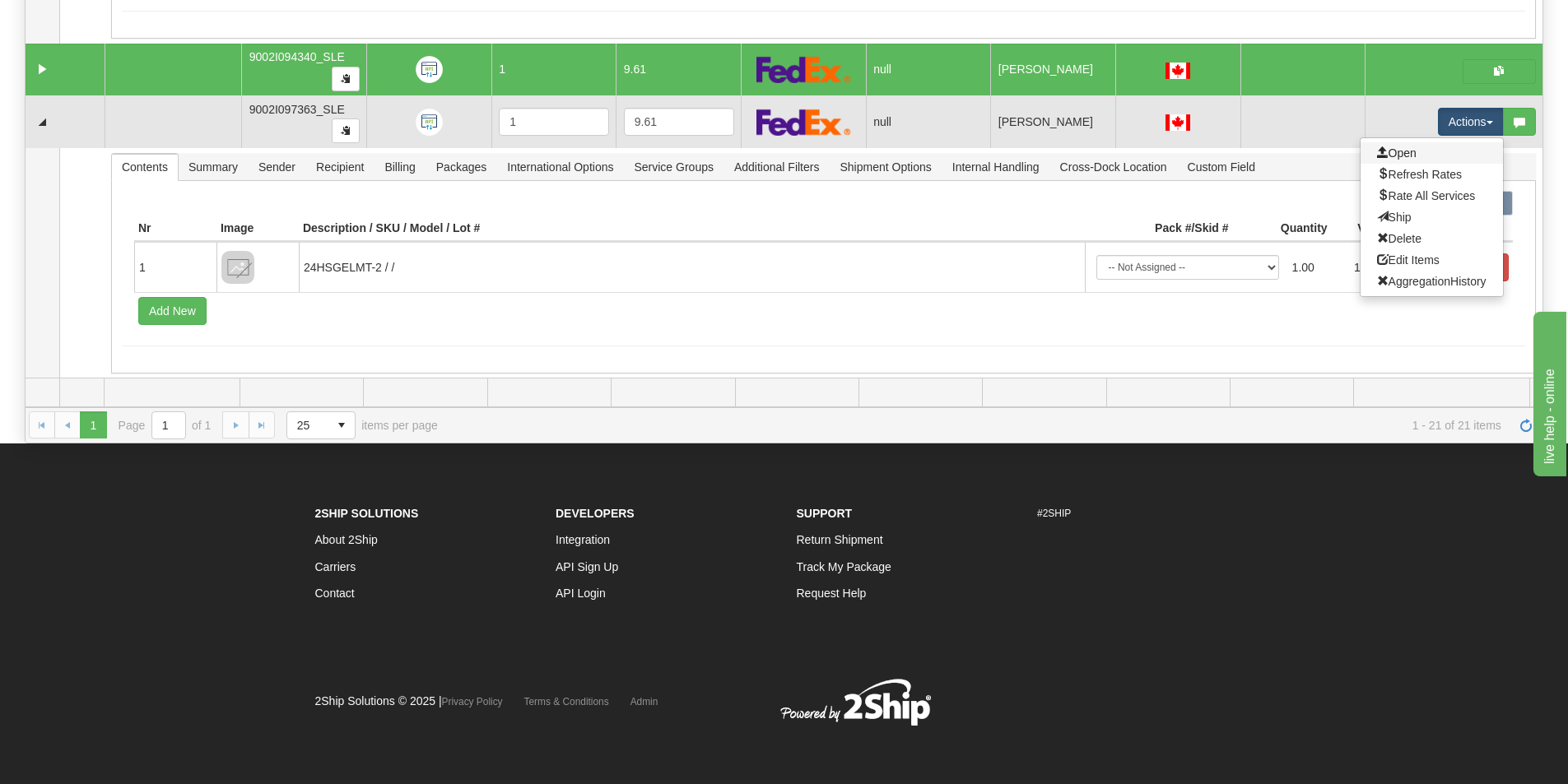
click at [1417, 157] on link "Open" at bounding box center [1431, 153] width 142 height 21
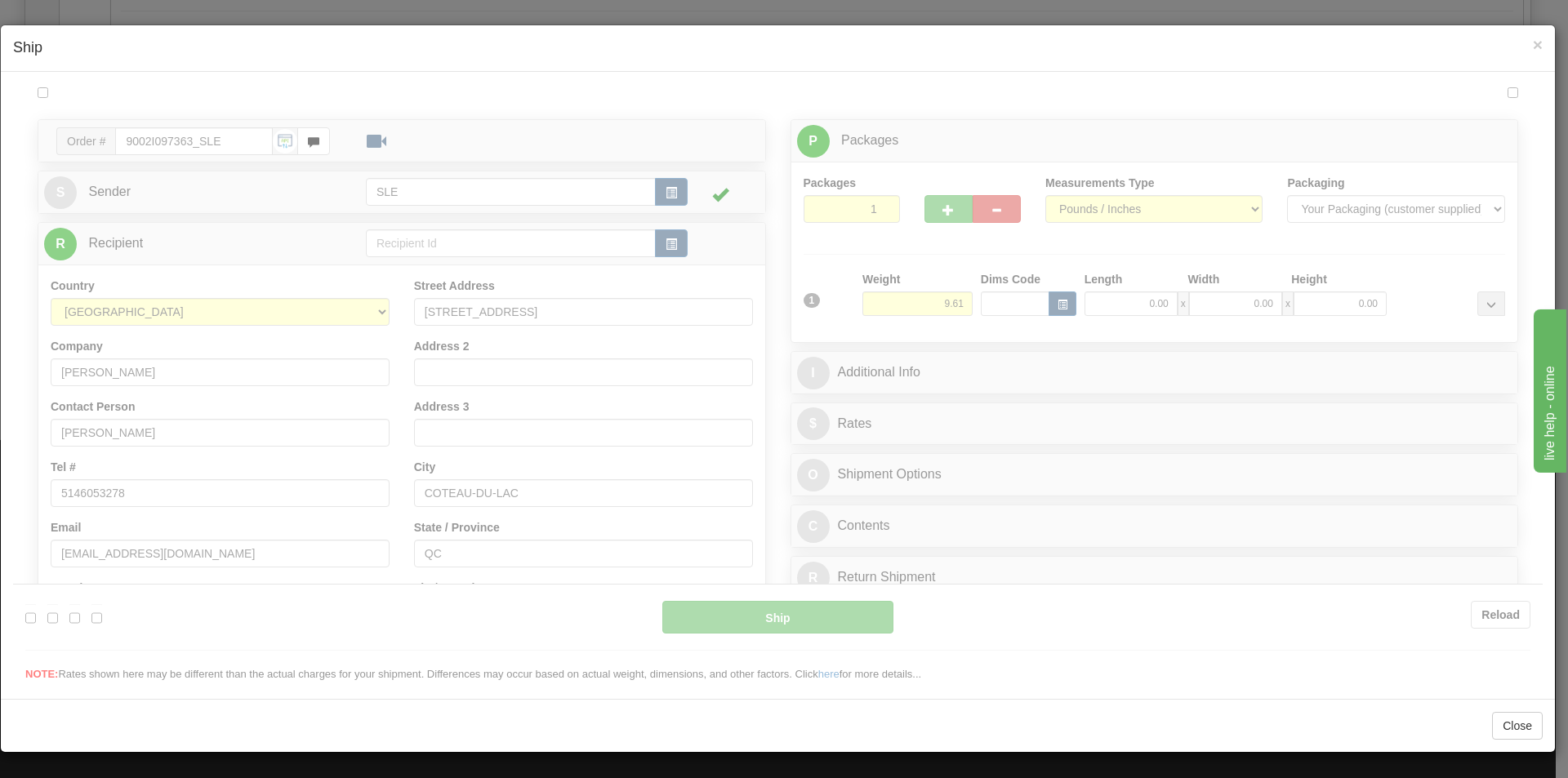
scroll to position [0, 0]
type input "09:53"
type input "16:00"
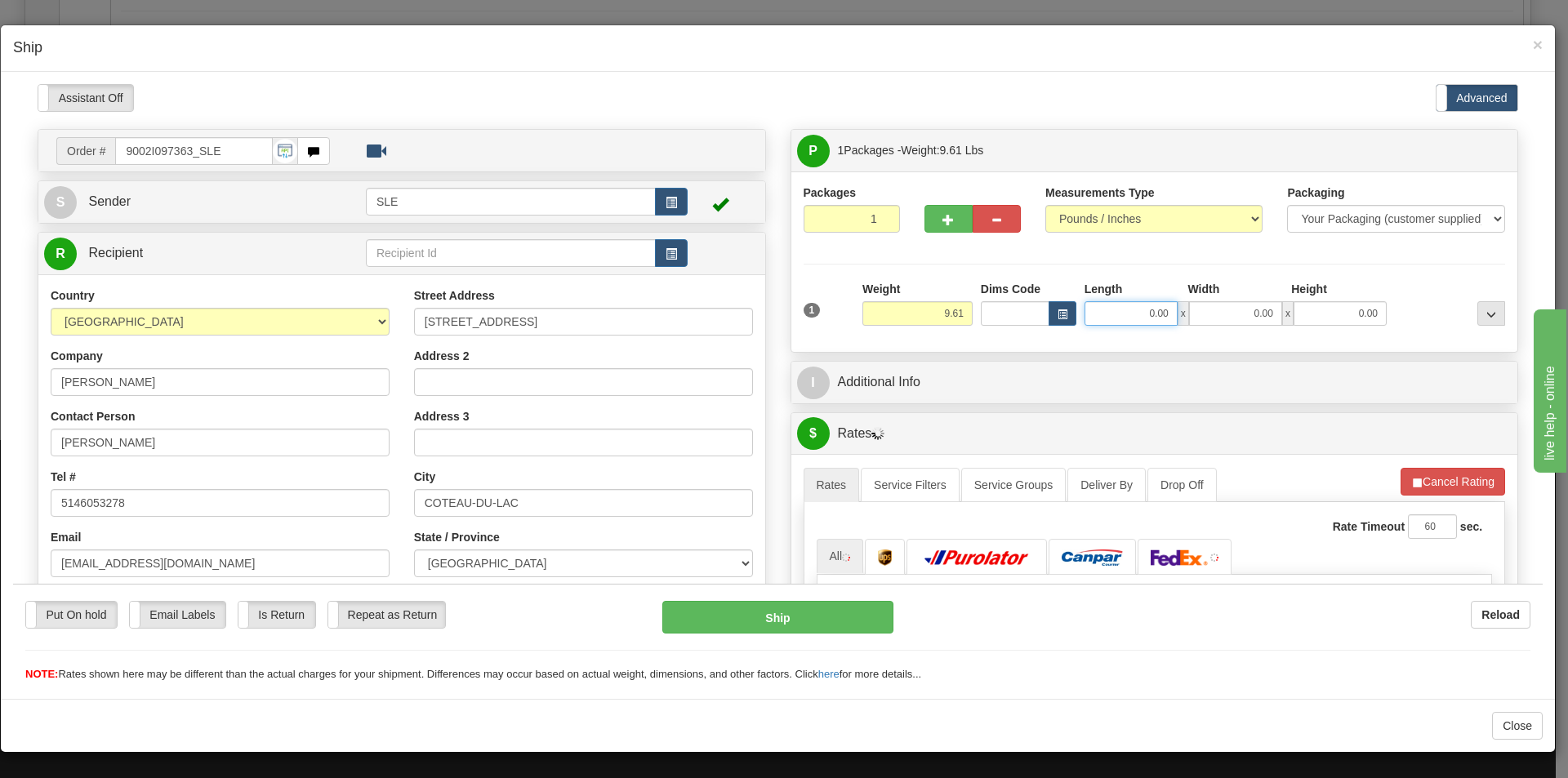
click at [1119, 316] on input "0.00" at bounding box center [1132, 313] width 94 height 25
type input "11.25"
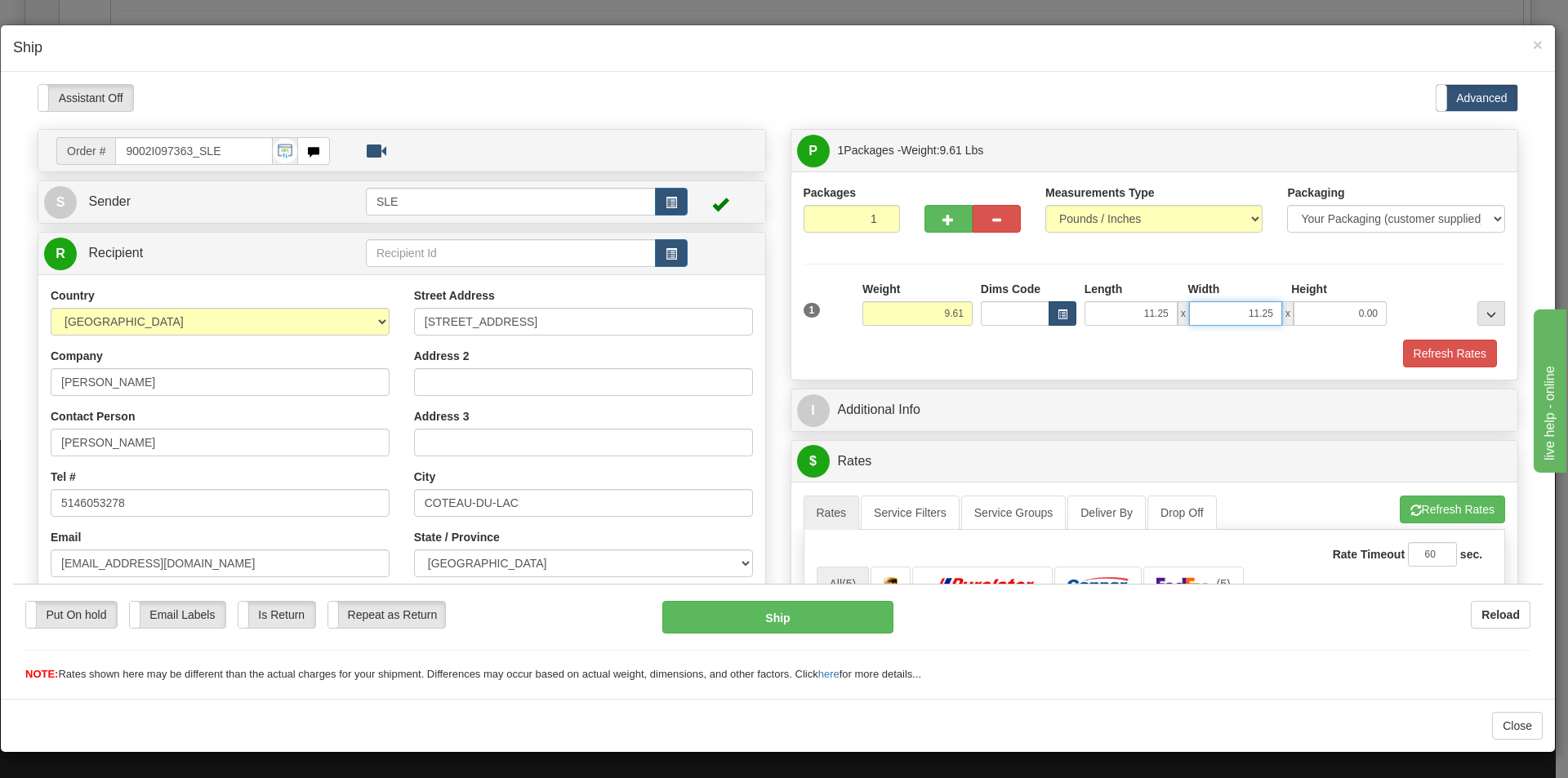
type input "11.25"
type input "20.00"
click at [1414, 501] on button "Refresh Rates" at bounding box center [1452, 508] width 105 height 28
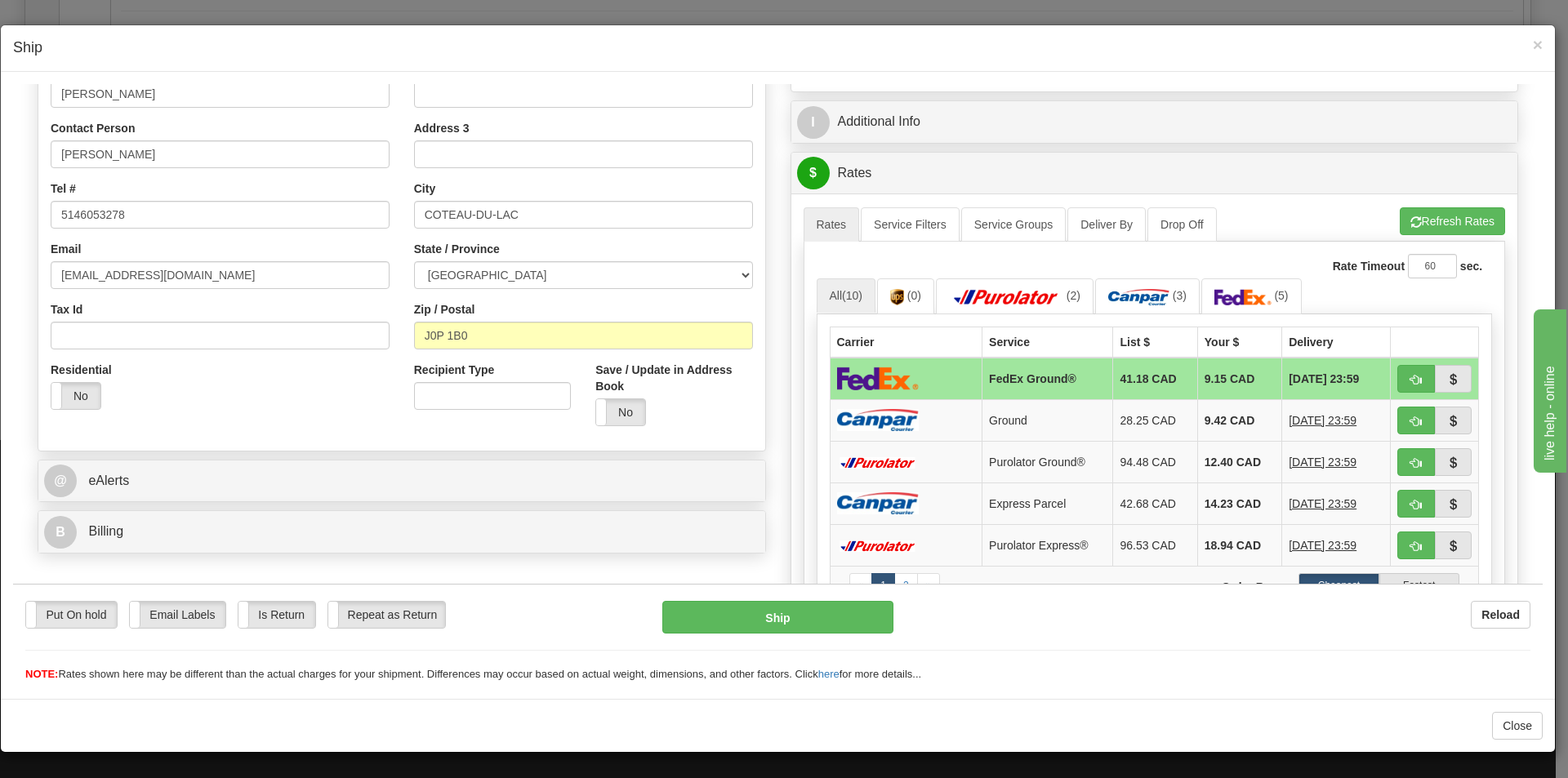
scroll to position [326, 0]
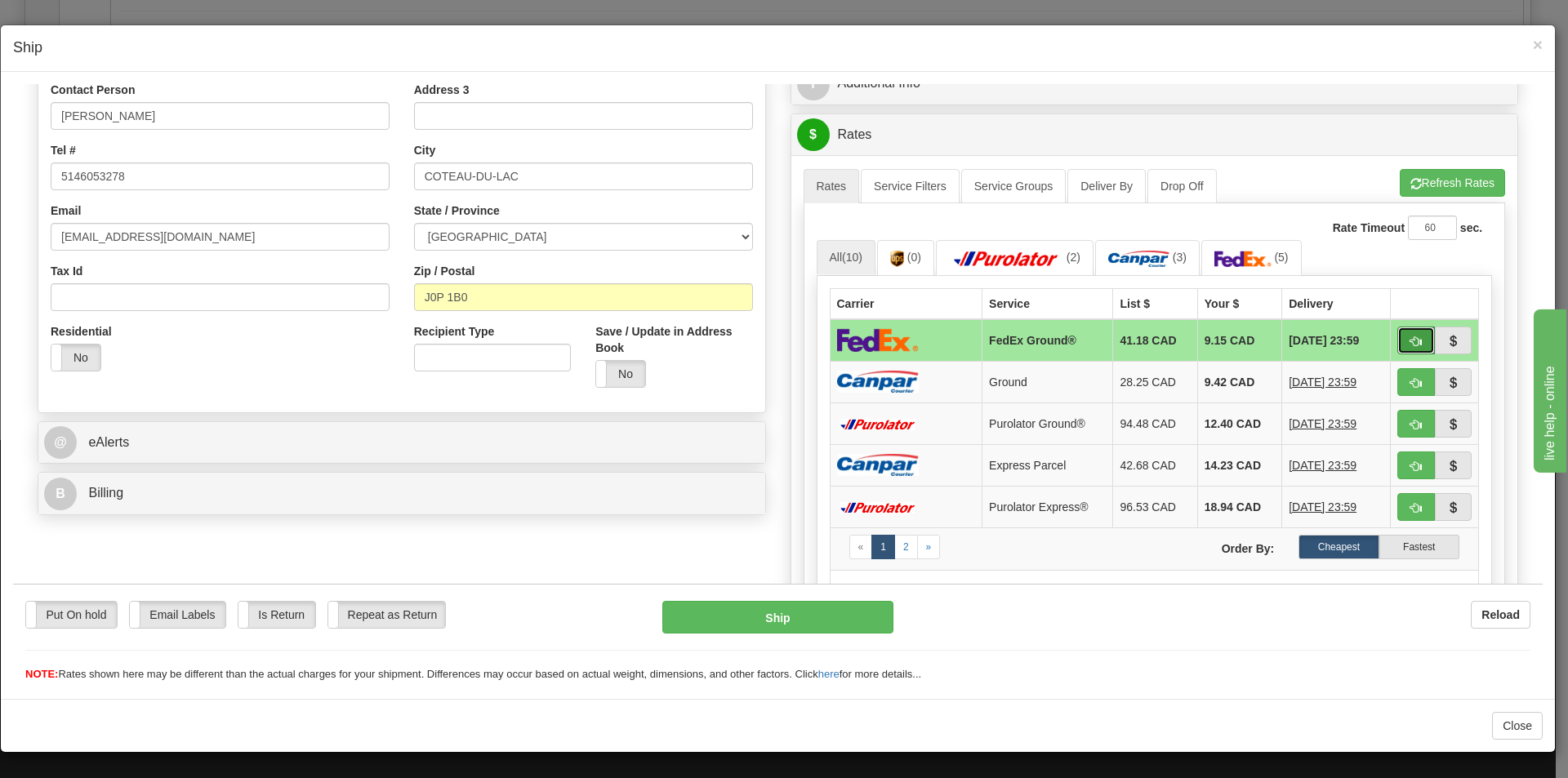
click at [1410, 346] on span "button" at bounding box center [1416, 341] width 11 height 11
type input "92"
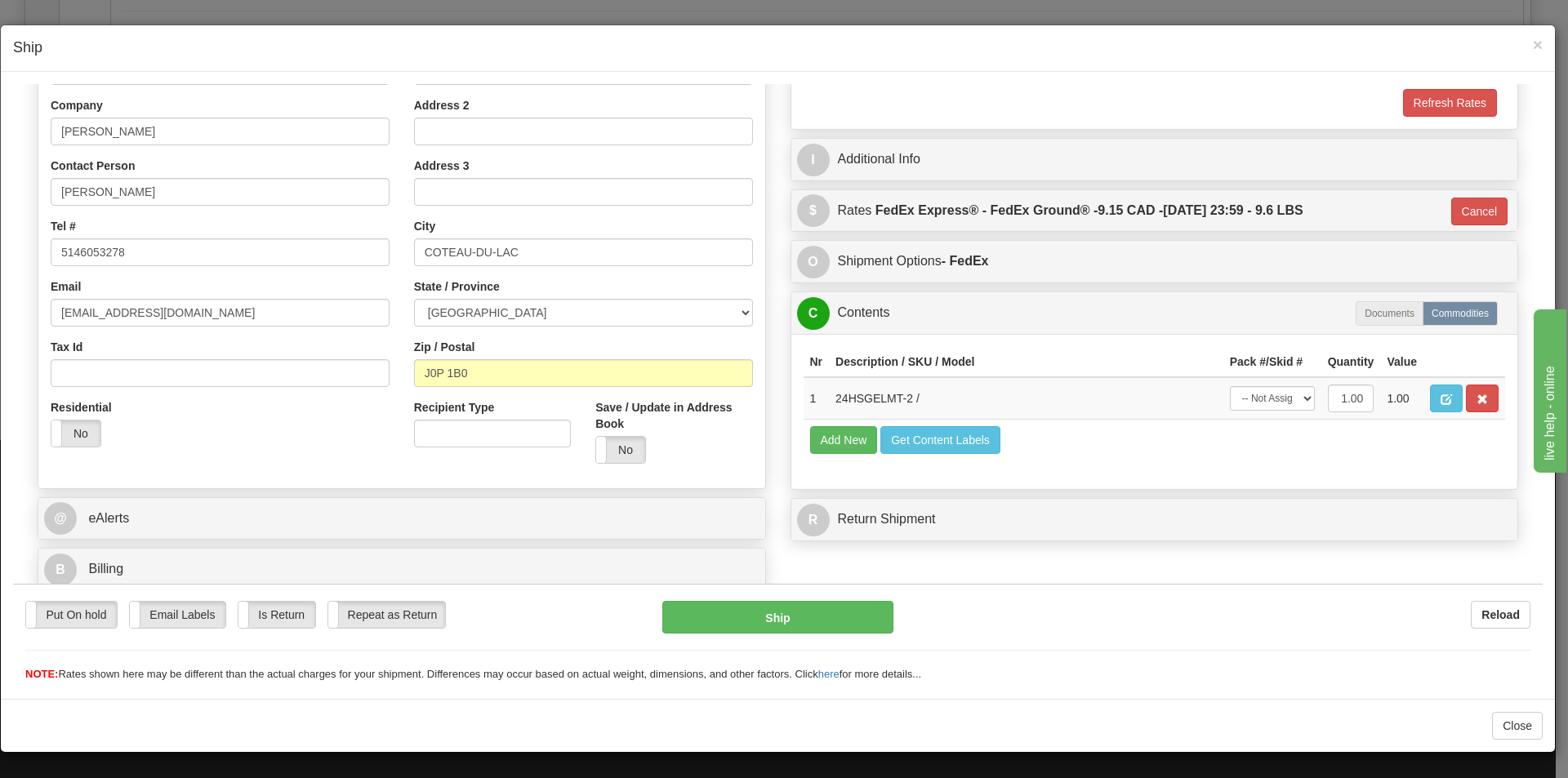
scroll to position [251, 0]
click at [1261, 396] on select "-- Not Assigned -- Package 1" at bounding box center [1272, 398] width 85 height 25
select select "0"
click at [1230, 386] on select "-- Not Assigned -- Package 1" at bounding box center [1272, 398] width 85 height 25
click at [771, 613] on button "Ship" at bounding box center [777, 617] width 230 height 32
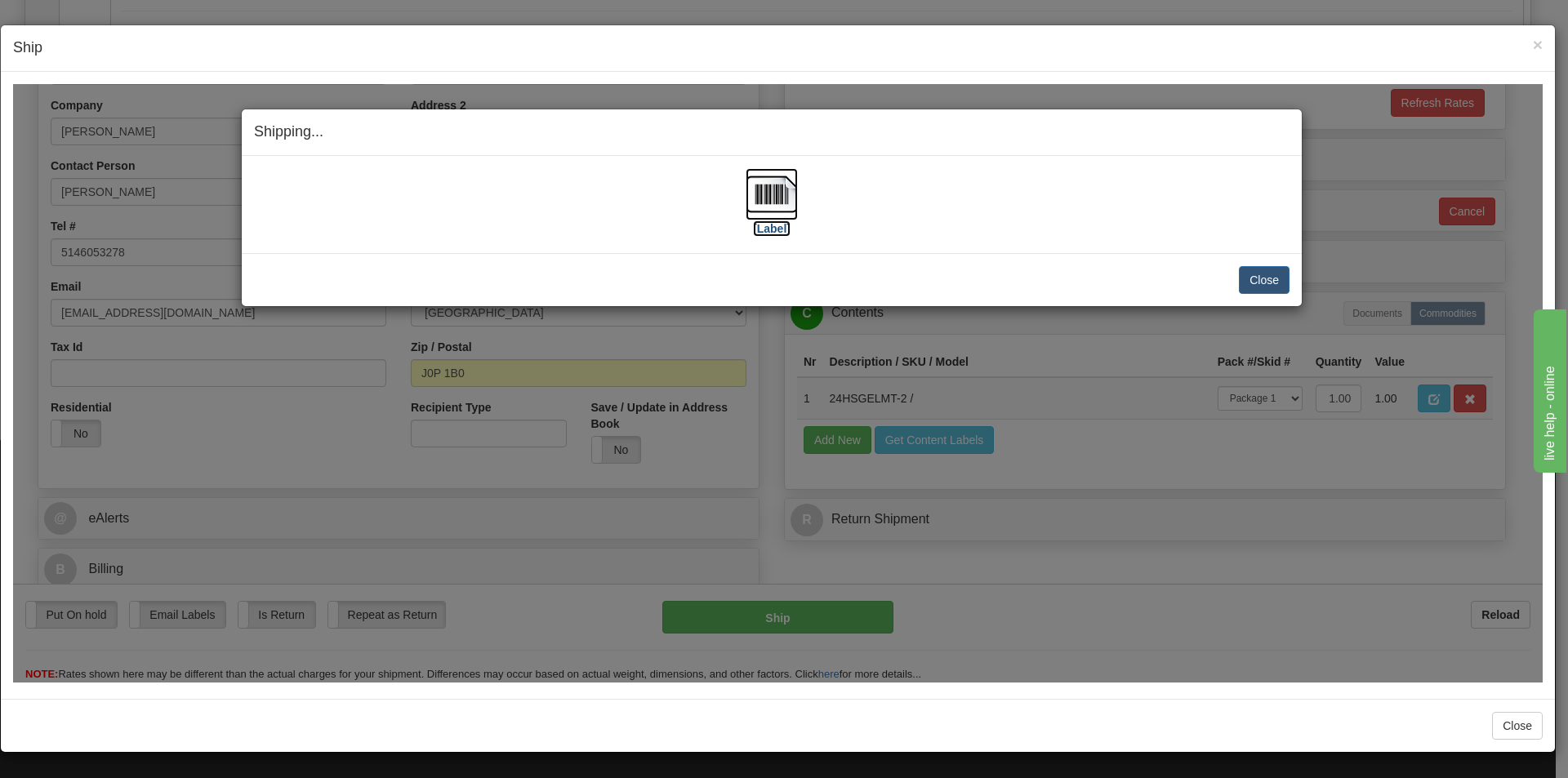
click at [772, 206] on img at bounding box center [772, 193] width 53 height 53
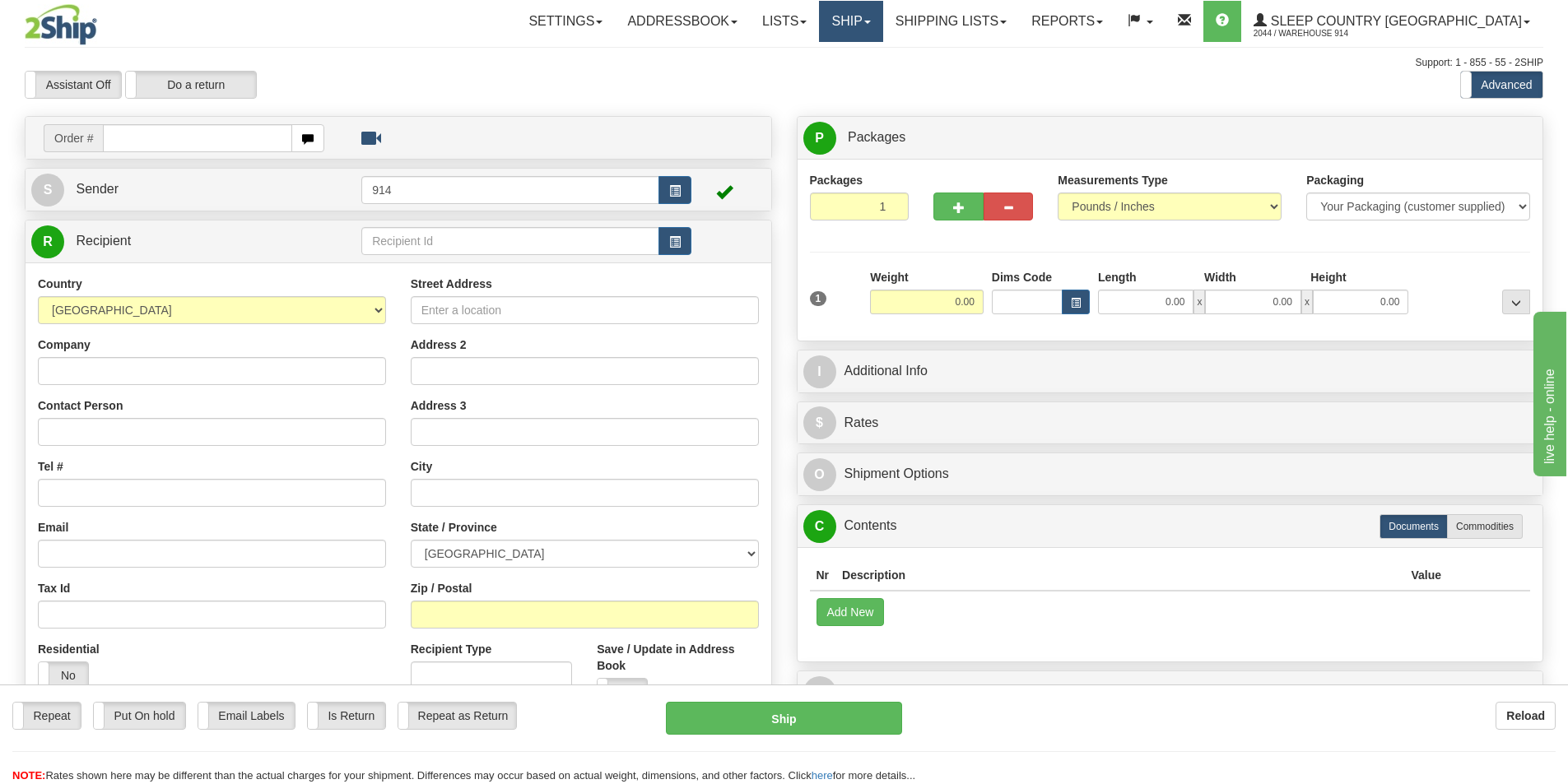
click at [882, 16] on link "Ship" at bounding box center [850, 21] width 63 height 41
click at [866, 77] on span "OnHold / Order Queue" at bounding box center [807, 79] width 116 height 13
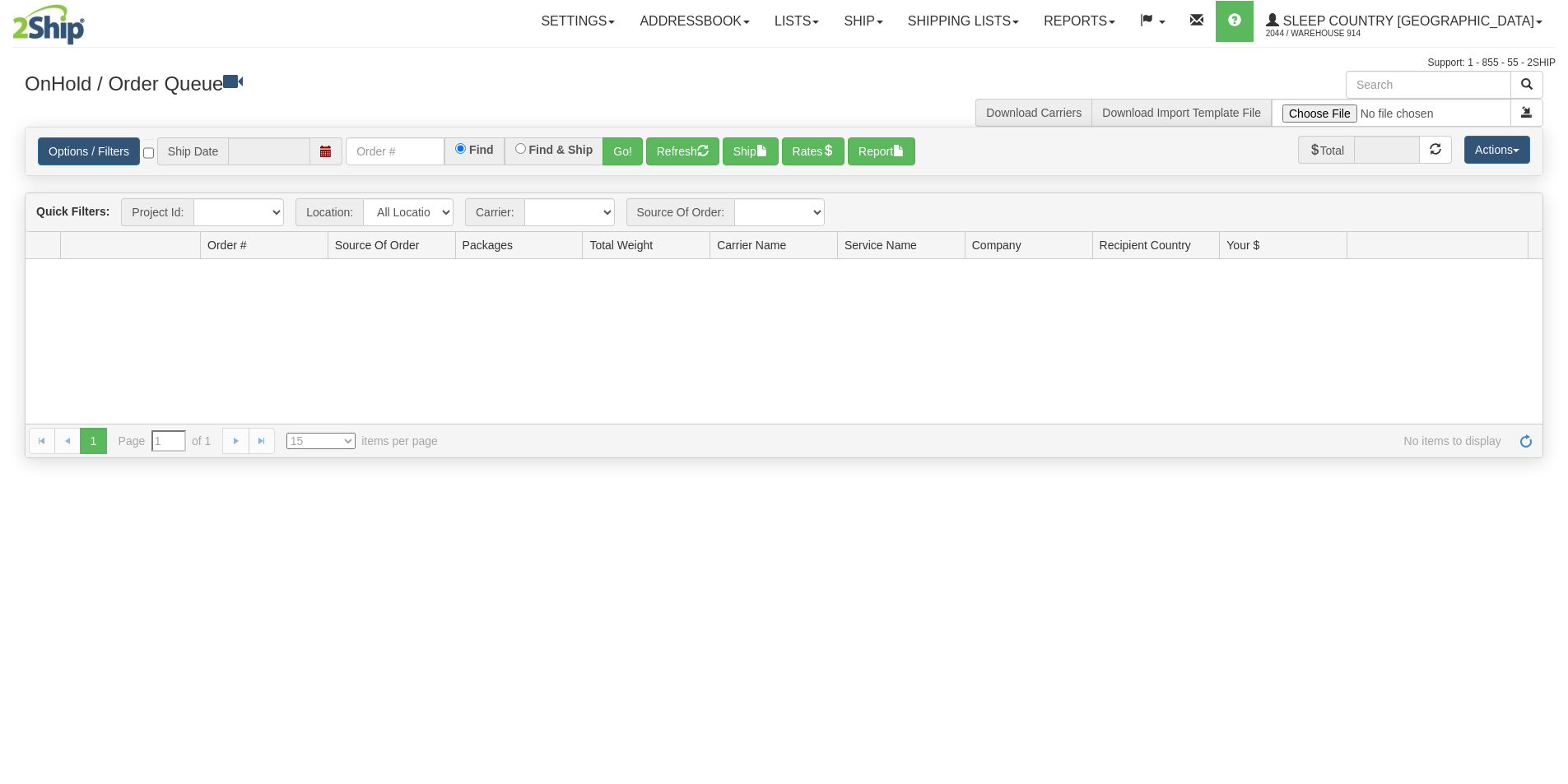
type input "[DATE]"
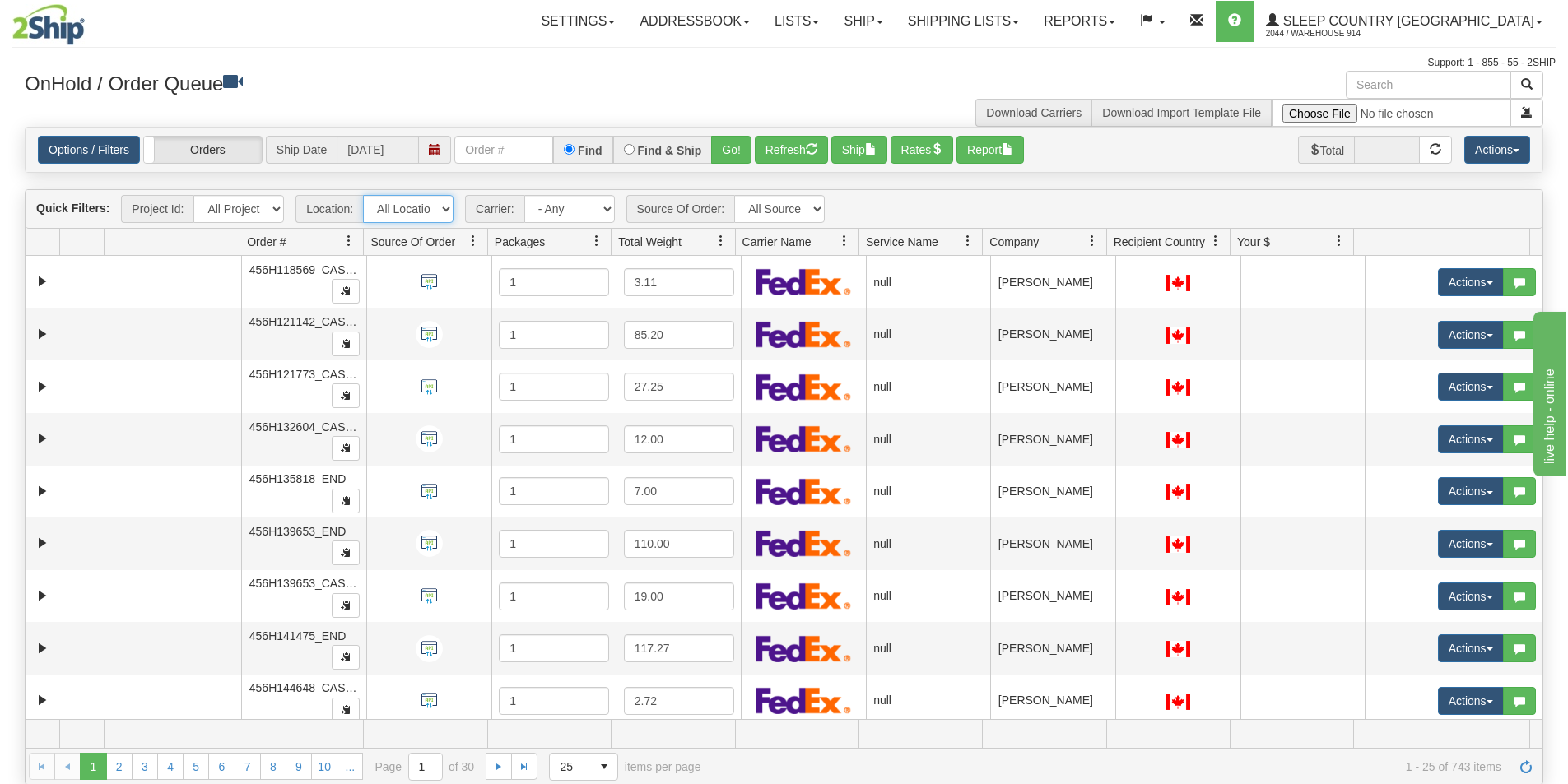
click at [440, 209] on select "All Locations 914 9009 [GEOGRAPHIC_DATA] SLE BEDDN ZINUC" at bounding box center [408, 209] width 90 height 28
select select "7603"
click at [363, 195] on select "All Locations 914 9009 [GEOGRAPHIC_DATA] SLE BEDDN ZINUC" at bounding box center [408, 209] width 90 height 28
click at [1031, 28] on link "Shipping lists" at bounding box center [963, 21] width 136 height 41
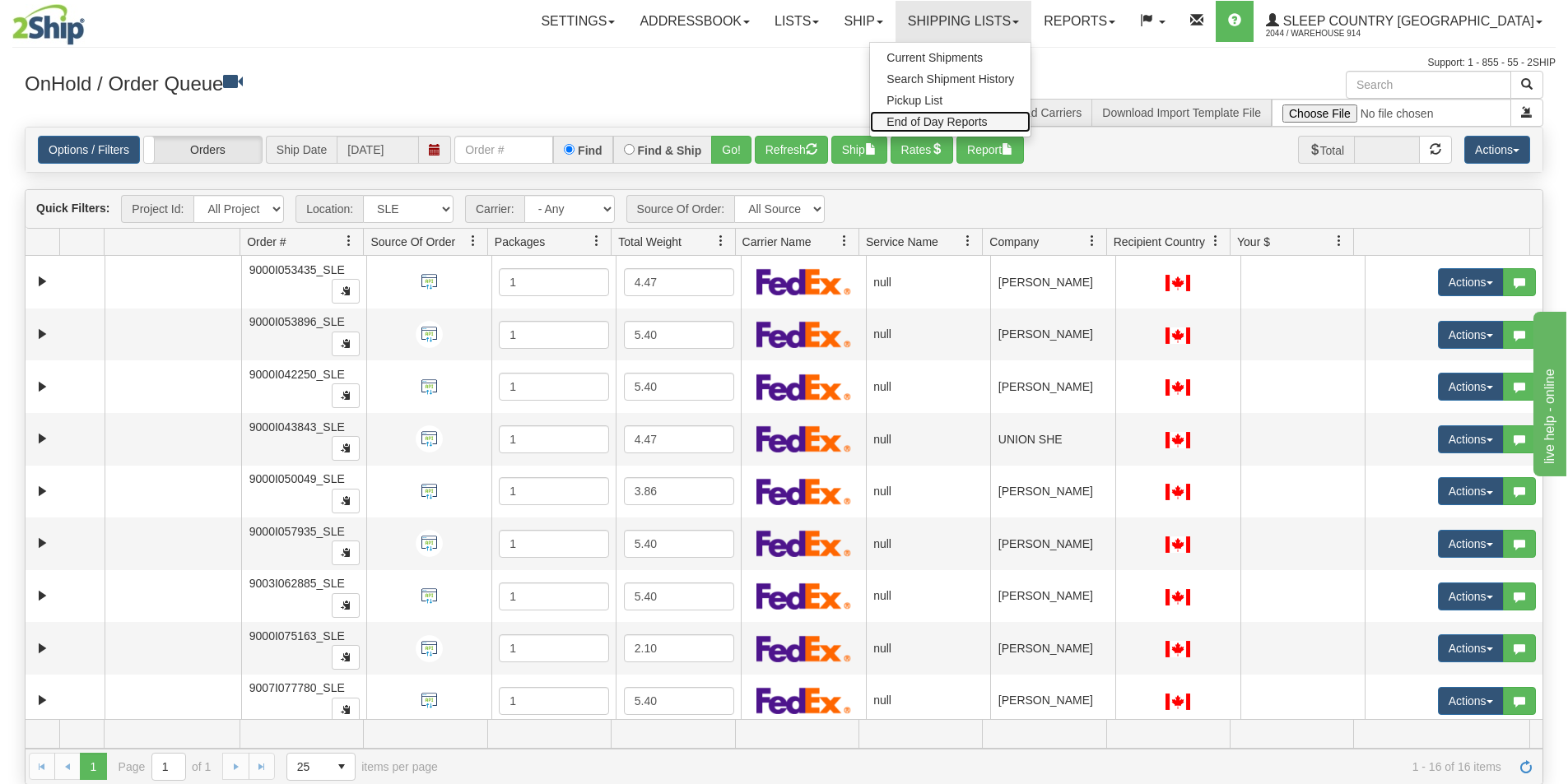
click at [987, 119] on span "End of Day Reports" at bounding box center [936, 122] width 100 height 13
